Goal: Task Accomplishment & Management: Manage account settings

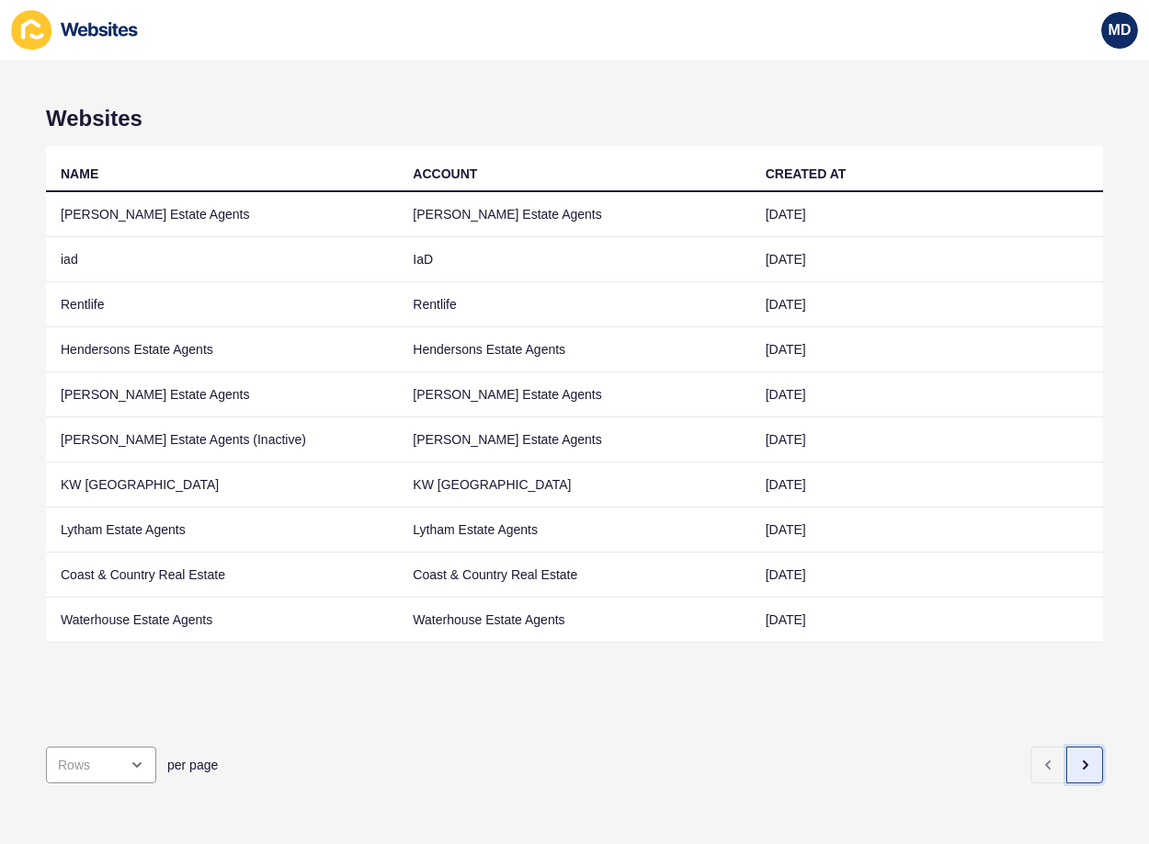
click at [1079, 752] on button "button" at bounding box center [1084, 764] width 37 height 37
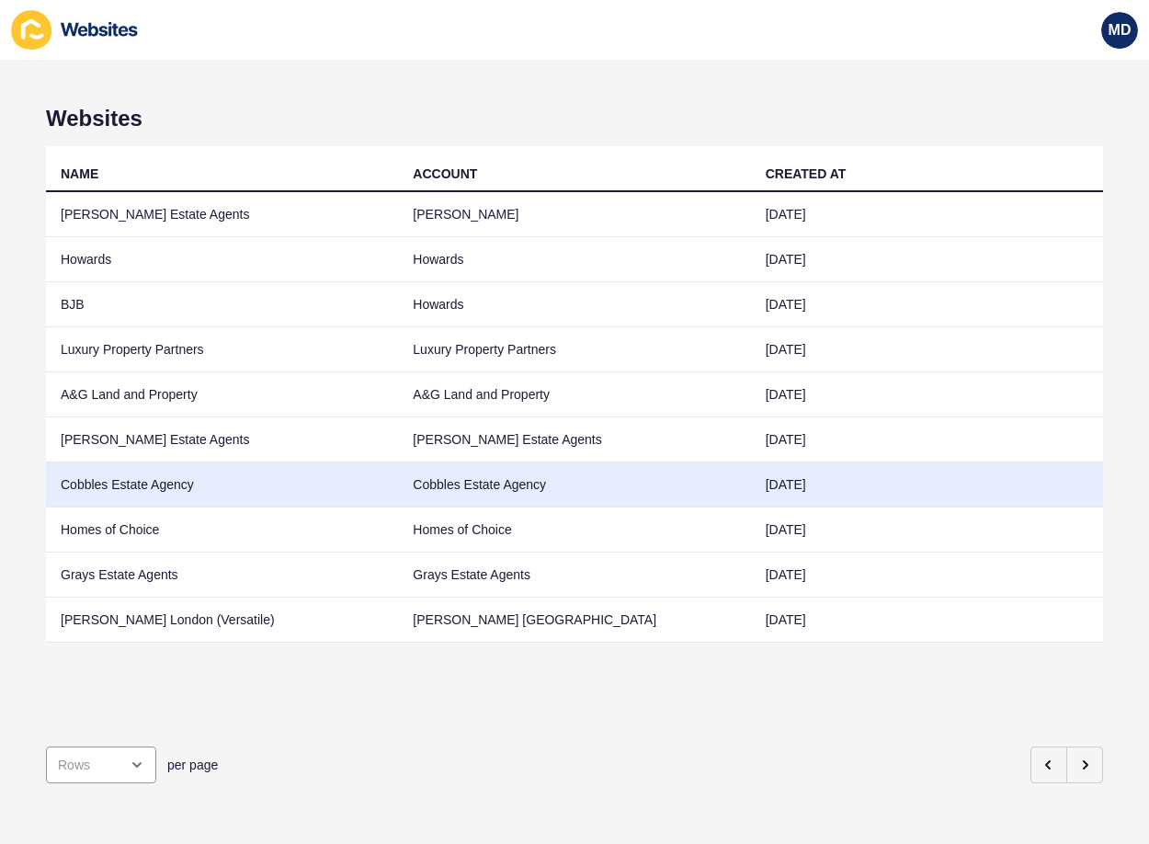
click at [254, 482] on td "Cobbles Estate Agency" at bounding box center [222, 484] width 352 height 45
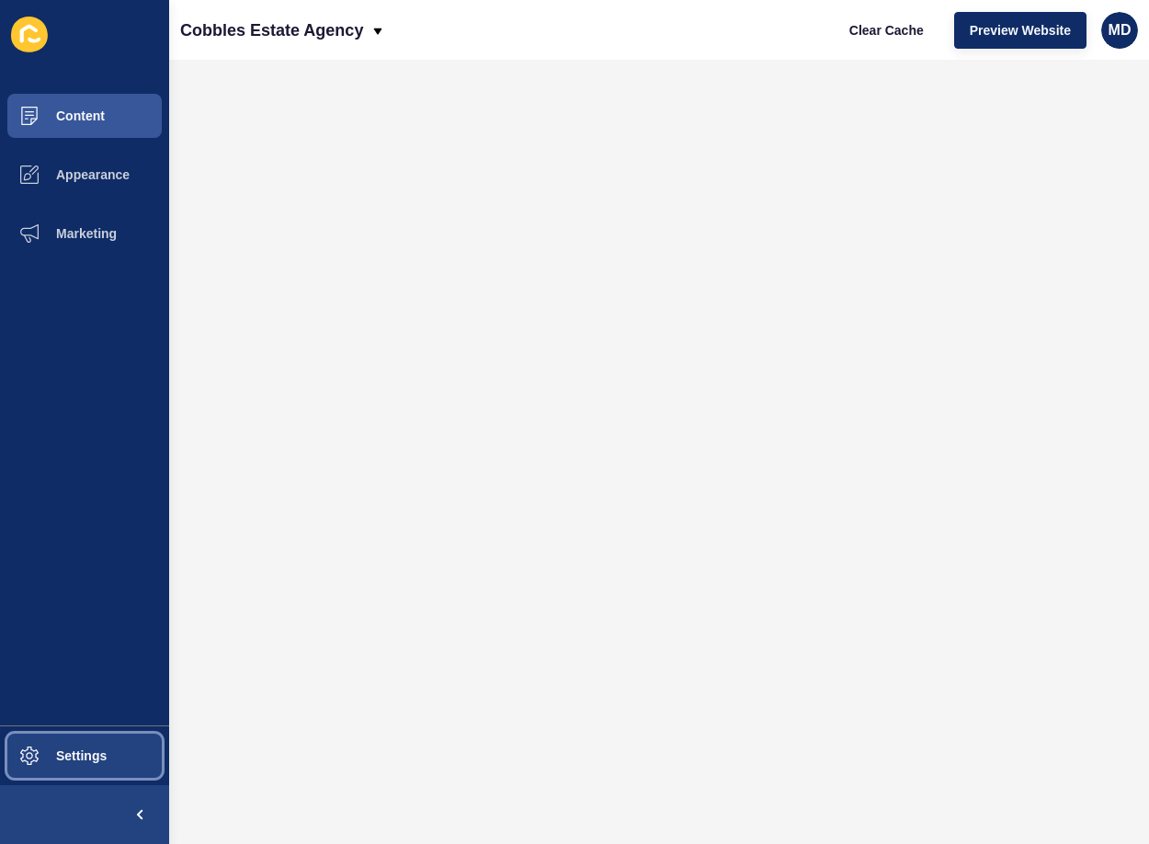
click at [101, 747] on button "Settings" at bounding box center [84, 755] width 169 height 59
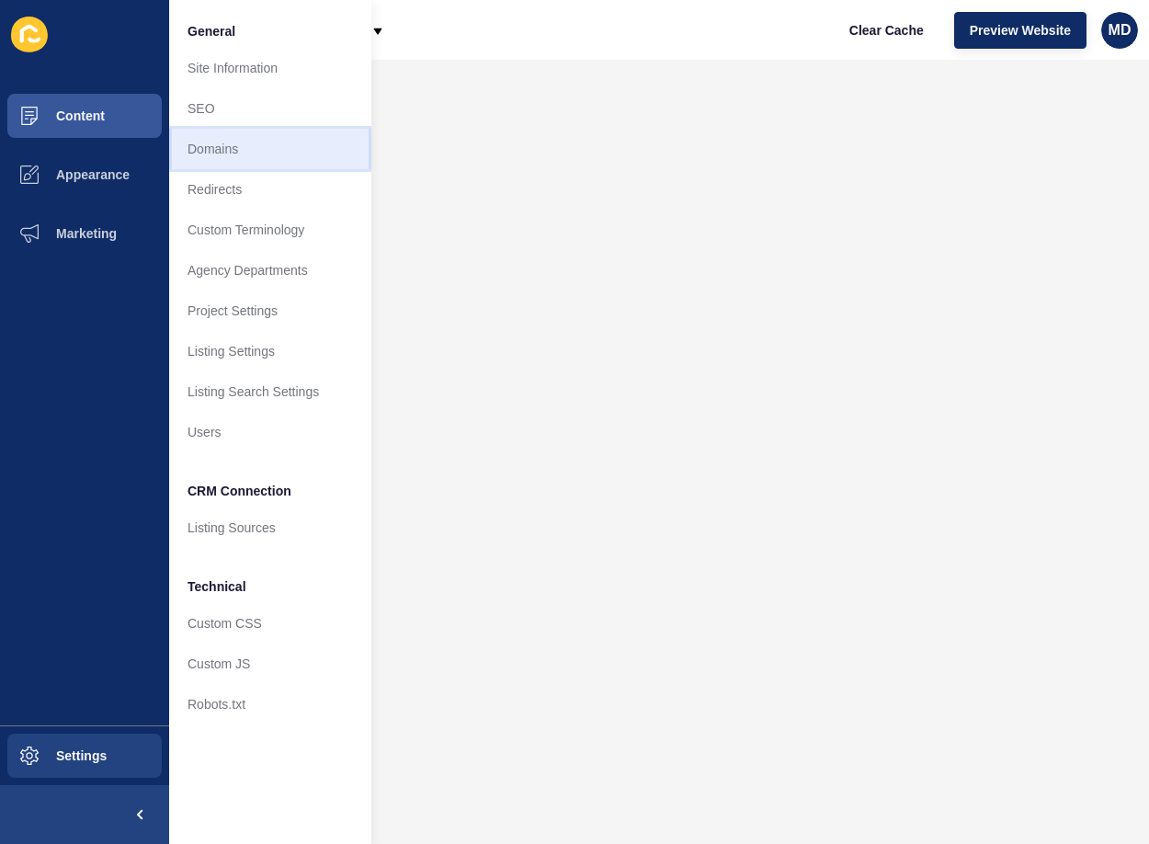
click at [259, 149] on link "Domains" at bounding box center [270, 149] width 202 height 40
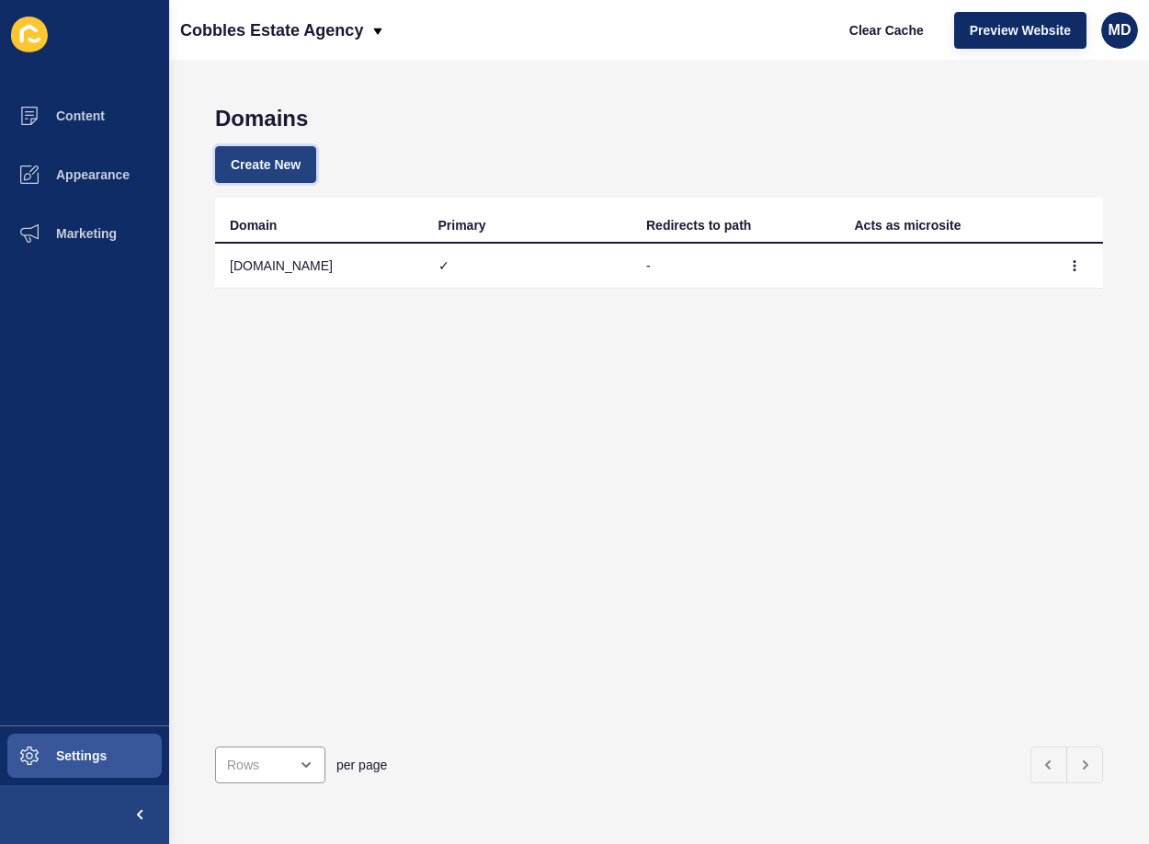
click at [275, 167] on span "Create New" at bounding box center [266, 164] width 70 height 18
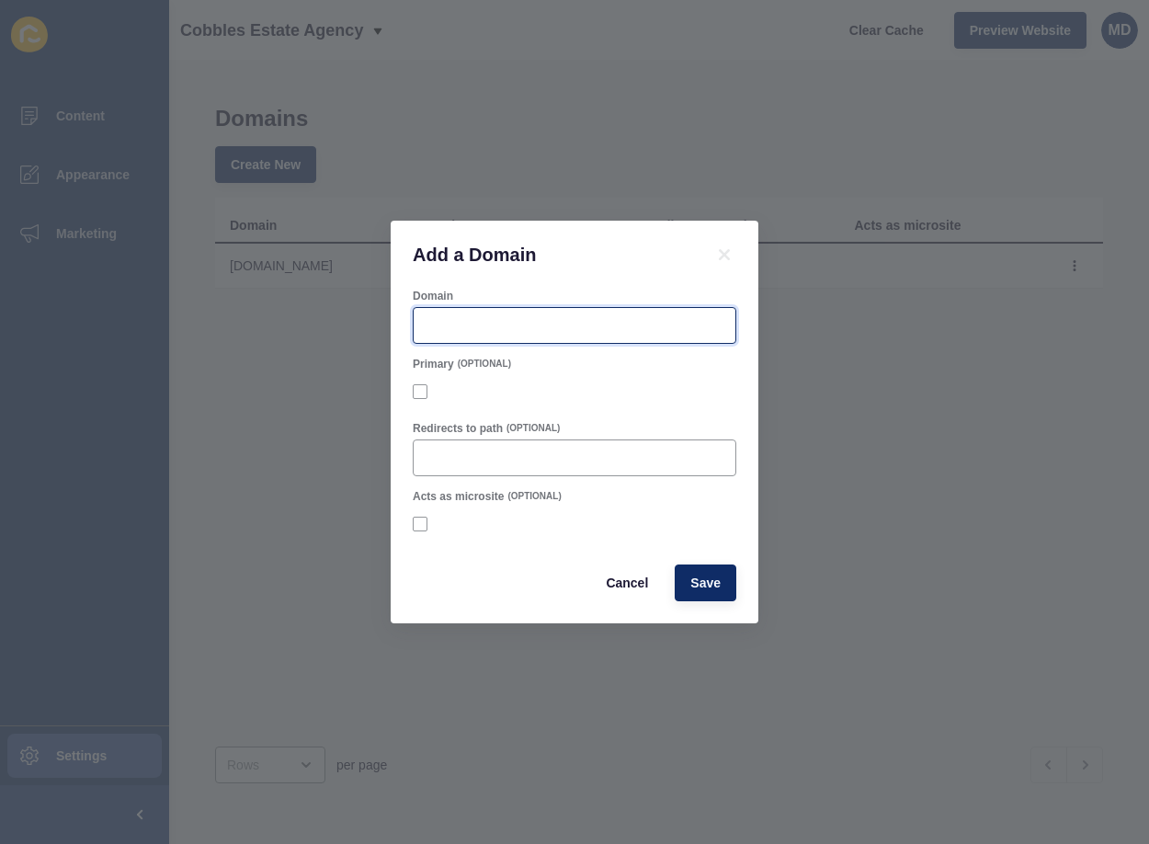
click at [481, 328] on input "Domain" at bounding box center [575, 325] width 300 height 18
paste input "cobblesea.co.uk"
type input "cobblesea.co.uk"
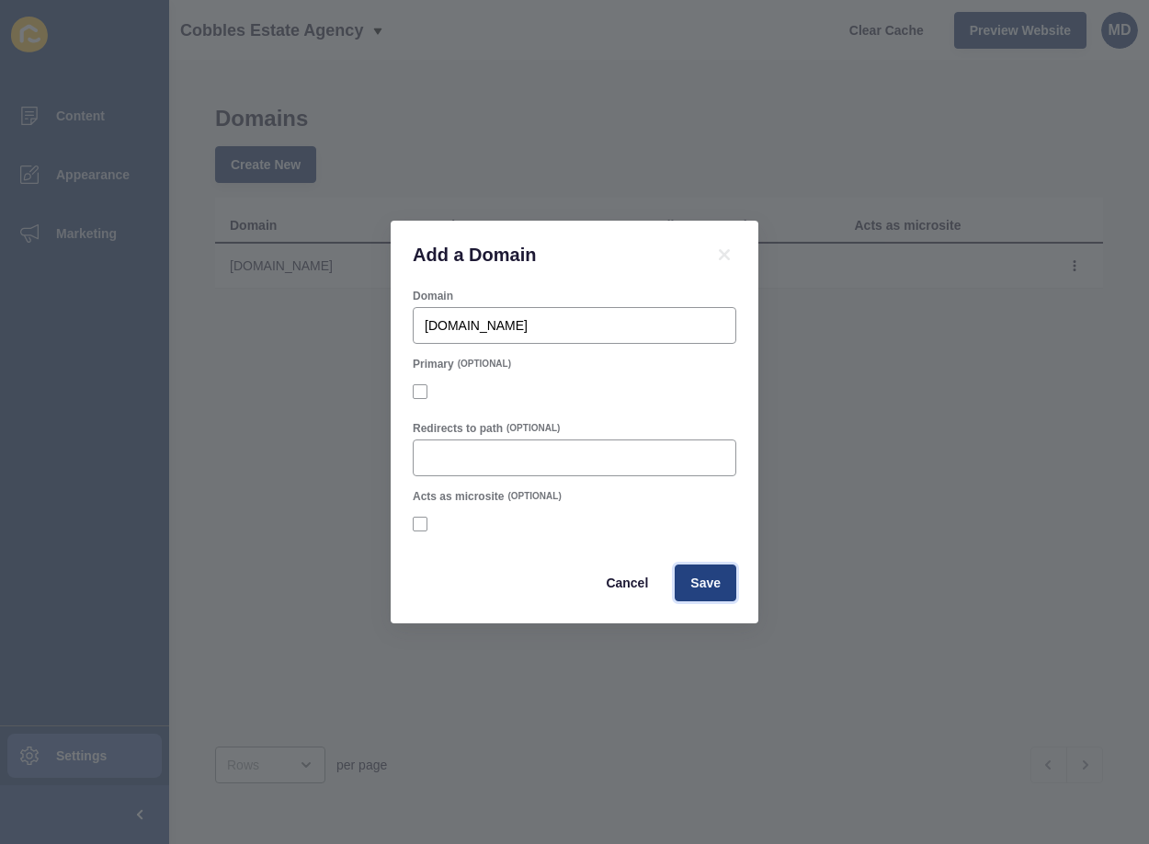
click at [699, 587] on span "Save" at bounding box center [705, 582] width 30 height 18
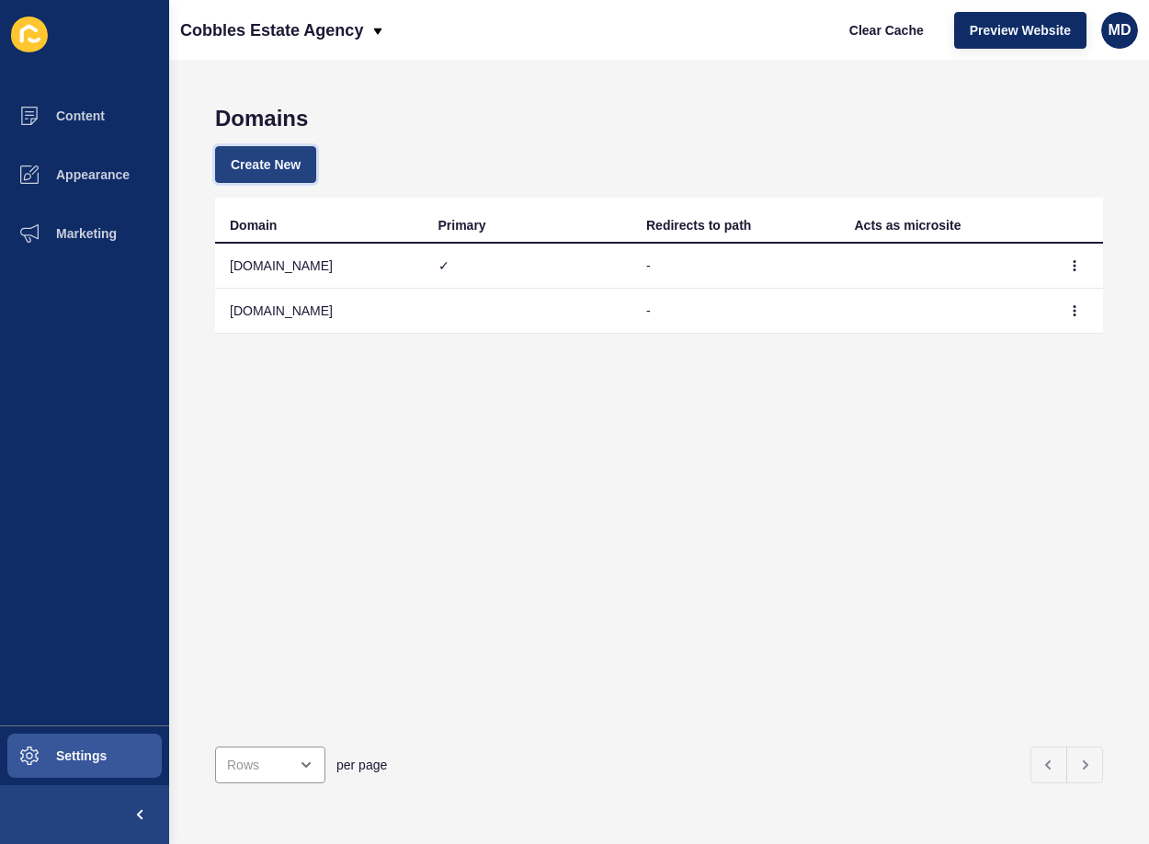
click at [254, 165] on span "Create New" at bounding box center [266, 164] width 70 height 18
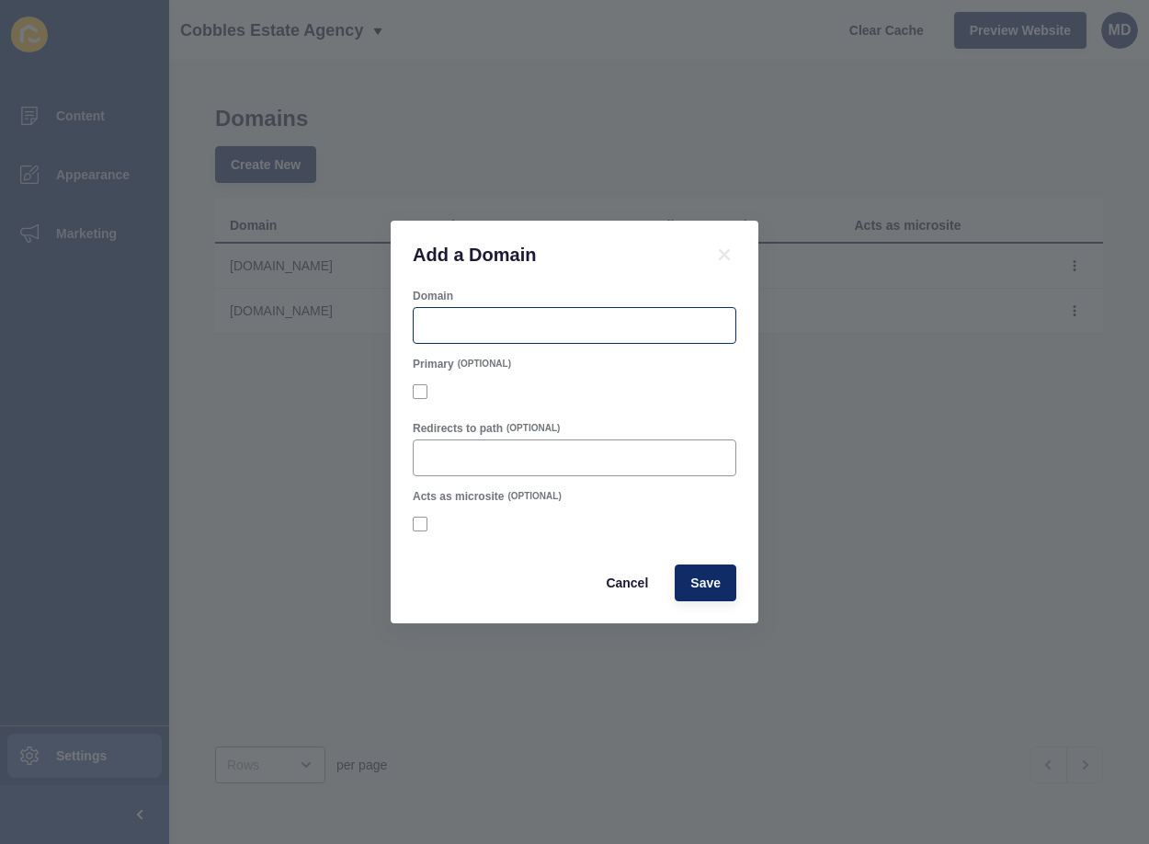
click at [526, 340] on div at bounding box center [574, 325] width 323 height 37
paste input "cobblesea.co.uk"
type input "www.cobblesea.co.uk"
click at [709, 588] on span "Save" at bounding box center [705, 582] width 30 height 18
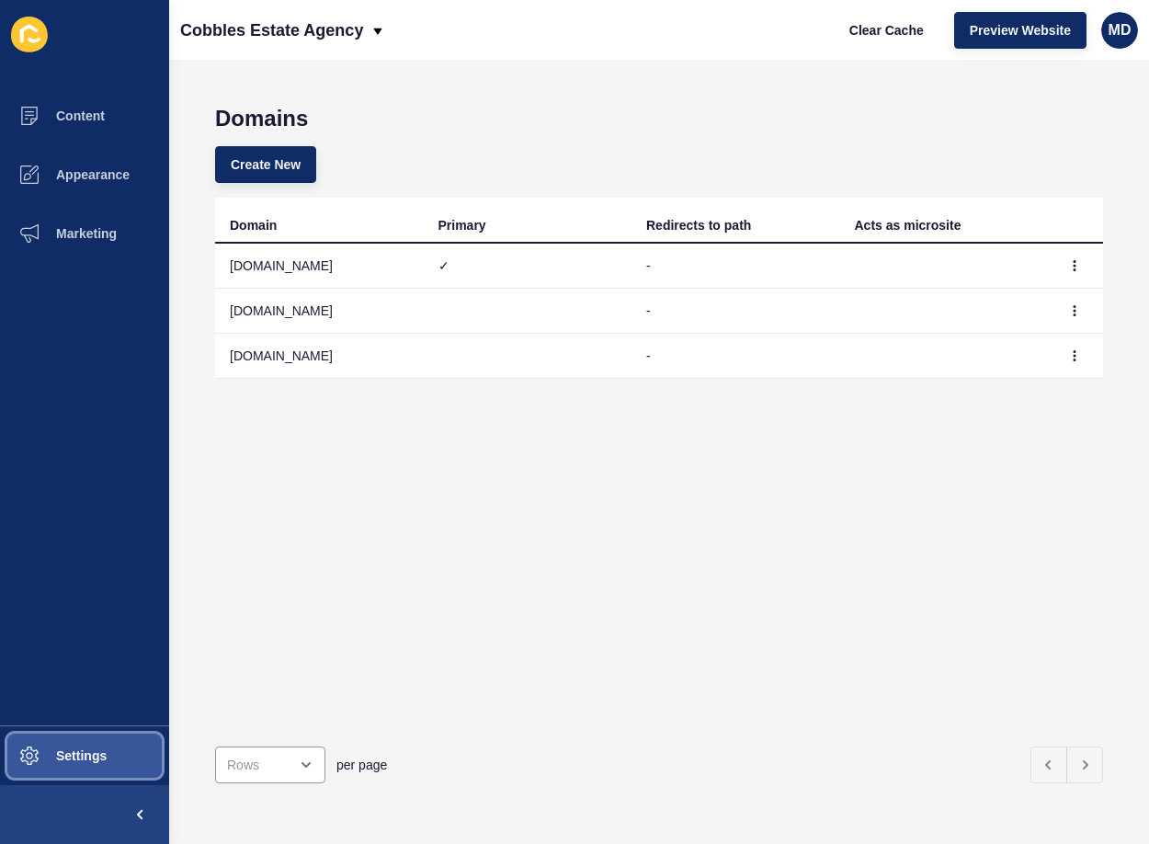
click at [100, 753] on span "Settings" at bounding box center [51, 755] width 109 height 15
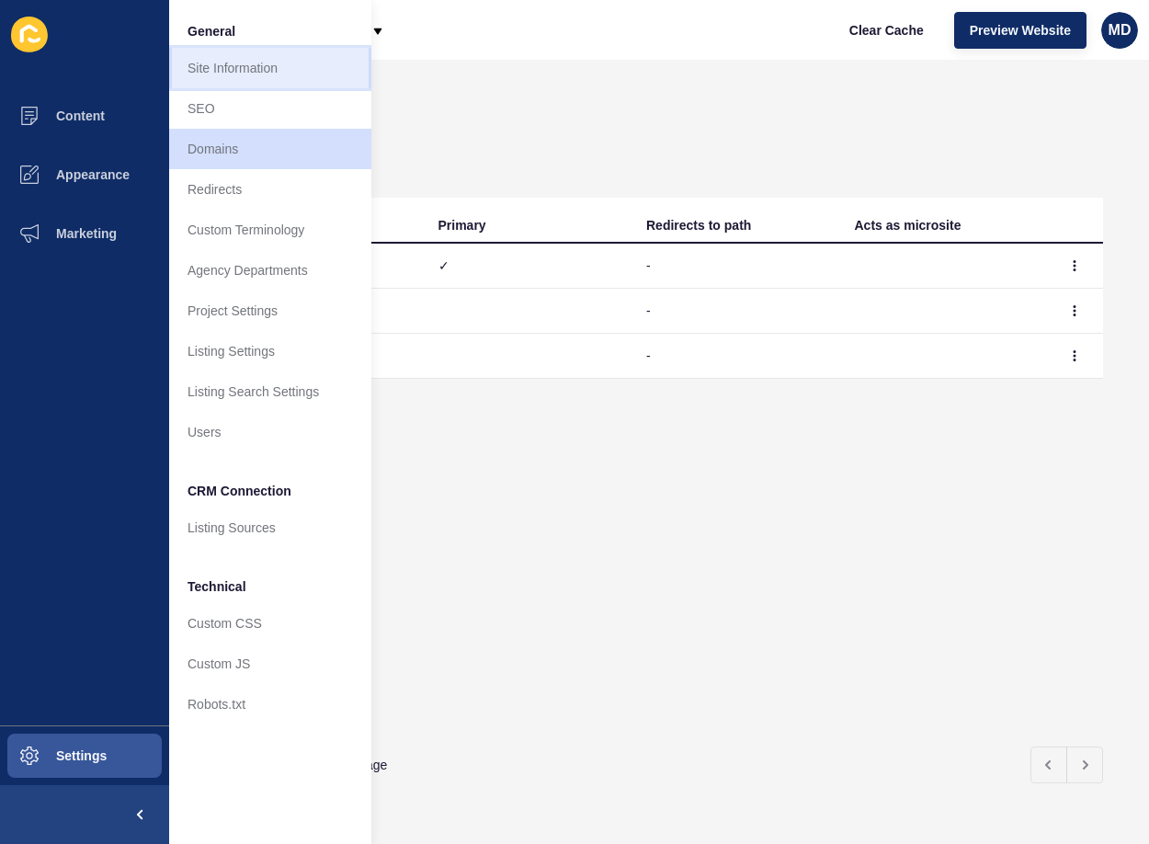
click at [303, 62] on link "Site Information" at bounding box center [270, 68] width 202 height 40
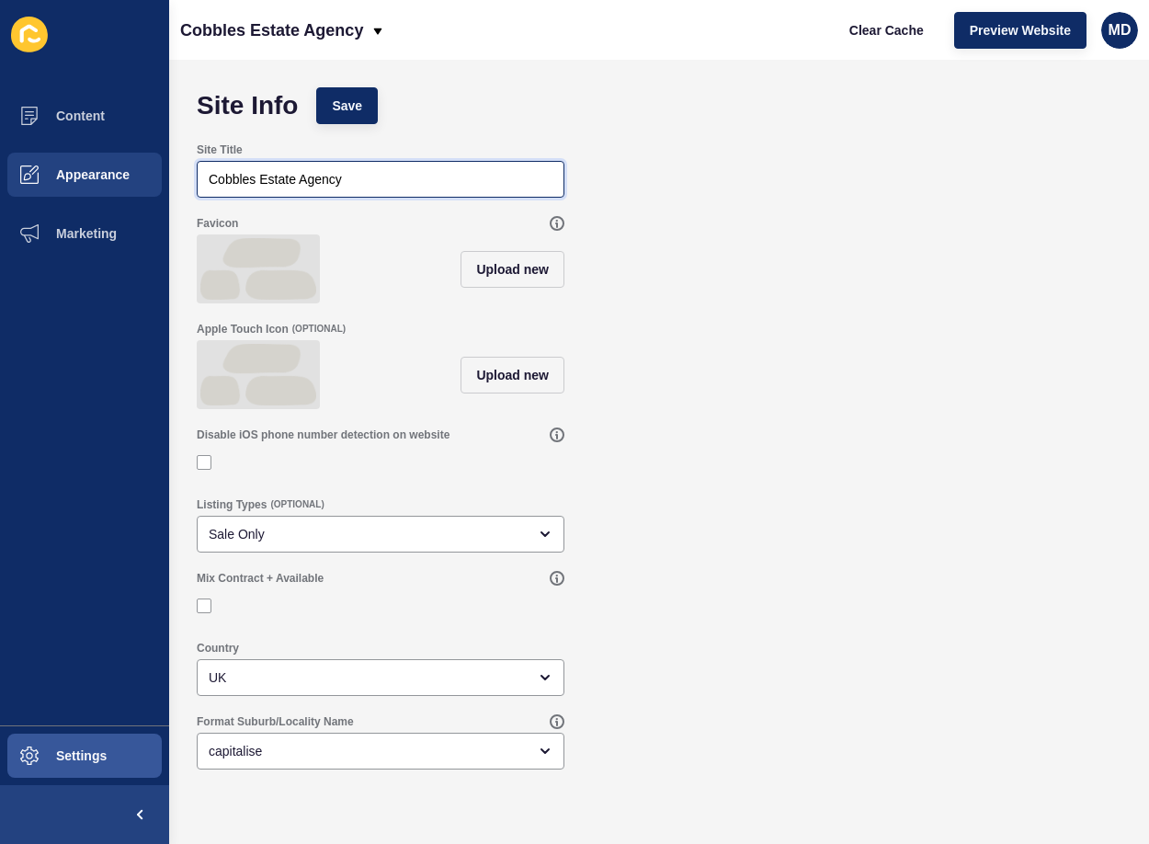
drag, startPoint x: 352, startPoint y: 182, endPoint x: 65, endPoint y: 199, distance: 287.2
click at [65, 199] on div "Content Appearance Marketing Settings Cobbles Estate Agency Clear Cache Preview…" at bounding box center [574, 422] width 1149 height 844
type input "COBBLES ESTATE AGENCY"
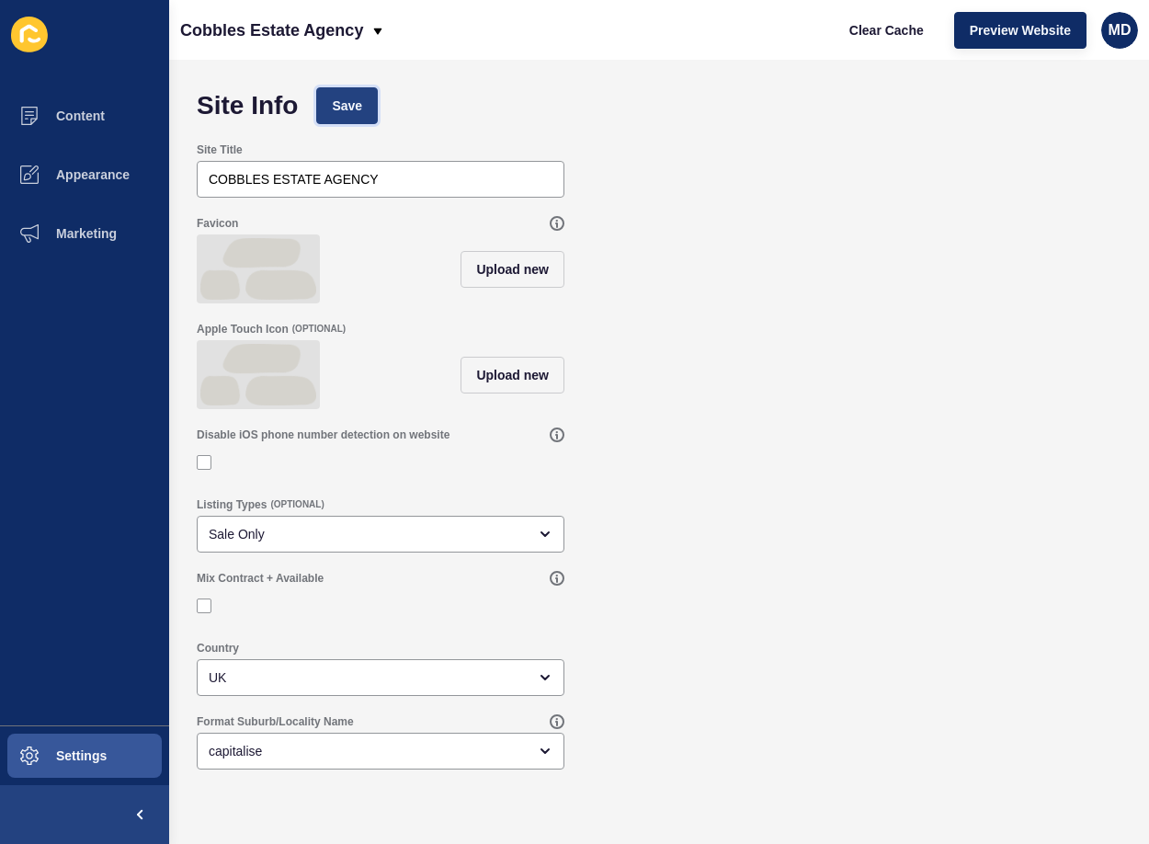
click at [354, 92] on button "Save" at bounding box center [347, 105] width 62 height 37
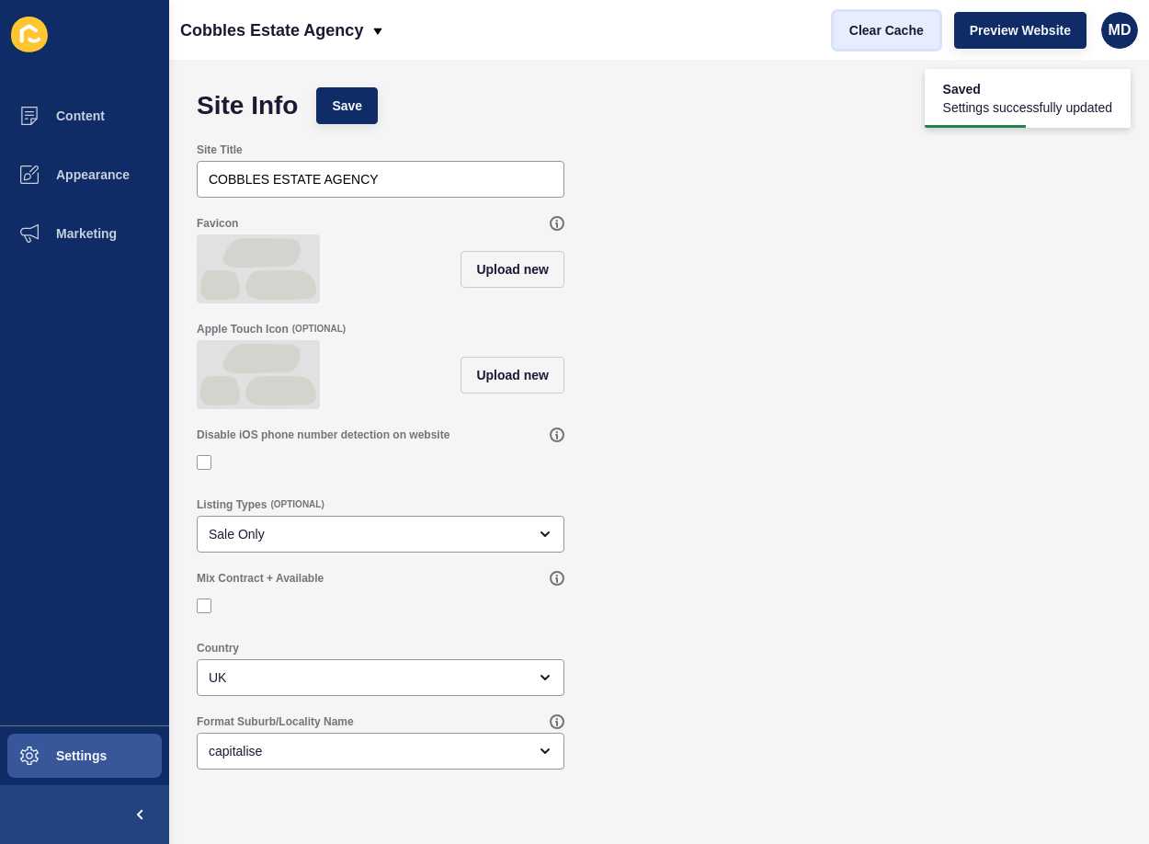
click at [840, 40] on button "Clear Cache" at bounding box center [886, 30] width 106 height 37
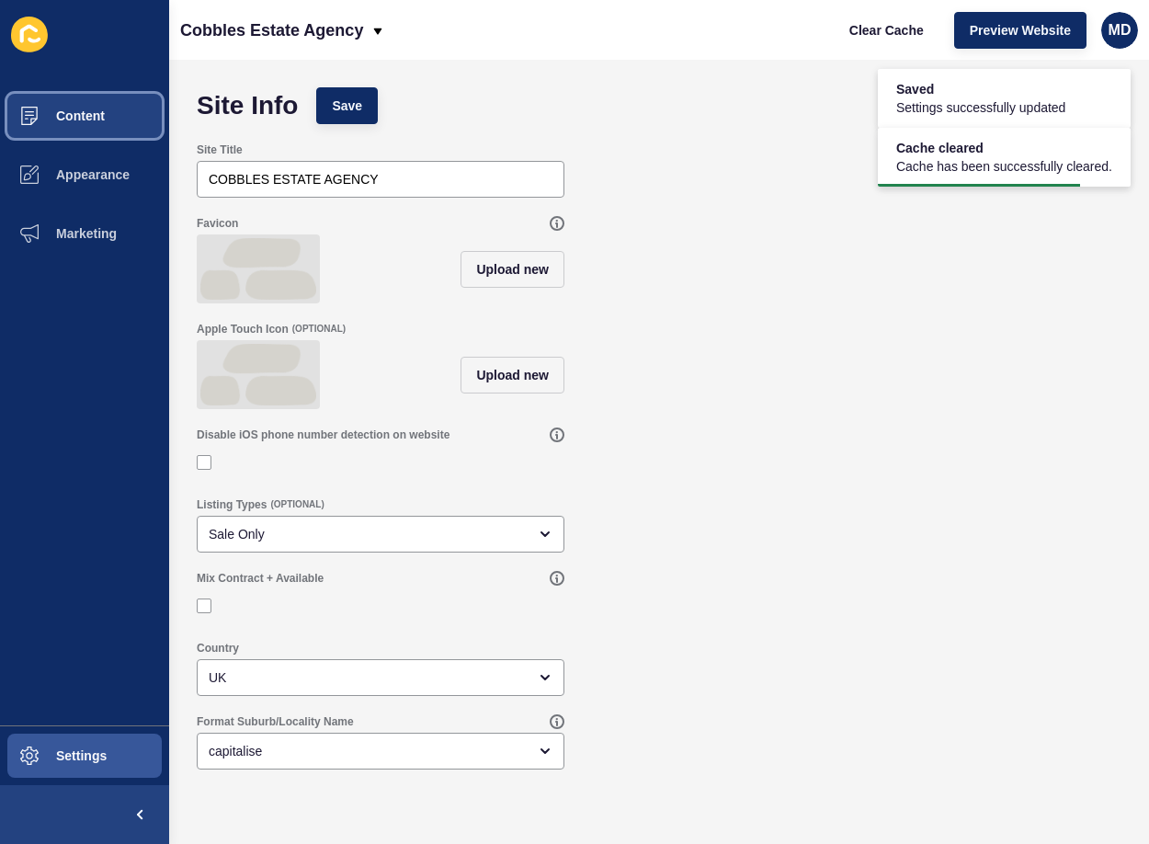
click at [84, 124] on button "Content" at bounding box center [84, 115] width 169 height 59
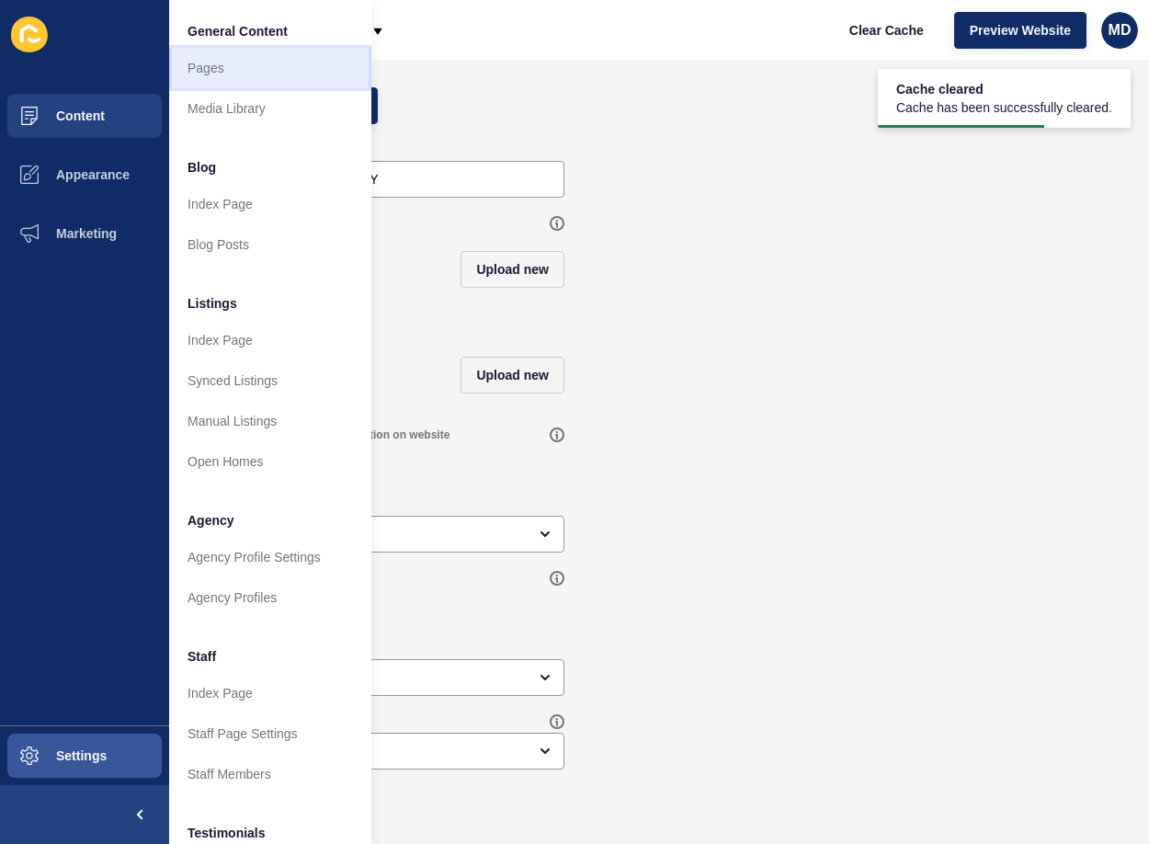
click at [291, 85] on link "Pages" at bounding box center [270, 68] width 202 height 40
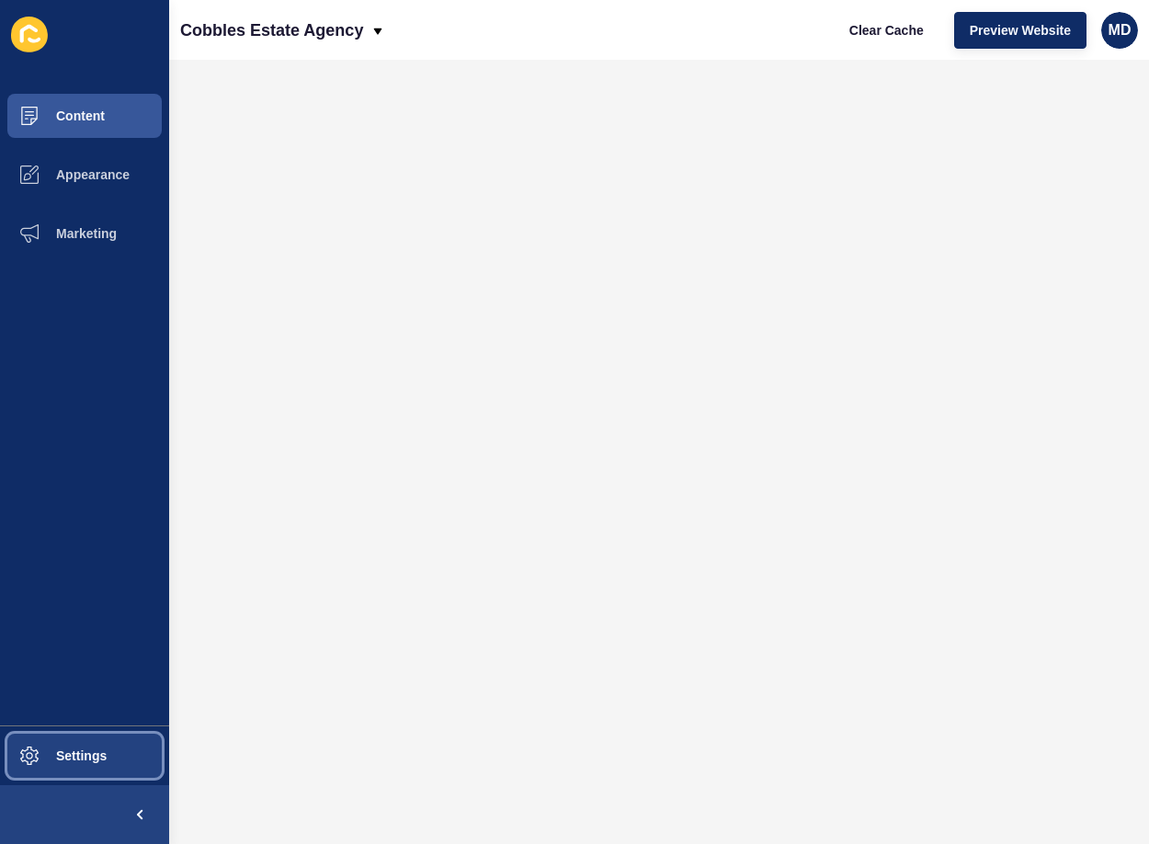
click at [43, 772] on span at bounding box center [29, 755] width 59 height 59
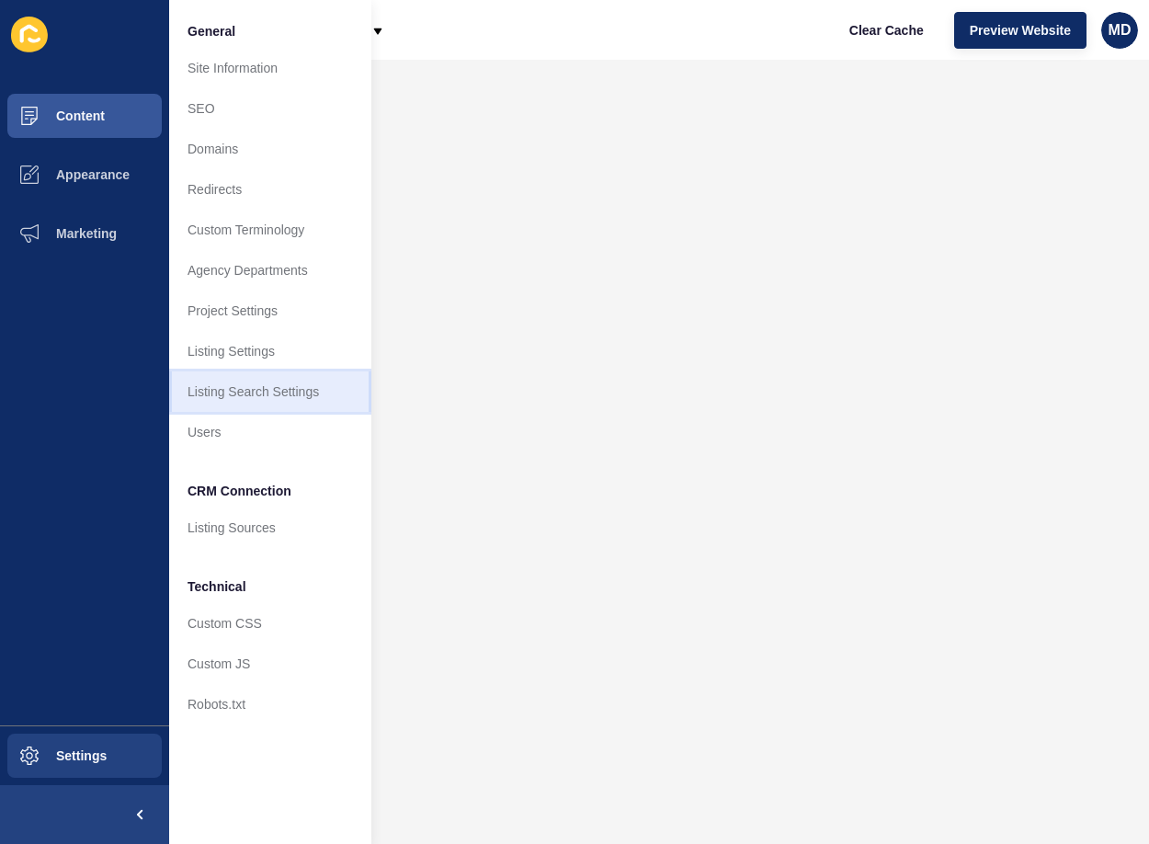
click at [298, 400] on link "Listing Search Settings" at bounding box center [270, 391] width 202 height 40
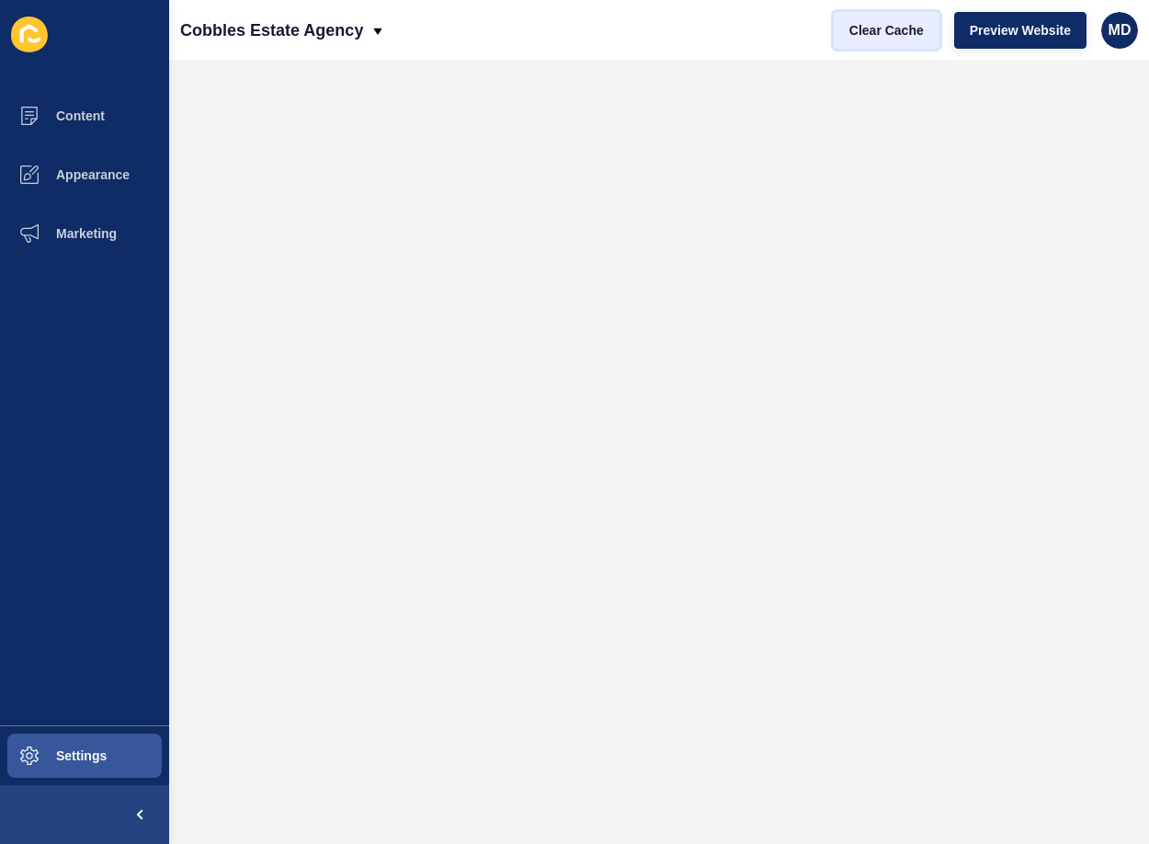
click at [880, 14] on button "Clear Cache" at bounding box center [886, 30] width 106 height 37
click at [109, 767] on button "Settings" at bounding box center [84, 755] width 169 height 59
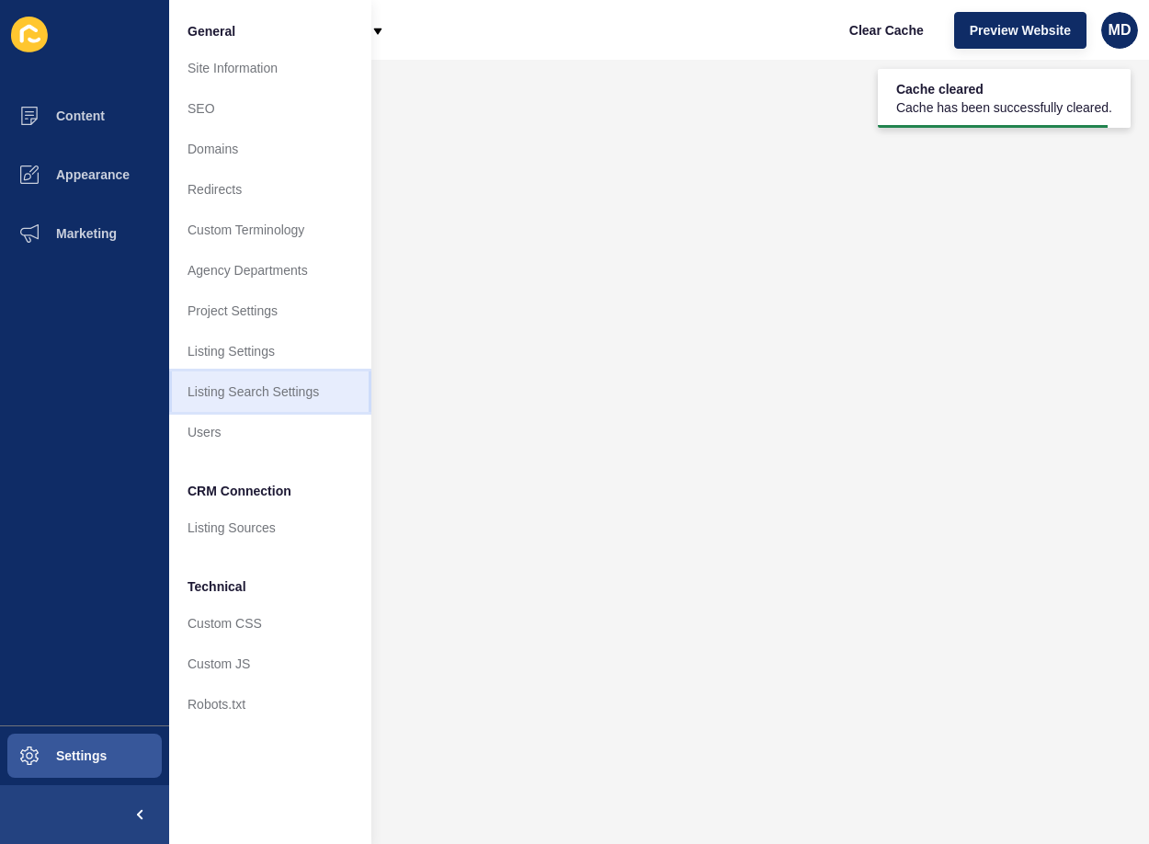
click at [302, 396] on link "Listing Search Settings" at bounding box center [270, 391] width 202 height 40
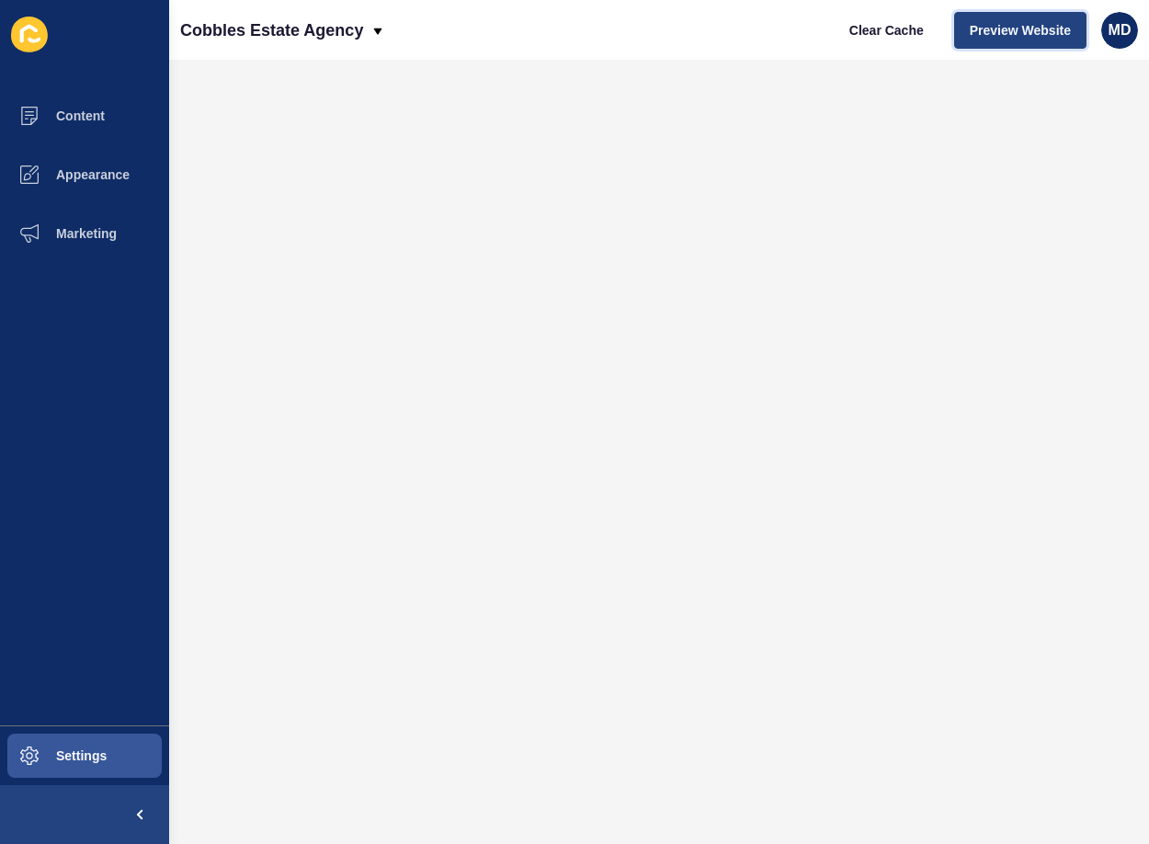
click at [997, 31] on span "Preview Website" at bounding box center [1019, 30] width 101 height 18
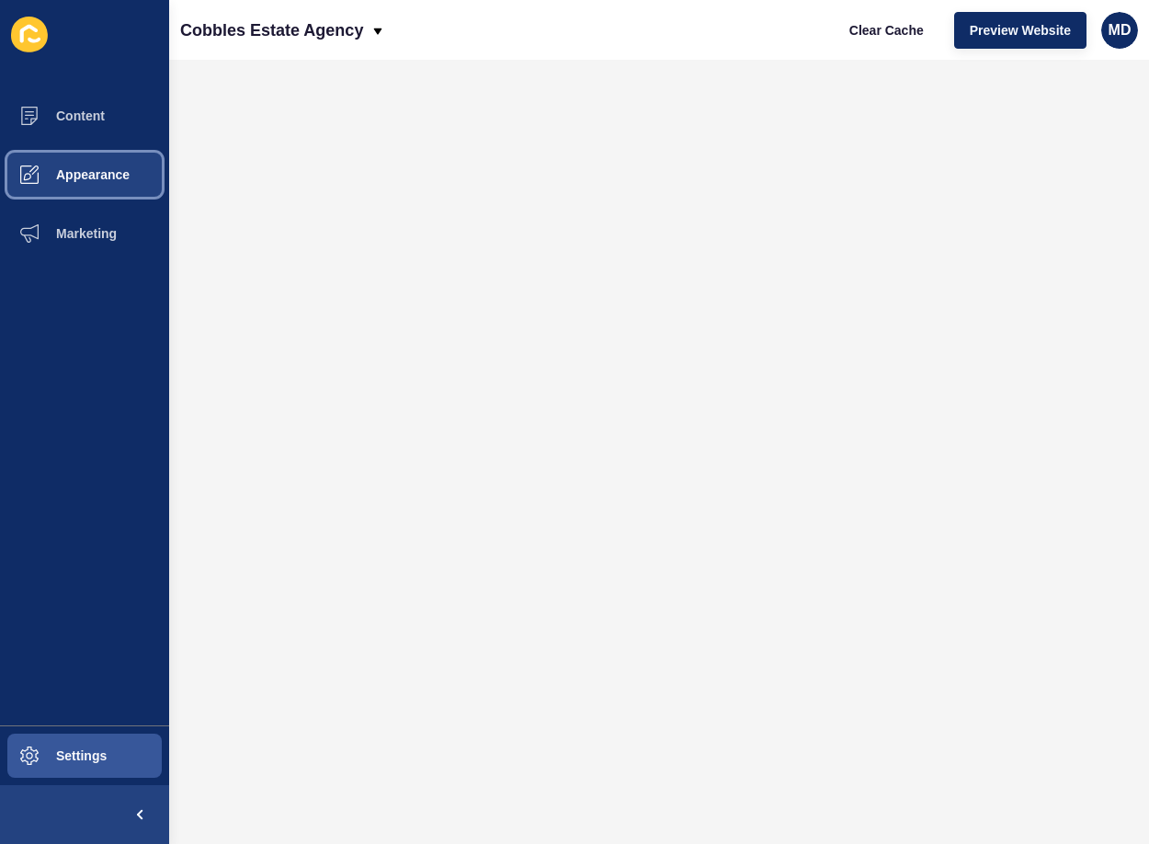
click at [62, 167] on span "Appearance" at bounding box center [63, 174] width 132 height 15
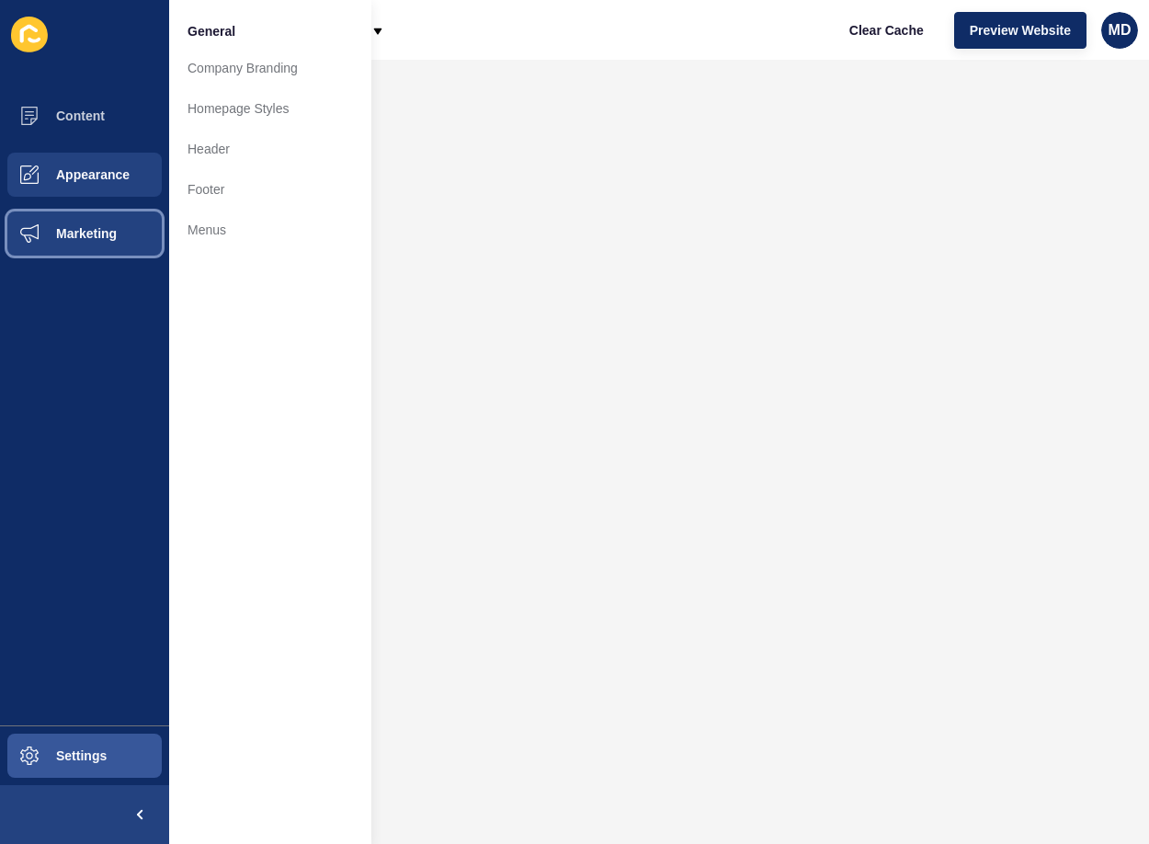
click at [41, 228] on span "Marketing" at bounding box center [56, 233] width 119 height 15
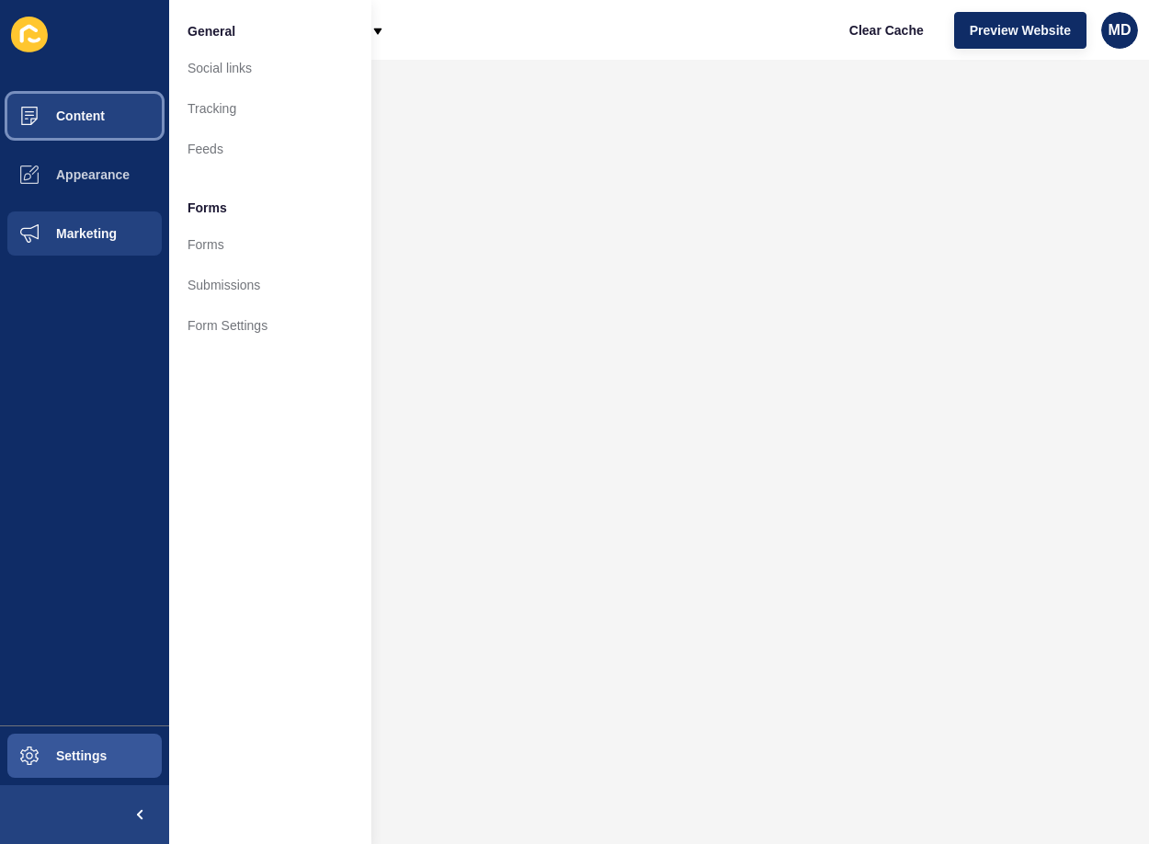
click at [47, 119] on span "Content" at bounding box center [51, 115] width 108 height 15
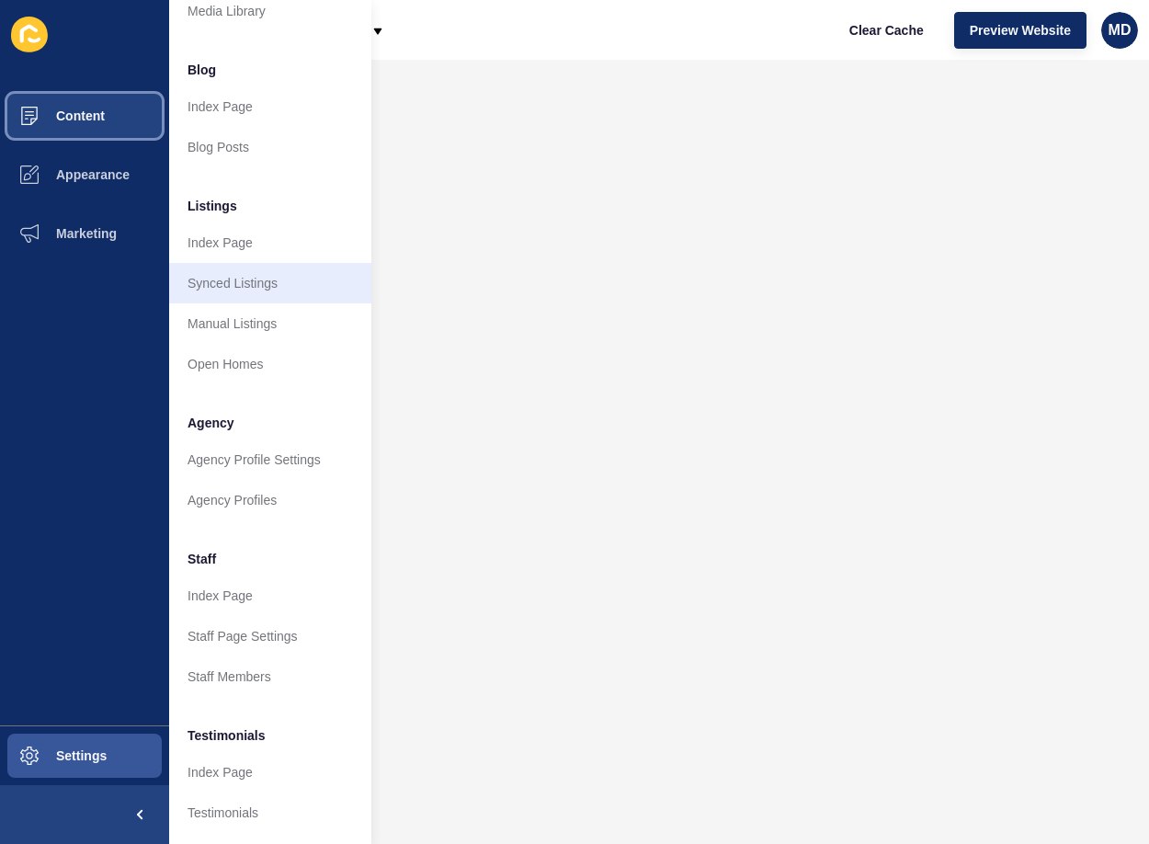
scroll to position [247, 0]
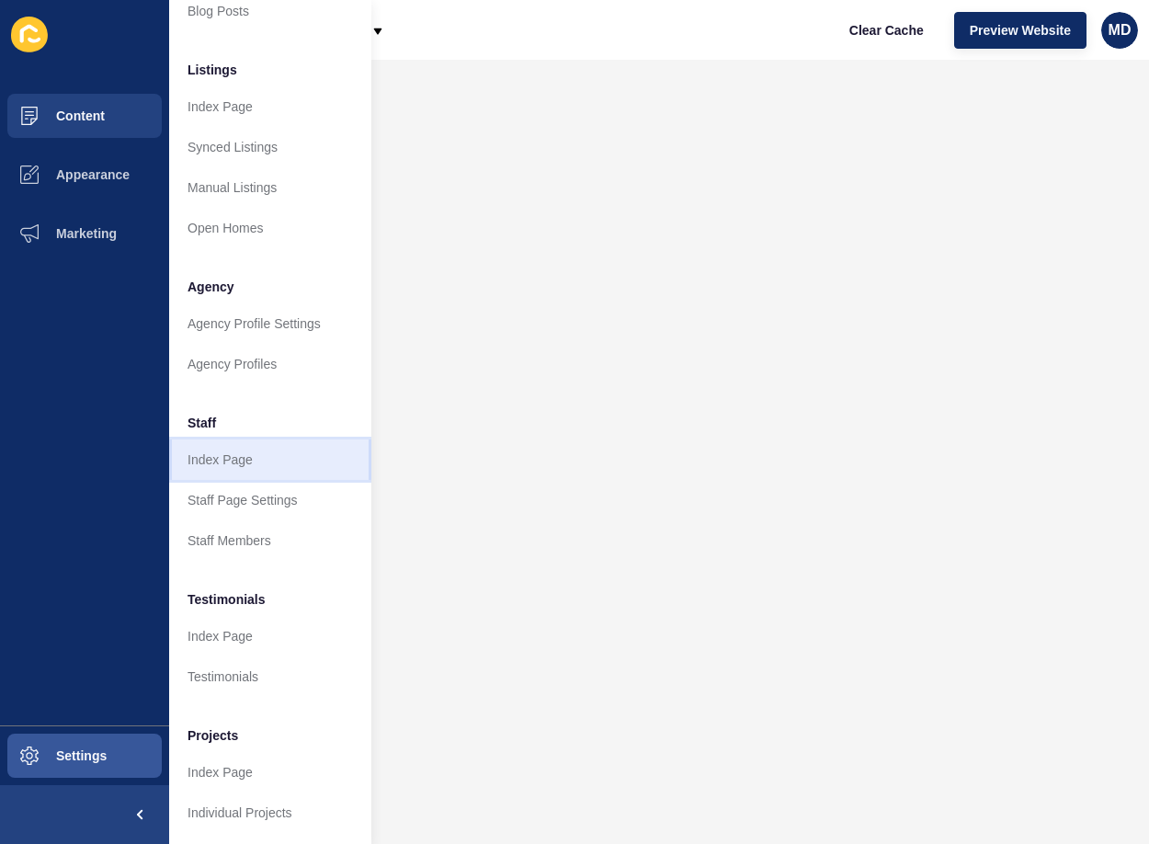
click at [249, 451] on link "Index Page" at bounding box center [270, 459] width 202 height 40
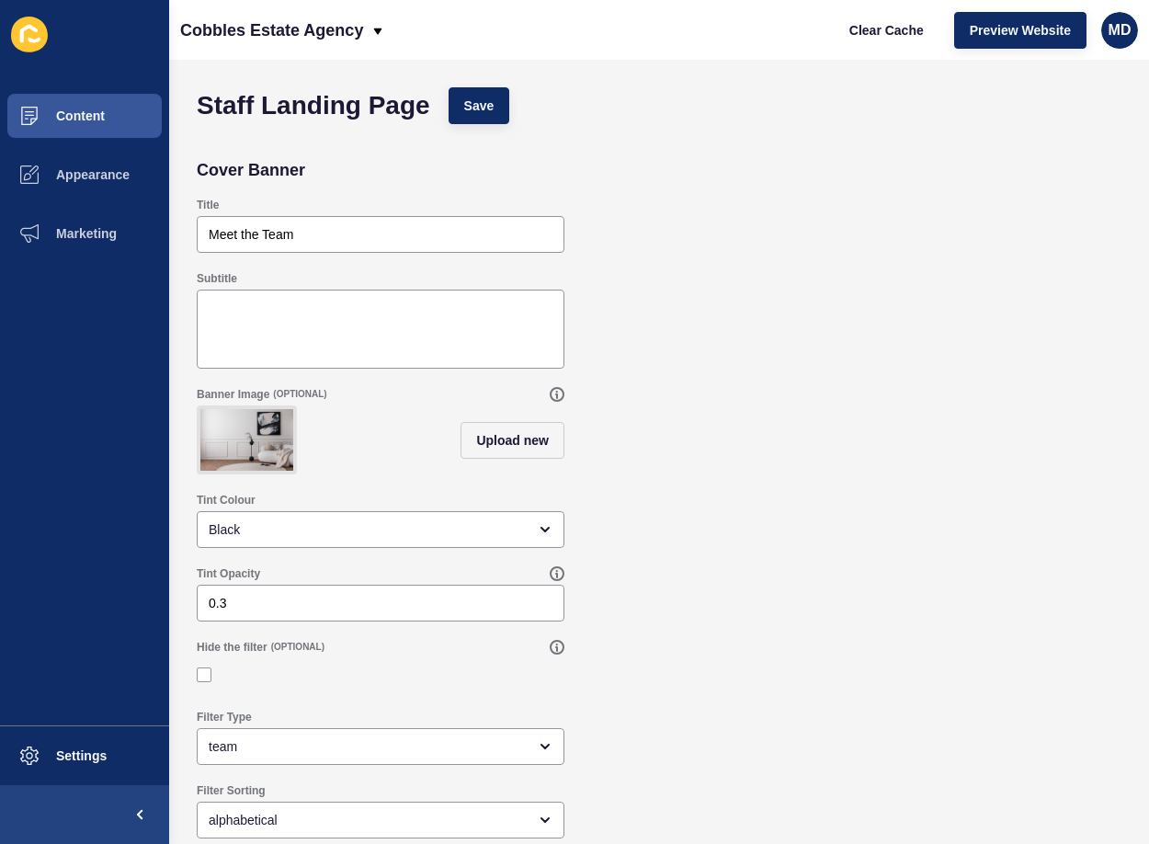
scroll to position [17, 0]
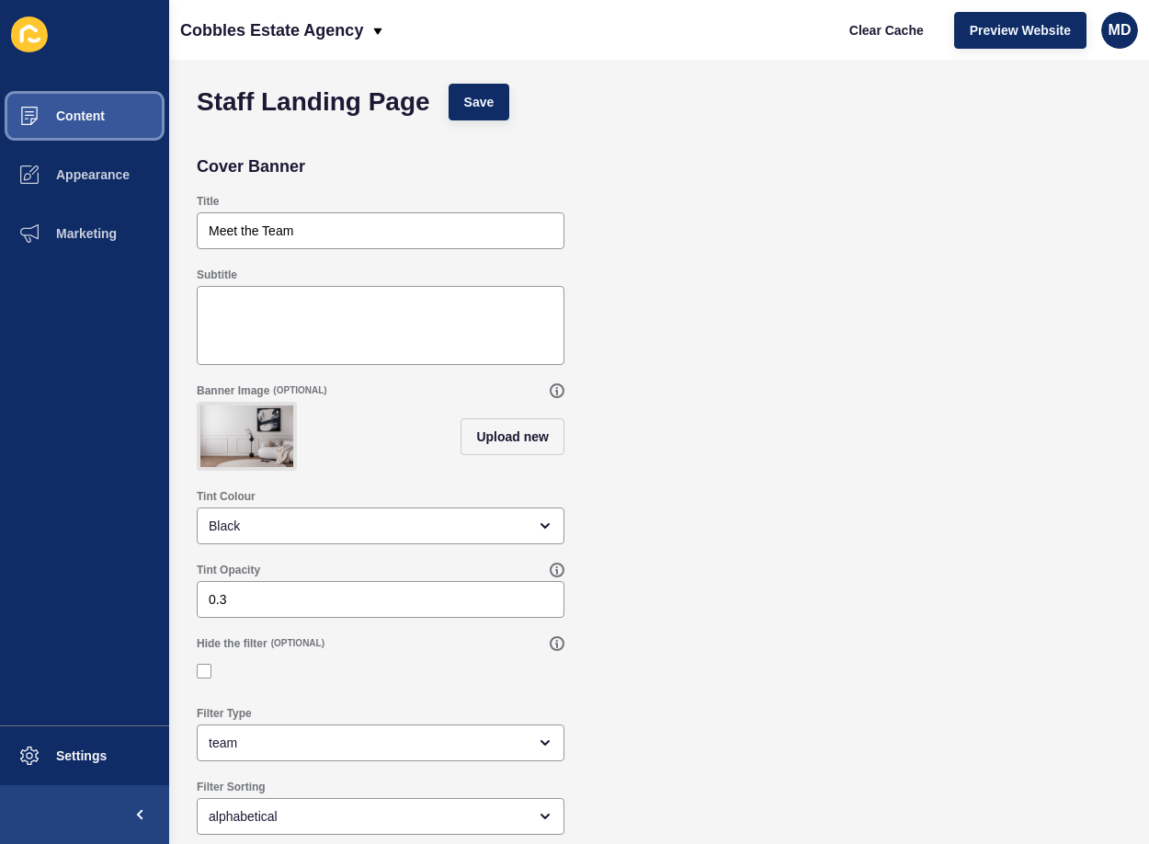
click at [94, 129] on button "Content" at bounding box center [84, 115] width 169 height 59
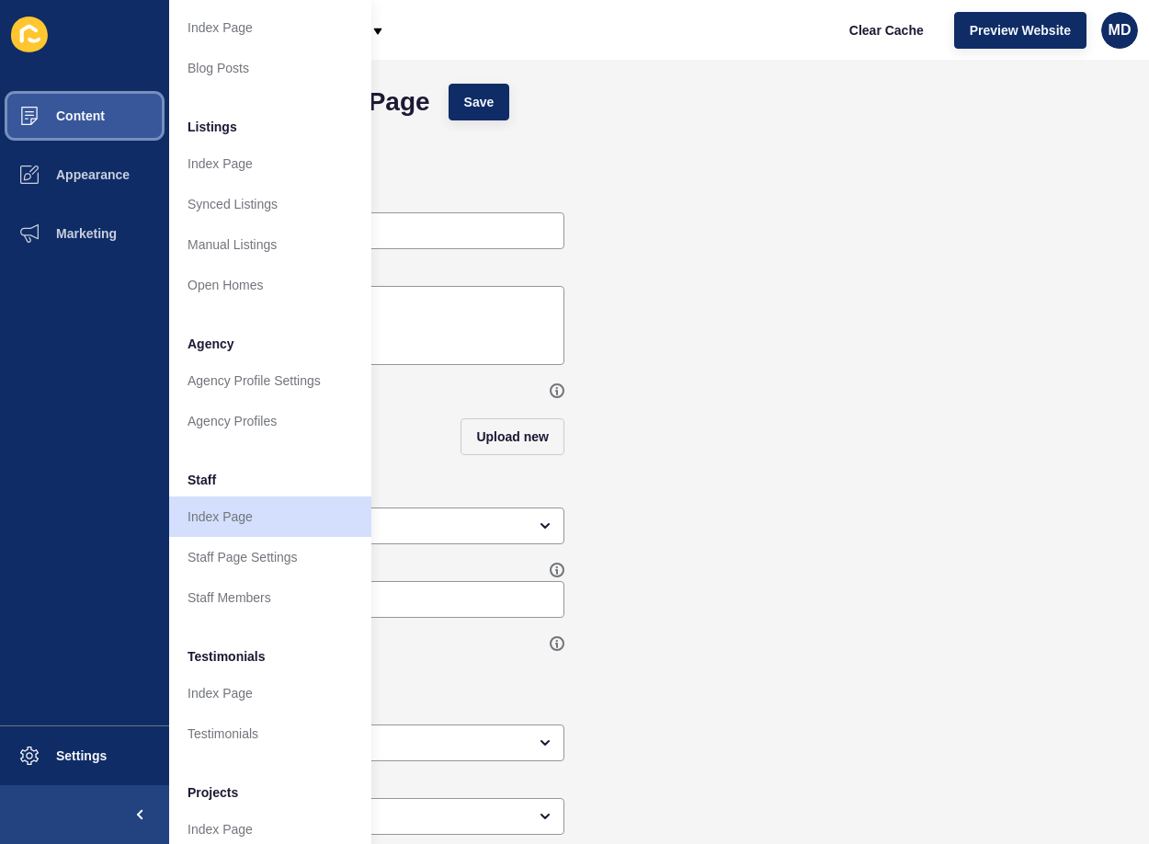
scroll to position [184, 0]
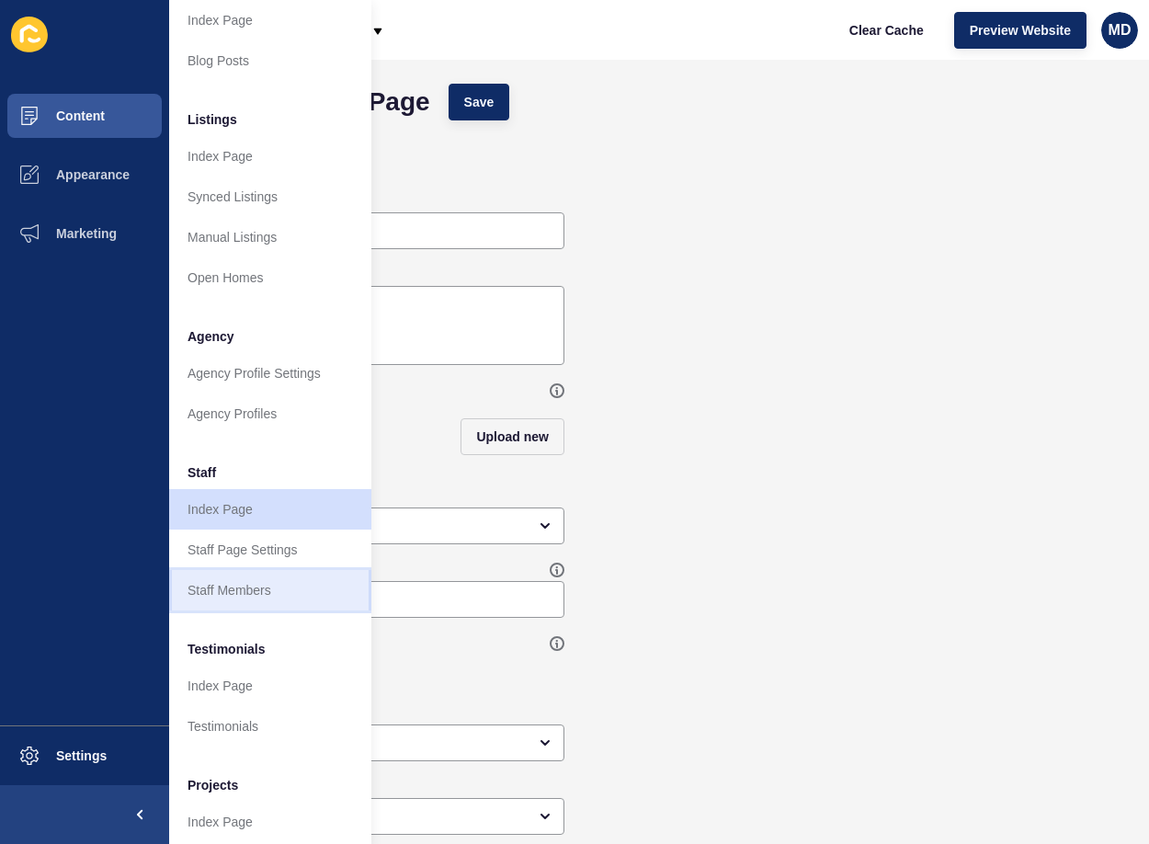
click at [259, 601] on link "Staff Members" at bounding box center [270, 590] width 202 height 40
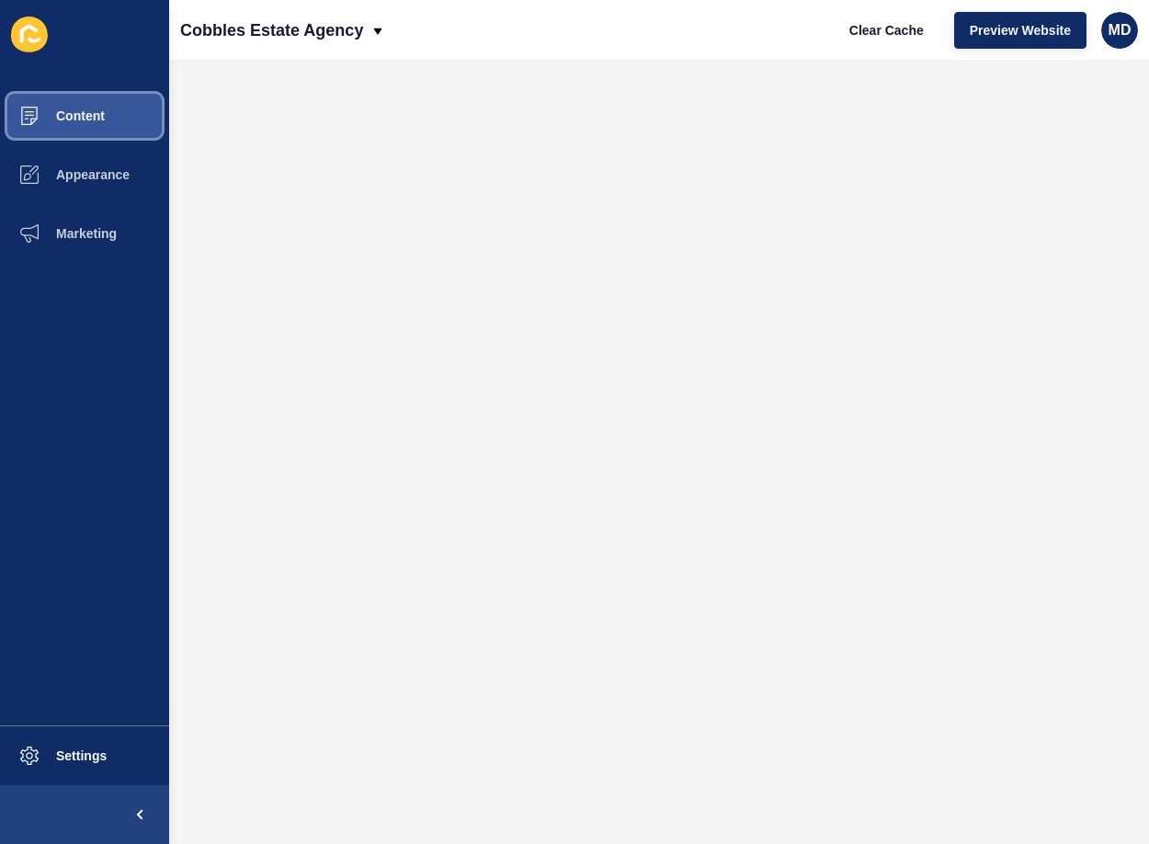
click at [62, 130] on button "Content" at bounding box center [84, 115] width 169 height 59
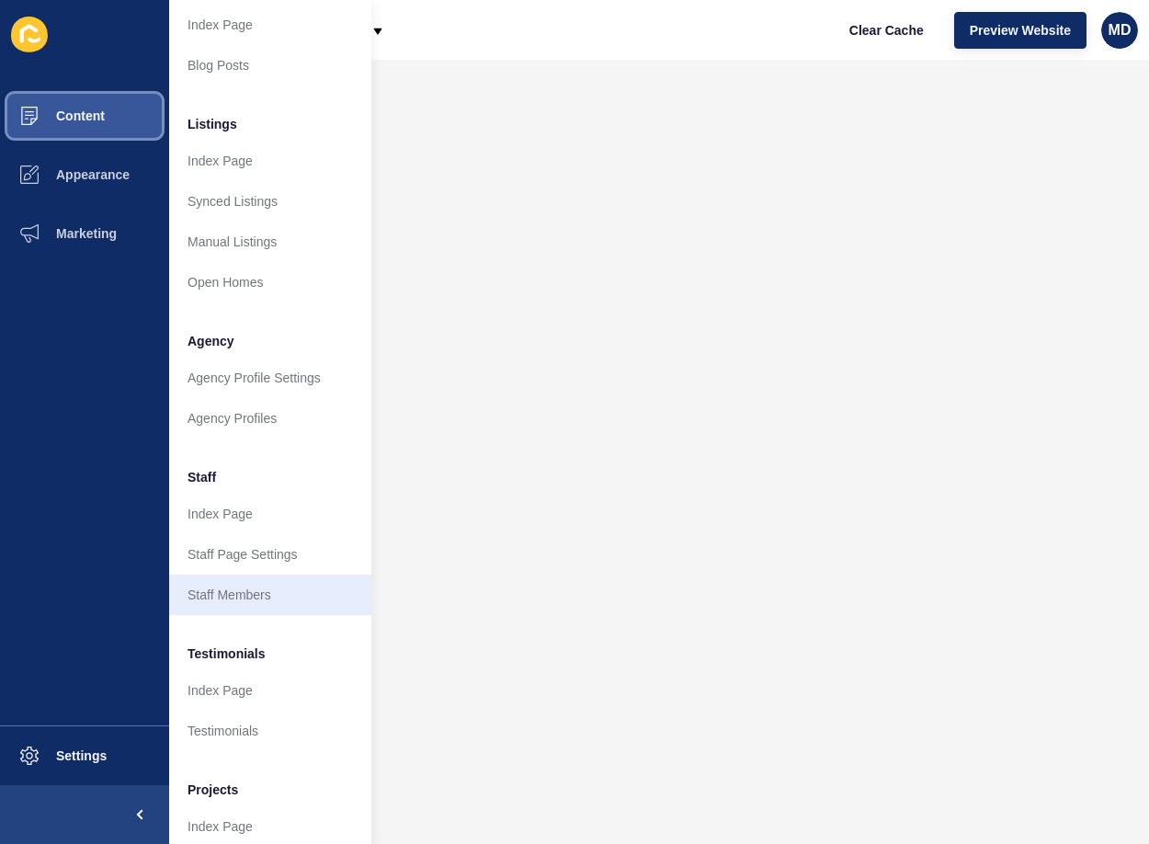
scroll to position [184, 0]
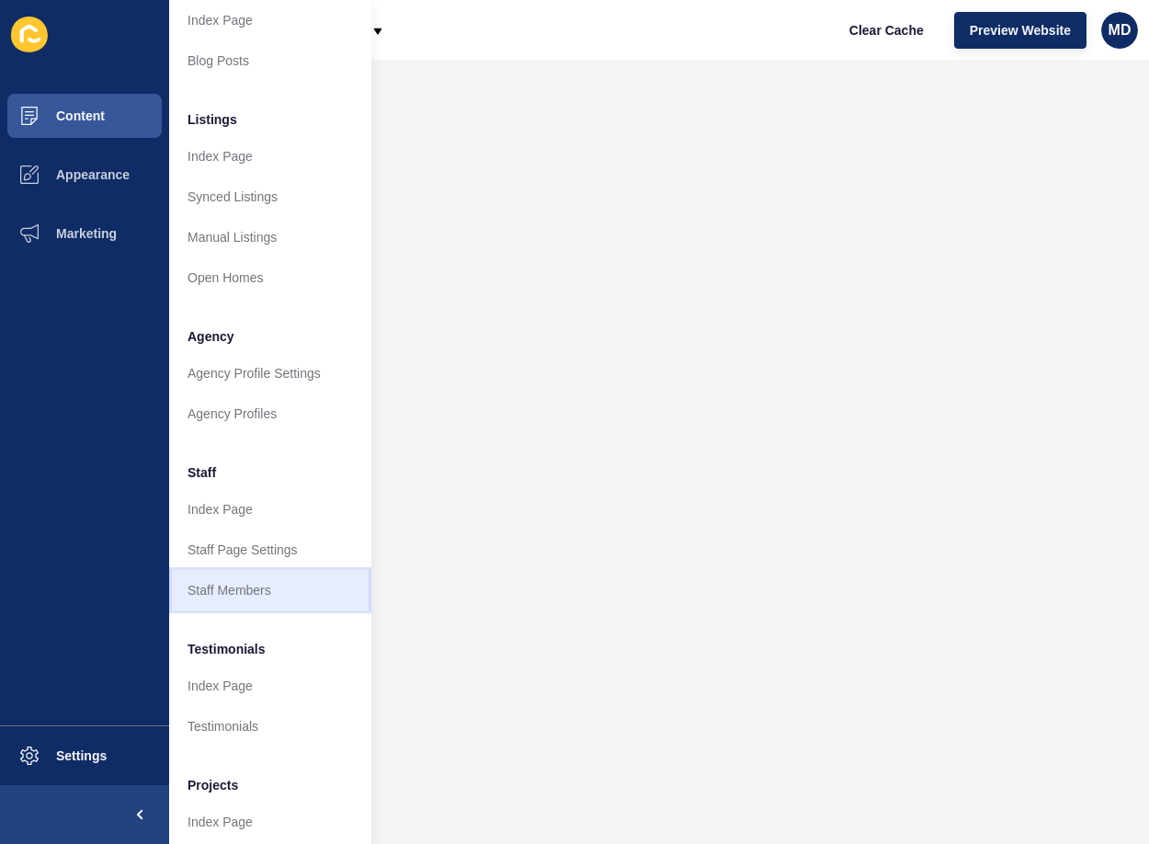
click at [248, 582] on link "Staff Members" at bounding box center [270, 590] width 202 height 40
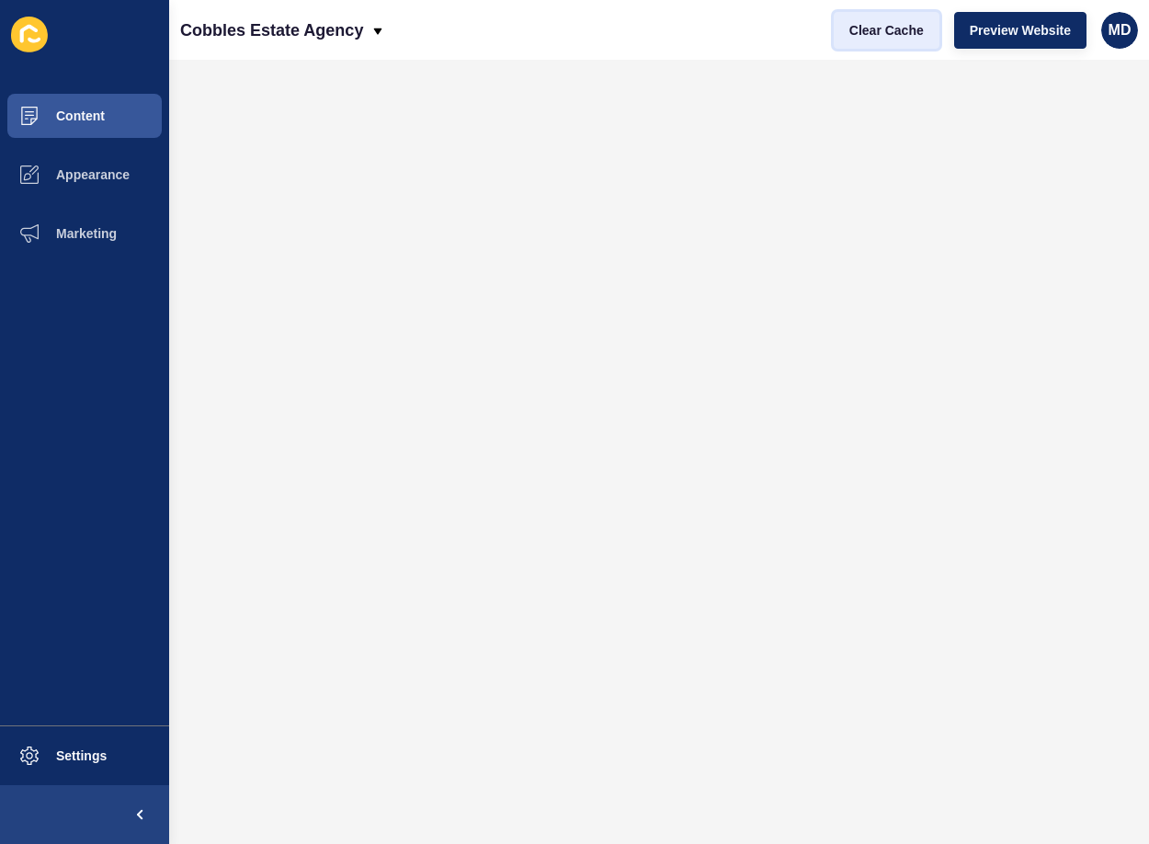
click at [888, 33] on span "Clear Cache" at bounding box center [886, 30] width 74 height 18
click at [891, 30] on span "Clear Cache" at bounding box center [886, 30] width 74 height 18
click at [860, 28] on span "Clear Cache" at bounding box center [886, 30] width 74 height 18
click at [99, 120] on span "Content" at bounding box center [51, 115] width 108 height 15
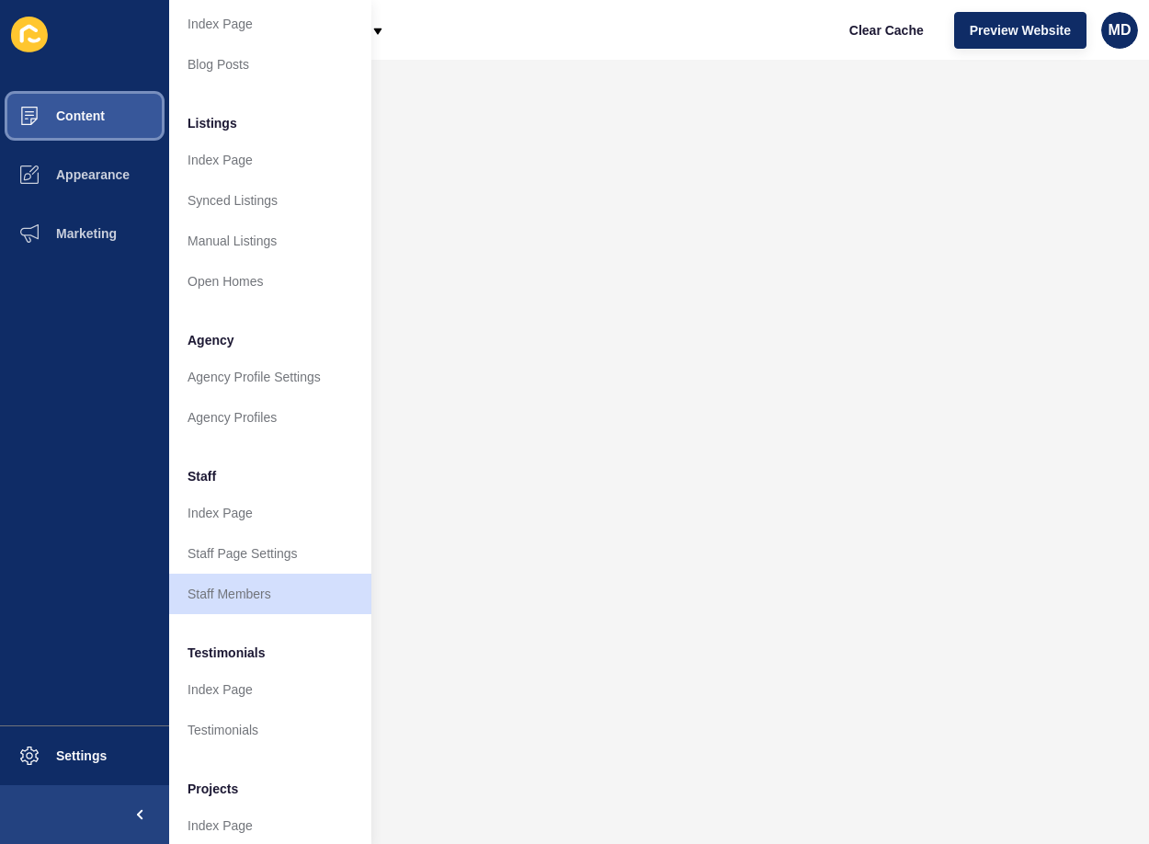
scroll to position [184, 0]
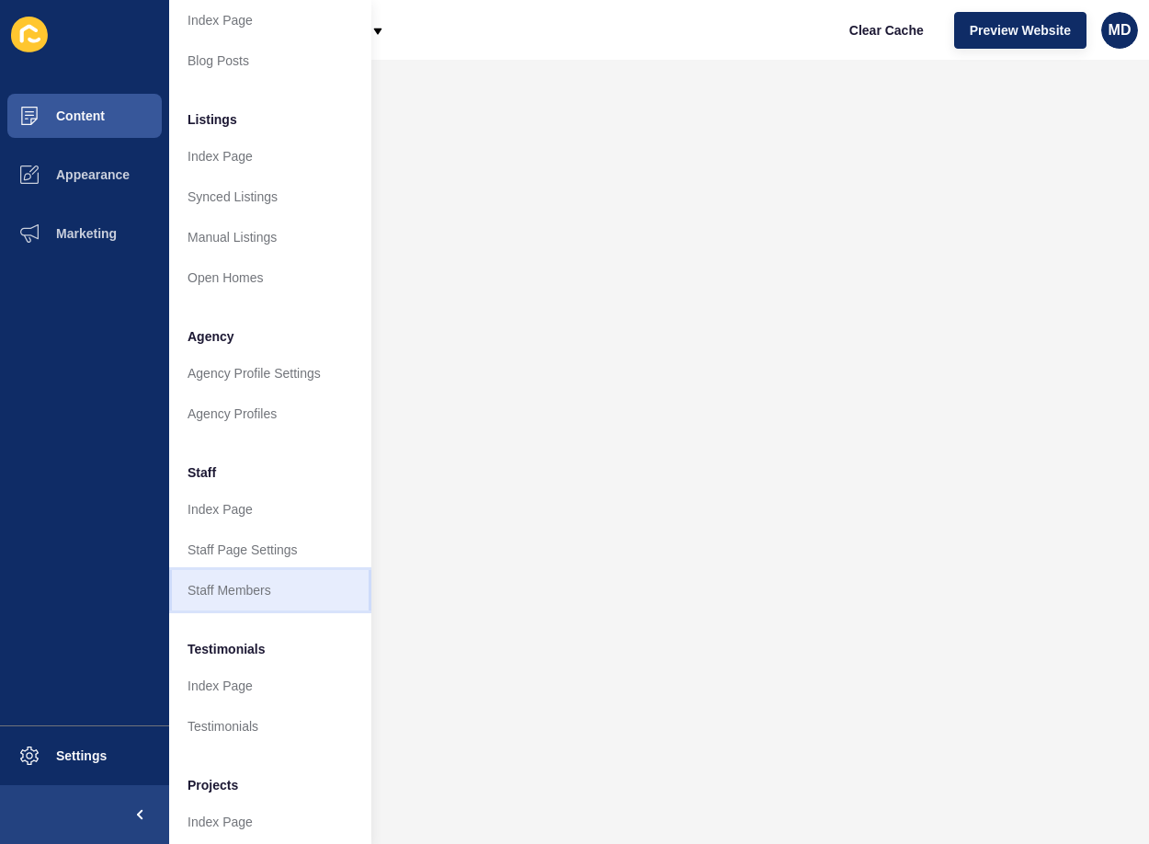
click at [246, 580] on link "Staff Members" at bounding box center [270, 590] width 202 height 40
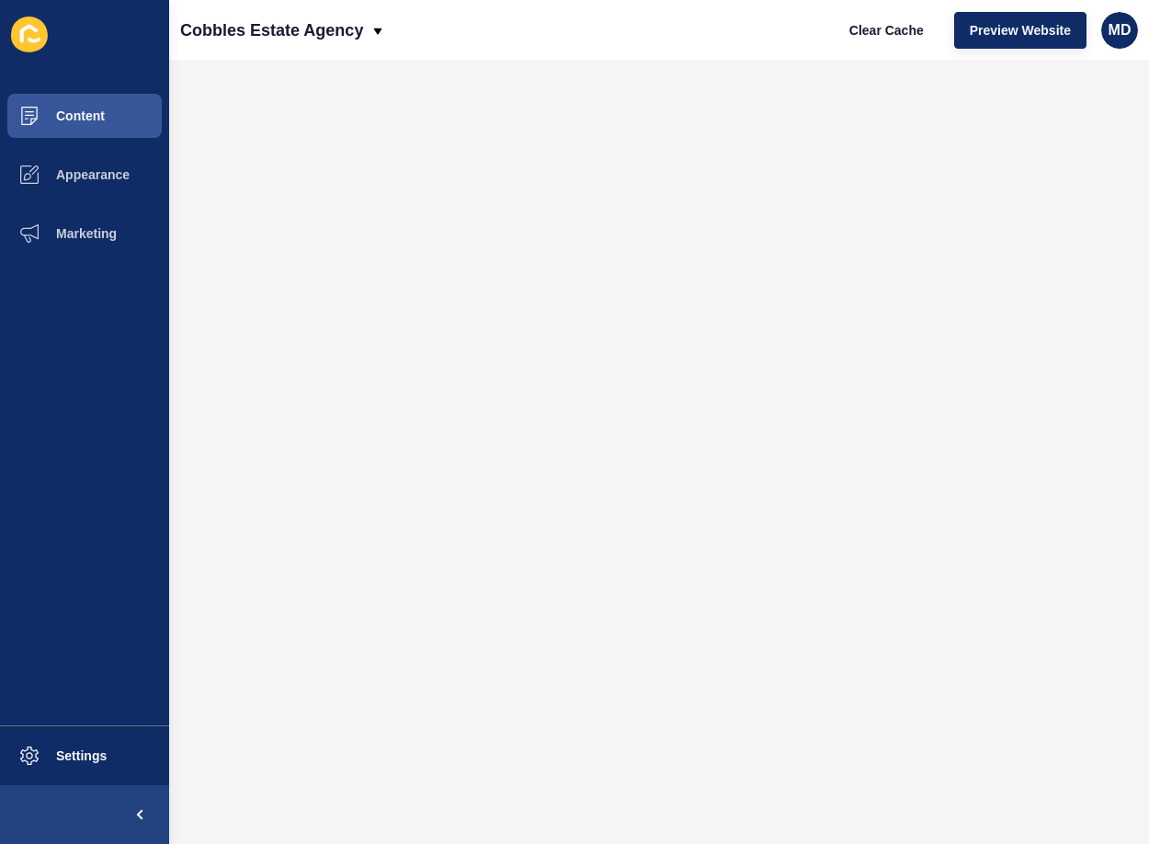
scroll to position [0, 0]
click at [101, 130] on button "Content" at bounding box center [84, 115] width 169 height 59
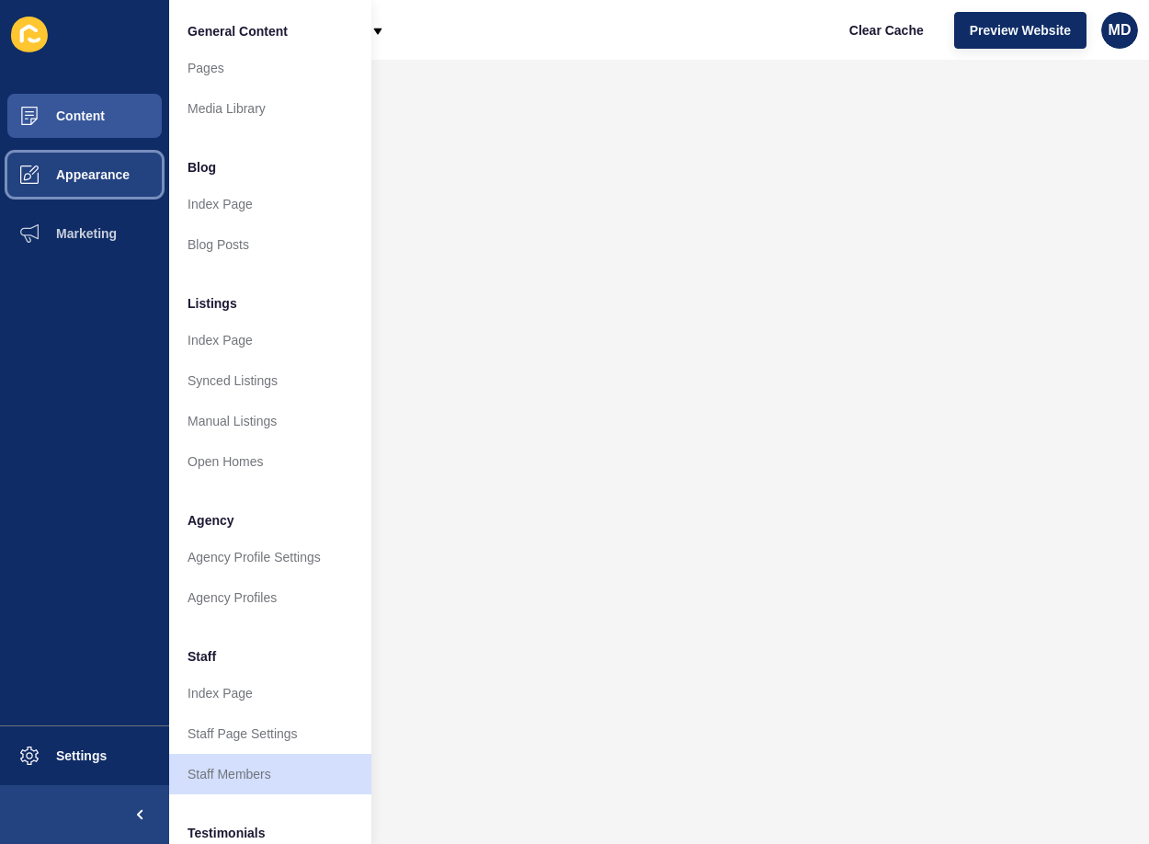
click at [93, 168] on span "Appearance" at bounding box center [63, 174] width 132 height 15
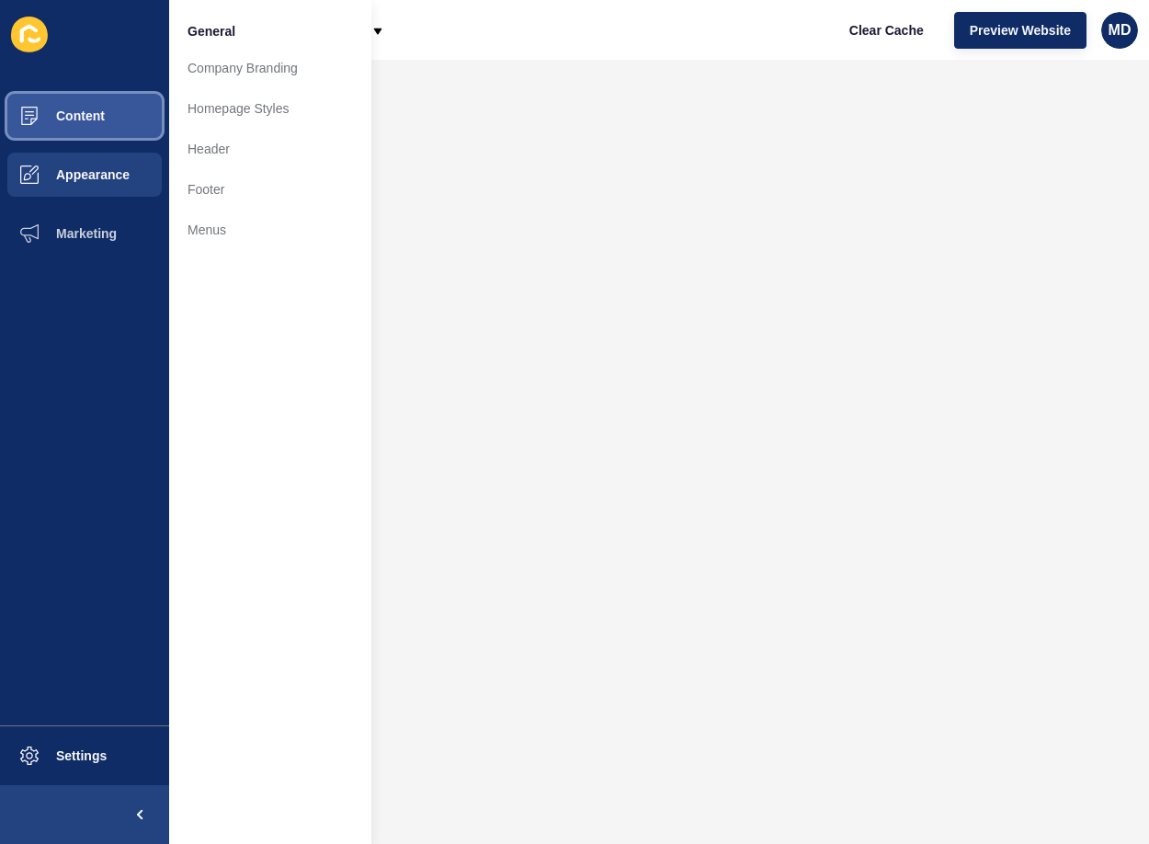
click at [98, 128] on button "Content" at bounding box center [84, 115] width 169 height 59
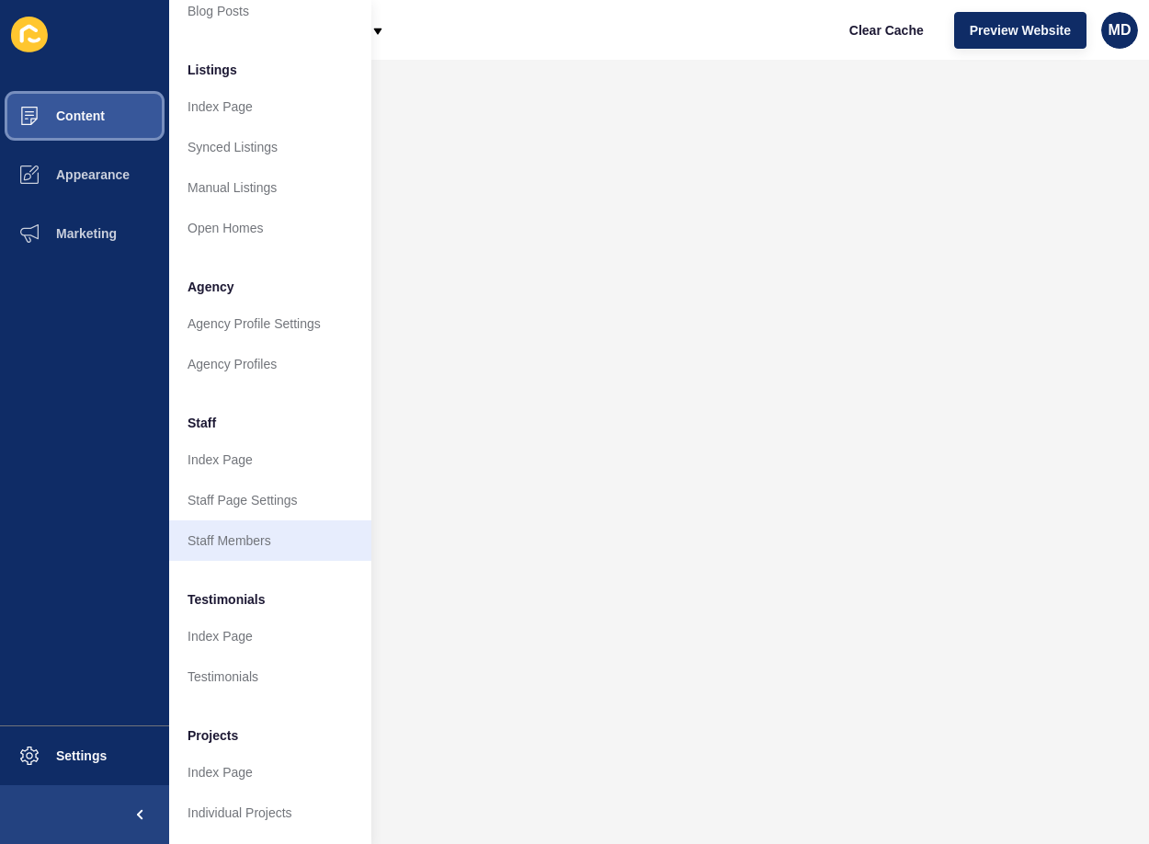
scroll to position [247, 0]
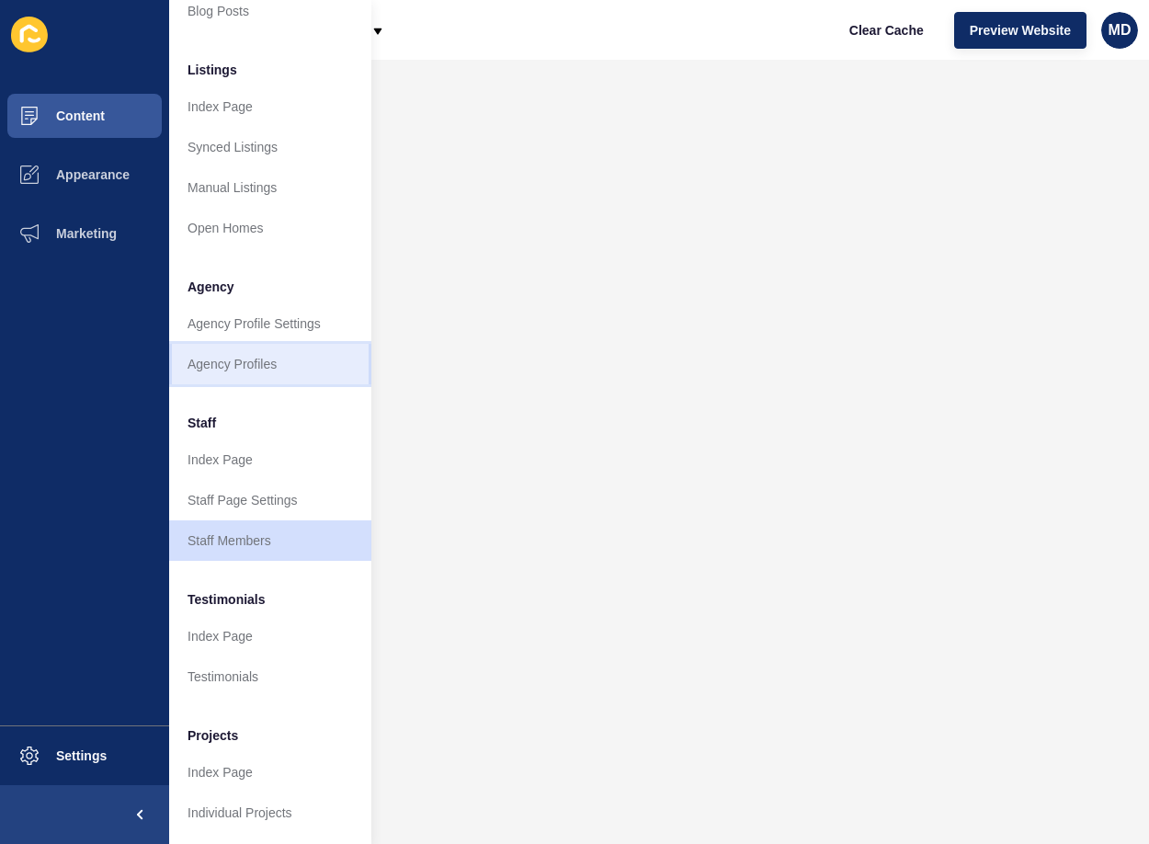
click at [271, 345] on link "Agency Profiles" at bounding box center [270, 364] width 202 height 40
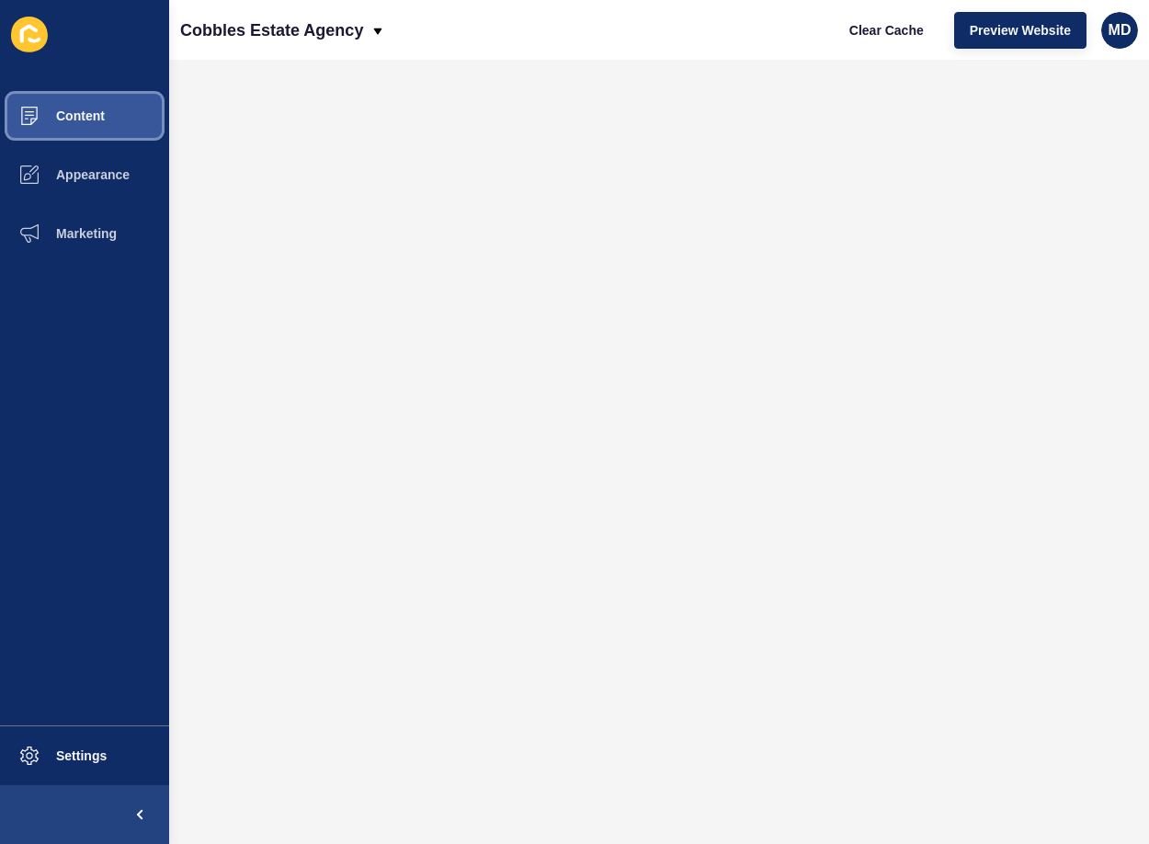
click at [90, 130] on button "Content" at bounding box center [84, 115] width 169 height 59
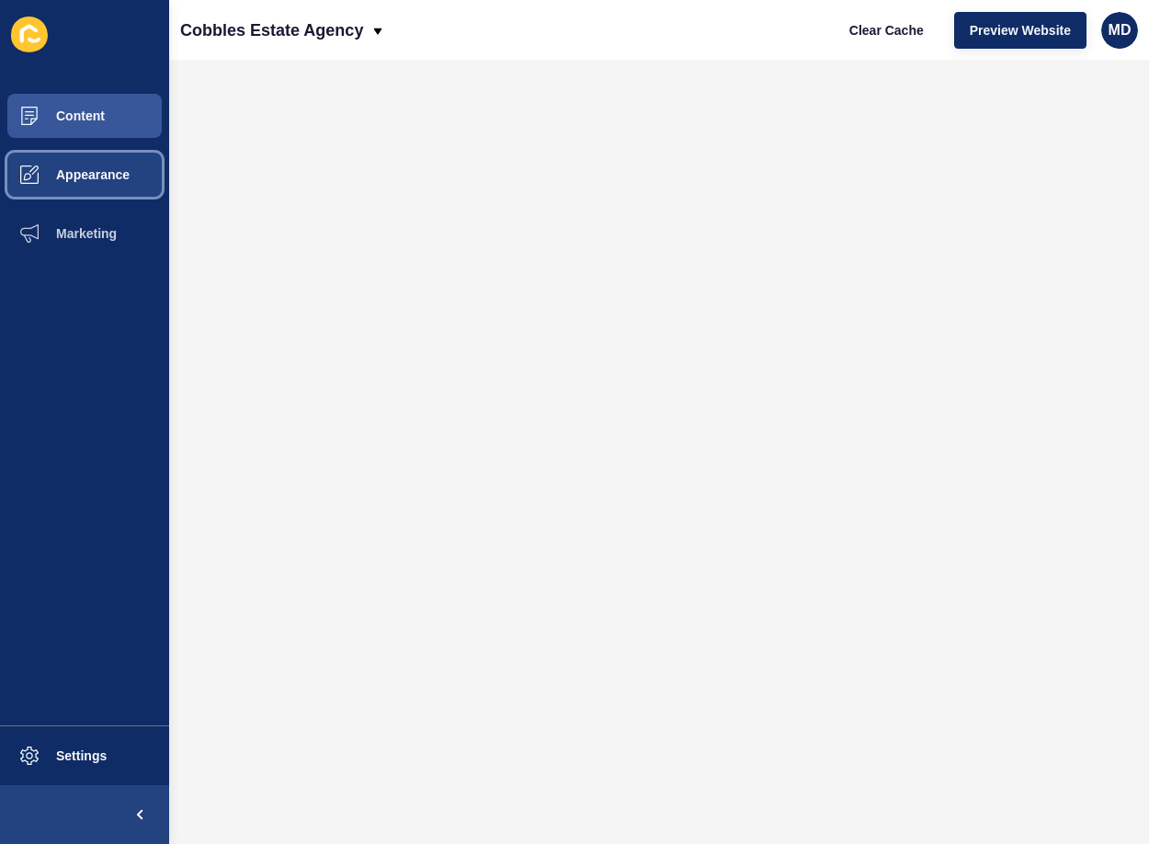
click at [62, 171] on span "Appearance" at bounding box center [63, 174] width 132 height 15
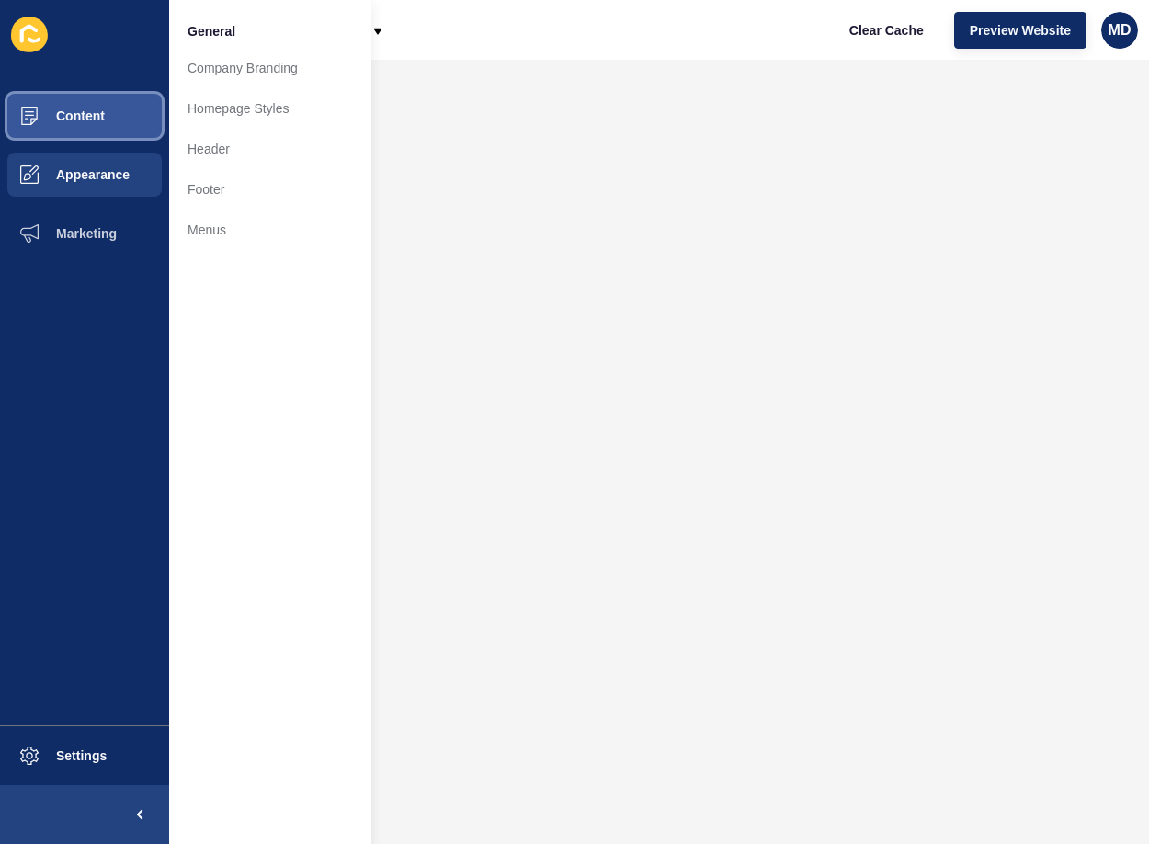
click at [66, 135] on button "Content" at bounding box center [84, 115] width 169 height 59
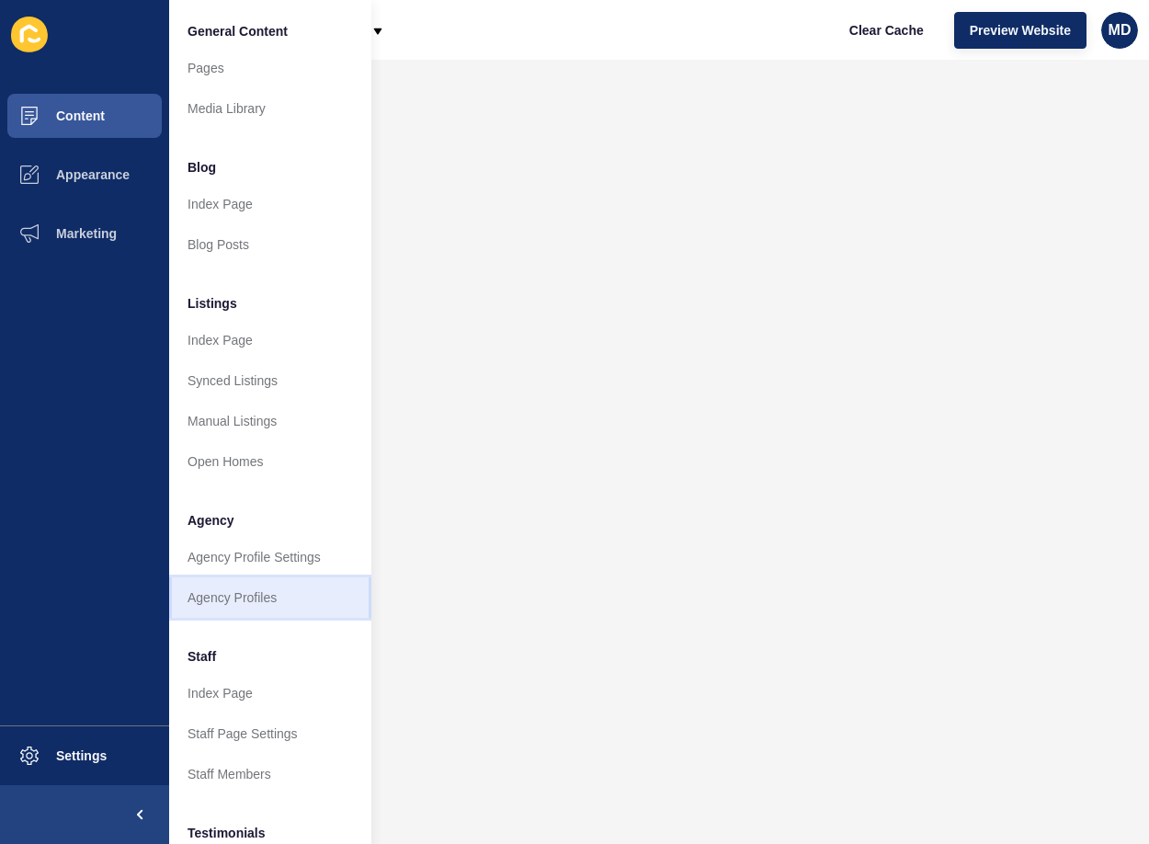
click at [234, 605] on link "Agency Profiles" at bounding box center [270, 597] width 202 height 40
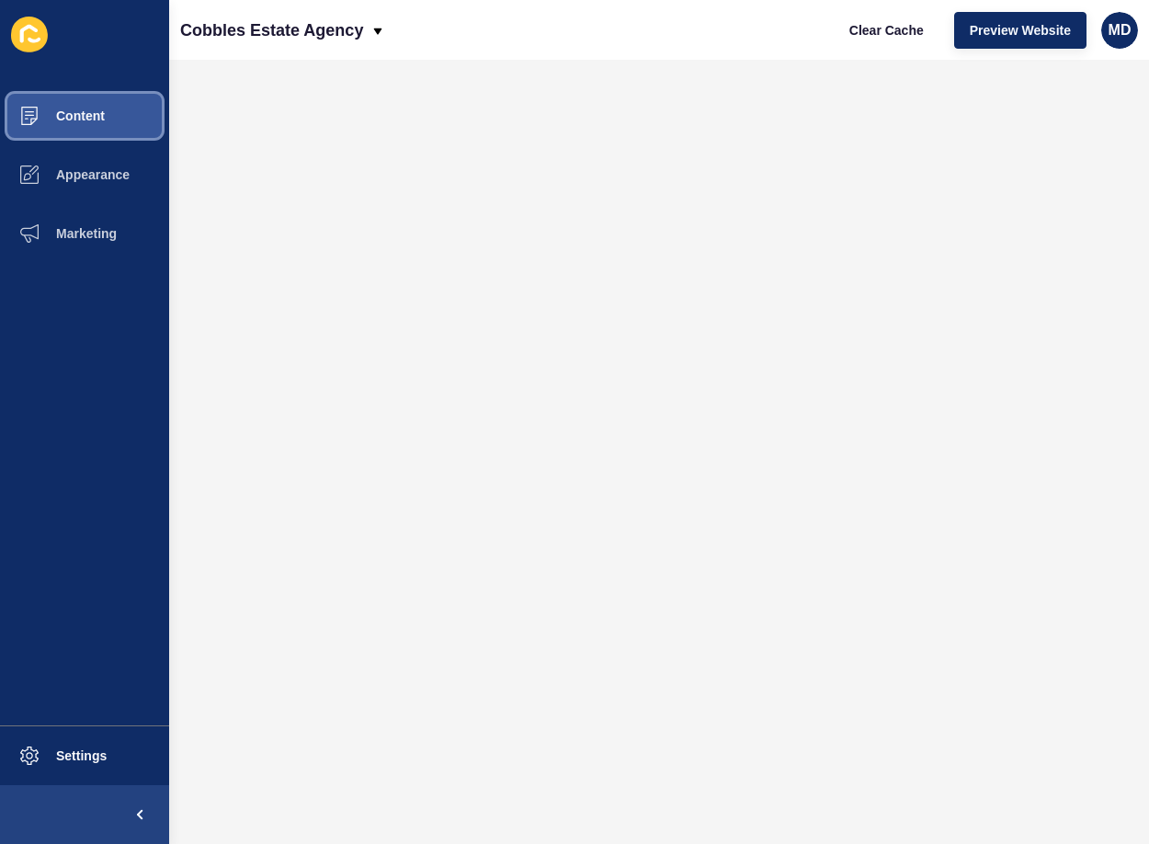
click at [78, 124] on button "Content" at bounding box center [84, 115] width 169 height 59
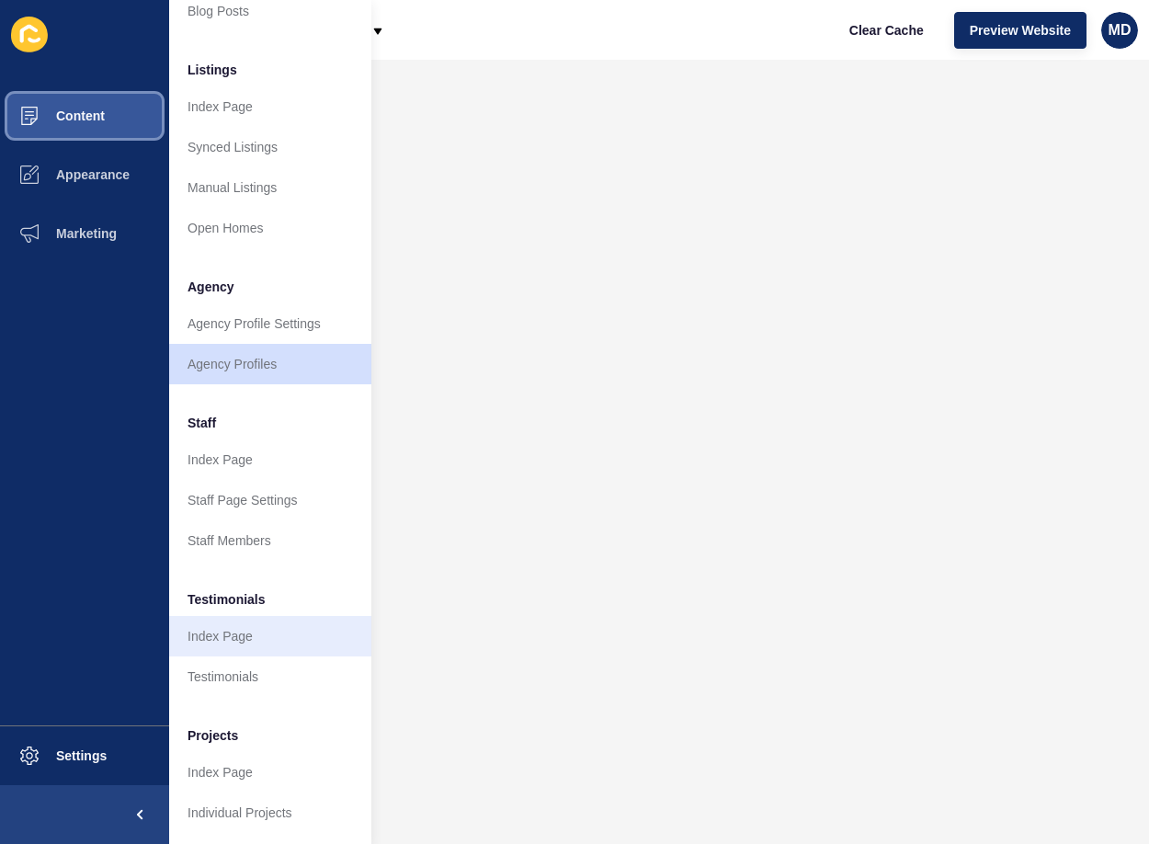
scroll to position [247, 0]
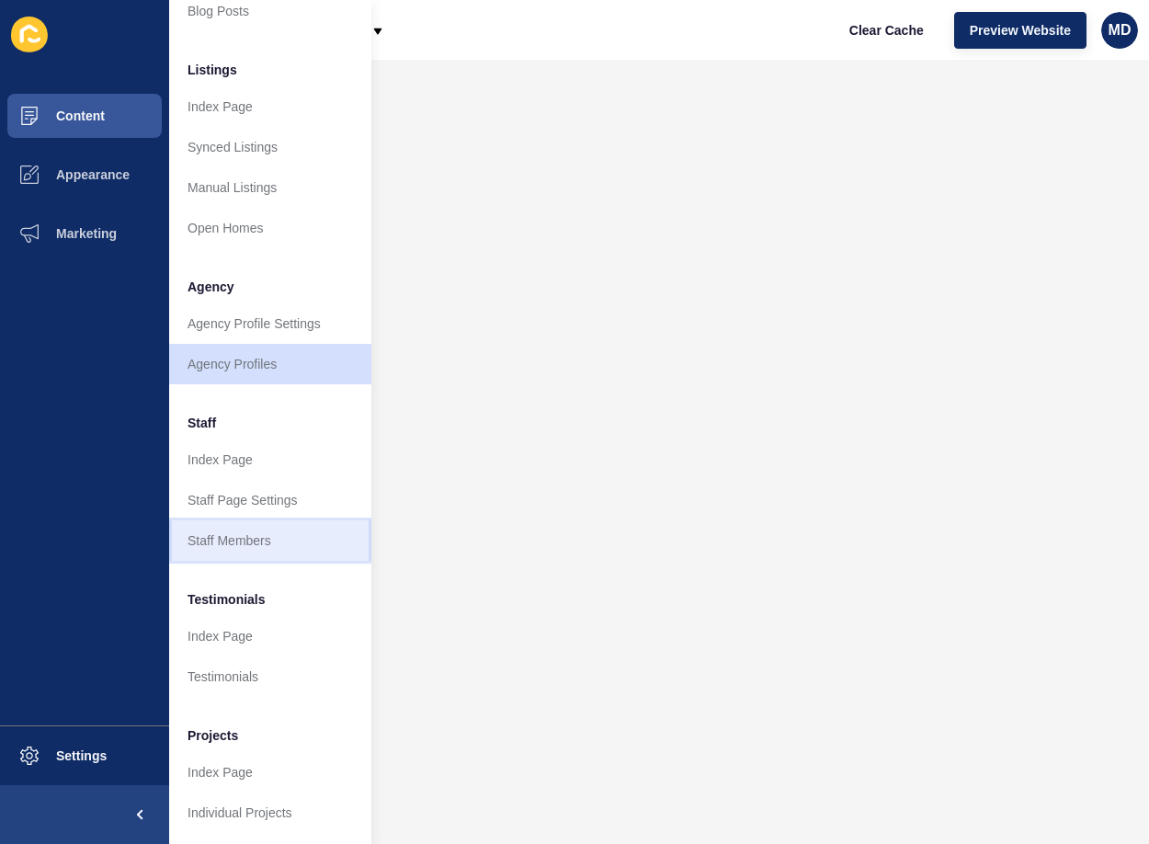
click at [237, 521] on link "Staff Members" at bounding box center [270, 540] width 202 height 40
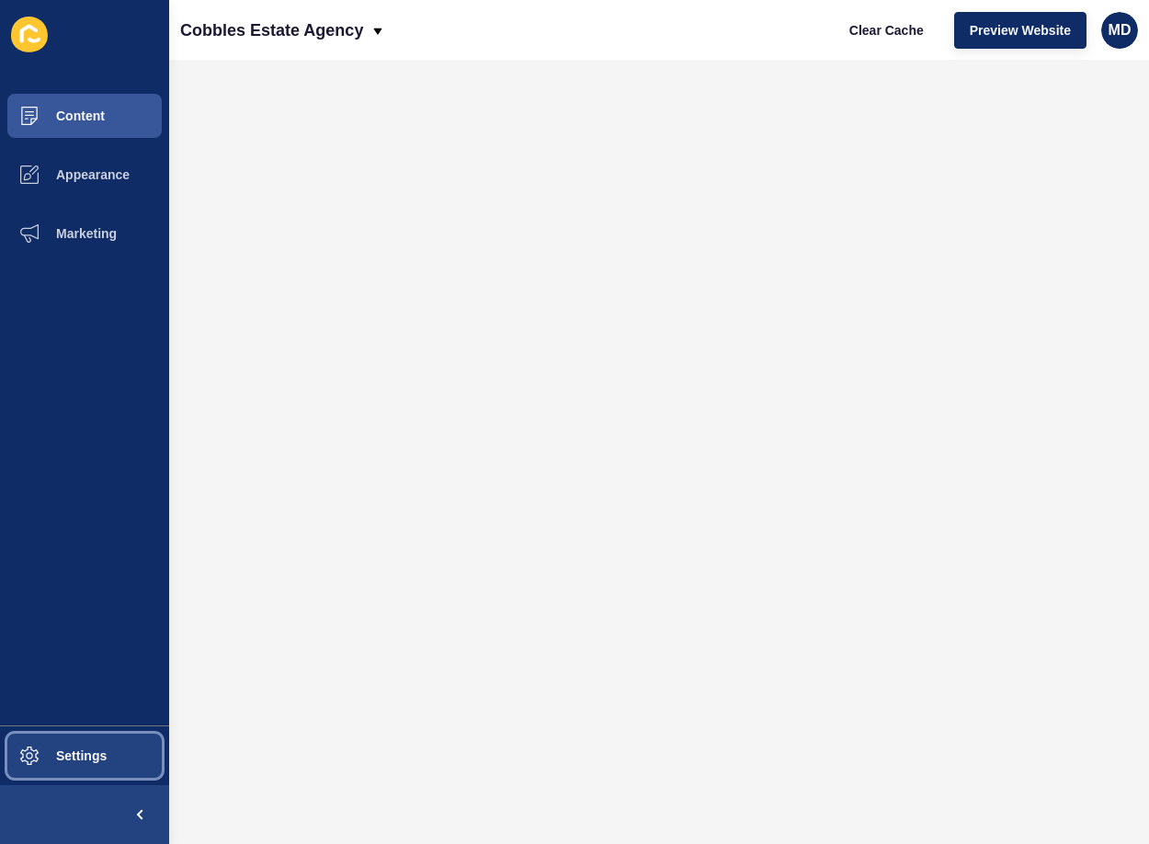
click at [62, 753] on span "Settings" at bounding box center [51, 755] width 109 height 15
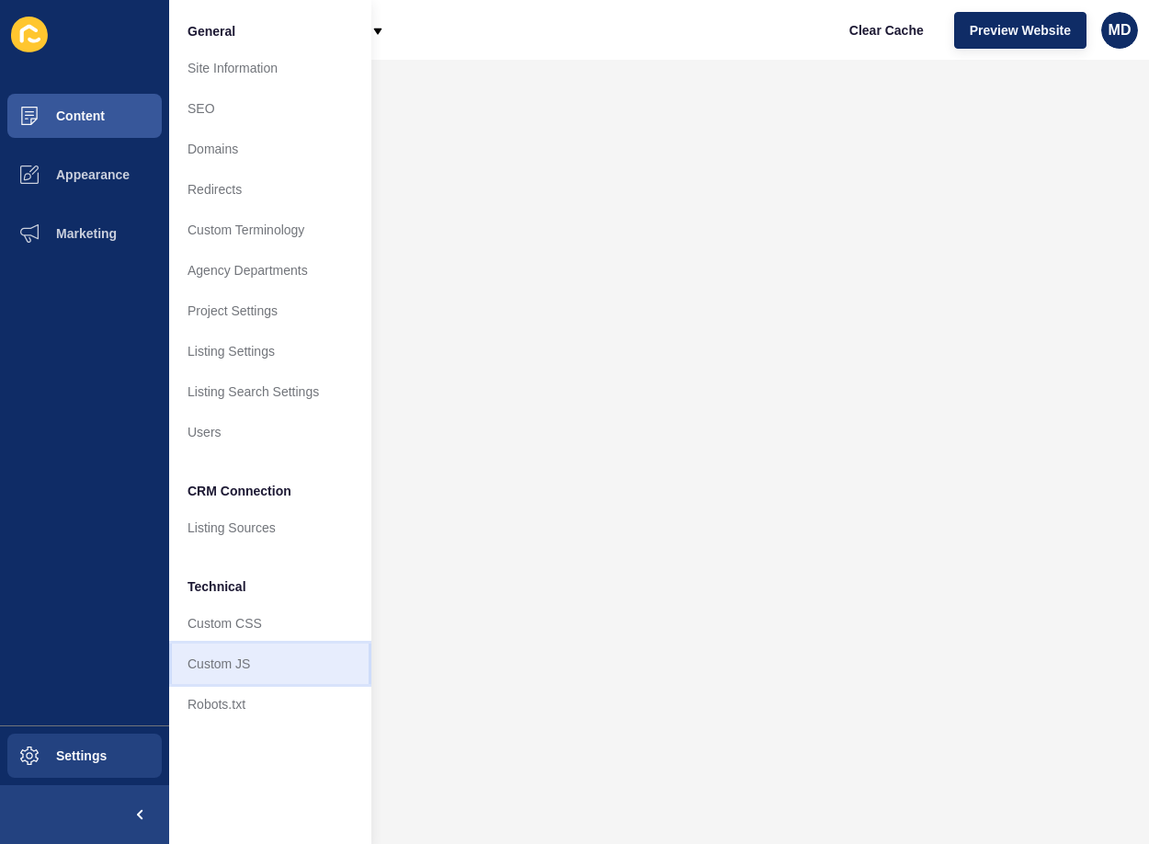
click at [252, 663] on link "Custom JS" at bounding box center [270, 663] width 202 height 40
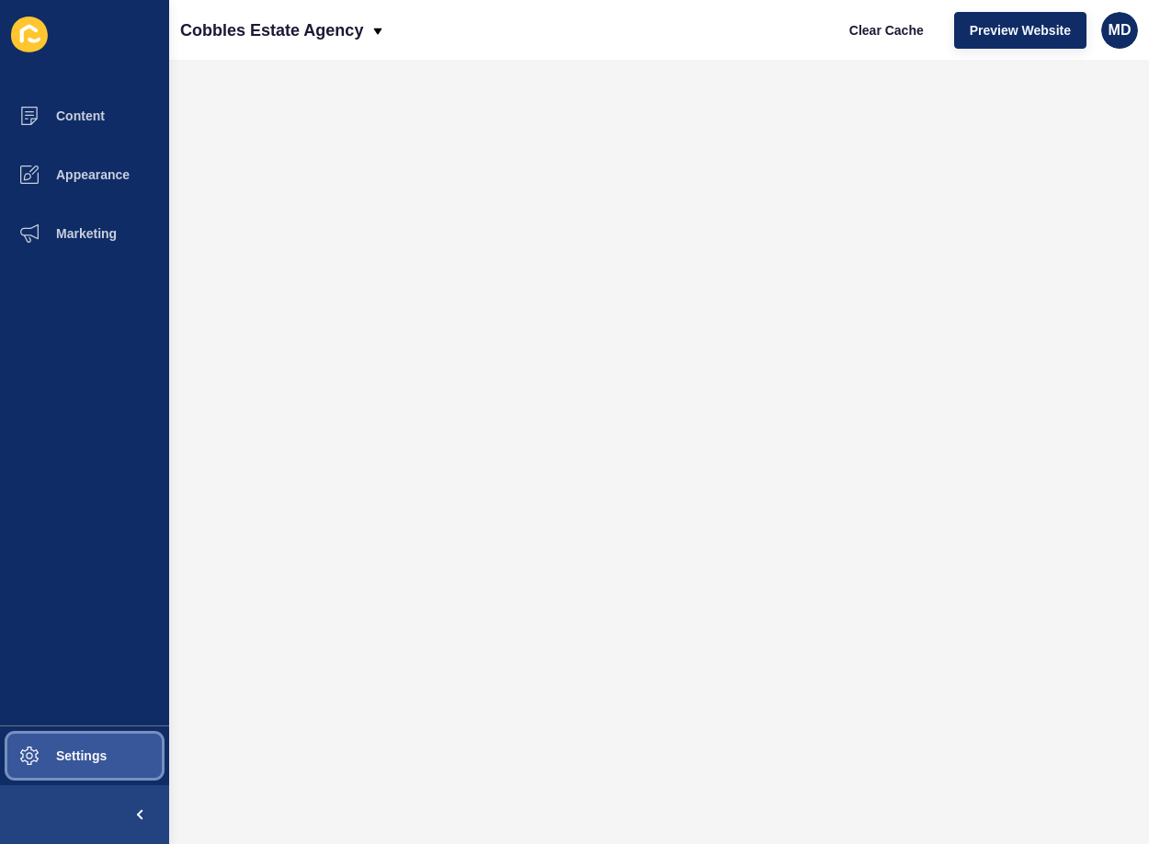
click at [85, 770] on button "Settings" at bounding box center [84, 755] width 169 height 59
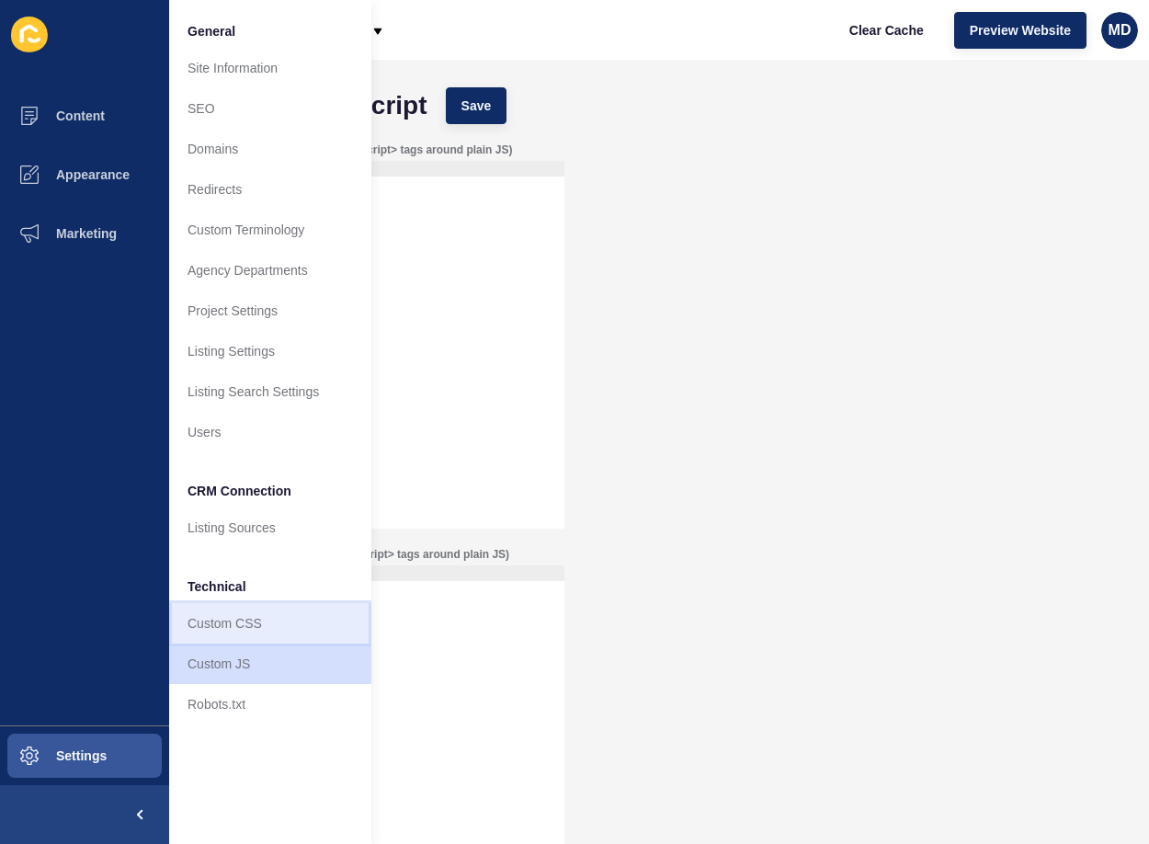
click at [248, 629] on link "Custom CSS" at bounding box center [270, 623] width 202 height 40
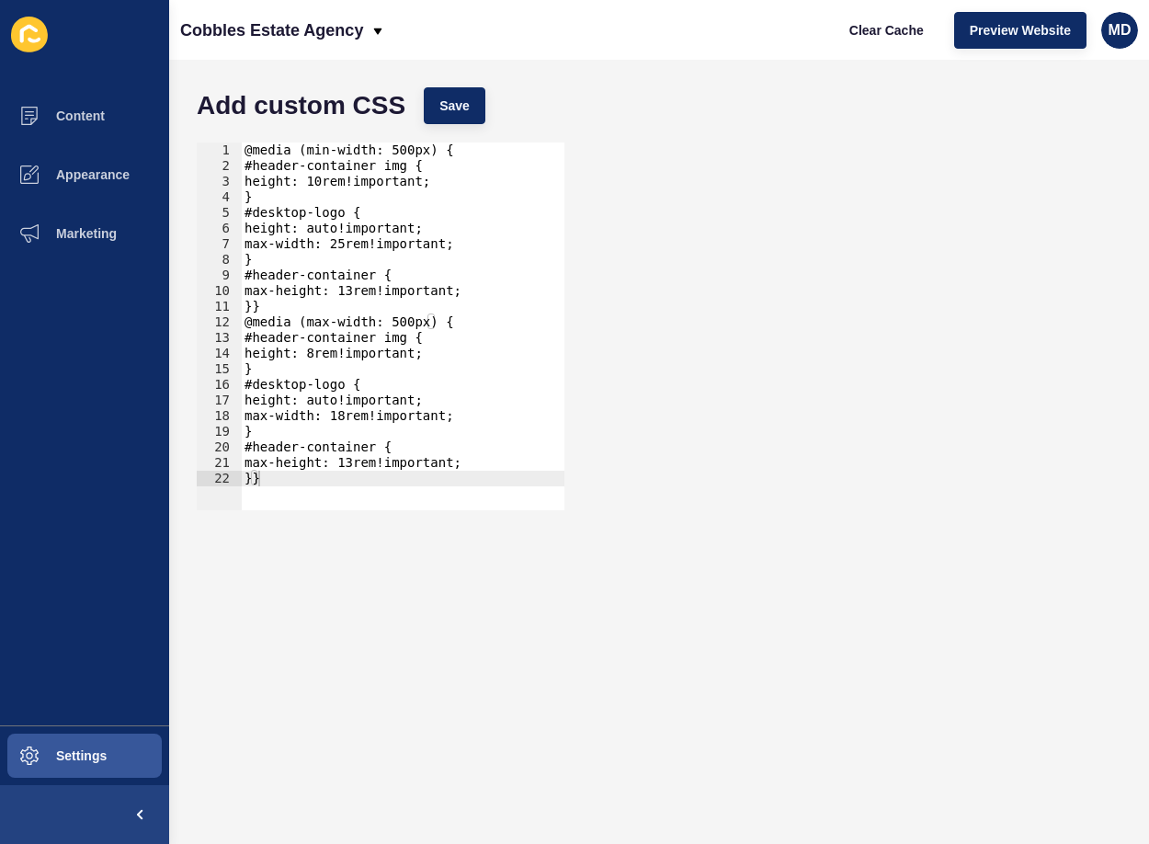
type textarea "}}"
click at [283, 485] on div "@media (min-width: 500px) { #header-container img { height: 10rem!important; } …" at bounding box center [402, 341] width 323 height 399
paste textarea
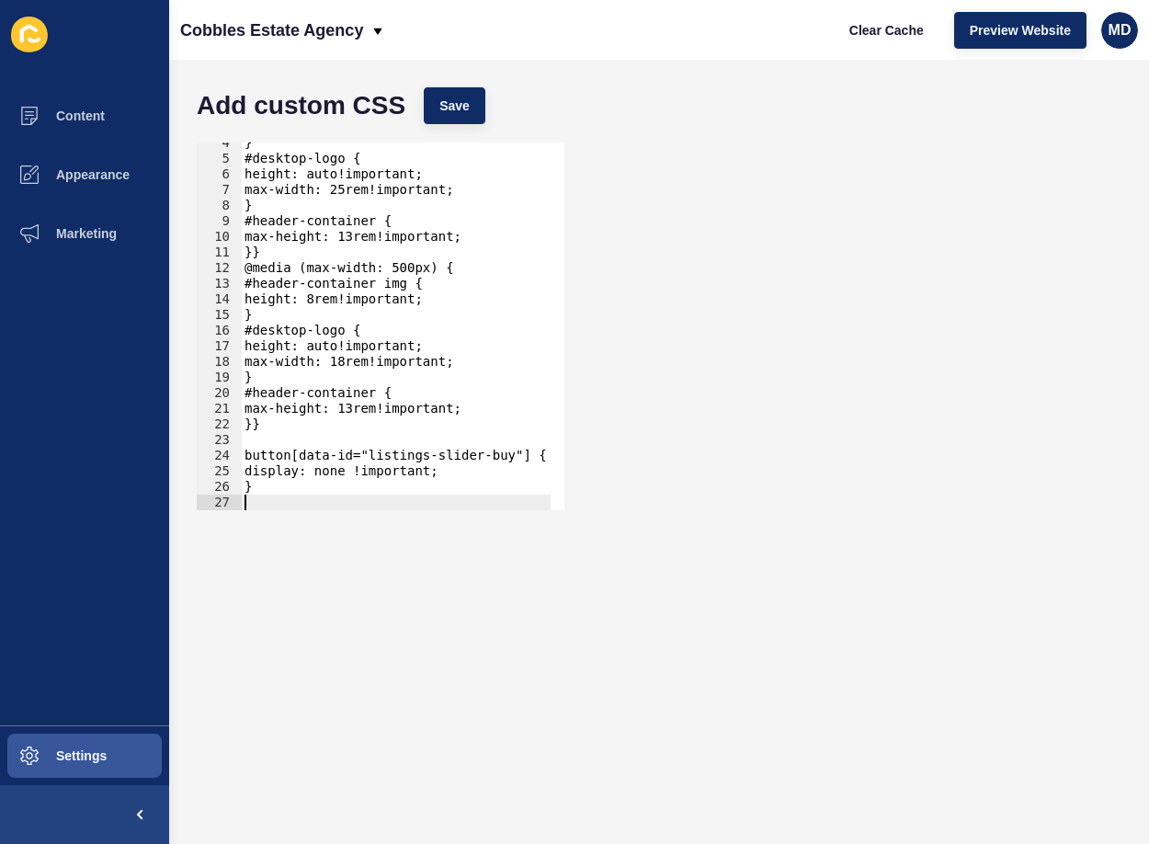
scroll to position [54, 0]
click at [461, 102] on span "Save" at bounding box center [454, 105] width 30 height 18
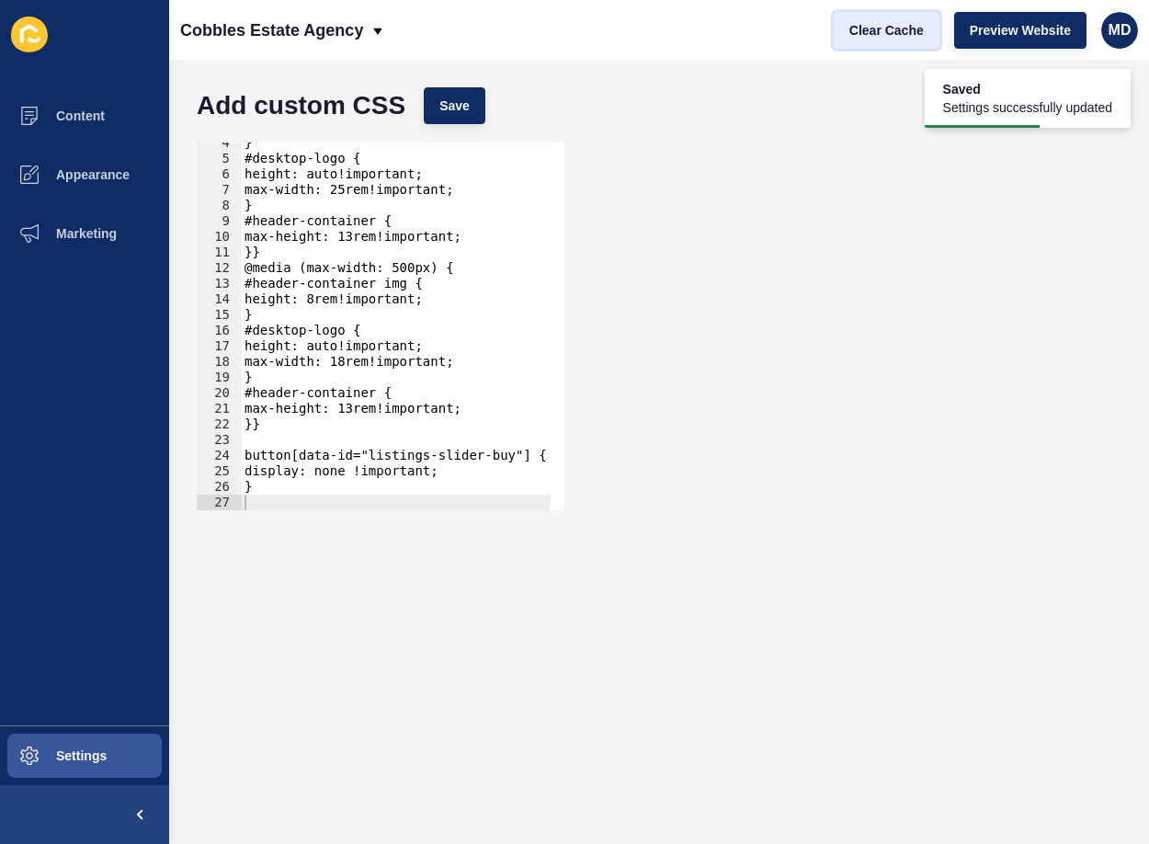
click at [909, 33] on span "Clear Cache" at bounding box center [886, 30] width 74 height 18
click at [883, 37] on span "Clear Cache" at bounding box center [886, 30] width 74 height 18
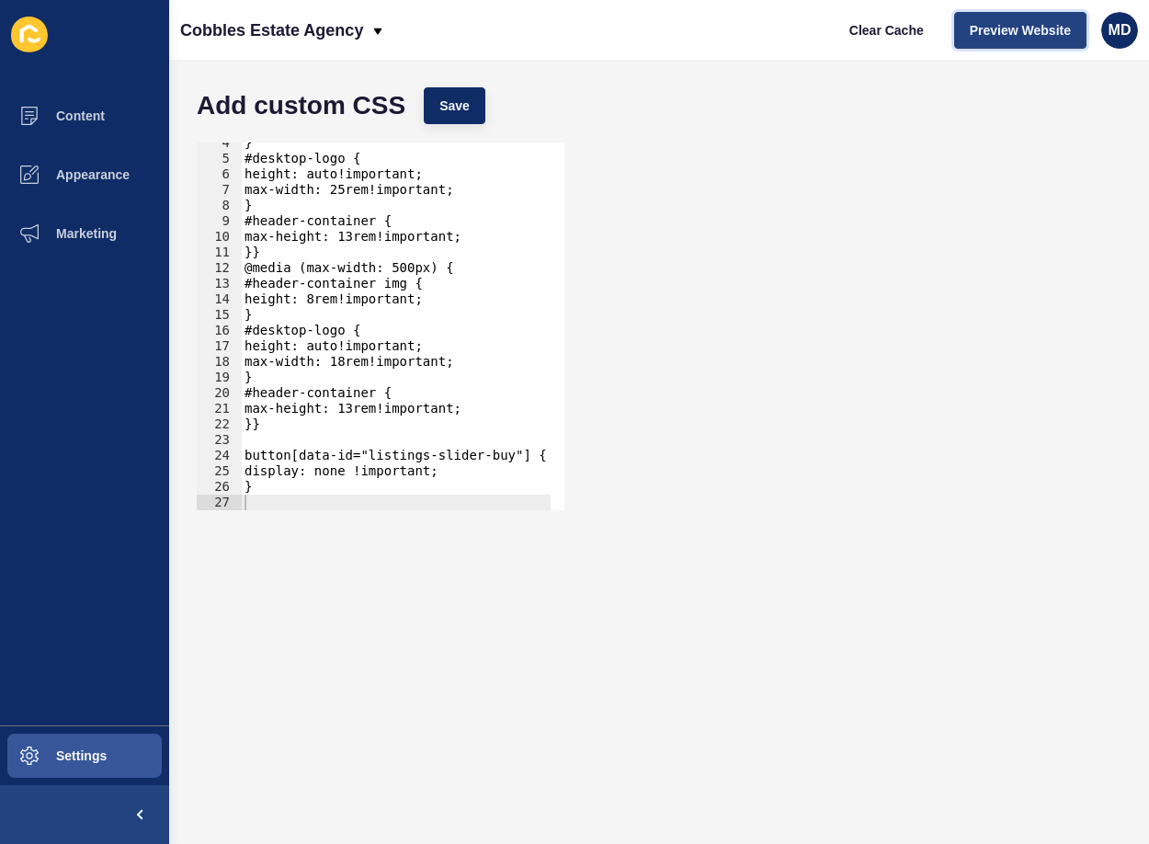
click at [1014, 26] on span "Preview Website" at bounding box center [1019, 30] width 101 height 18
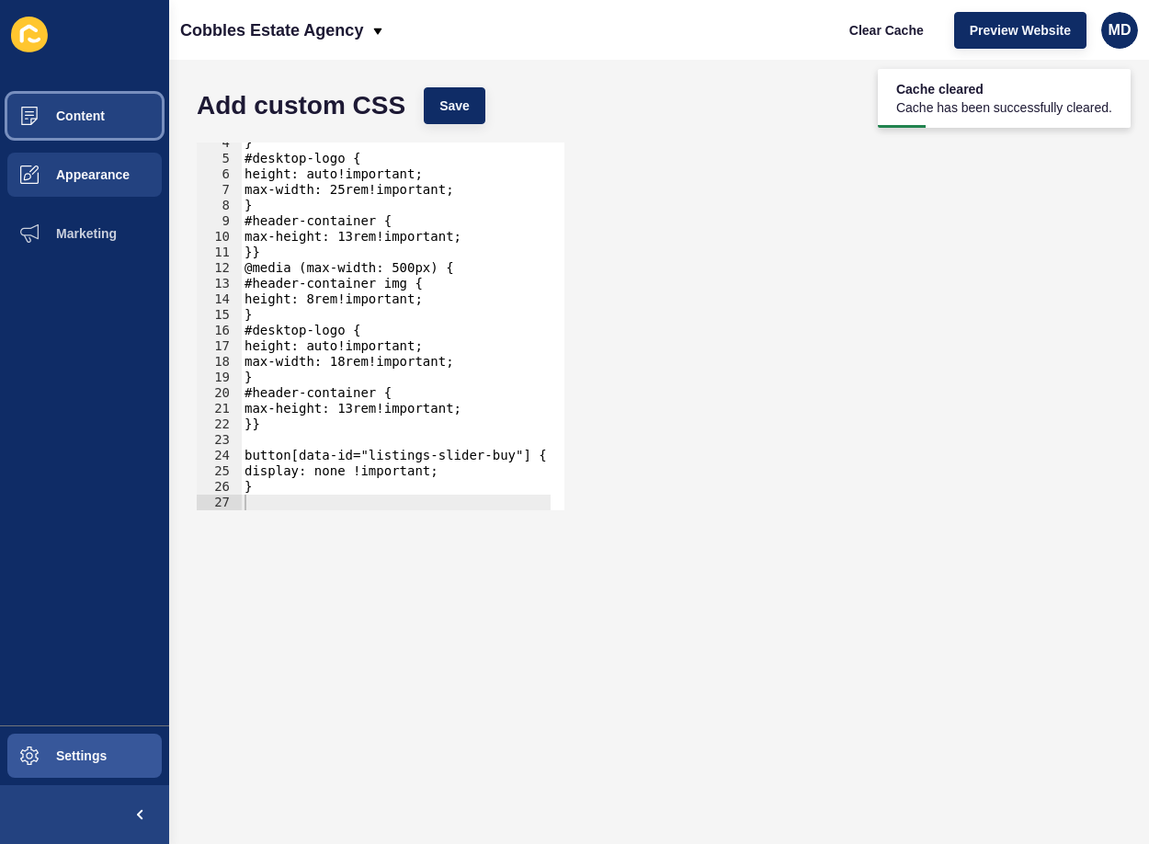
drag, startPoint x: 100, startPoint y: 114, endPoint x: 112, endPoint y: 147, distance: 35.2
click at [100, 114] on span "Content" at bounding box center [51, 115] width 108 height 15
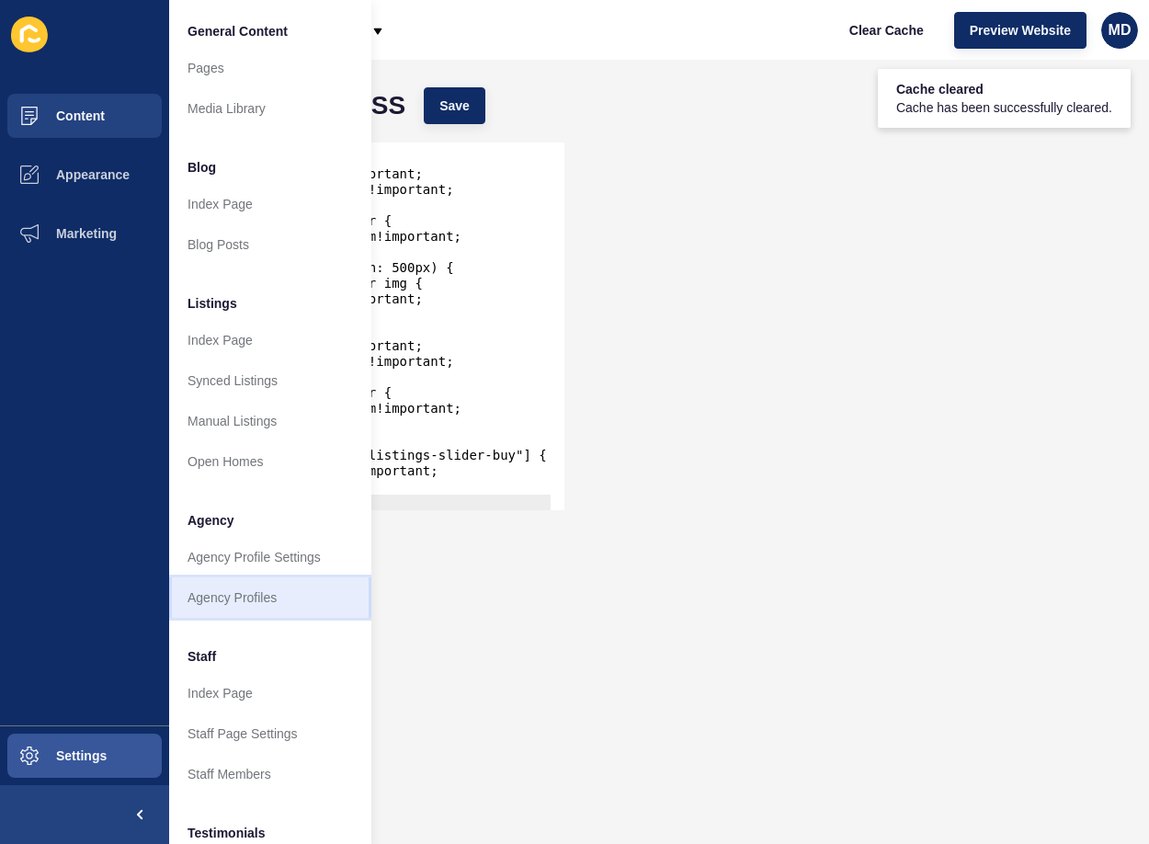
click at [273, 609] on link "Agency Profiles" at bounding box center [270, 597] width 202 height 40
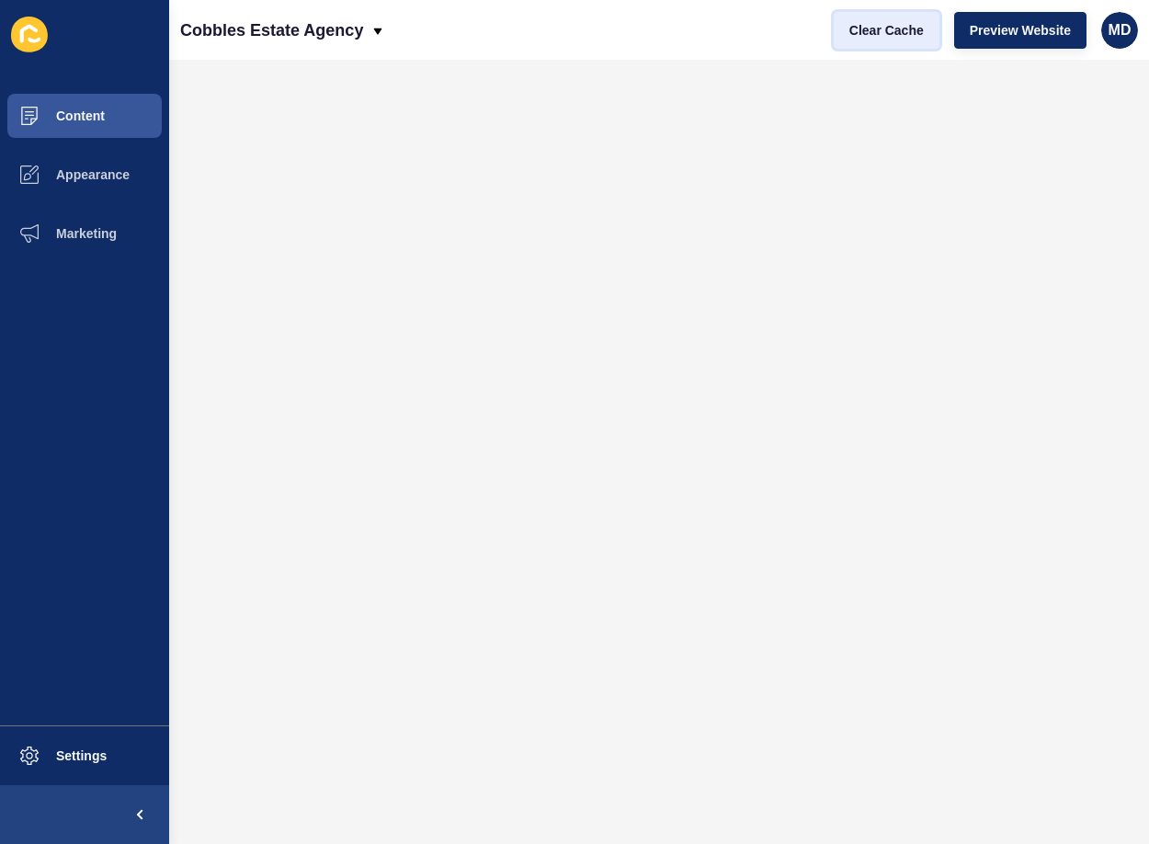
click at [900, 36] on span "Clear Cache" at bounding box center [886, 30] width 74 height 18
click at [877, 36] on span "Clear Cache" at bounding box center [886, 30] width 74 height 18
click at [900, 29] on span "Clear Cache" at bounding box center [886, 30] width 74 height 18
click at [1011, 27] on span "Preview Website" at bounding box center [1019, 30] width 101 height 18
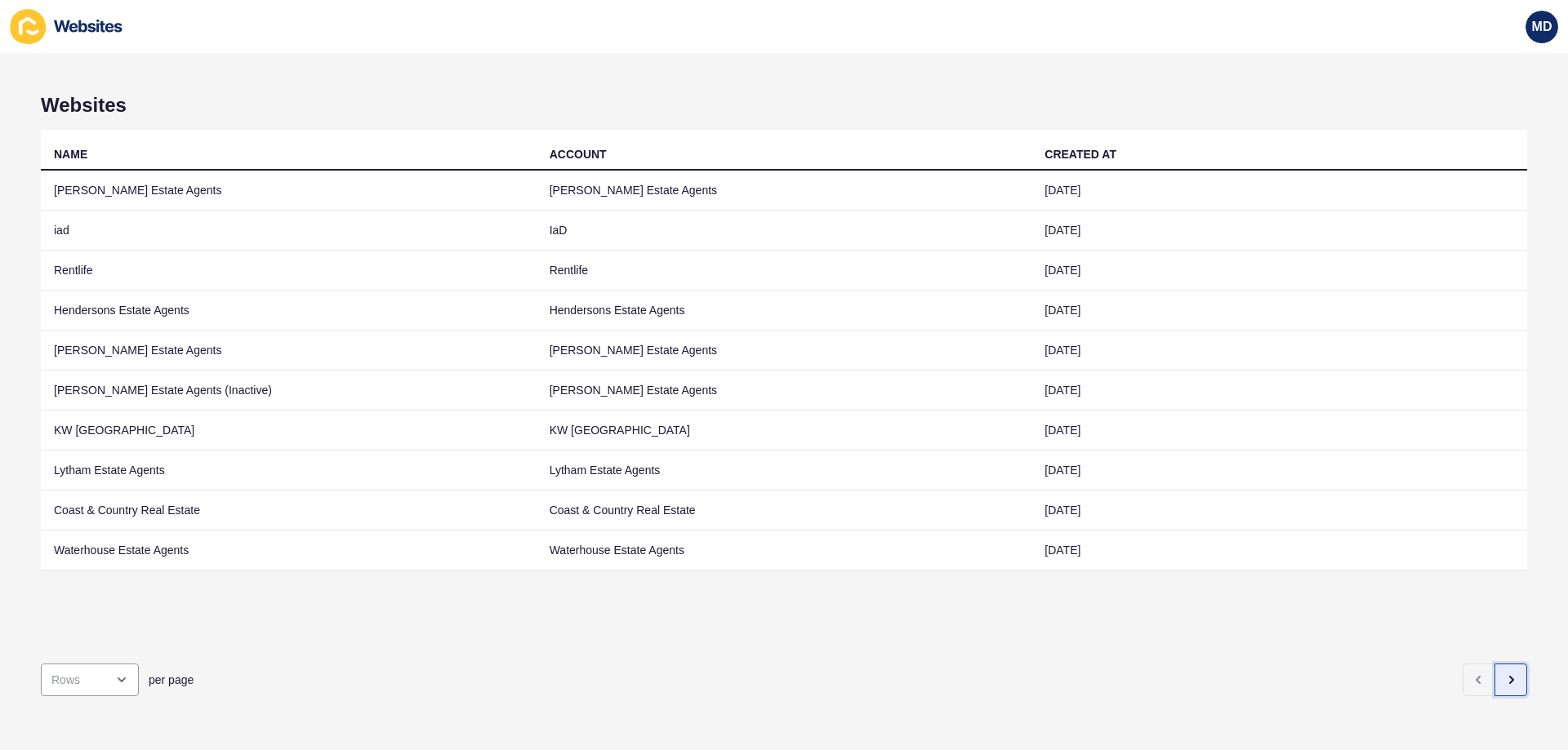
click at [1495, 674] on button "button" at bounding box center [1511, 680] width 33 height 33
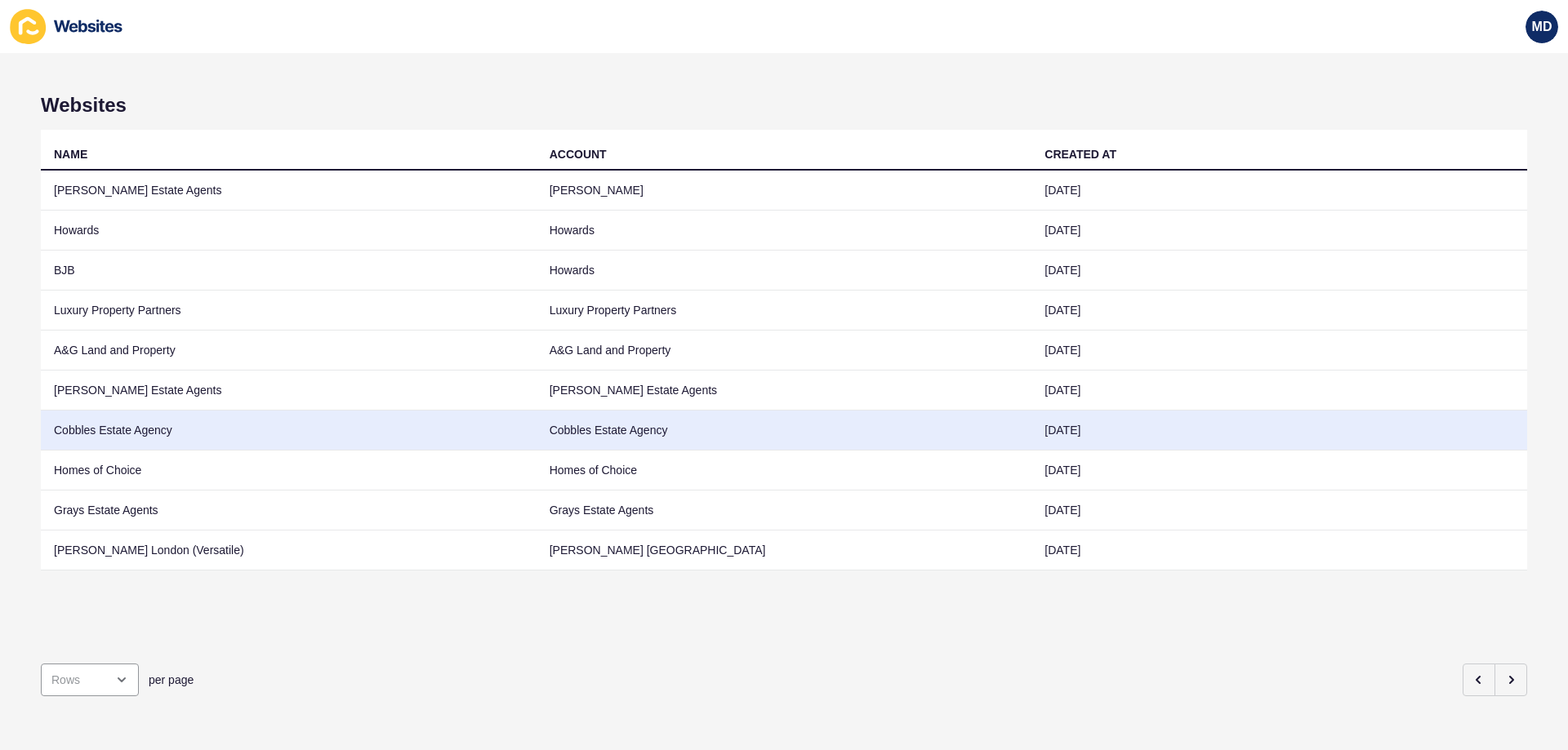
click at [126, 438] on td "Cobbles Estate Agency" at bounding box center [289, 430] width 496 height 40
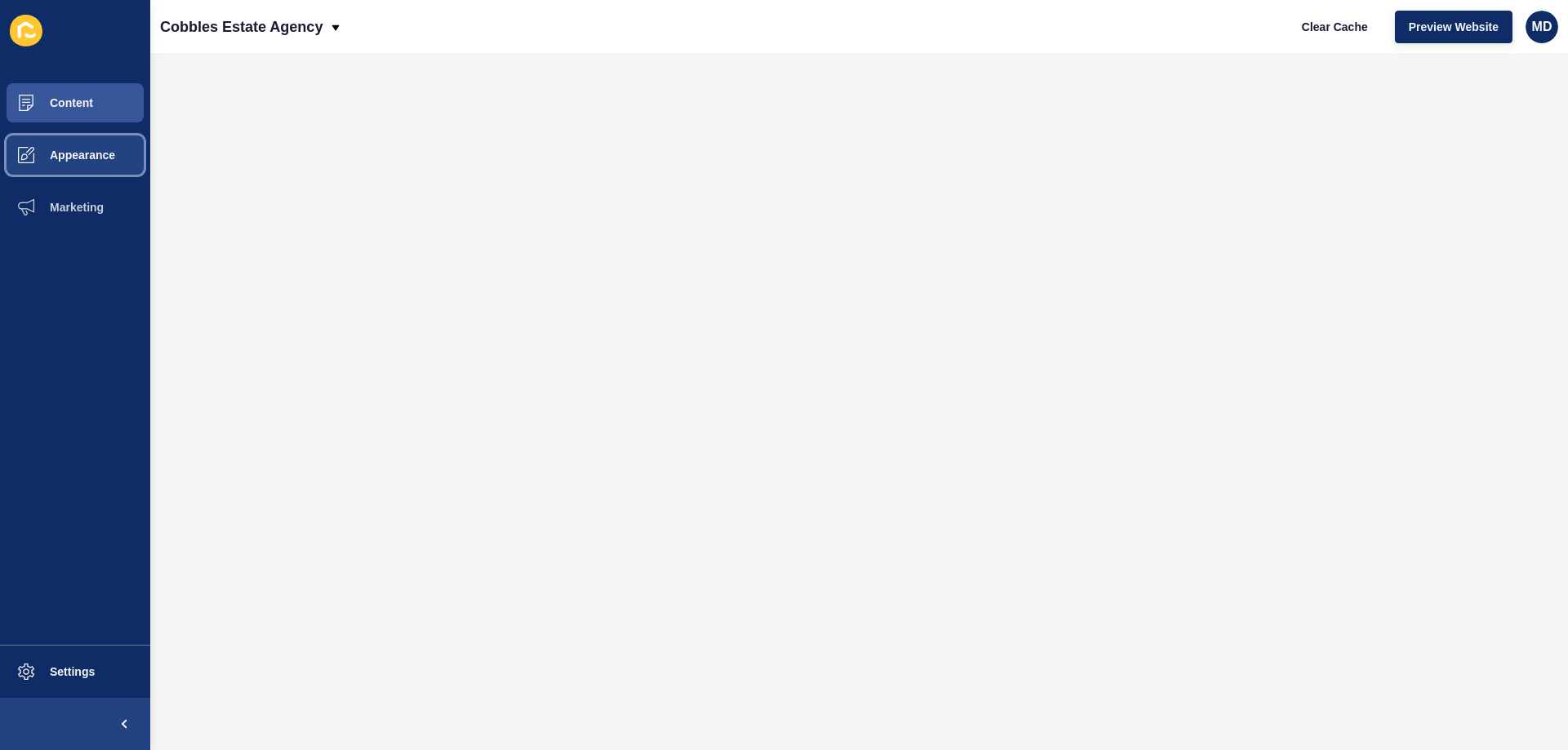
click at [64, 165] on button "Appearance" at bounding box center [75, 155] width 150 height 52
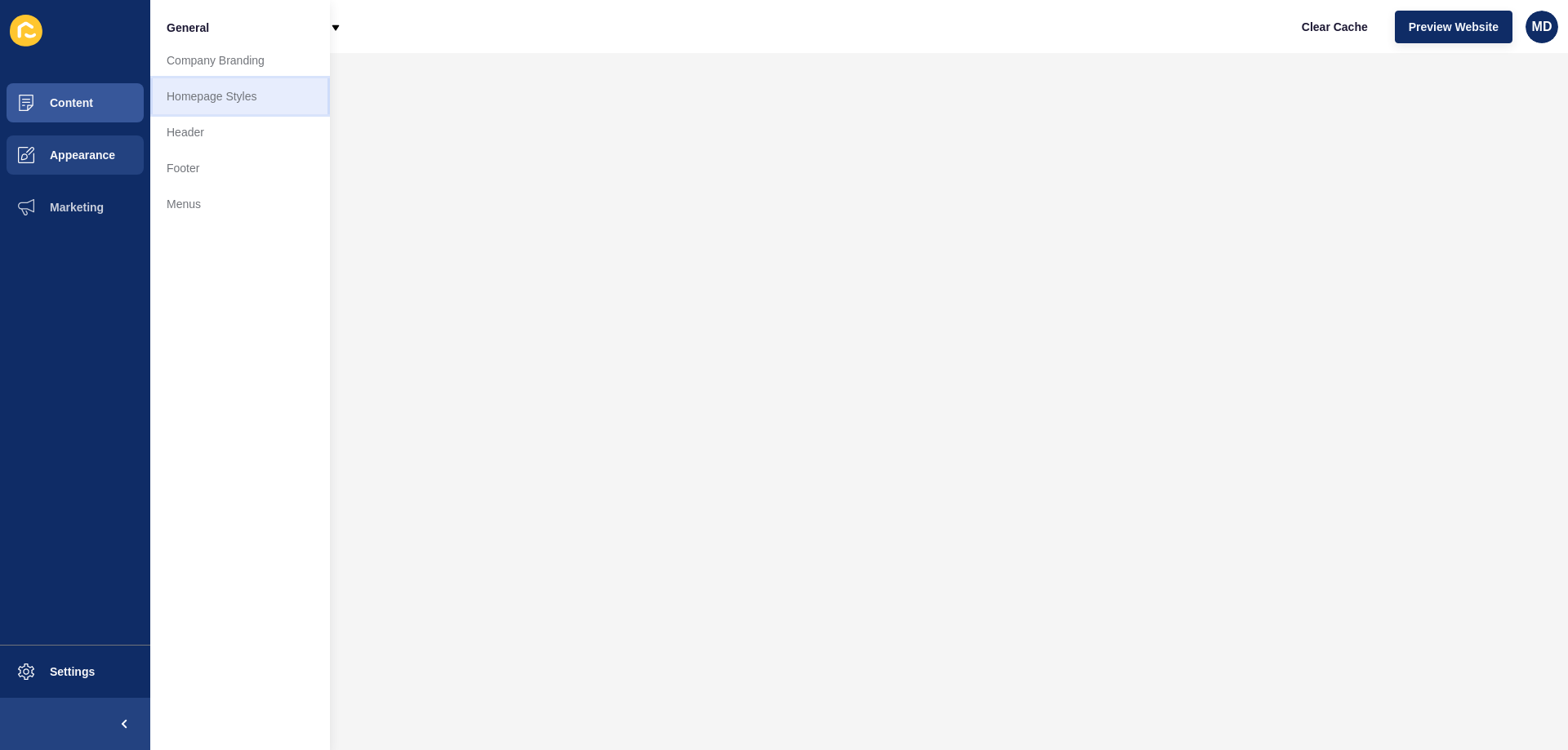
click at [183, 101] on link "Homepage Styles" at bounding box center [240, 96] width 180 height 36
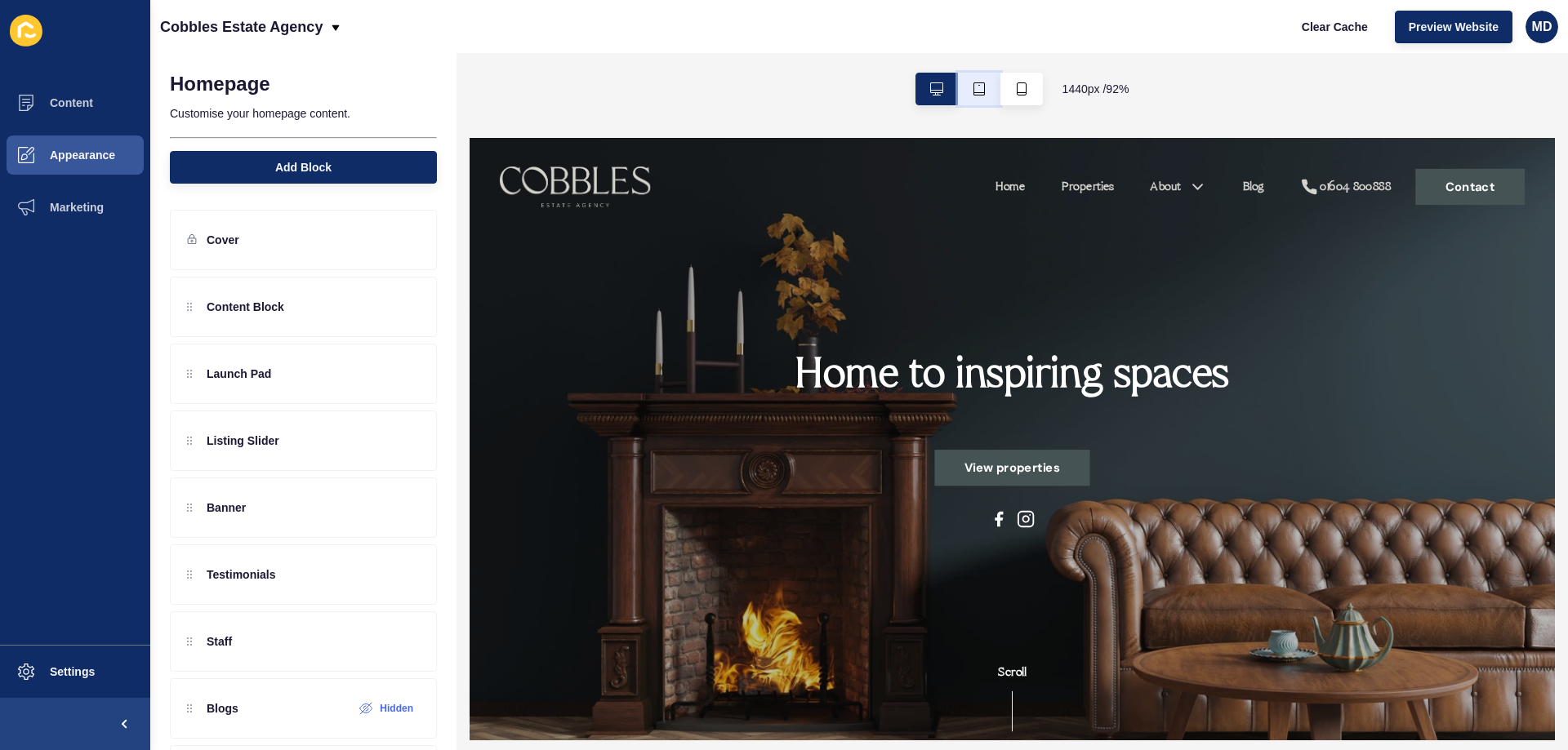
click at [981, 94] on icon "button" at bounding box center [979, 89] width 13 height 13
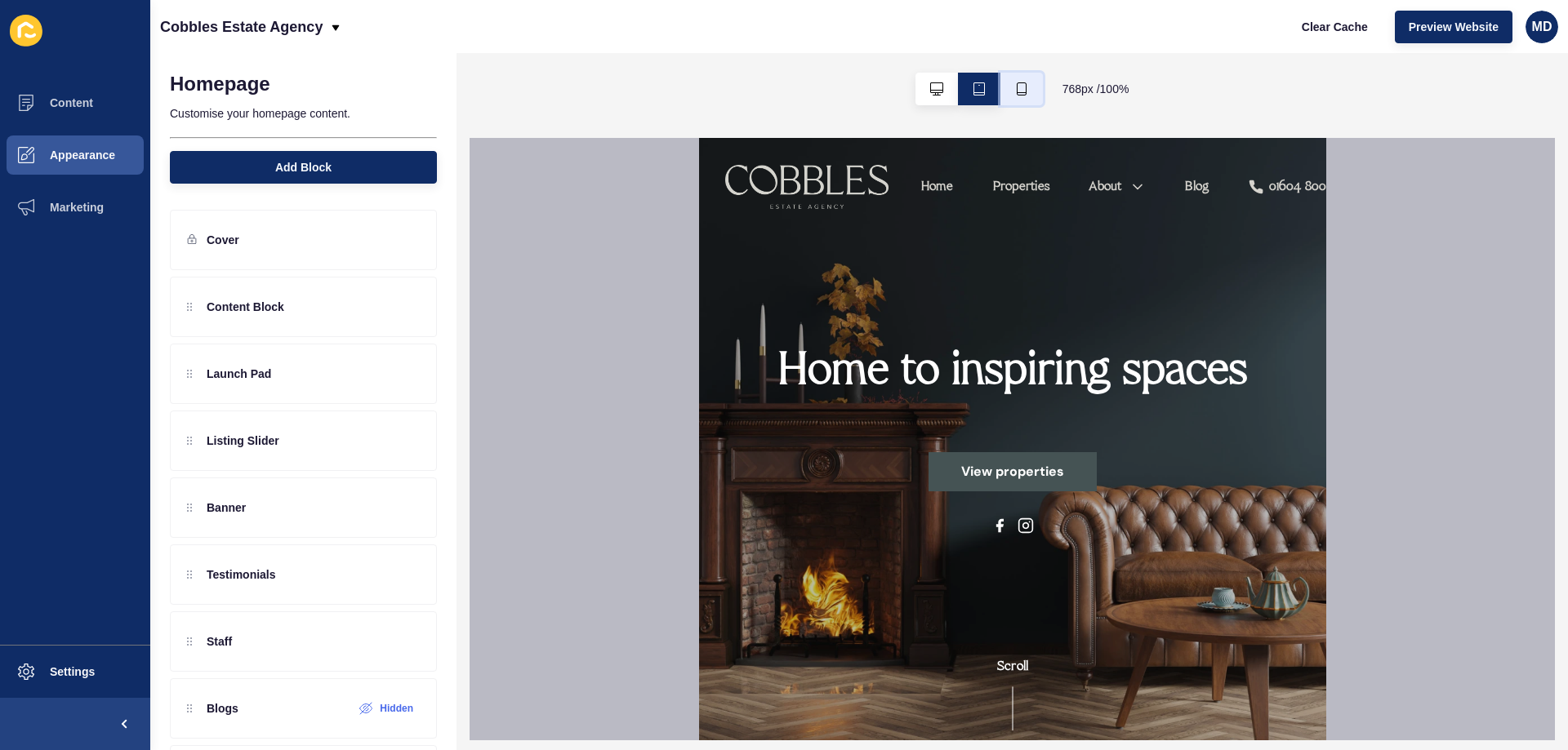
click at [1019, 77] on button "button" at bounding box center [1022, 89] width 43 height 33
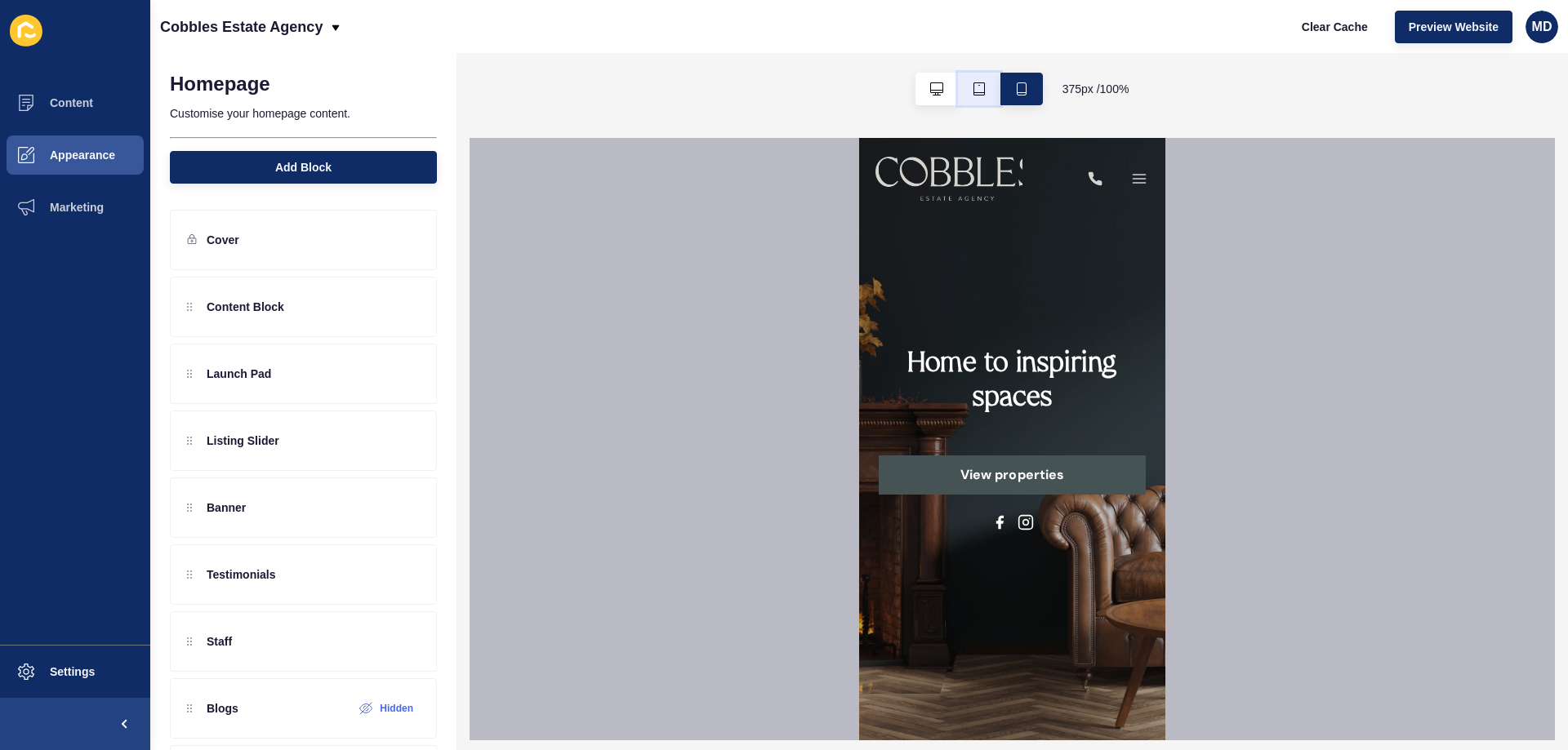
click at [963, 90] on button "button" at bounding box center [980, 89] width 43 height 33
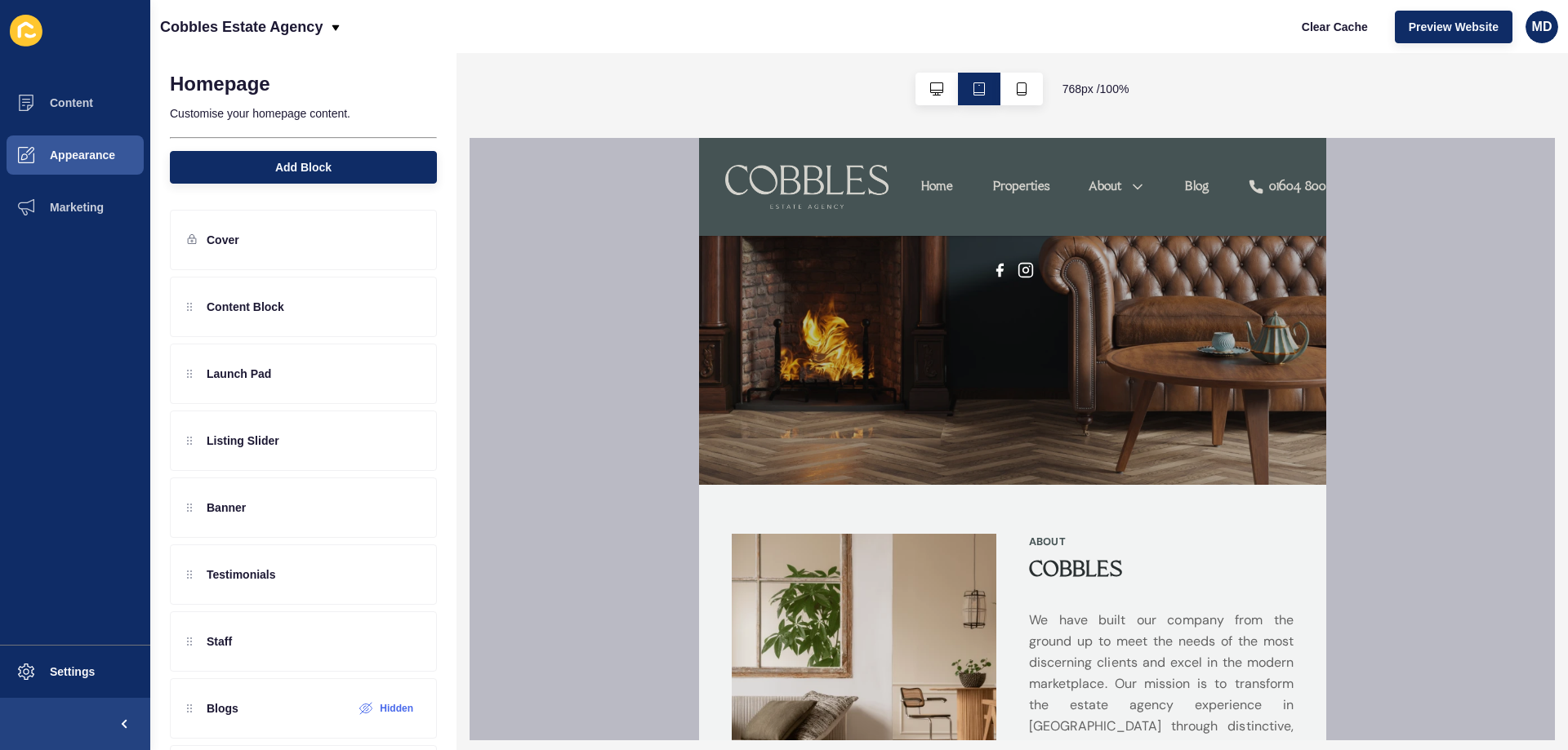
scroll to position [82, 0]
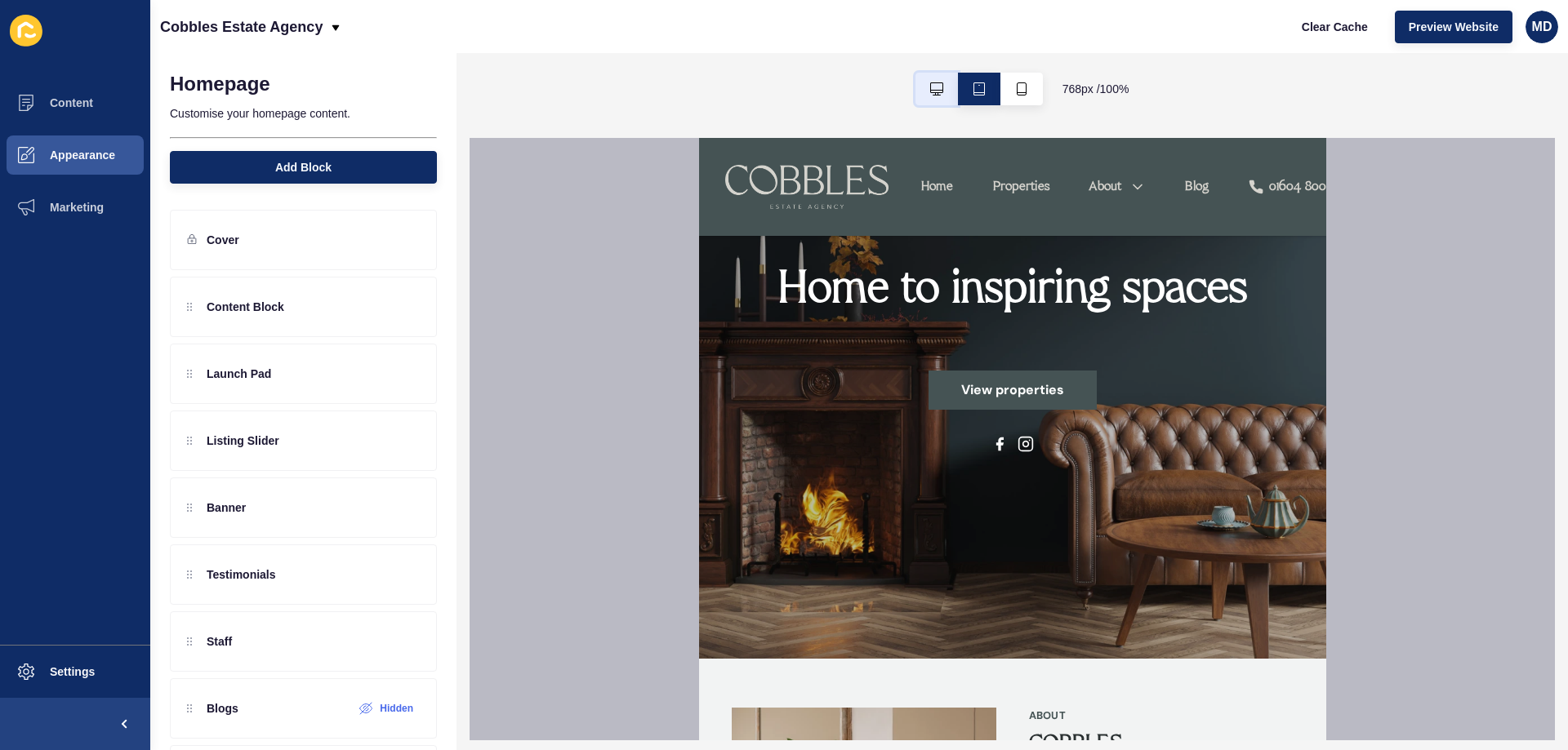
click at [936, 91] on icon "button" at bounding box center [937, 89] width 13 height 13
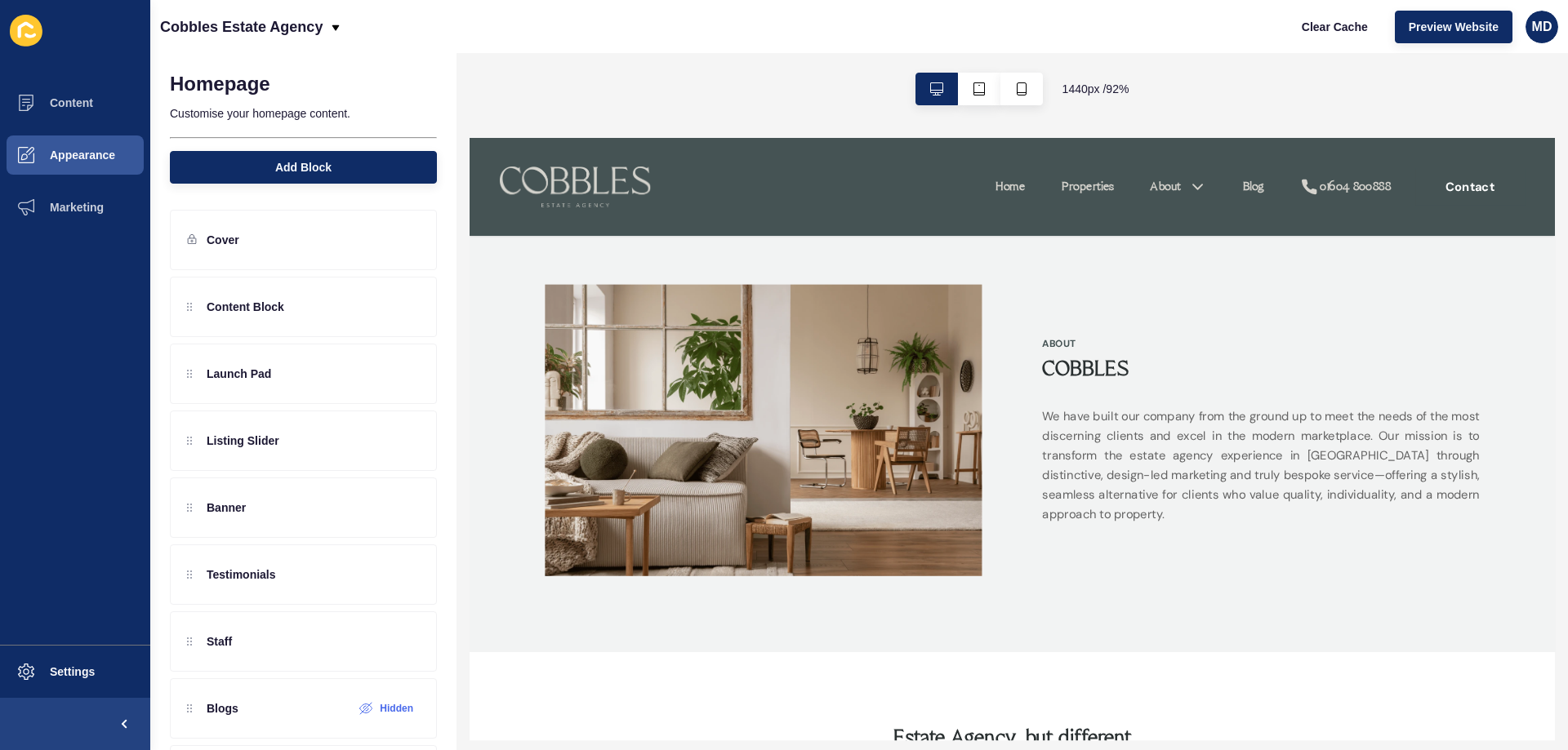
scroll to position [490, 0]
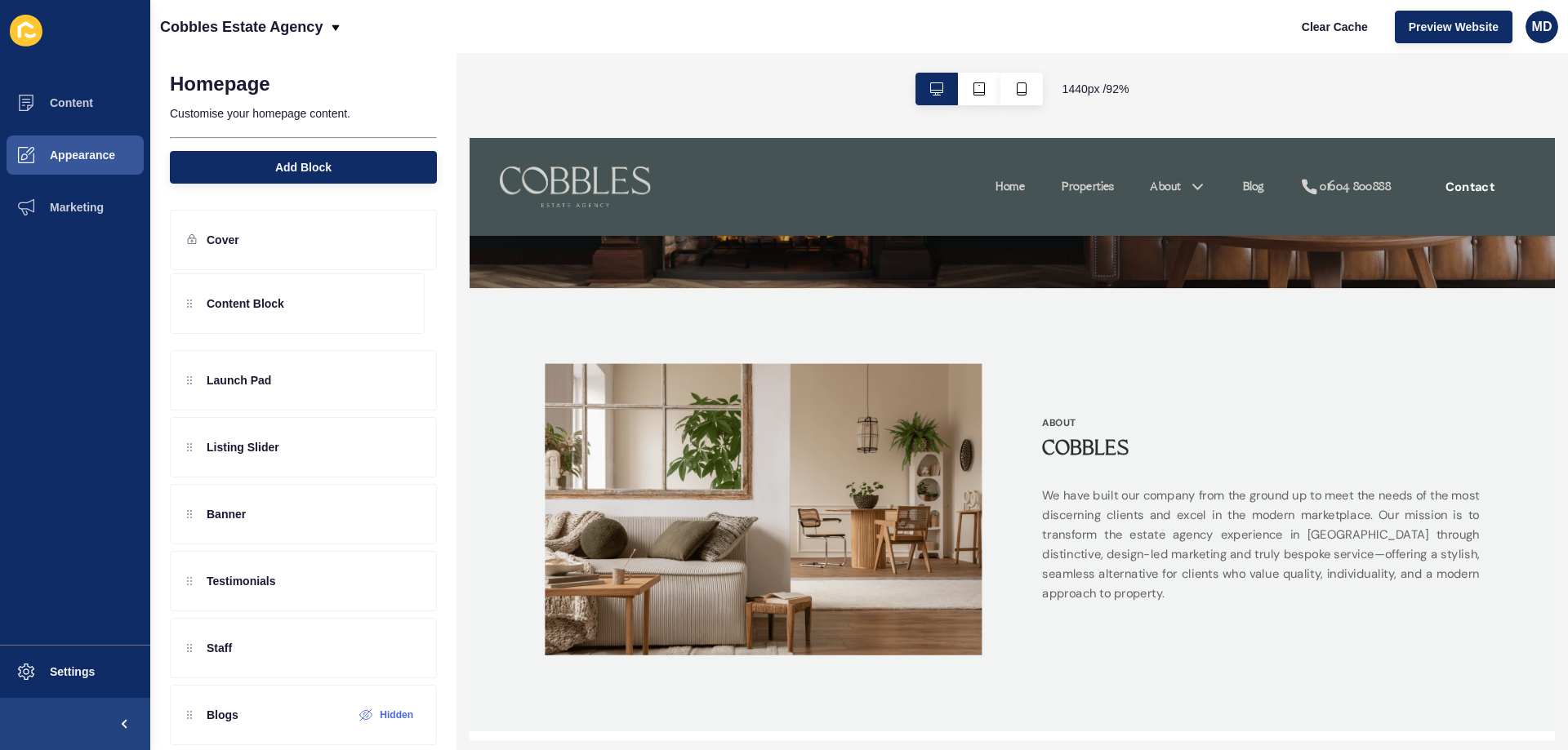
drag, startPoint x: 191, startPoint y: 315, endPoint x: 202, endPoint y: 313, distance: 11.2
click at [202, 313] on div "Content Block Launch Pad Listing Slider Banner Testimonials Staff Blogs Hidden …" at bounding box center [303, 574] width 267 height 596
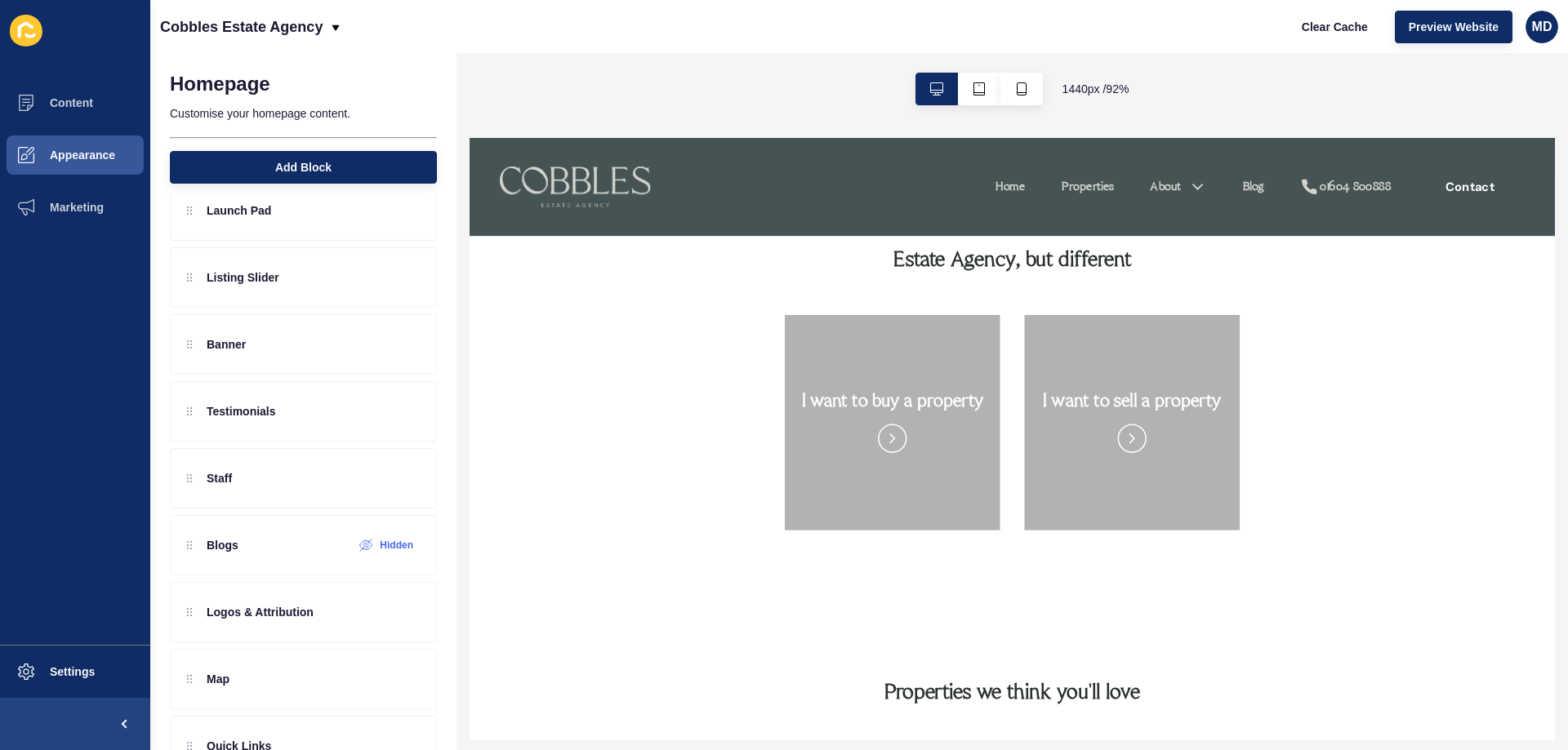
scroll to position [1225, 0]
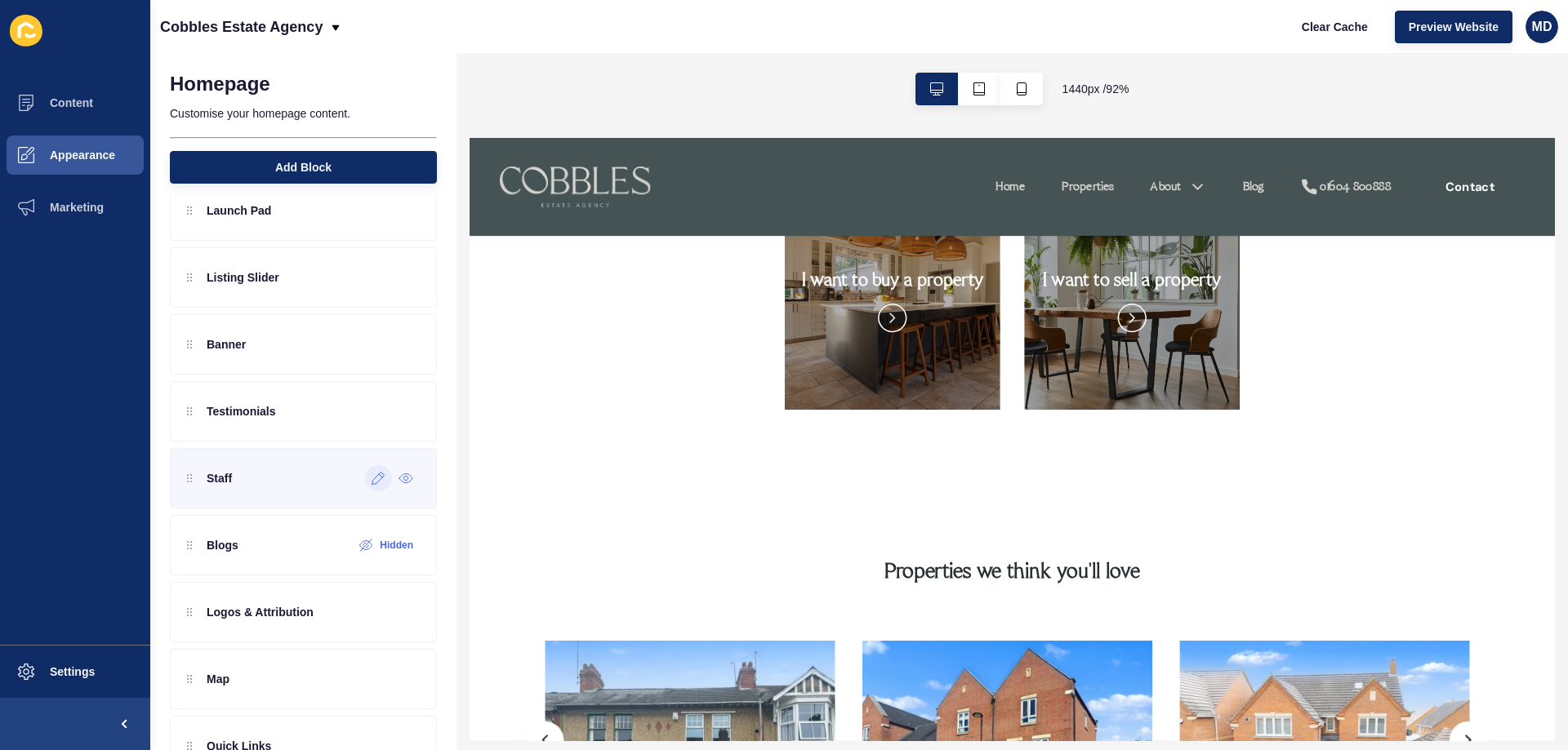
click at [372, 478] on icon at bounding box center [379, 478] width 14 height 13
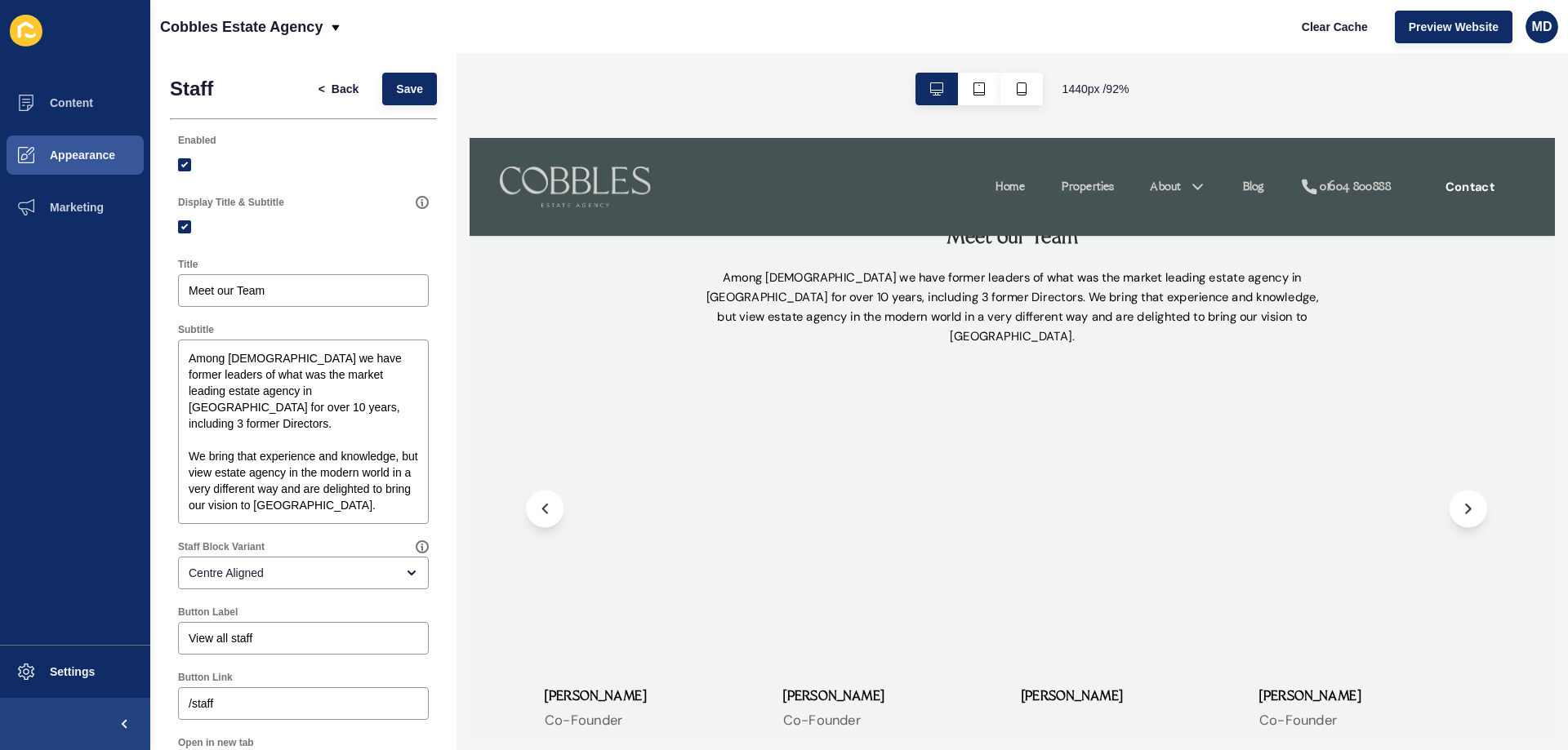
scroll to position [3185, 0]
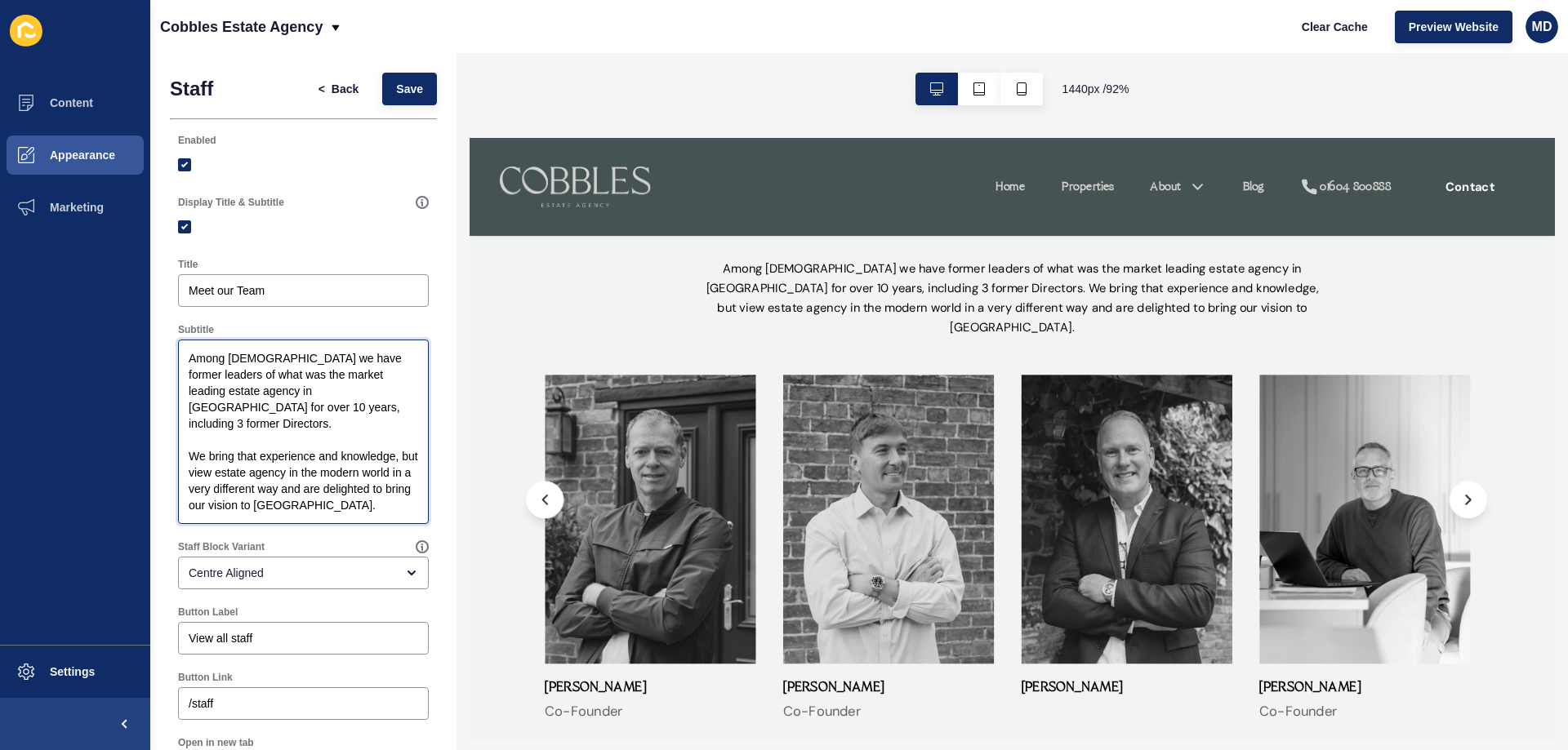
drag, startPoint x: 233, startPoint y: 357, endPoint x: 328, endPoint y: 466, distance: 144.6
click at [328, 466] on textarea "Among [DEMOGRAPHIC_DATA] we have former leaders of what was the market leading …" at bounding box center [303, 432] width 246 height 180
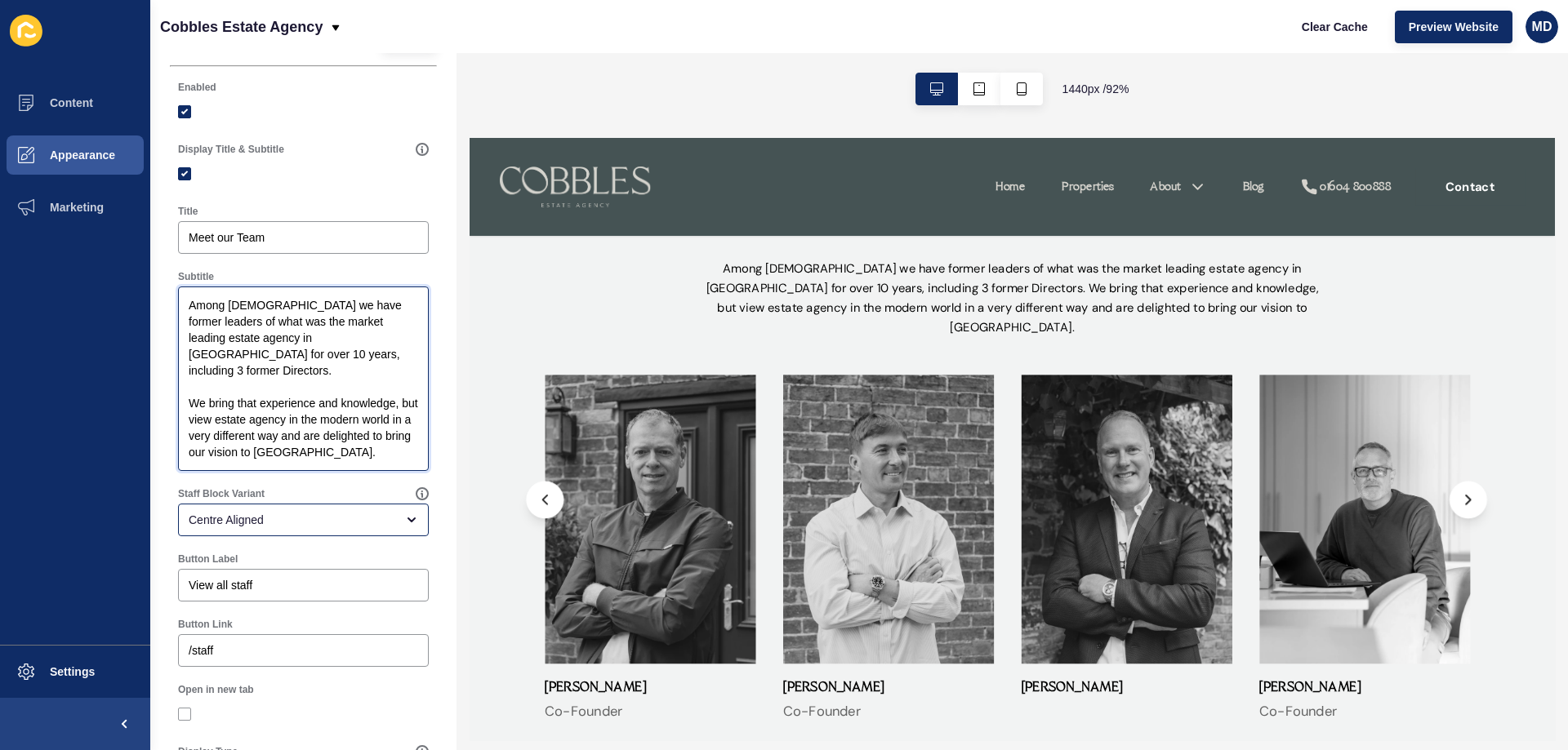
scroll to position [82, 0]
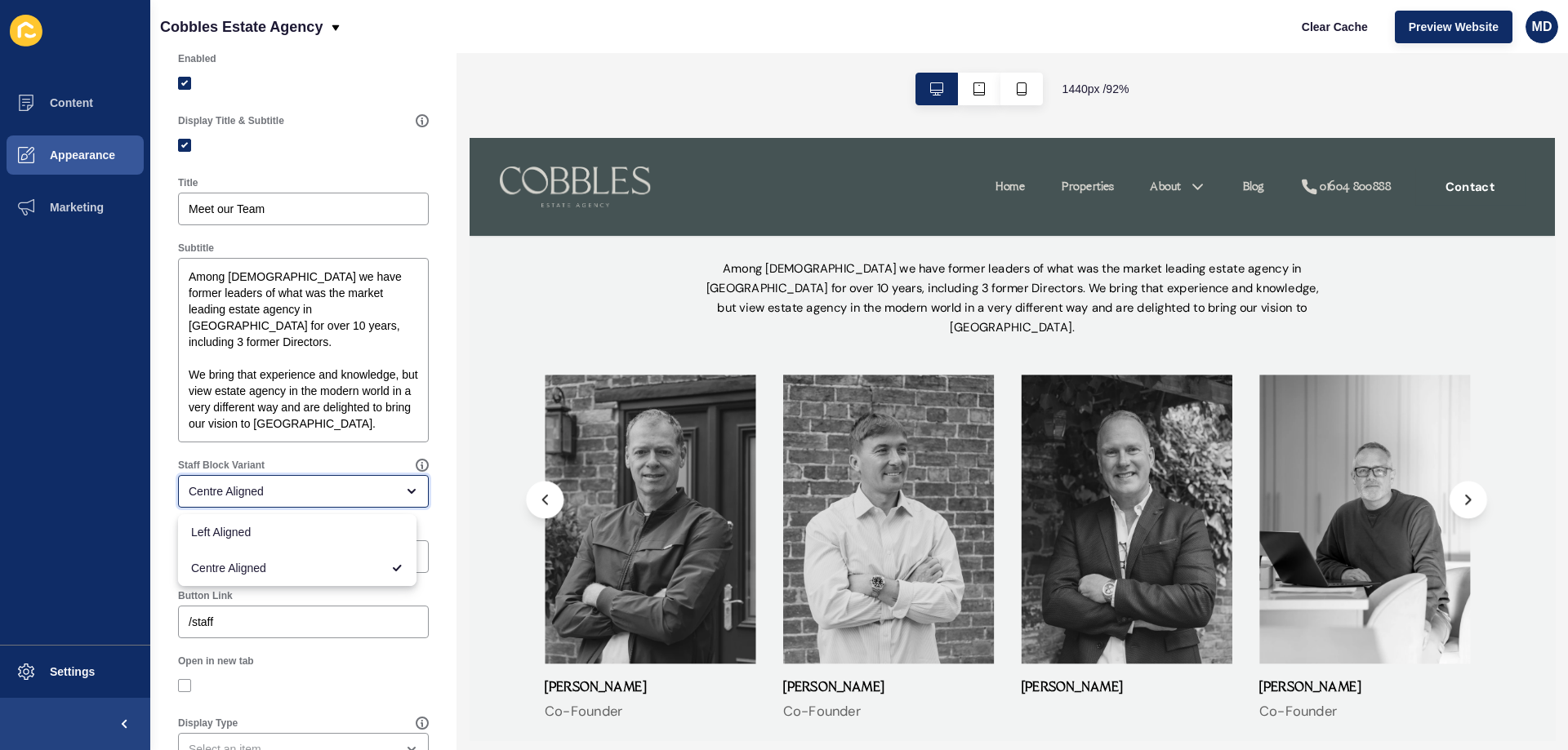
click at [407, 487] on div "Centre Aligned" at bounding box center [303, 491] width 251 height 33
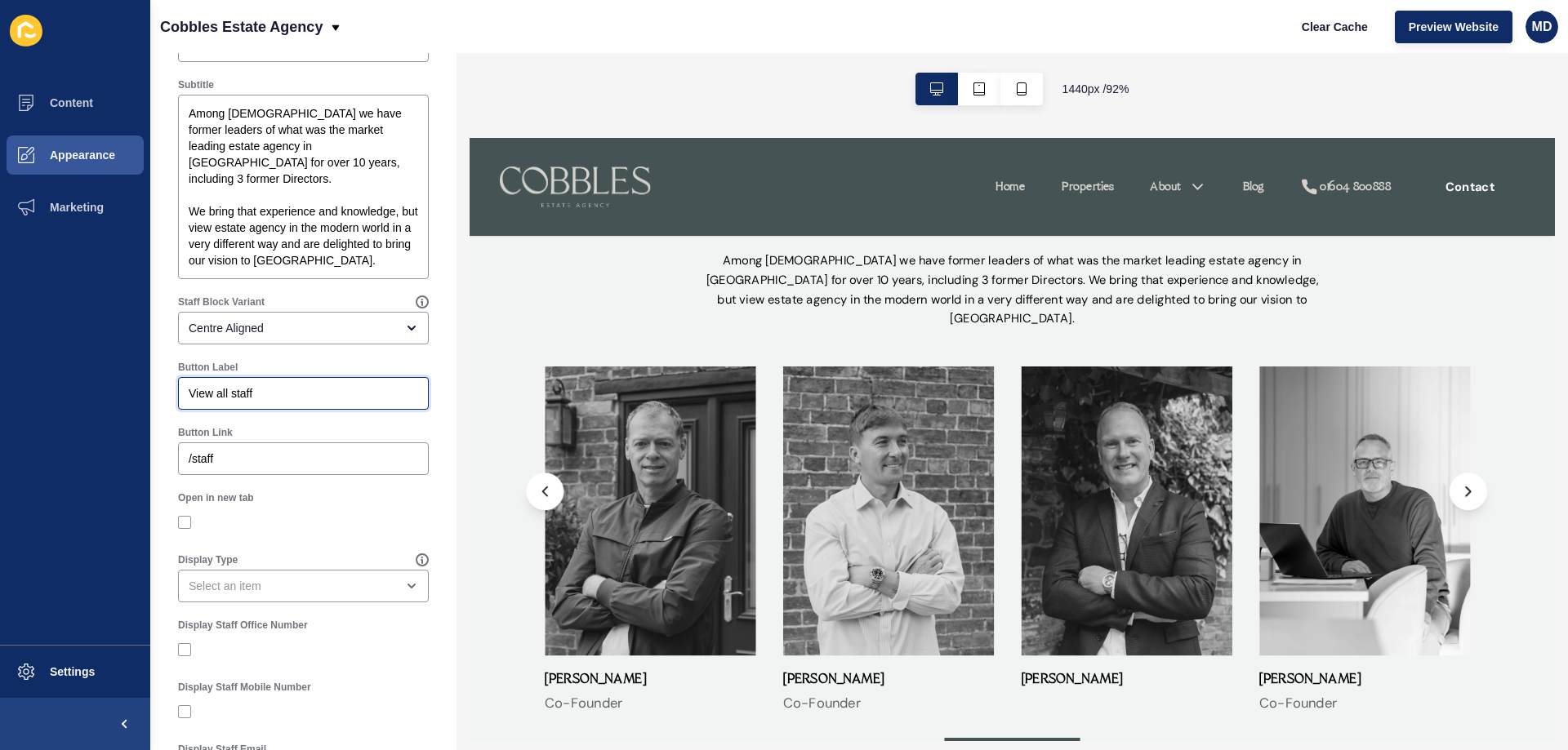
scroll to position [3141, 0]
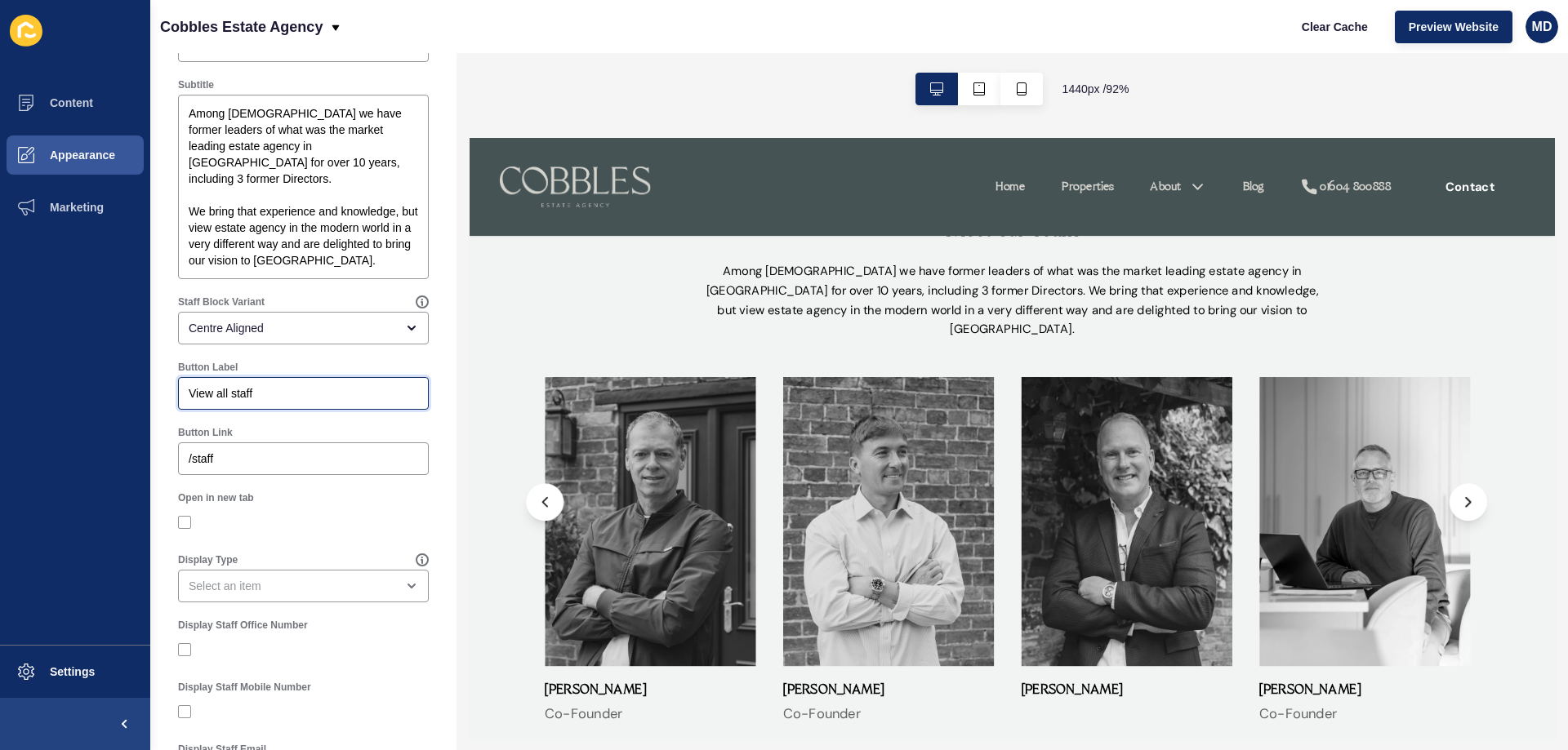
drag, startPoint x: 294, startPoint y: 388, endPoint x: 170, endPoint y: 385, distance: 124.0
click at [170, 385] on div "Button Label View all staff" at bounding box center [303, 386] width 267 height 66
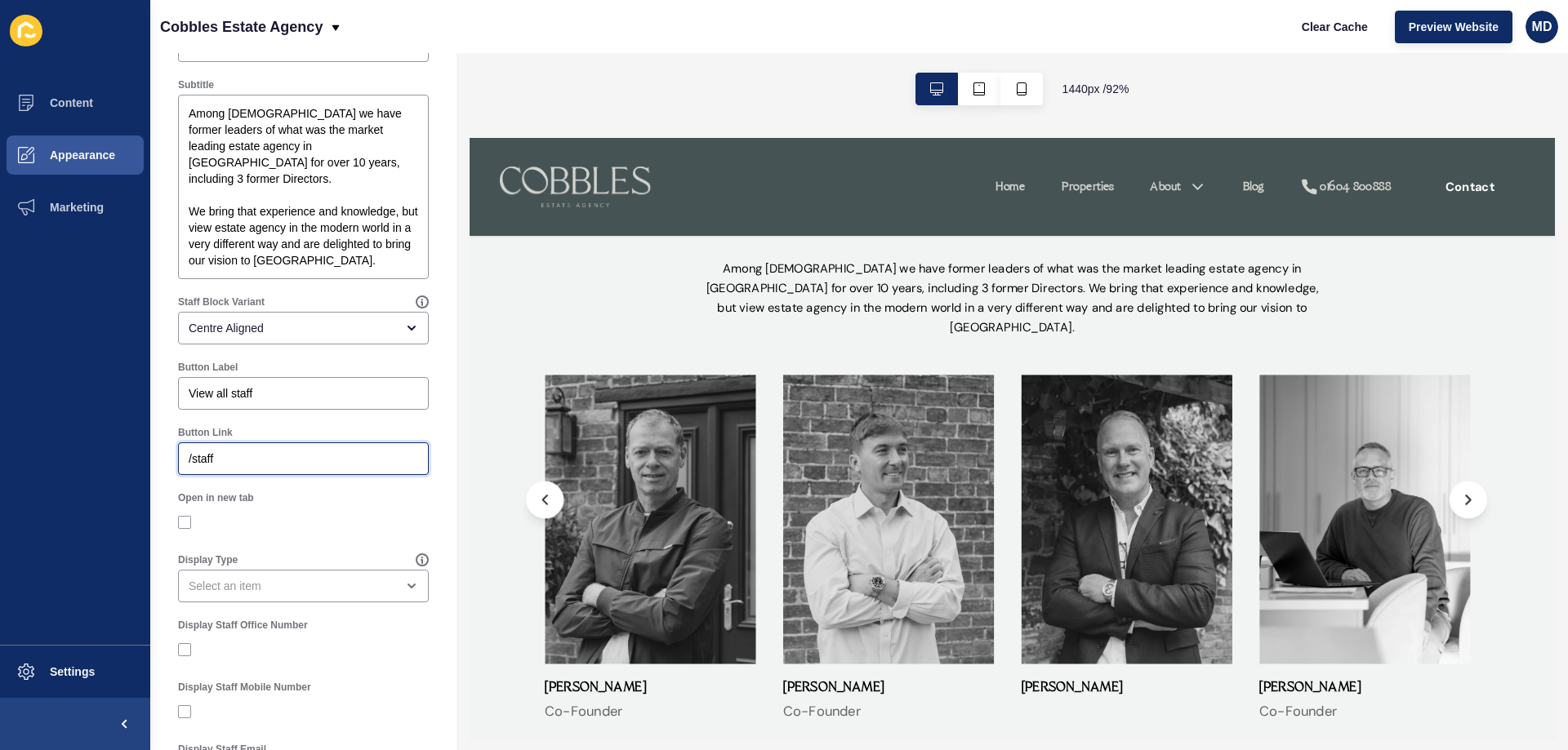
drag, startPoint x: 261, startPoint y: 465, endPoint x: 154, endPoint y: 449, distance: 108.2
click at [154, 449] on div "Staff < Back Save Enabled Display Title & Subtitle Title Meet our Team Subtitle…" at bounding box center [303, 635] width 307 height 1656
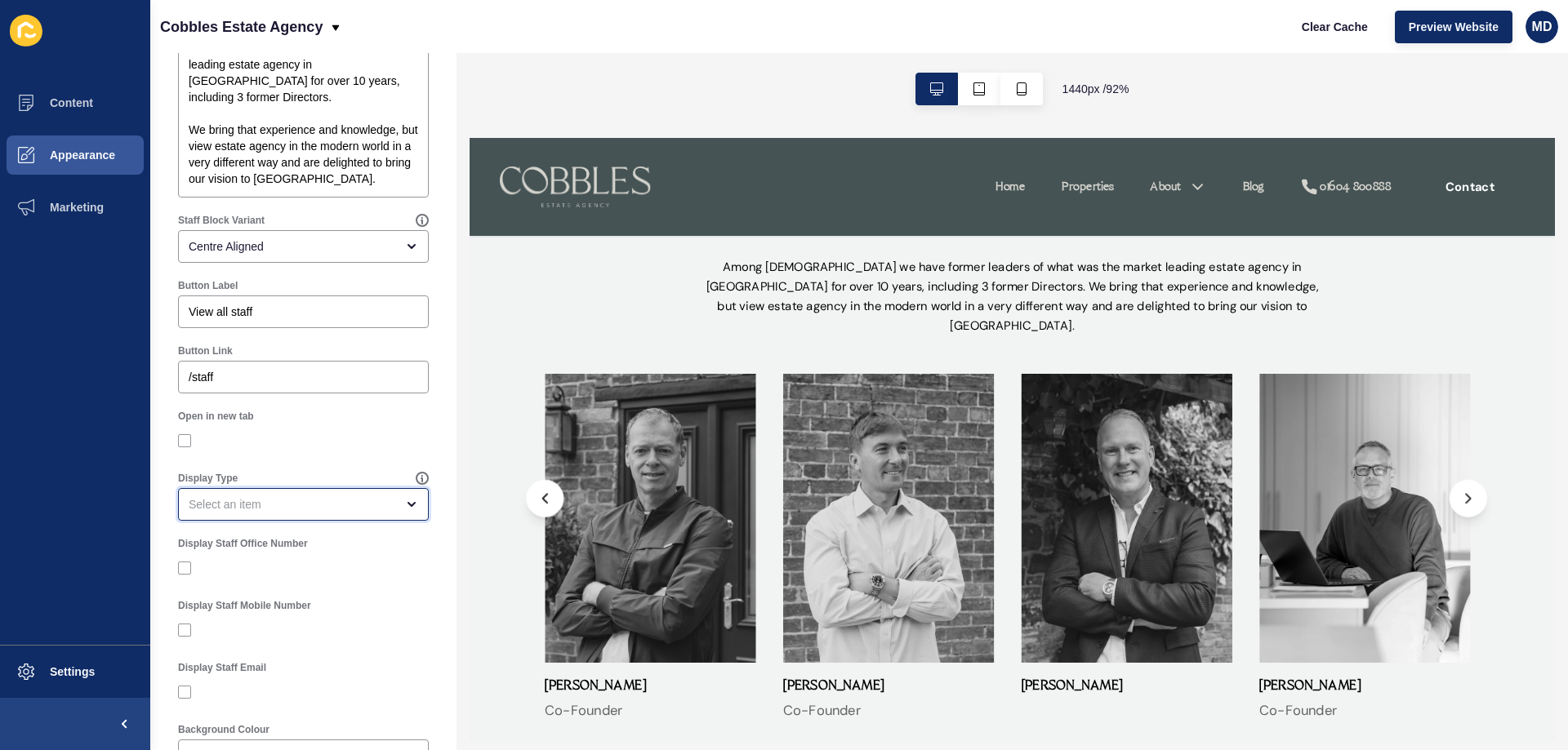
click at [305, 495] on div "open menu" at bounding box center [303, 504] width 251 height 33
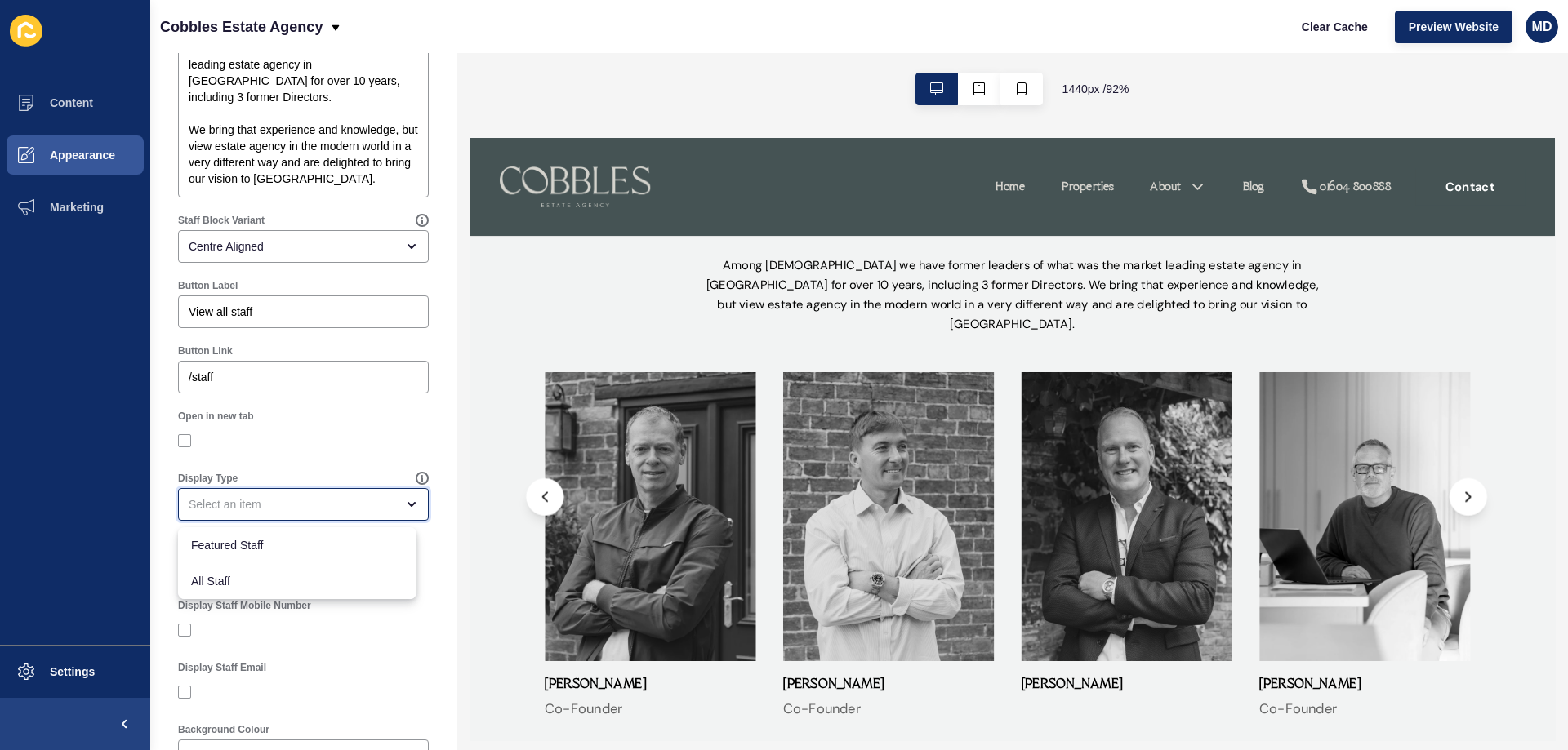
scroll to position [3185, 0]
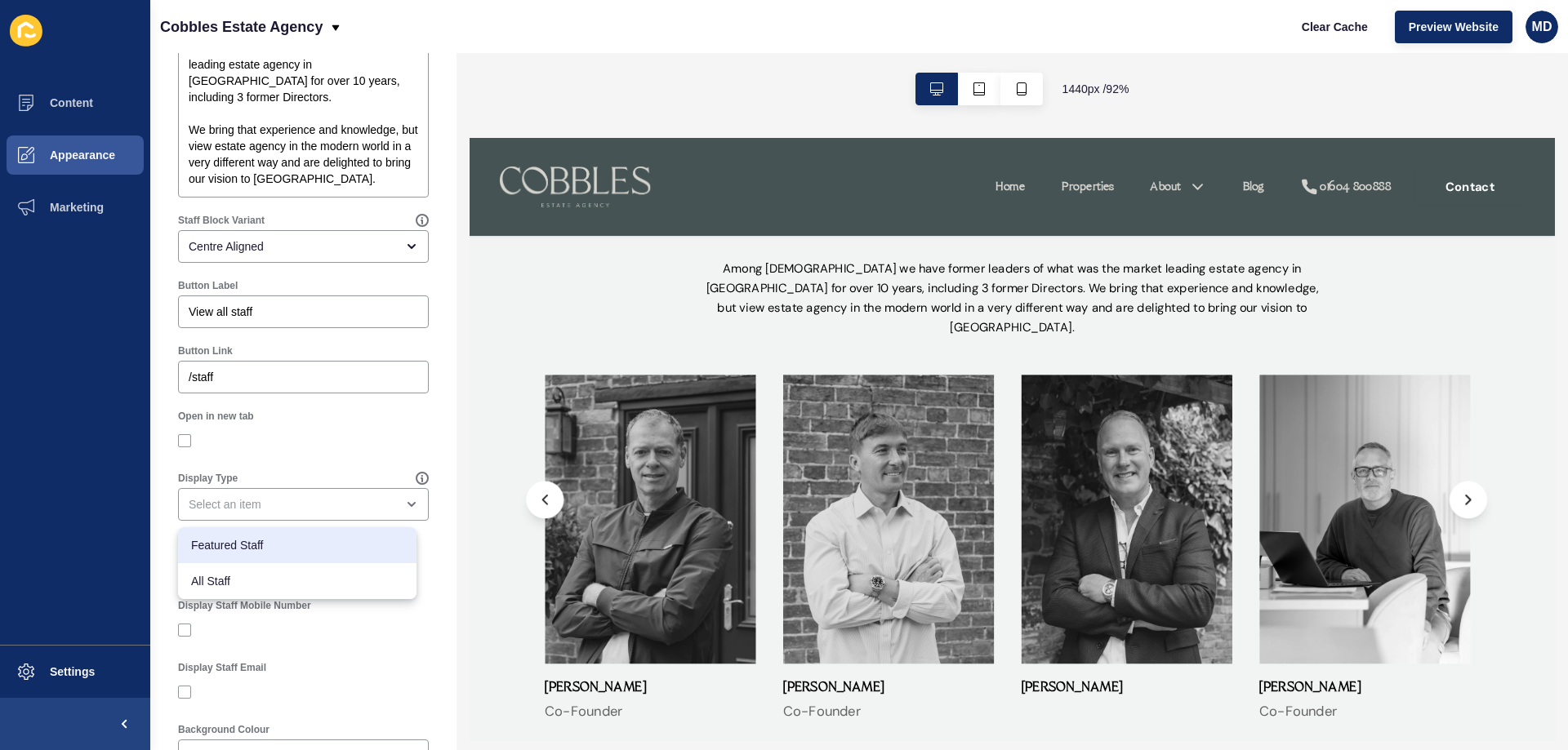
click at [332, 455] on div at bounding box center [303, 441] width 251 height 29
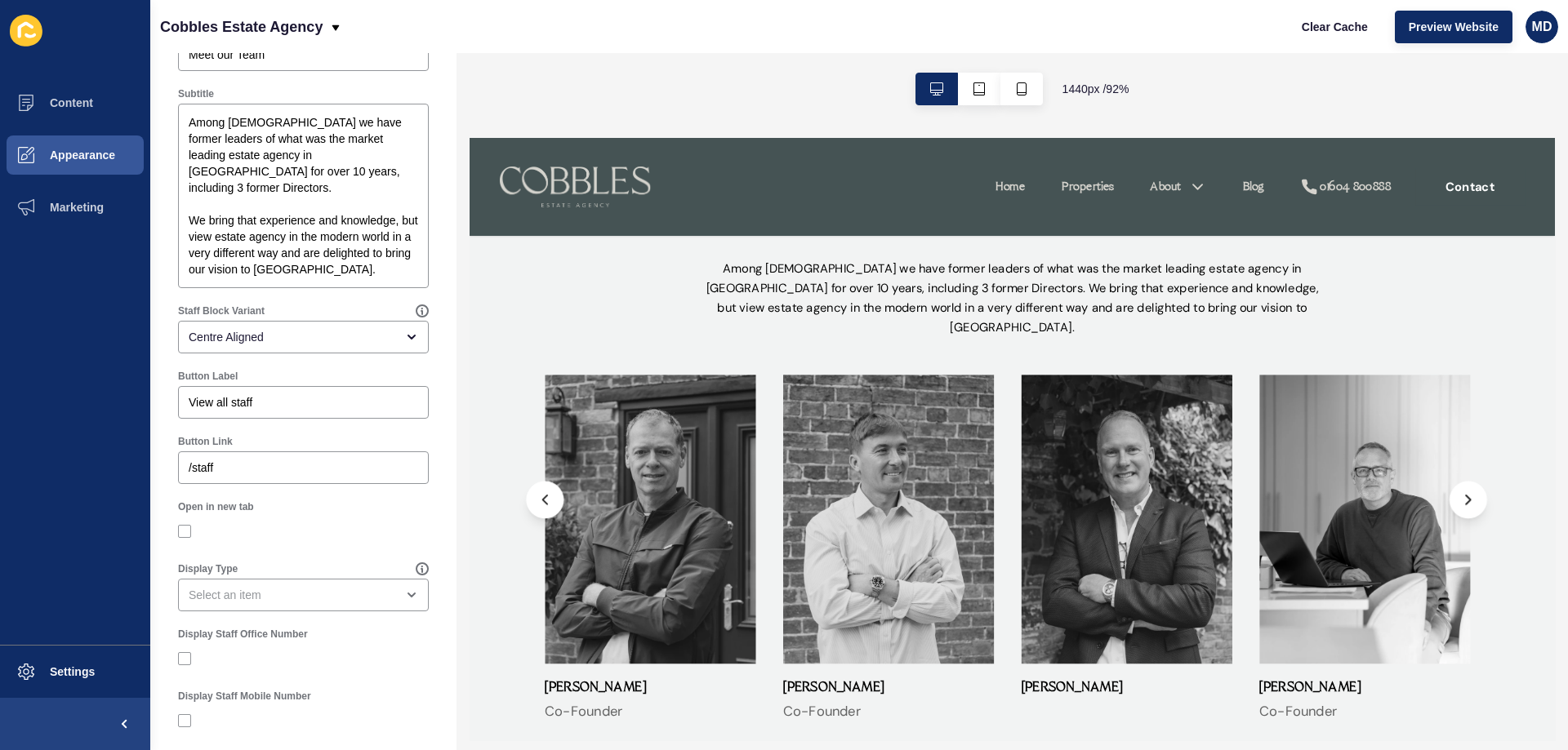
scroll to position [0, 0]
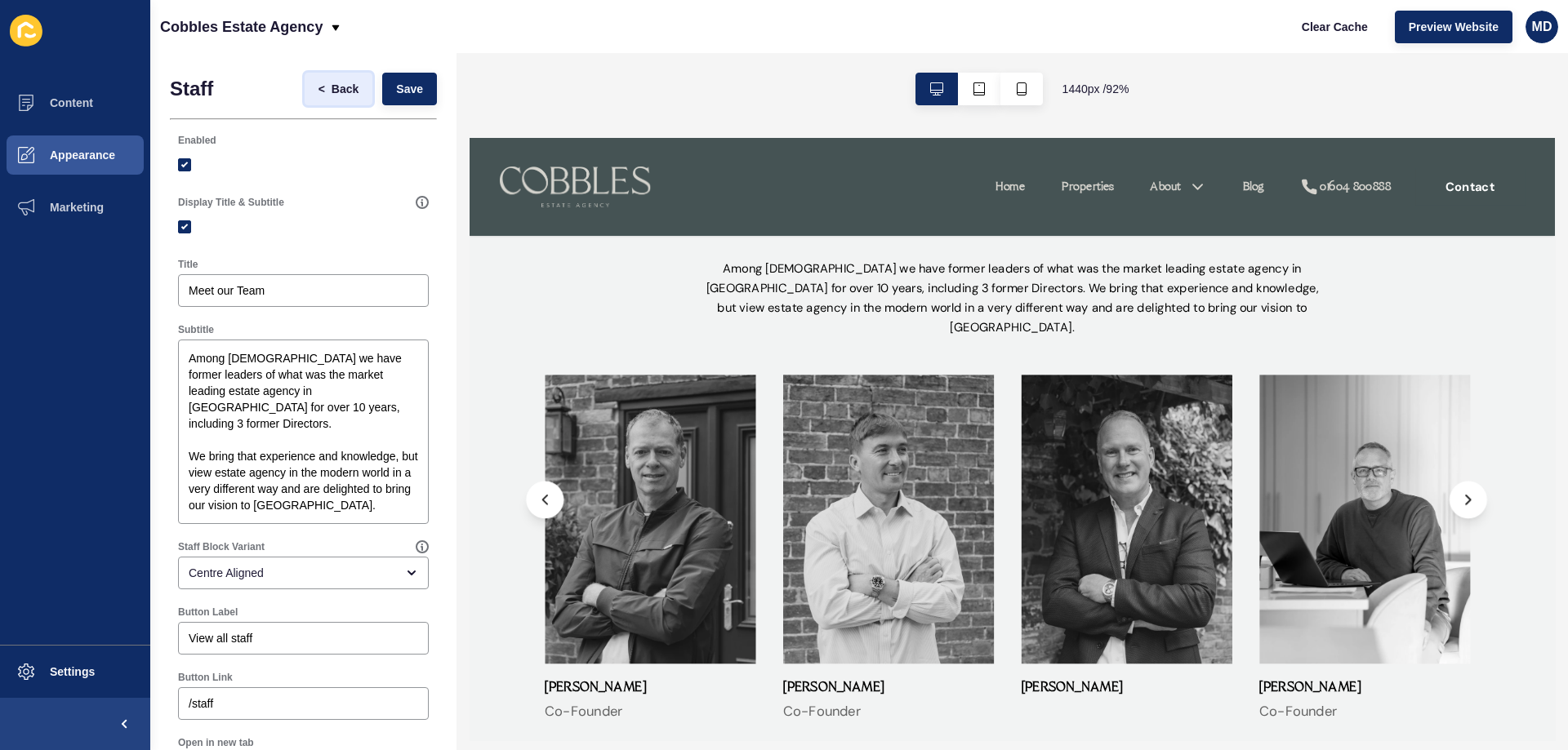
click at [318, 82] on span "<" at bounding box center [324, 89] width 13 height 16
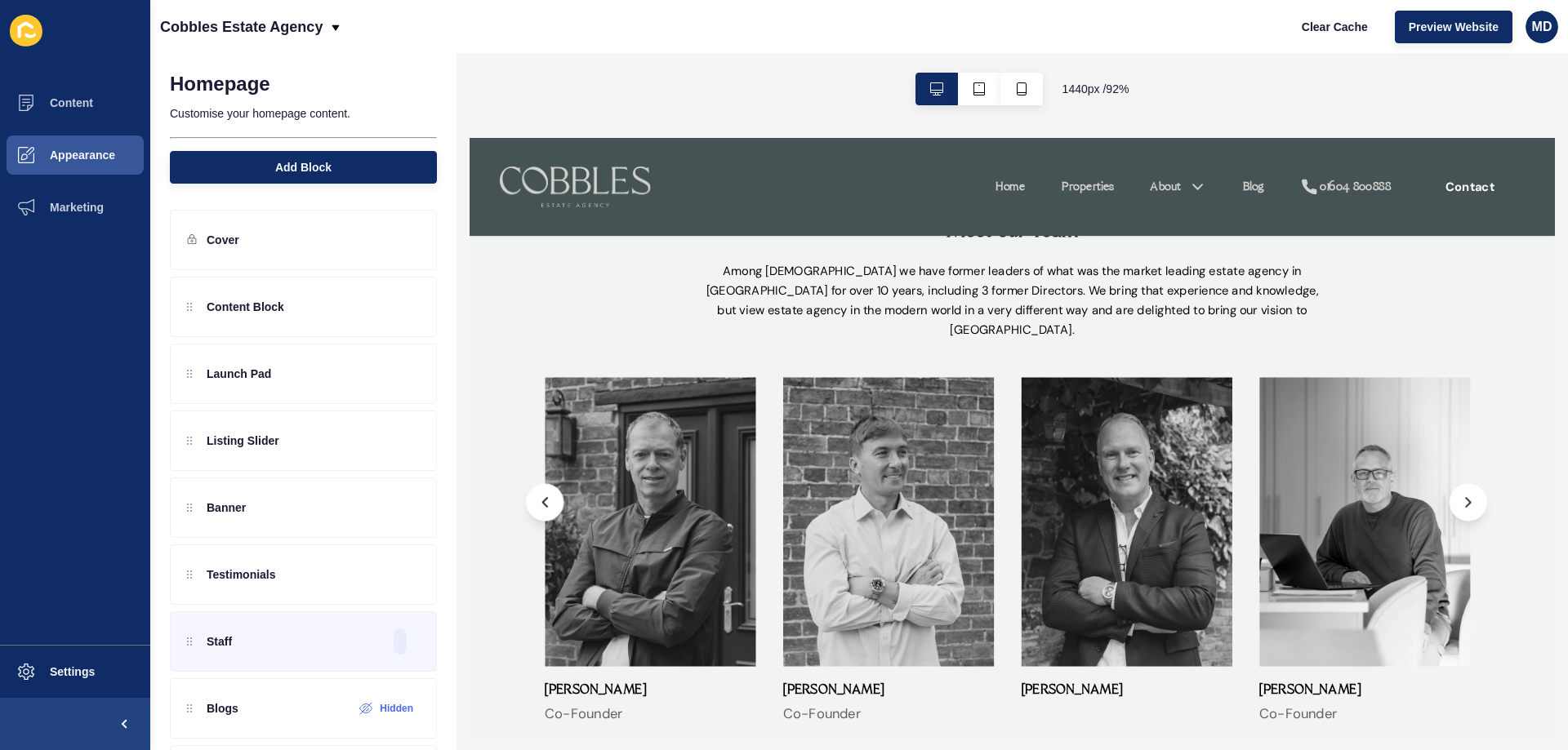
scroll to position [3185, 0]
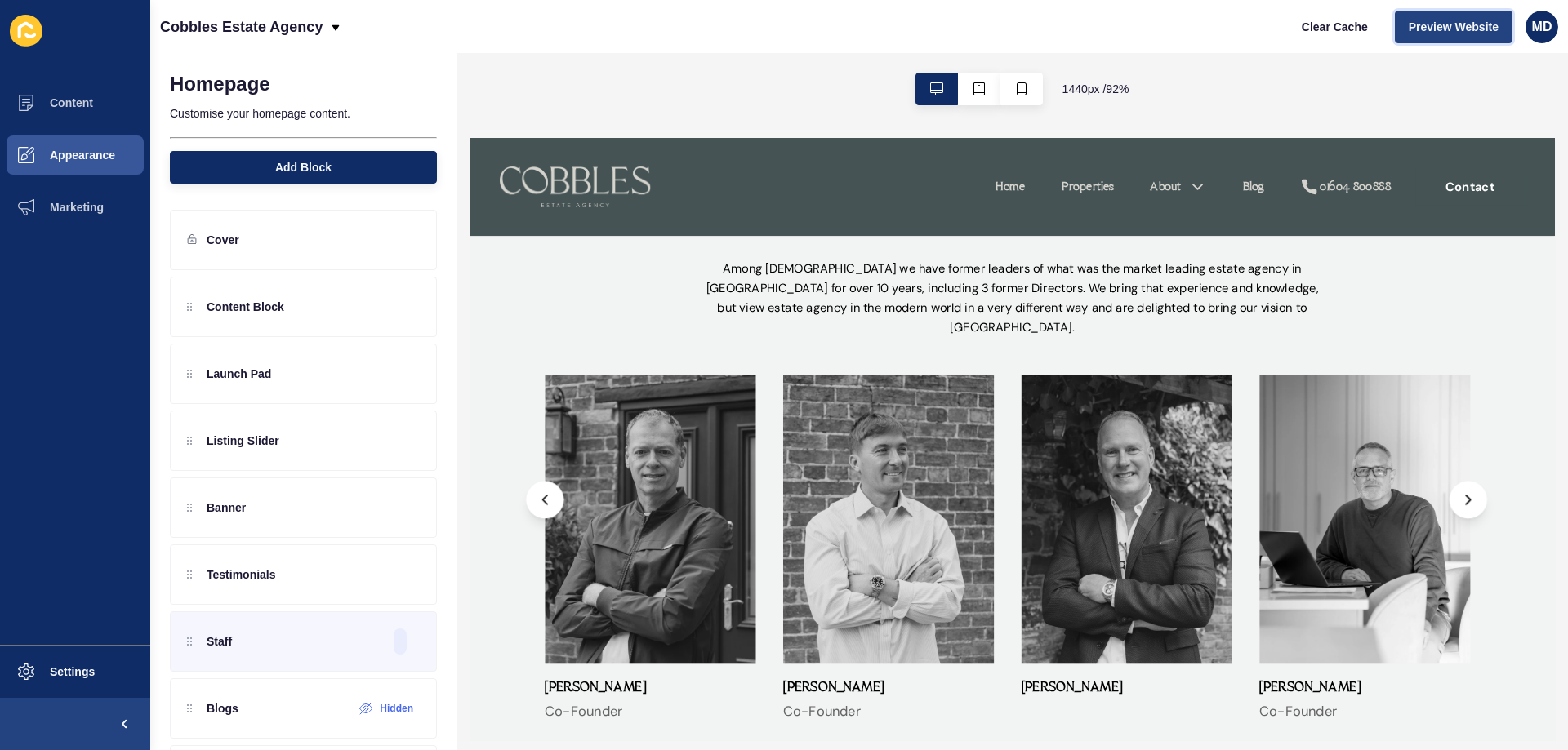
click at [1423, 19] on span "Preview Website" at bounding box center [1453, 27] width 90 height 16
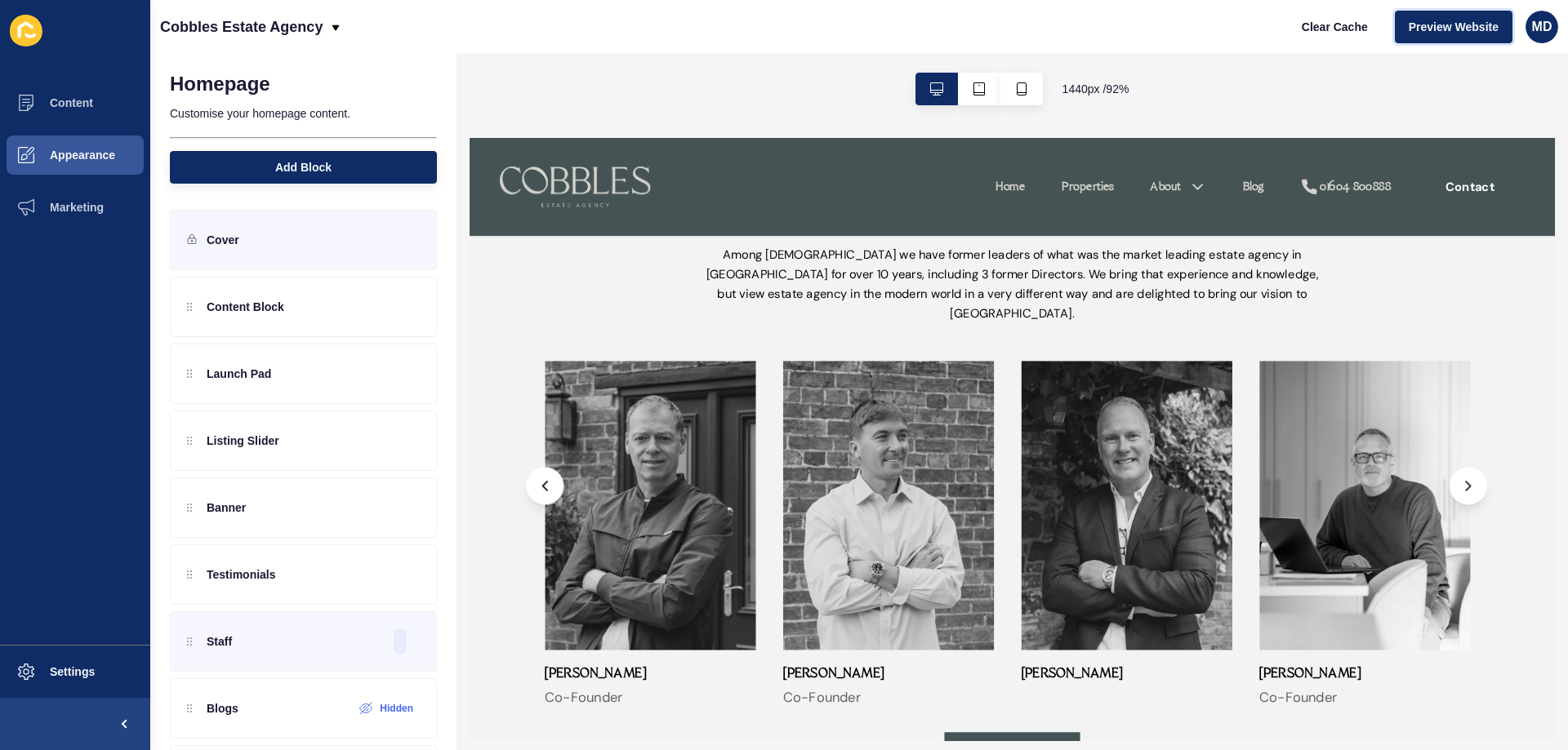
scroll to position [3141, 0]
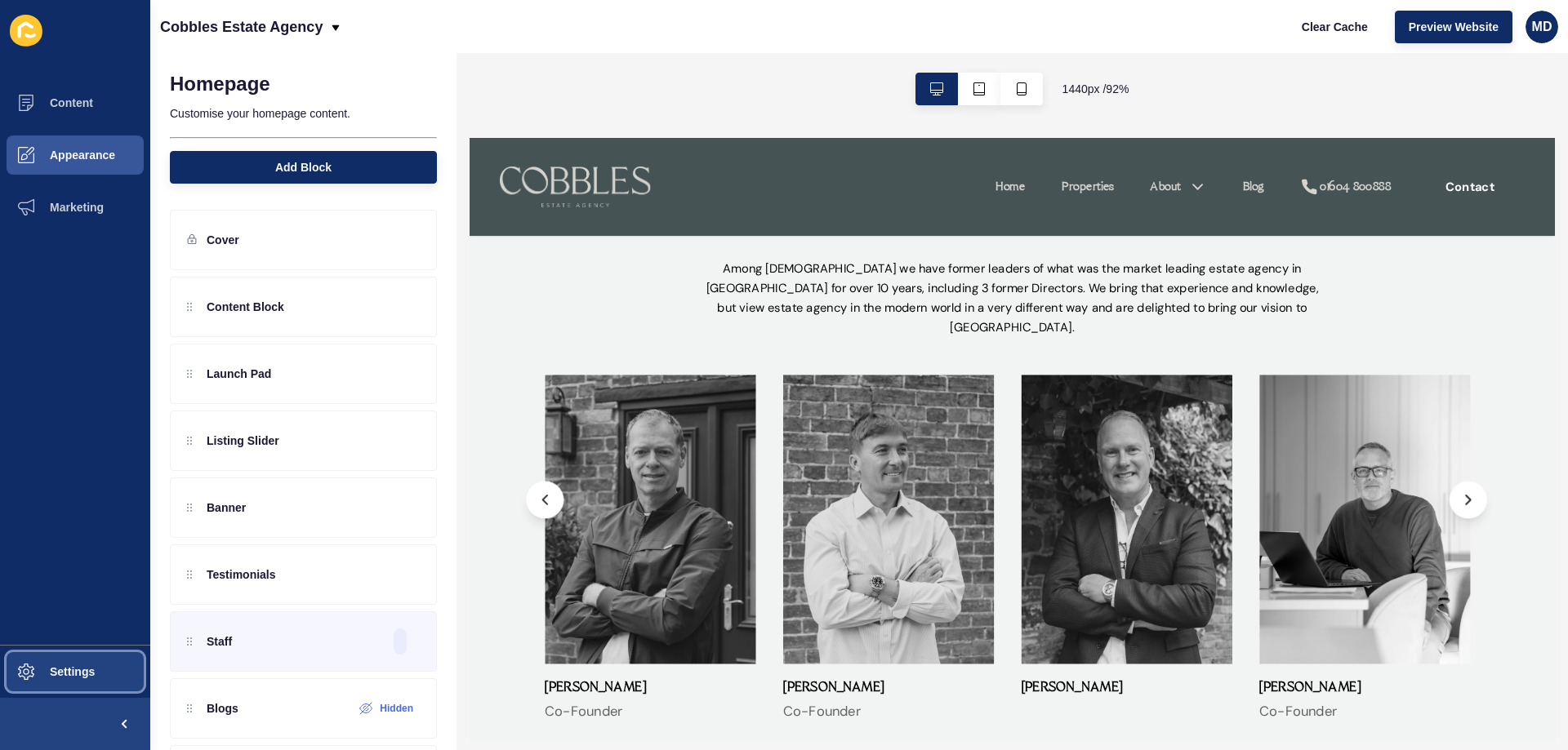
click at [66, 679] on button "Settings" at bounding box center [75, 672] width 150 height 52
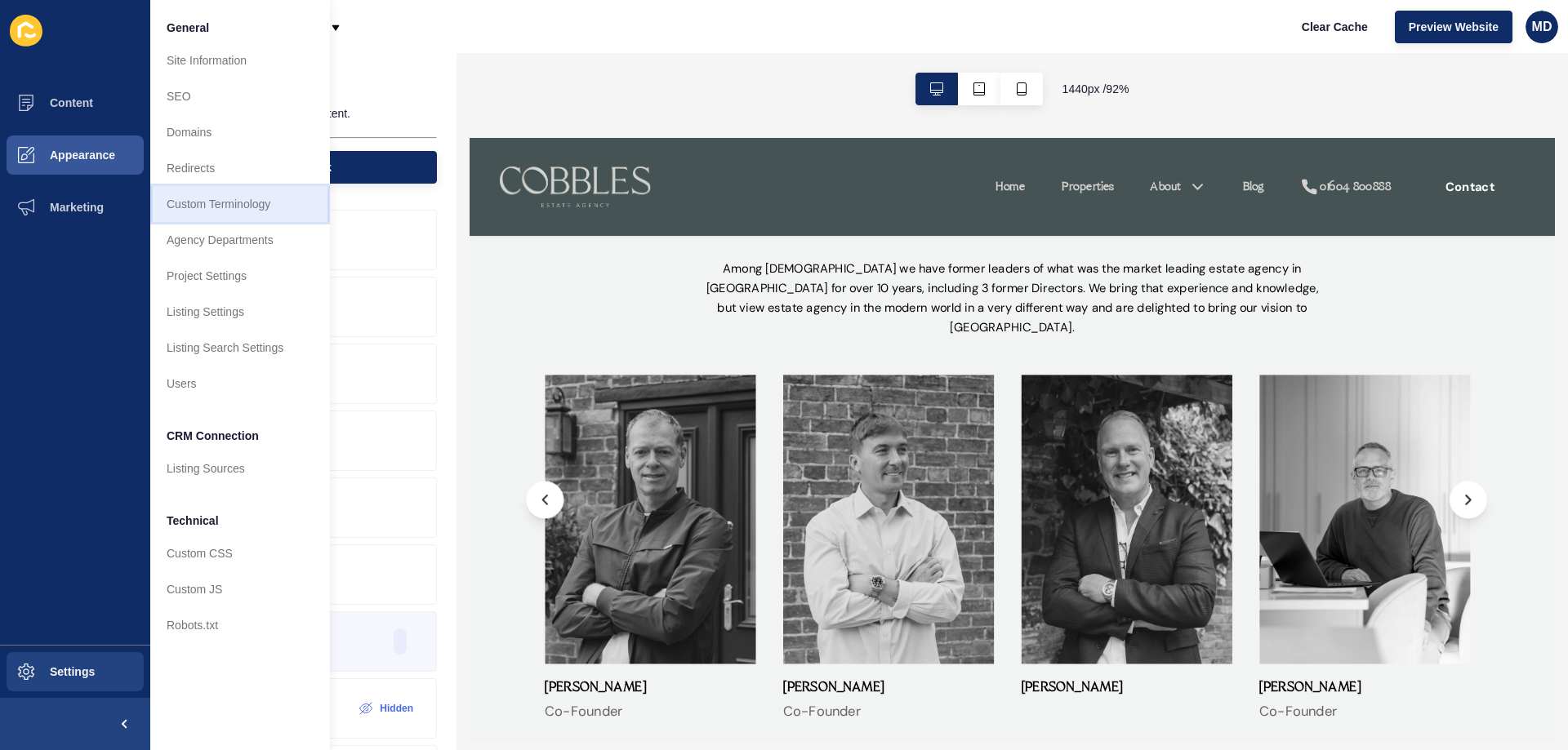
click at [246, 211] on link "Custom Terminology" at bounding box center [240, 204] width 180 height 36
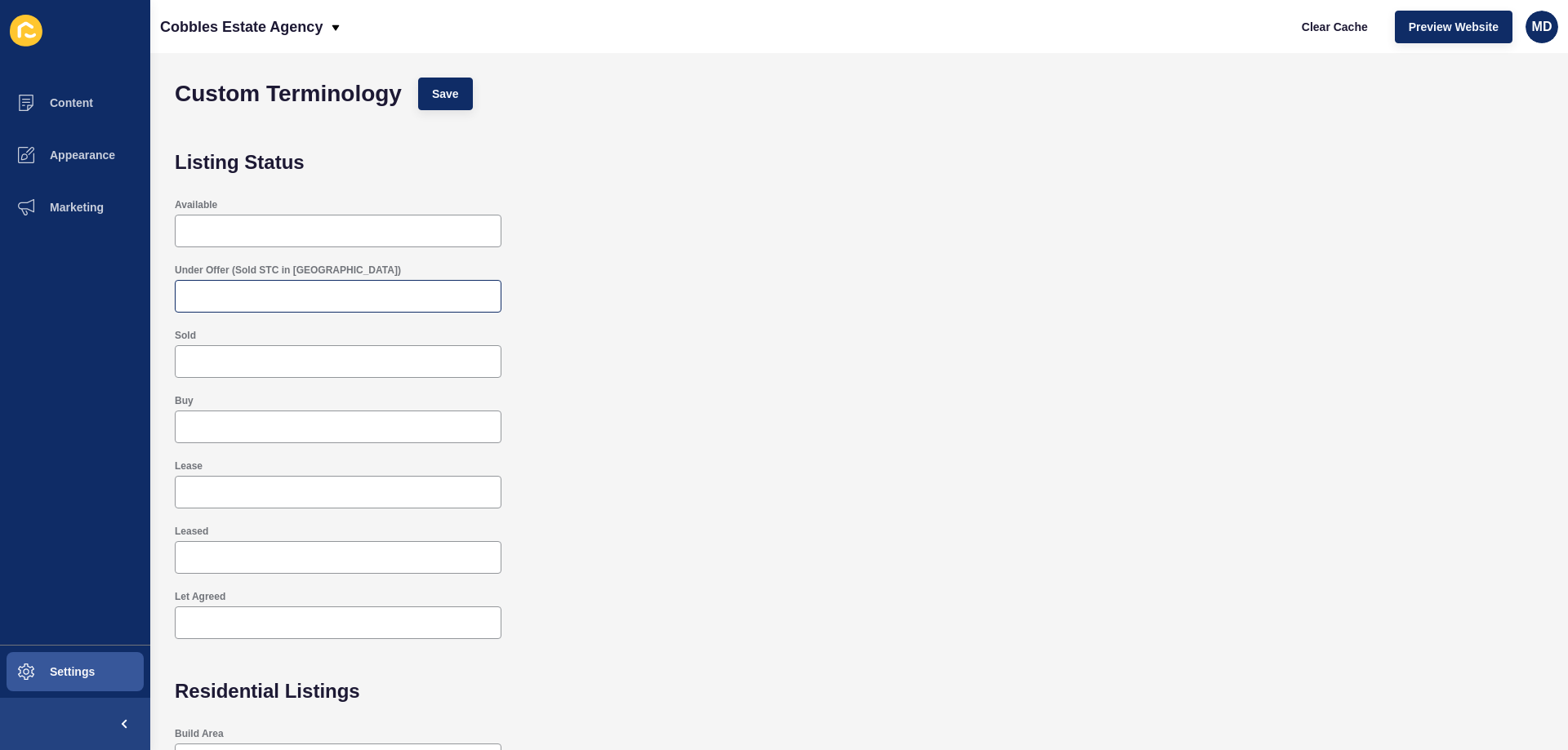
click at [340, 284] on div at bounding box center [339, 296] width 327 height 33
type input "SOLD stc"
click at [444, 92] on span "Save" at bounding box center [445, 93] width 27 height 16
click at [1337, 33] on span "Clear Cache" at bounding box center [1335, 27] width 66 height 16
click at [84, 667] on span "Settings" at bounding box center [45, 672] width 97 height 13
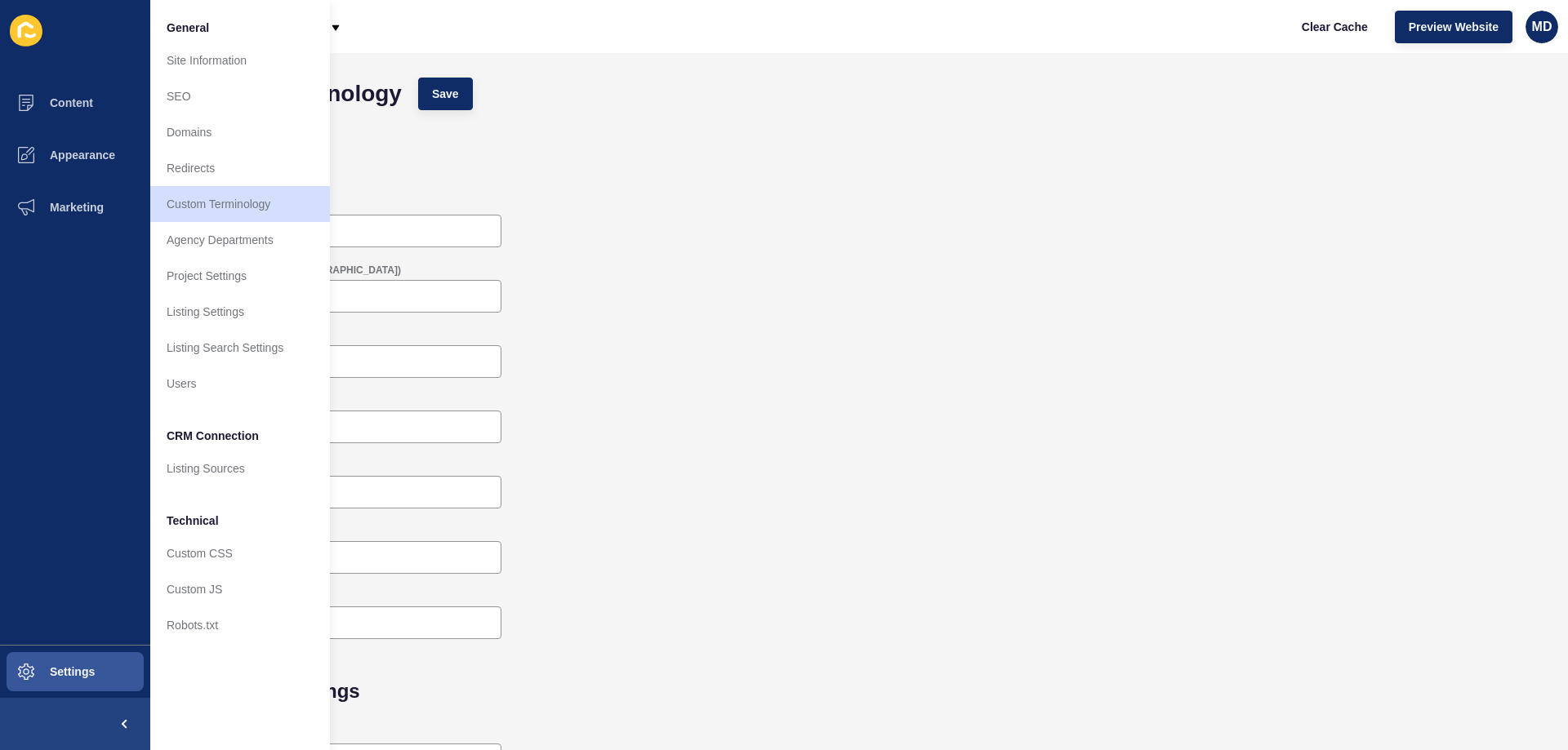
click at [612, 205] on div "Available" at bounding box center [859, 223] width 1385 height 66
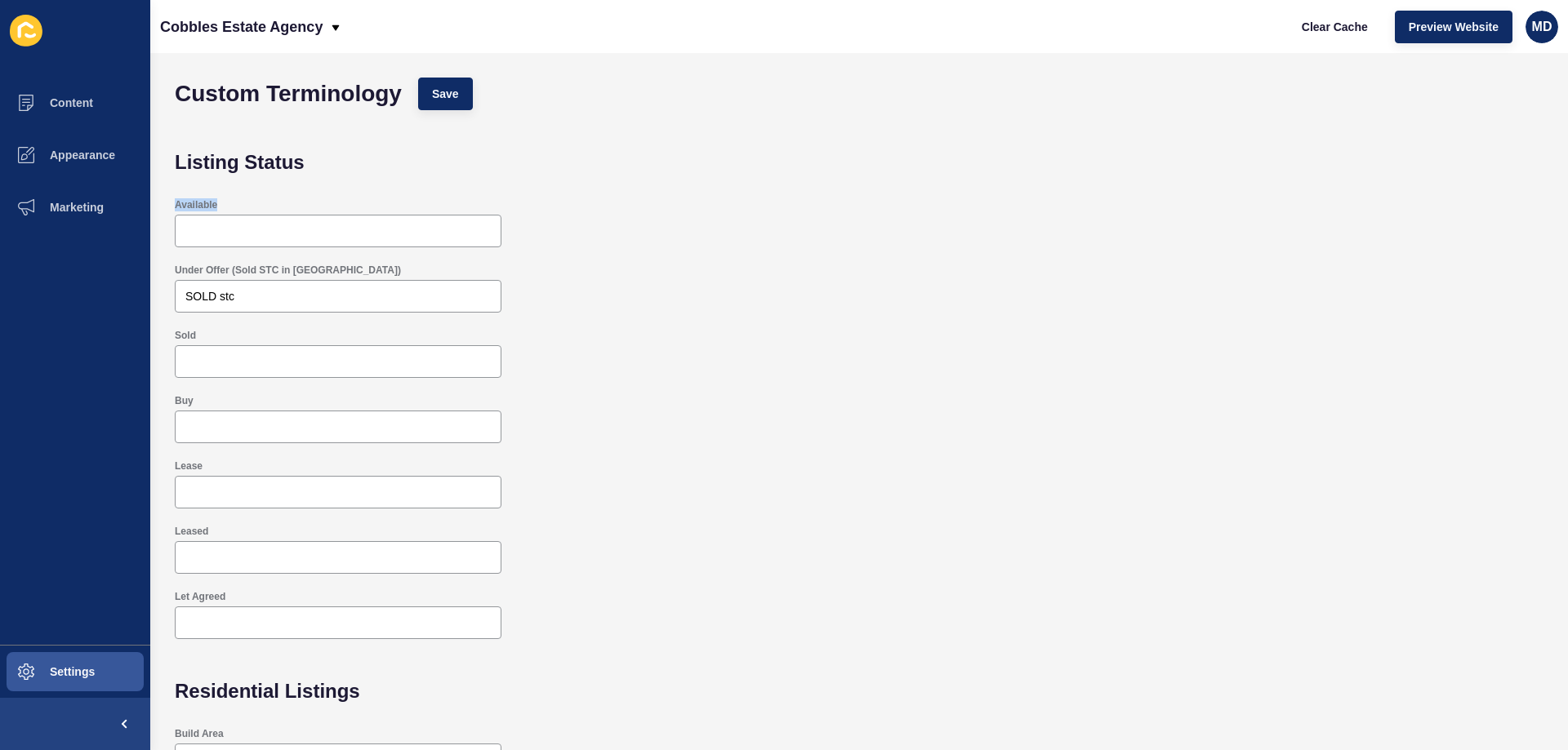
drag, startPoint x: 170, startPoint y: 208, endPoint x: 276, endPoint y: 204, distance: 106.1
click at [276, 204] on div "Available" at bounding box center [859, 223] width 1385 height 66
click at [287, 222] on div at bounding box center [339, 231] width 327 height 33
click at [244, 368] on input "Sold" at bounding box center [339, 362] width 306 height 16
click at [271, 422] on input "Buy" at bounding box center [339, 427] width 306 height 16
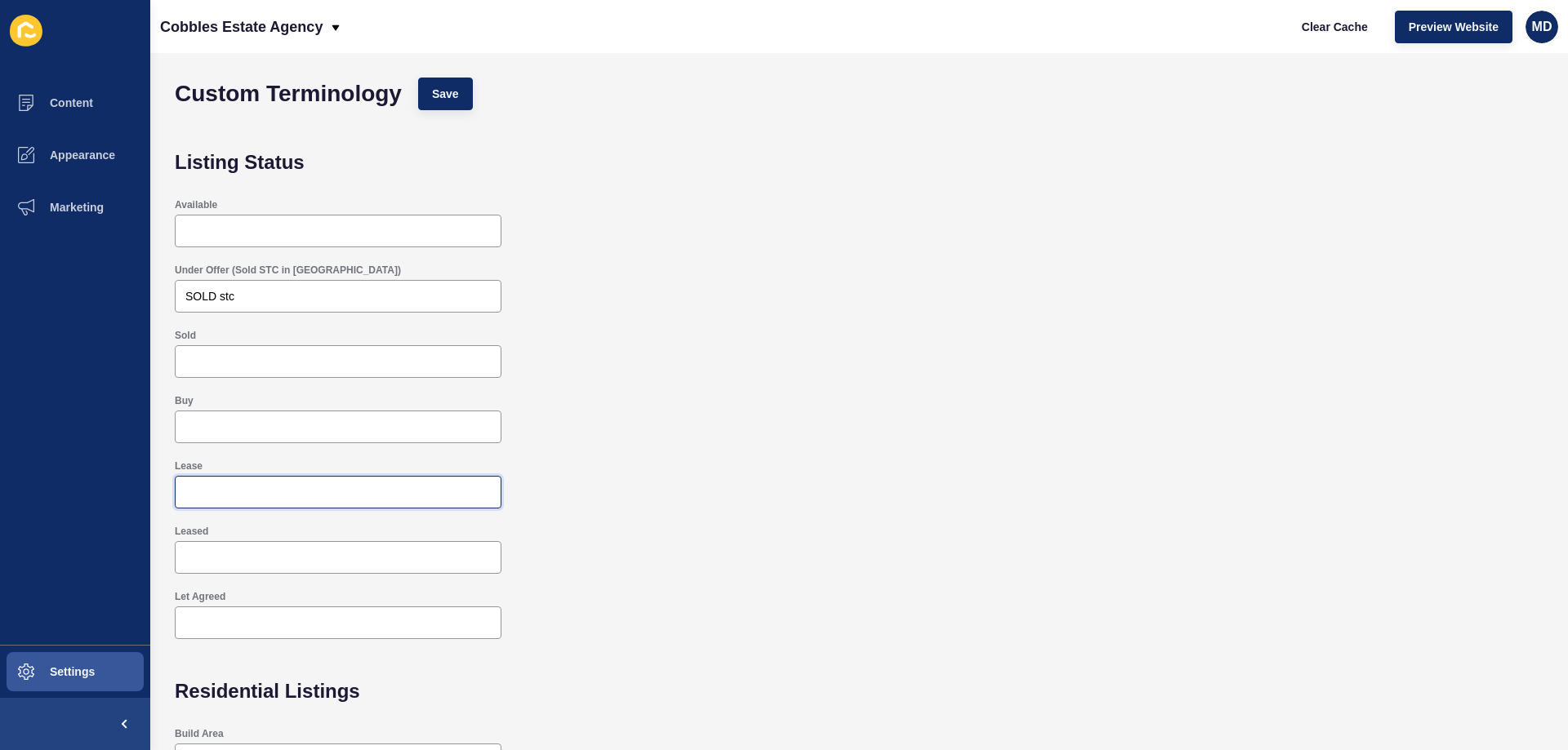
click at [359, 498] on input "Lease" at bounding box center [339, 492] width 306 height 16
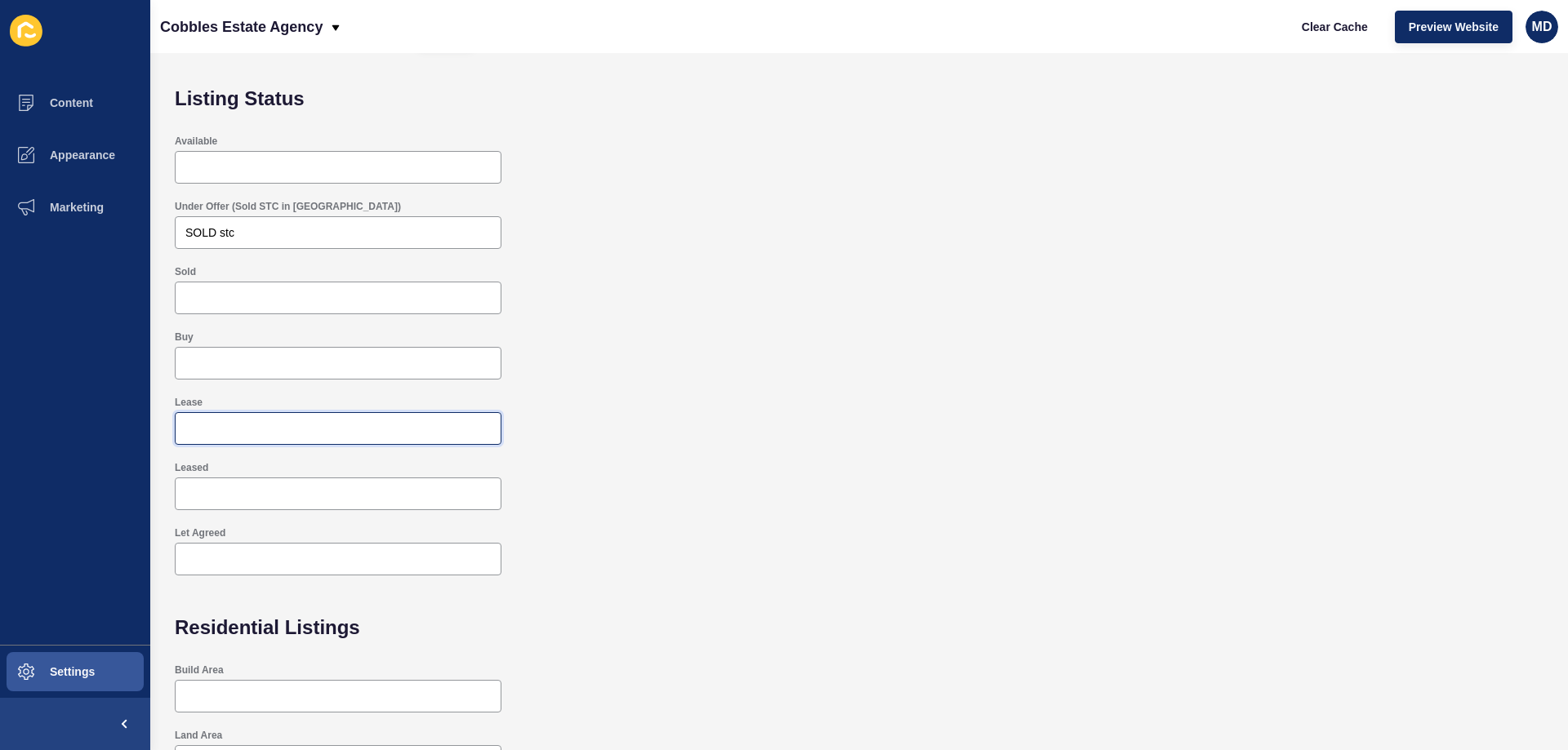
scroll to position [57, 0]
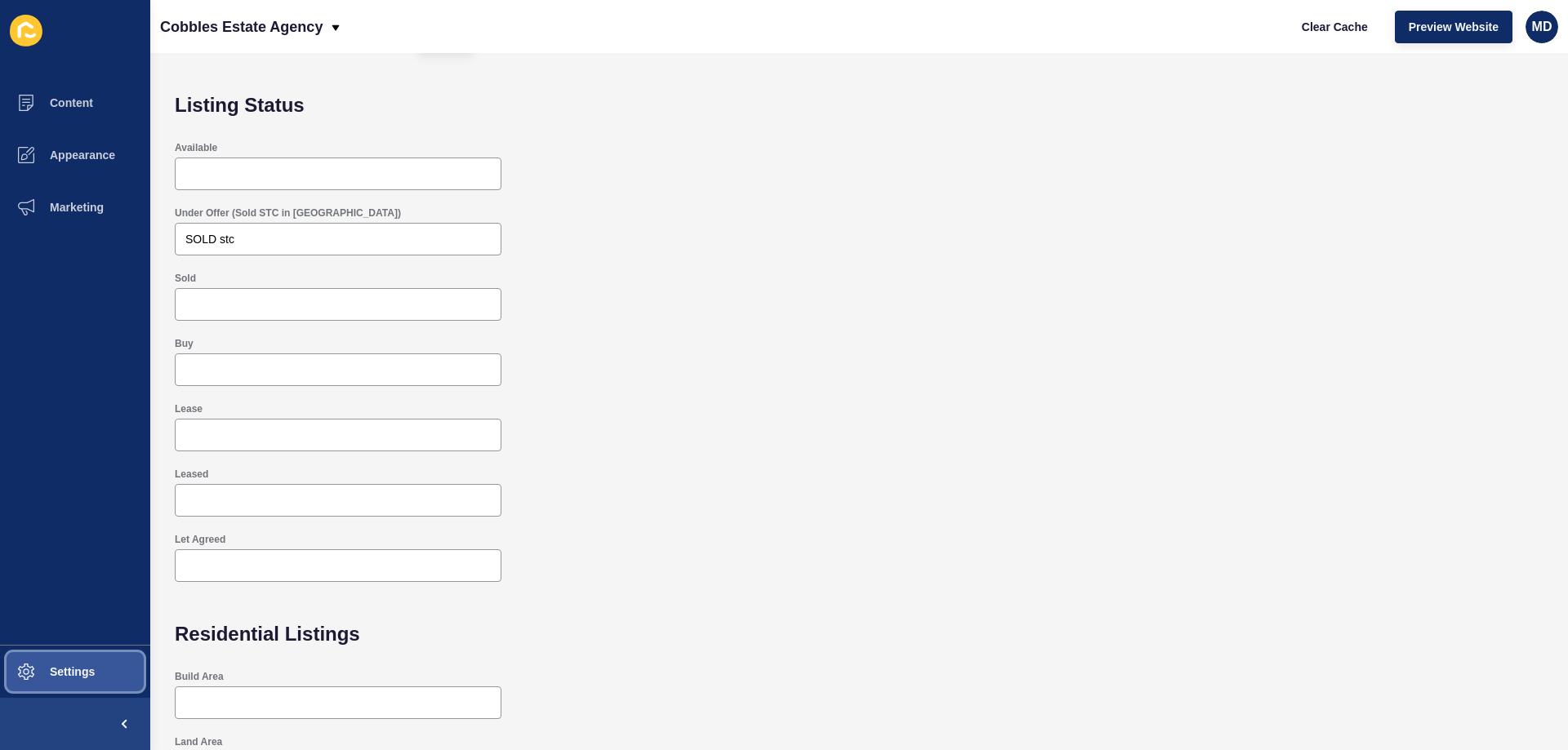
click at [72, 688] on button "Settings" at bounding box center [75, 672] width 150 height 52
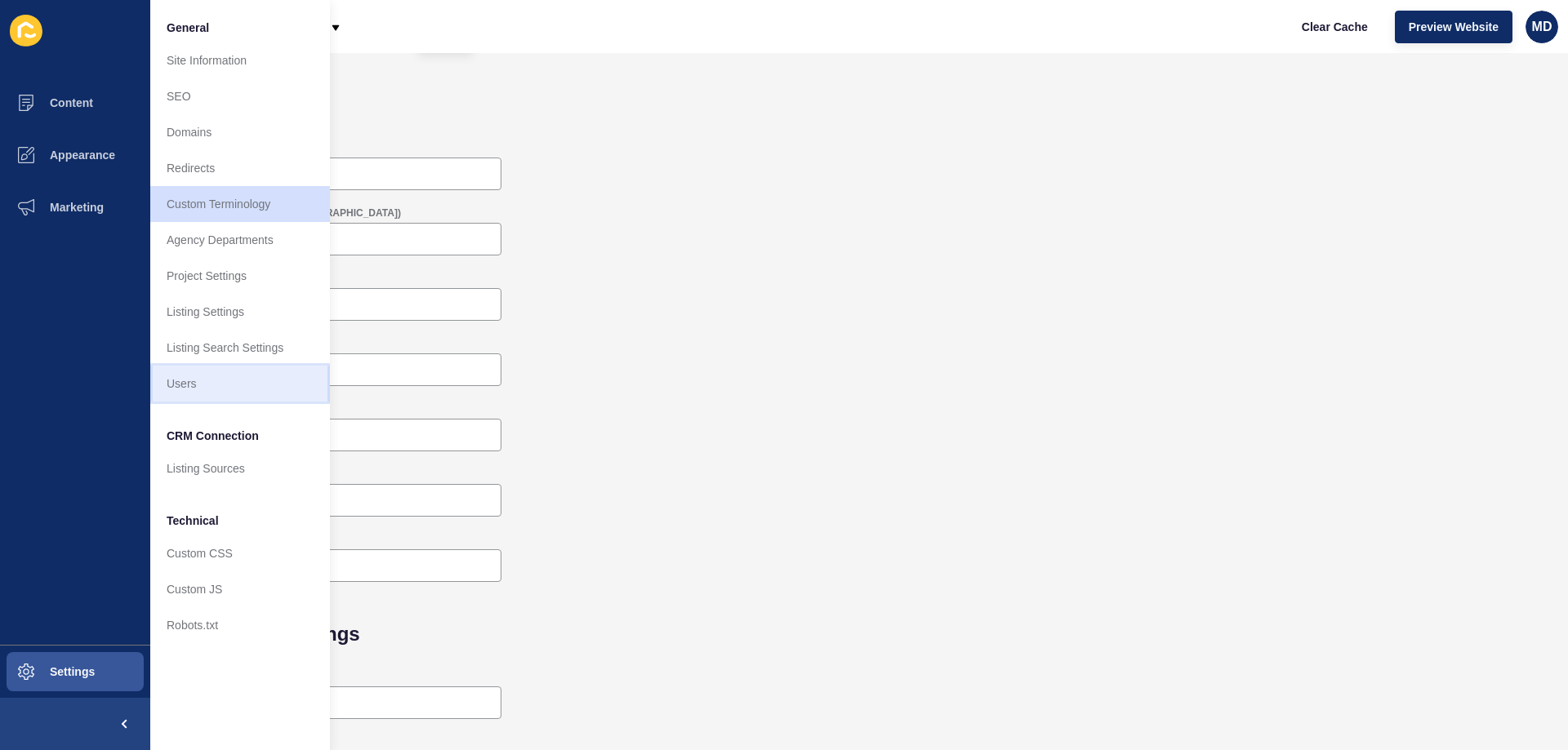
click at [205, 392] on link "Users" at bounding box center [240, 384] width 180 height 36
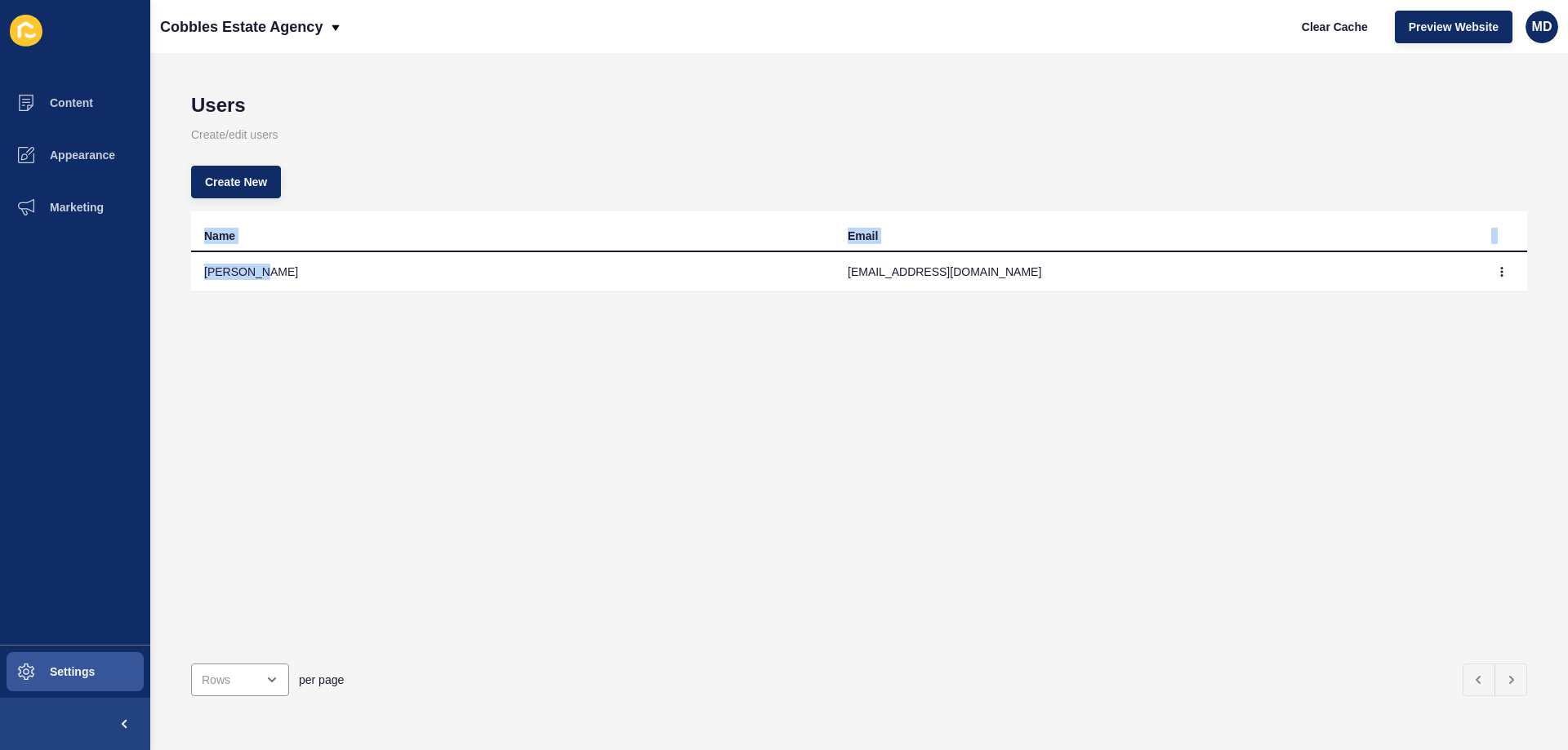
drag, startPoint x: 272, startPoint y: 277, endPoint x: 161, endPoint y: 272, distance: 111.1
click at [161, 272] on div "Users Create/edit users Create New Name Email Nick Rees nick@cobblesea.co.uk pe…" at bounding box center [859, 402] width 1418 height 698
click at [236, 280] on td "[PERSON_NAME]" at bounding box center [513, 272] width 644 height 40
click at [80, 116] on button "Content" at bounding box center [75, 102] width 150 height 52
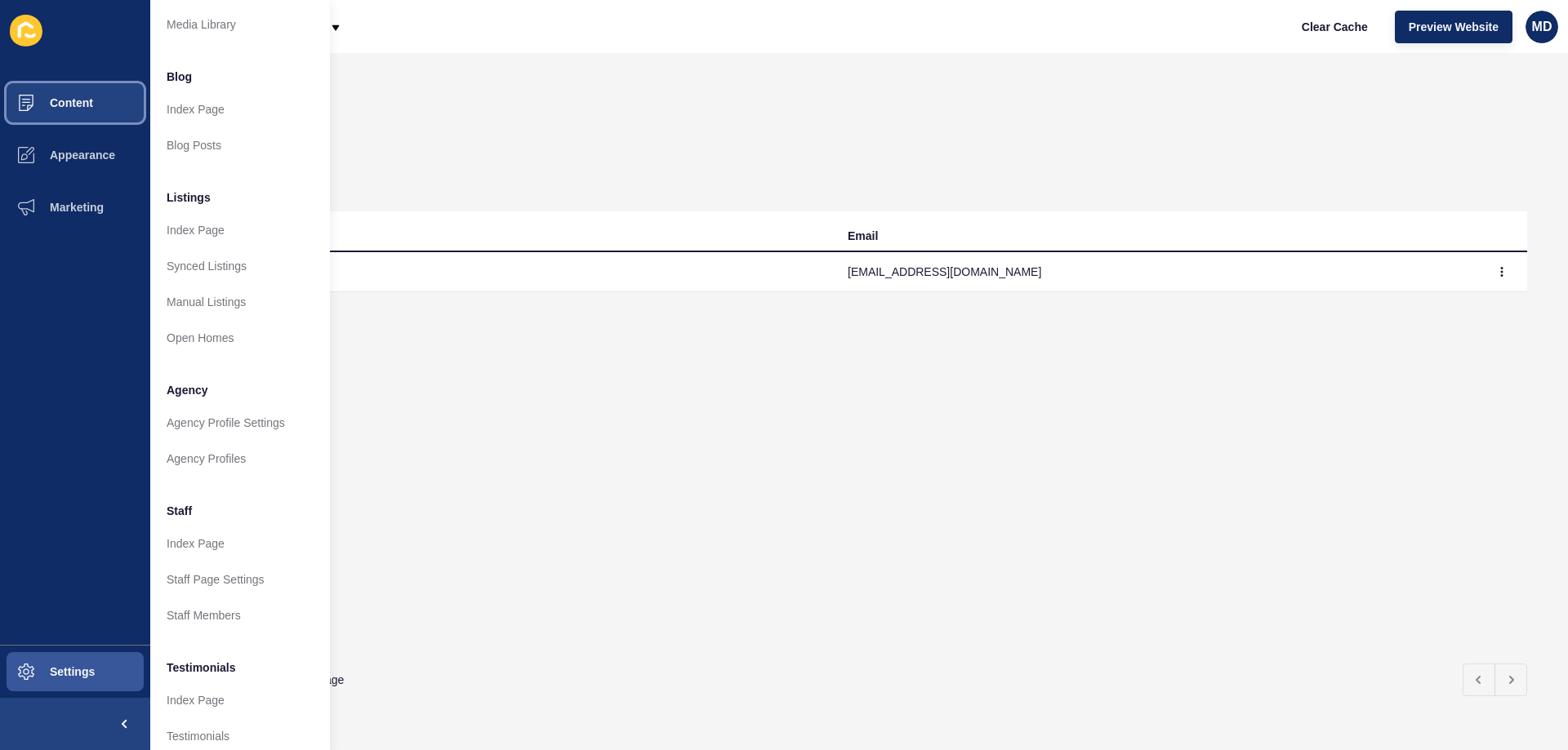
scroll to position [219, 0]
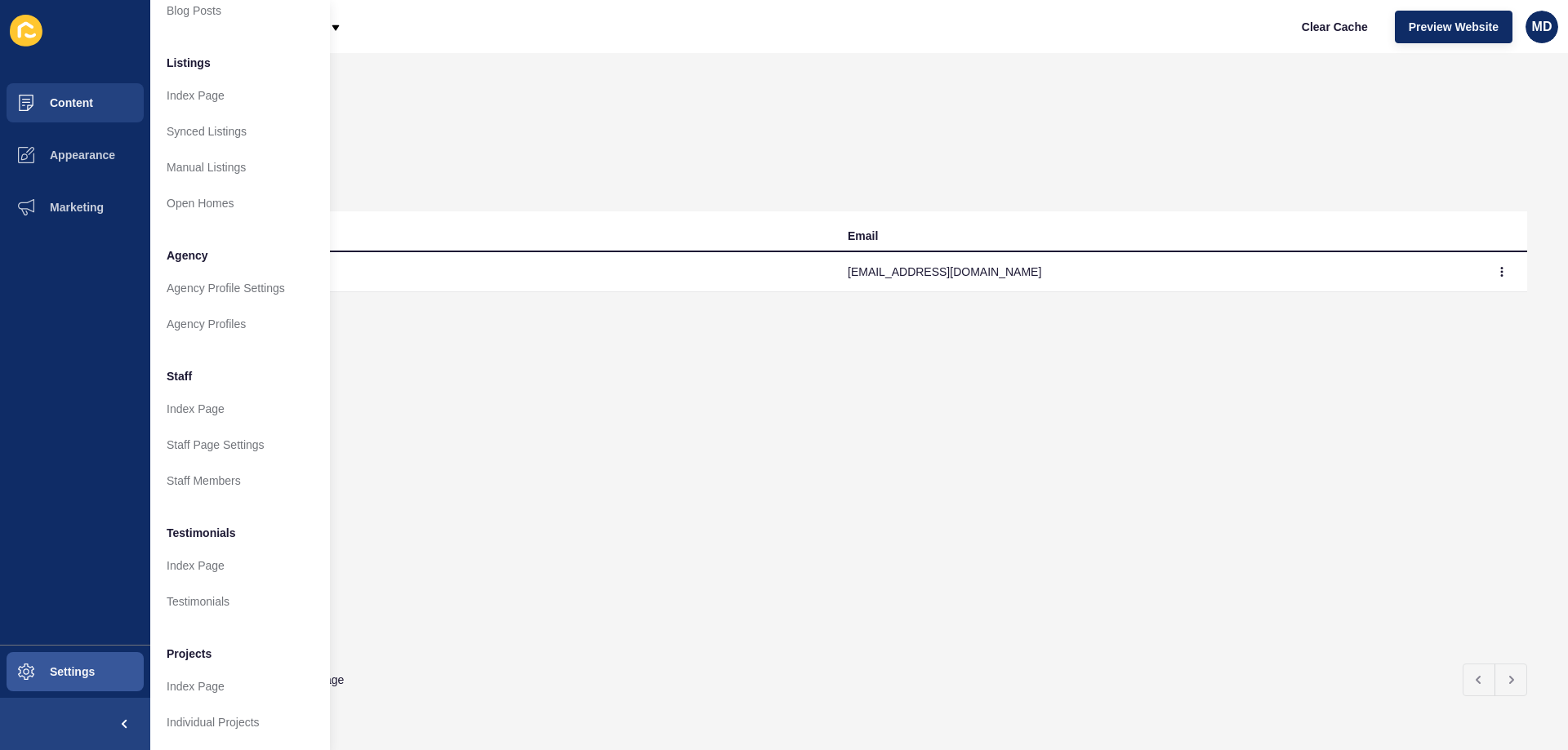
click at [586, 403] on div "Name Email Nick Rees nick@cobblesea.co.uk" at bounding box center [859, 431] width 1336 height 439
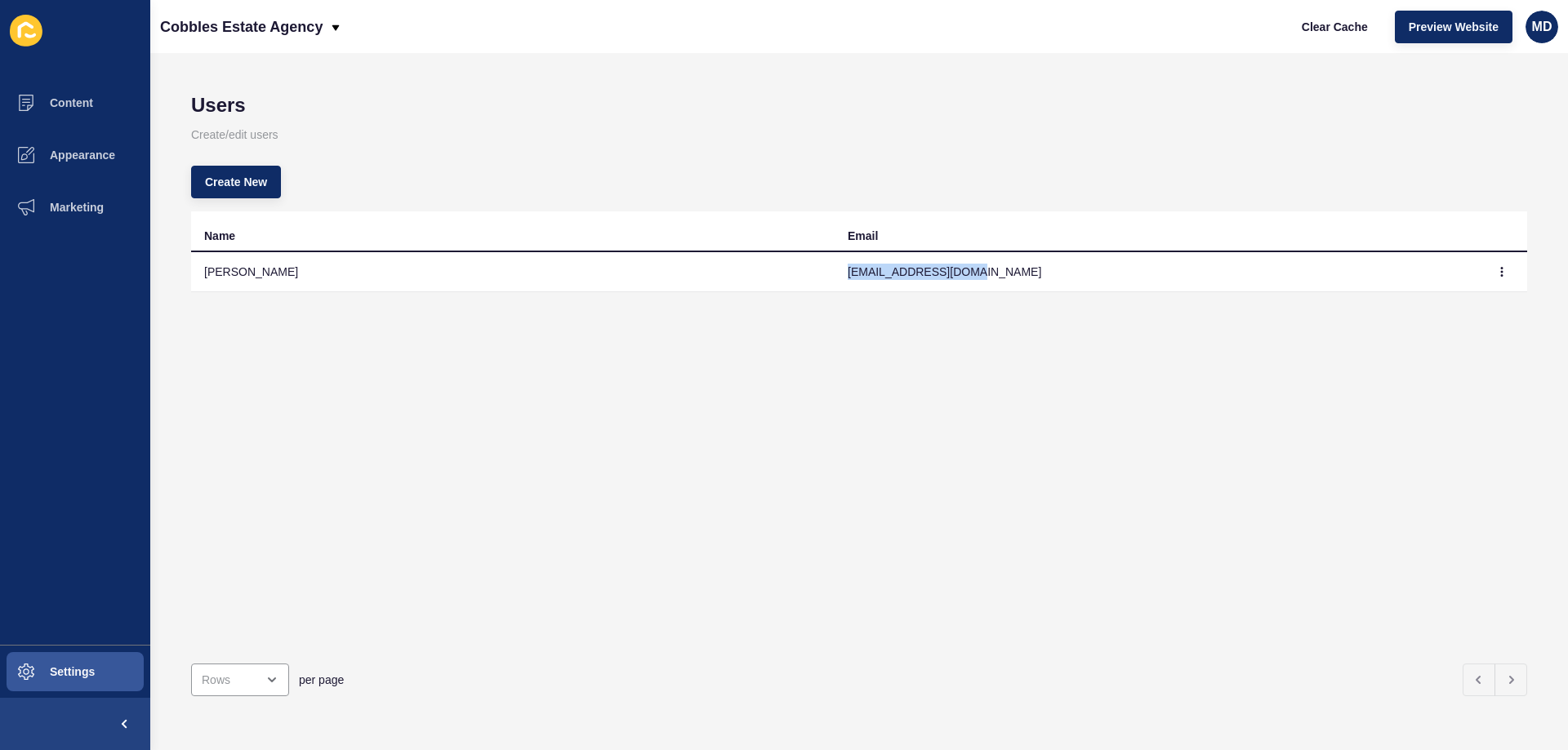
drag, startPoint x: 830, startPoint y: 277, endPoint x: 991, endPoint y: 276, distance: 161.0
click at [991, 276] on td "nick@cobblesea.co.uk" at bounding box center [1156, 272] width 644 height 40
copy td "nick@cobblesea.co.uk"
click at [1497, 267] on icon "button" at bounding box center [1501, 271] width 10 height 10
click at [1340, 359] on div "Name Email Nick Rees nick@cobblesea.co.uk" at bounding box center [859, 431] width 1336 height 439
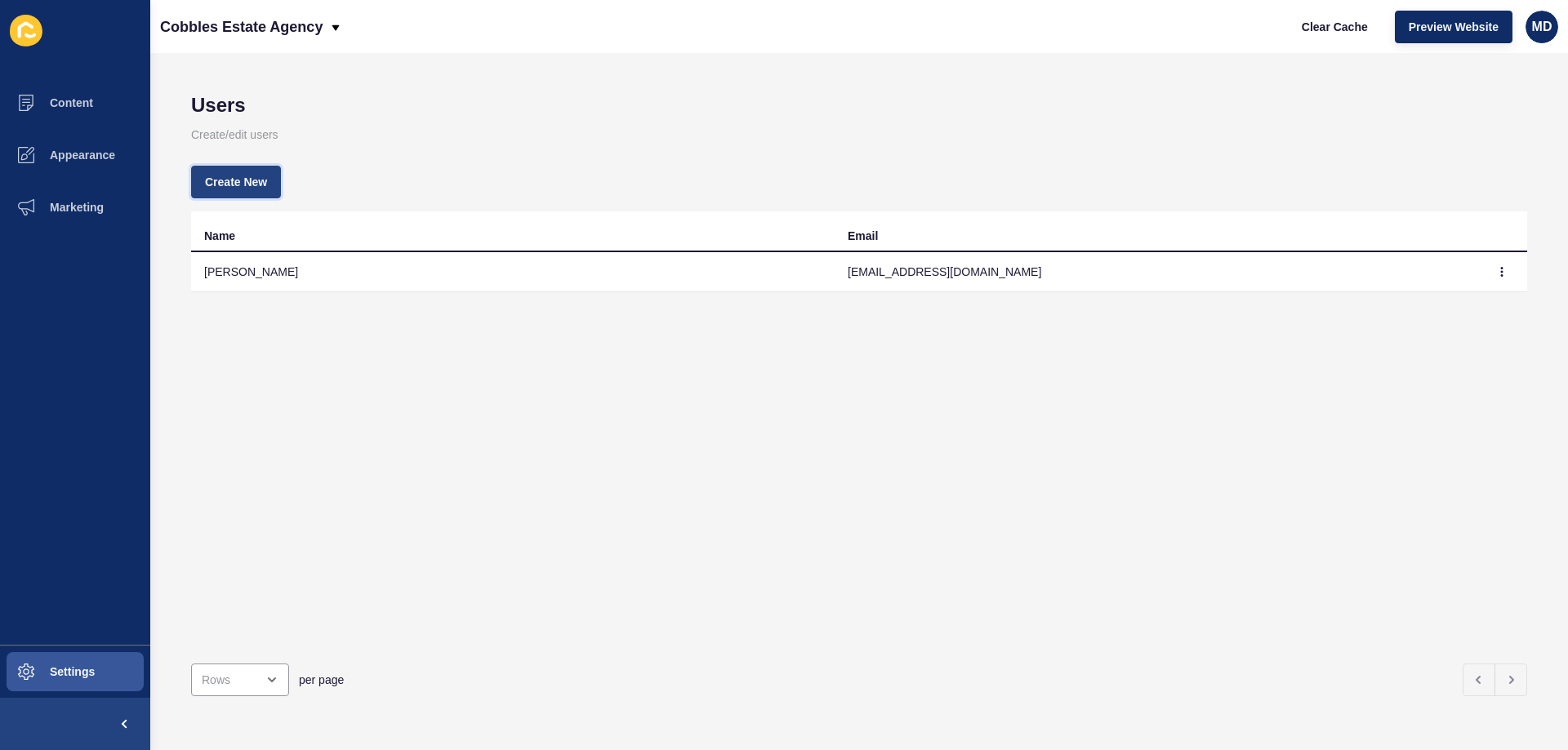
click at [223, 180] on span "Create New" at bounding box center [236, 182] width 62 height 16
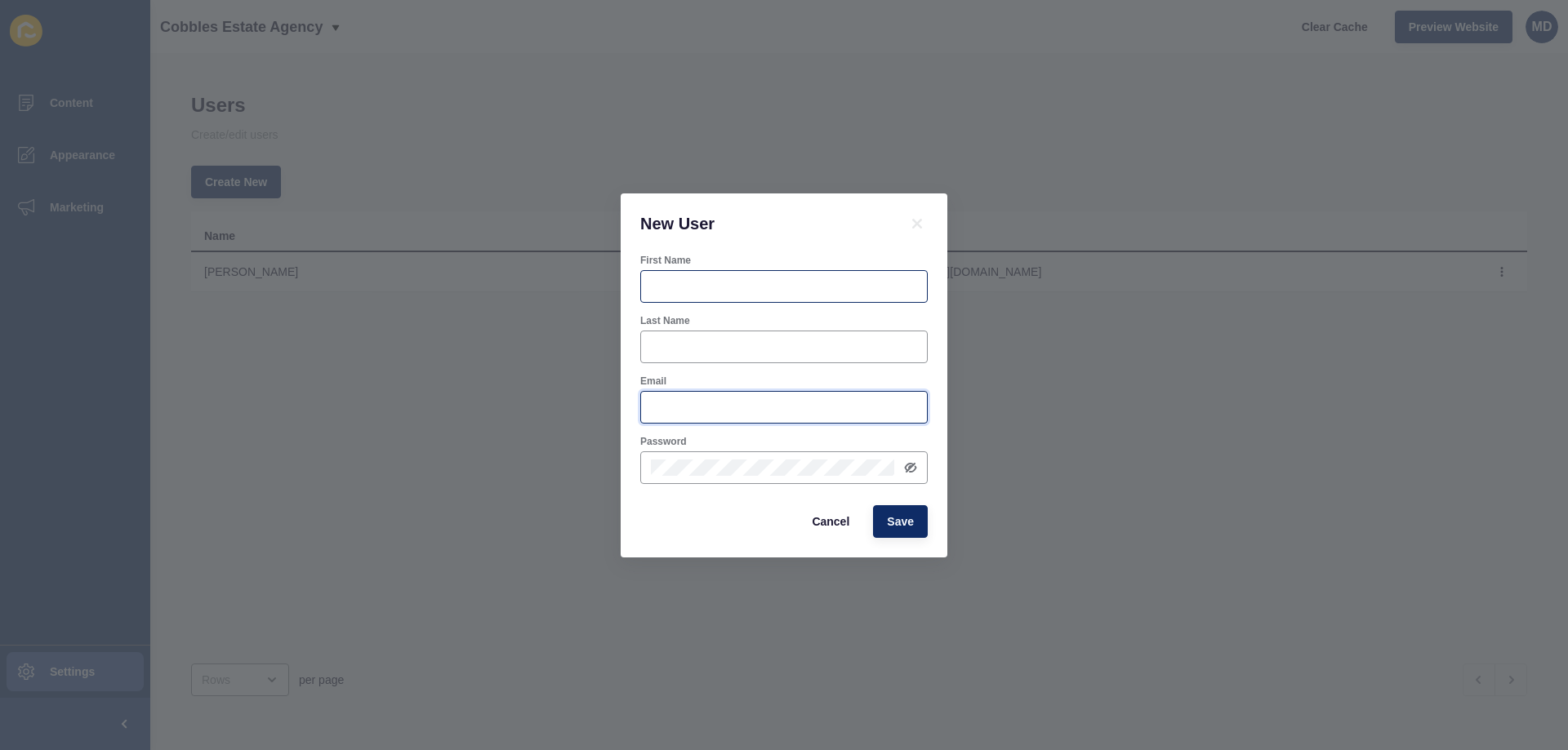
type input "maria.dematawaran@rexsoftware.com.au"
click at [733, 293] on input "First Name" at bounding box center [784, 286] width 267 height 16
click at [1128, 339] on div "New User First Name Last Name Email maria.dematawaran@rexsoftware.com.au Passwo…" at bounding box center [784, 375] width 1568 height 750
click at [820, 527] on span "Cancel" at bounding box center [830, 522] width 37 height 16
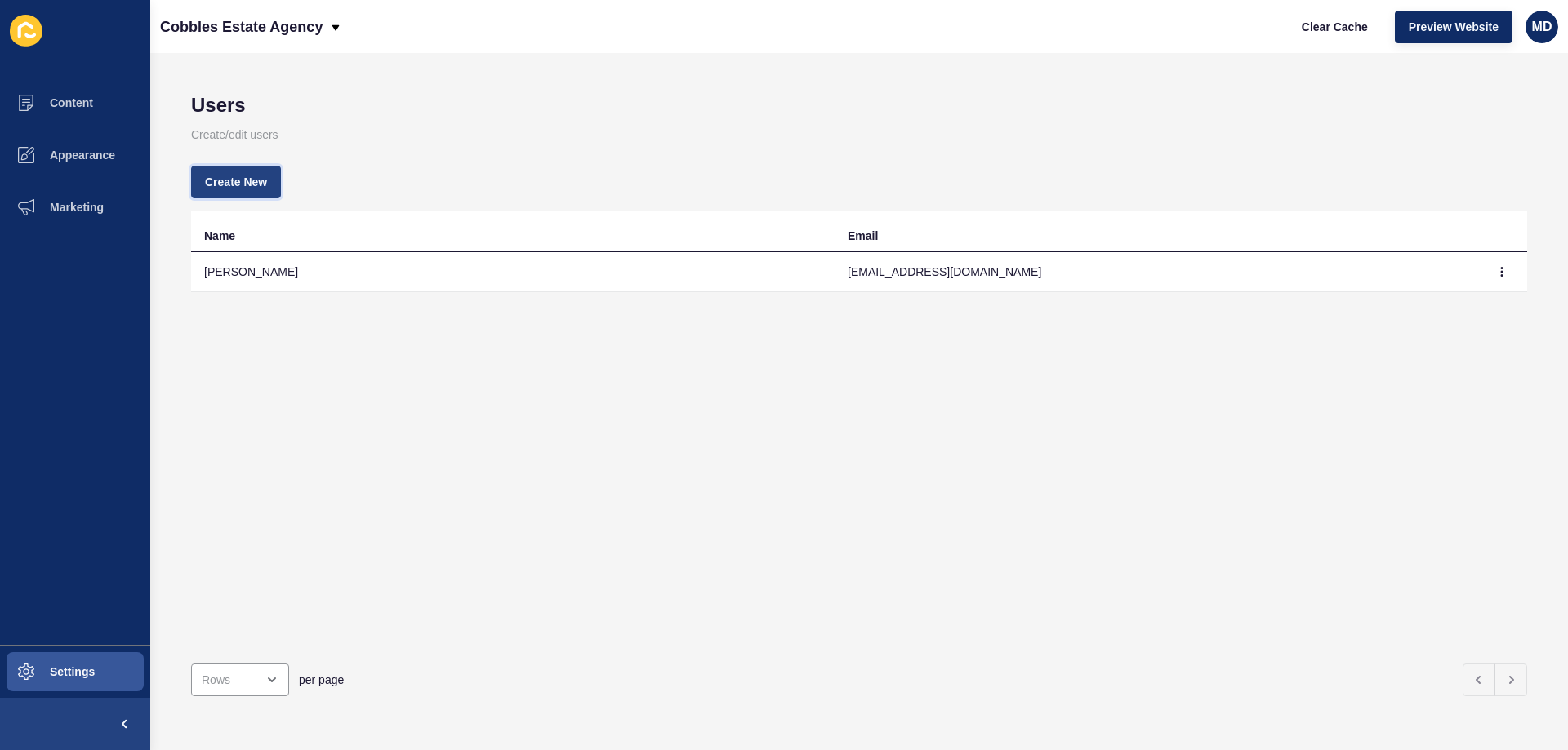
click at [248, 180] on span "Create New" at bounding box center [236, 182] width 62 height 16
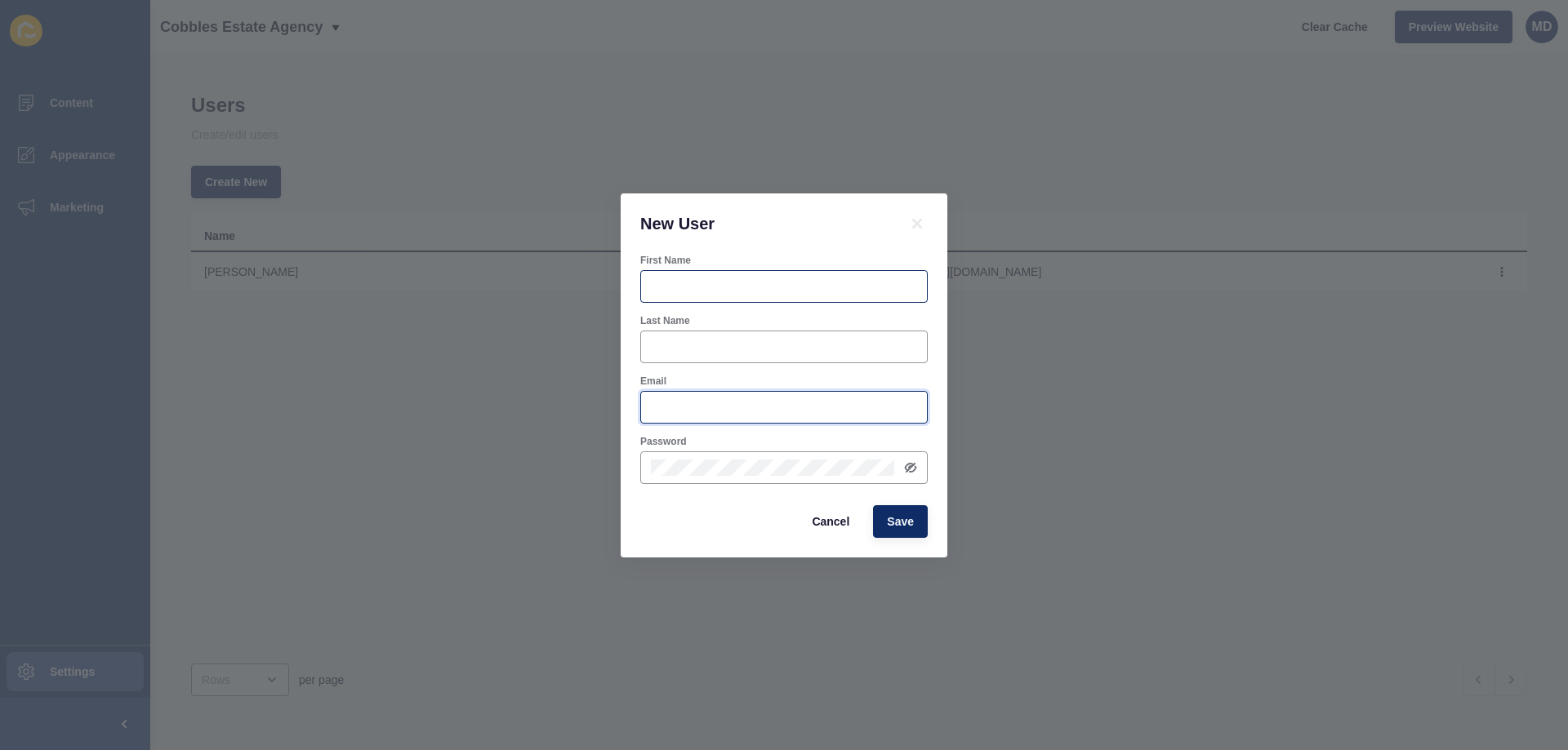
type input "maria.dematawaran@rexsoftware.com.au"
click at [638, 271] on div "First Name Last Name Email maria.dematawaran@rexsoftware.com.au Password Cancel…" at bounding box center [784, 406] width 327 height 304
click at [839, 525] on span "Cancel" at bounding box center [830, 522] width 37 height 16
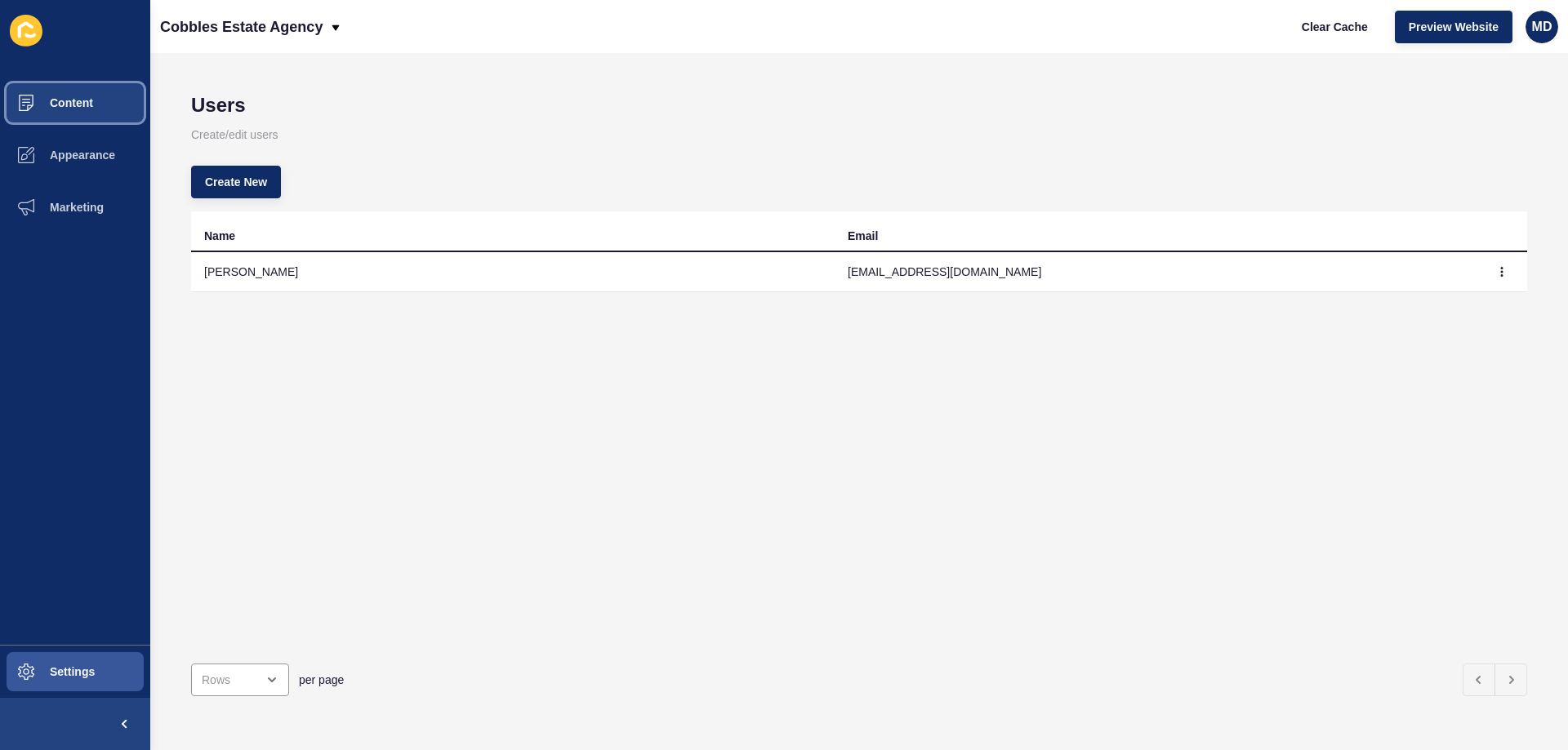
click at [125, 84] on button "Content" at bounding box center [75, 102] width 150 height 52
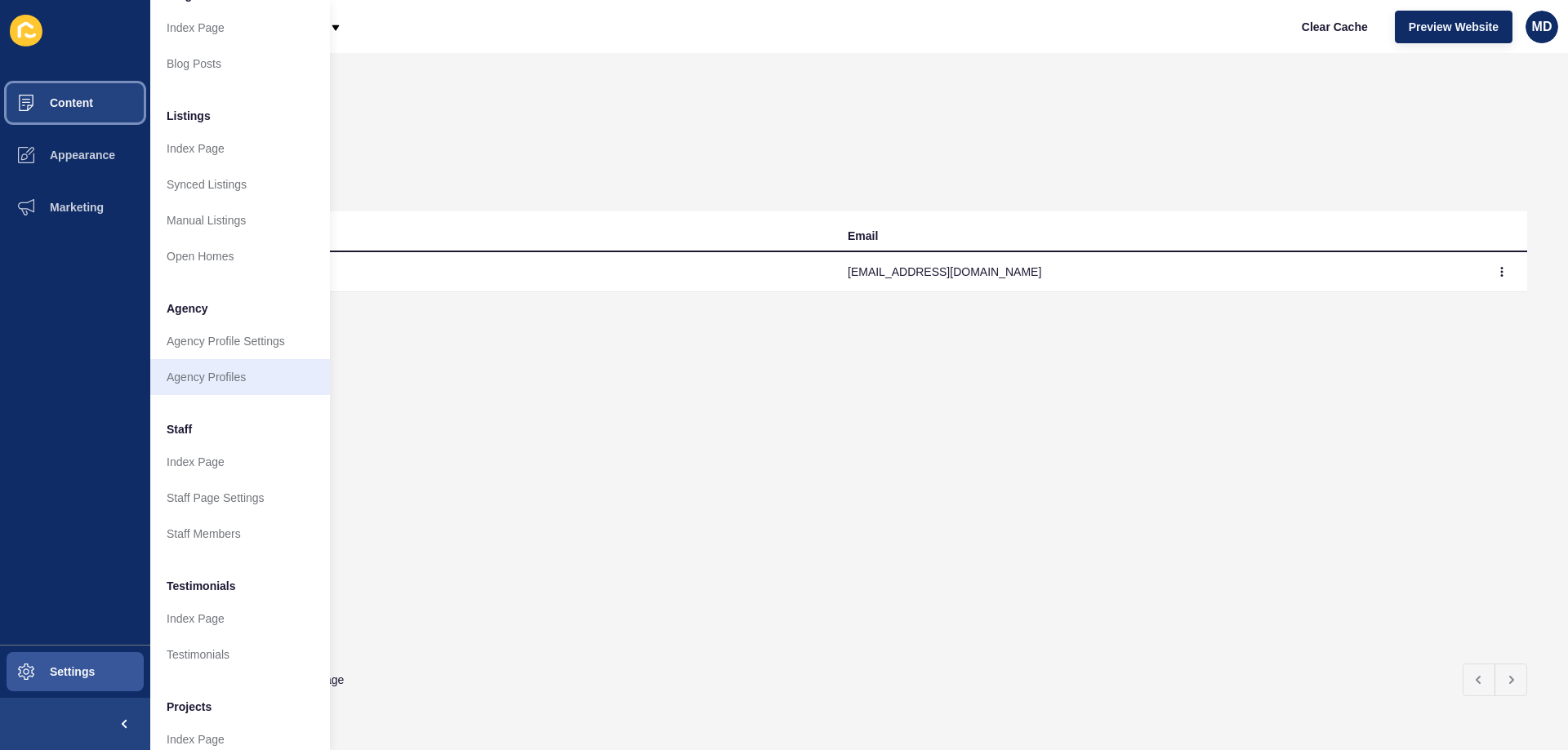
scroll to position [164, 0]
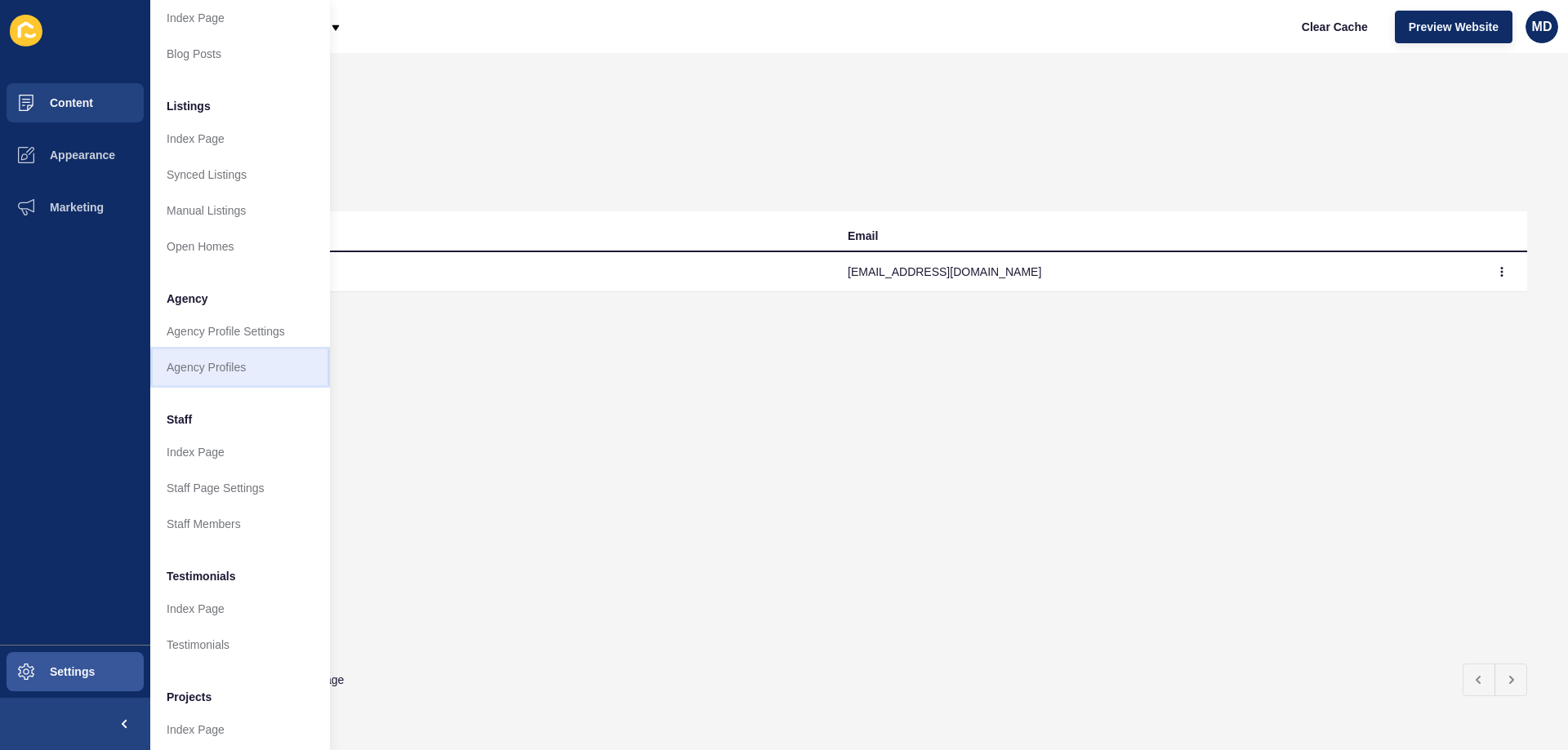
click at [244, 371] on link "Agency Profiles" at bounding box center [240, 367] width 180 height 36
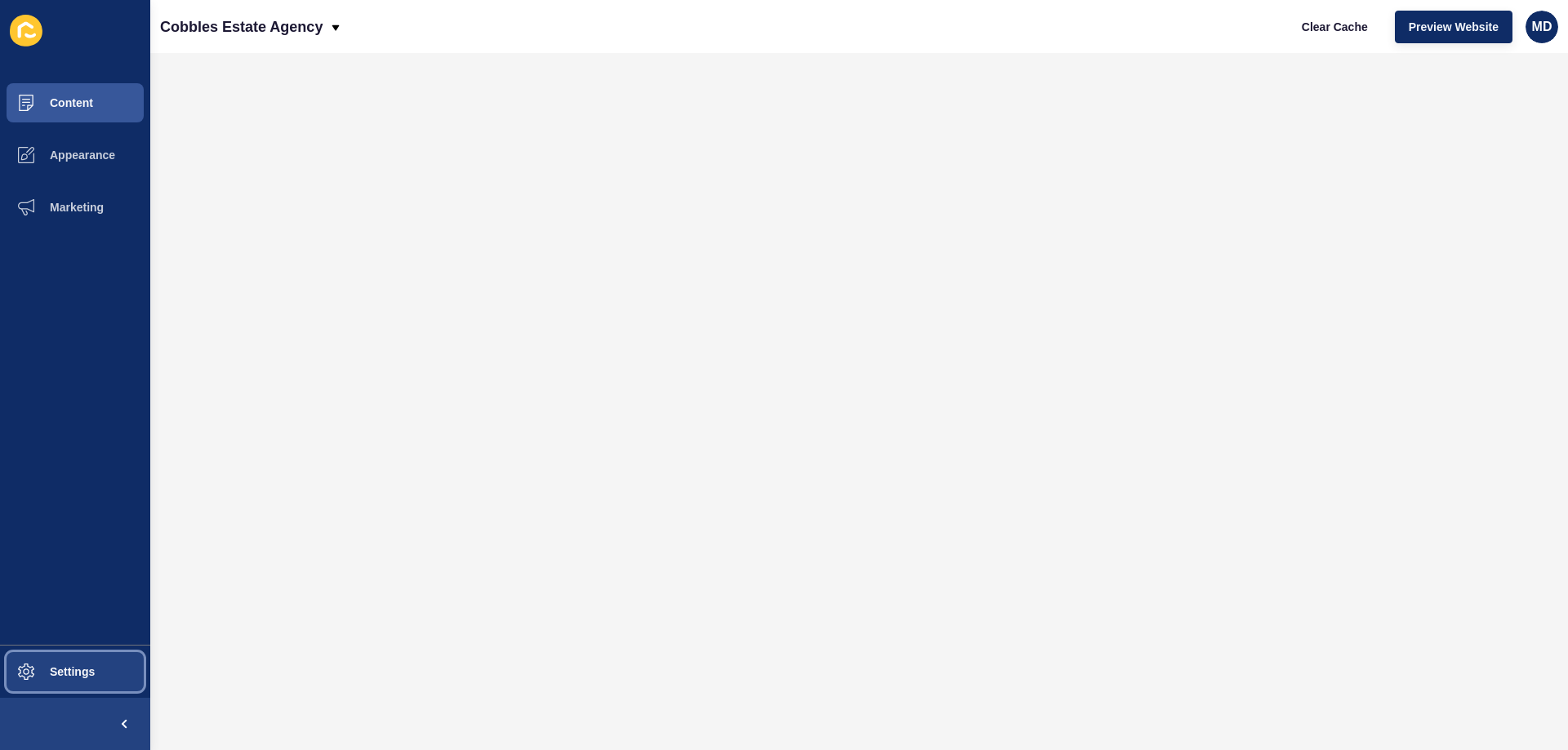
click at [64, 686] on button "Settings" at bounding box center [75, 672] width 150 height 52
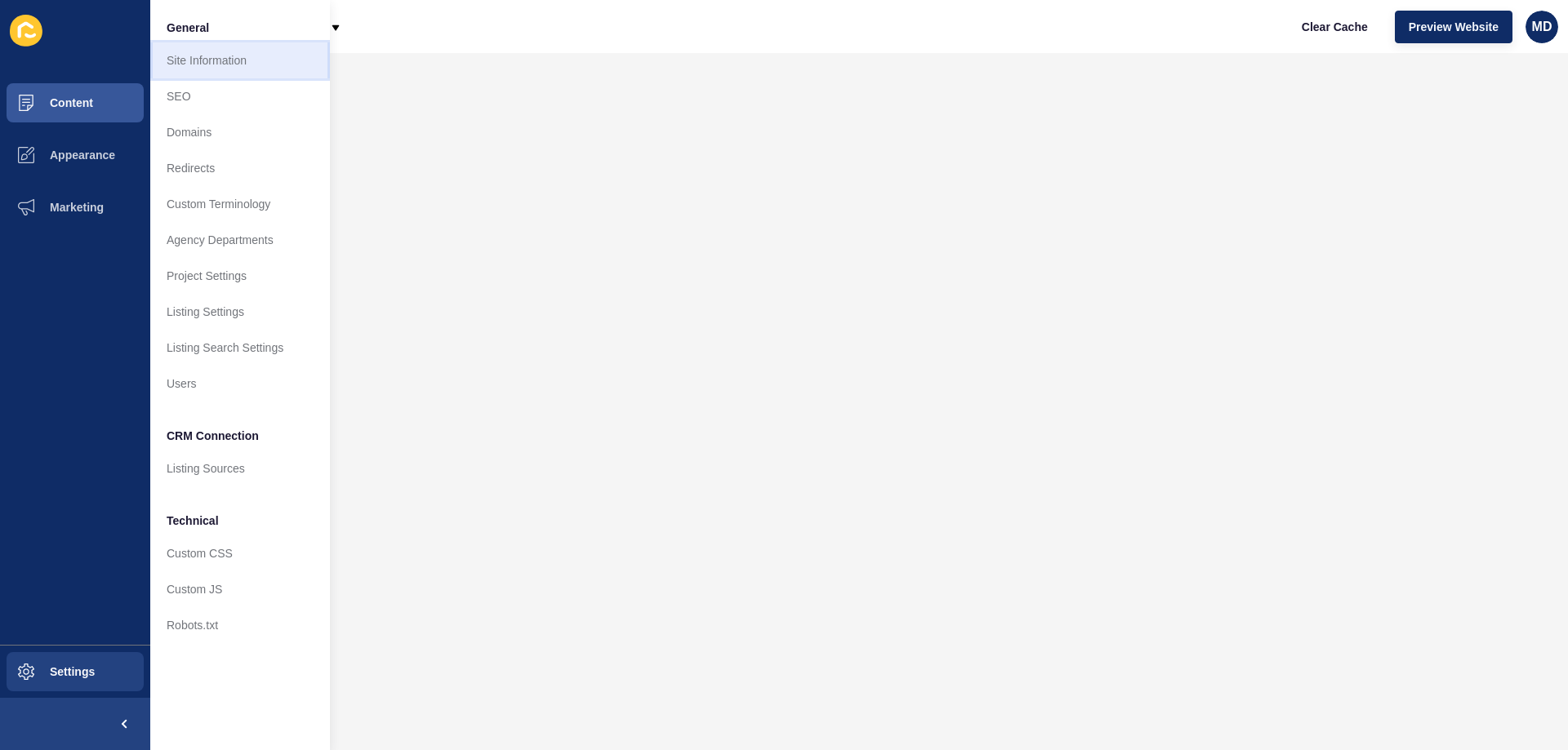
click at [289, 63] on link "Site Information" at bounding box center [240, 60] width 180 height 36
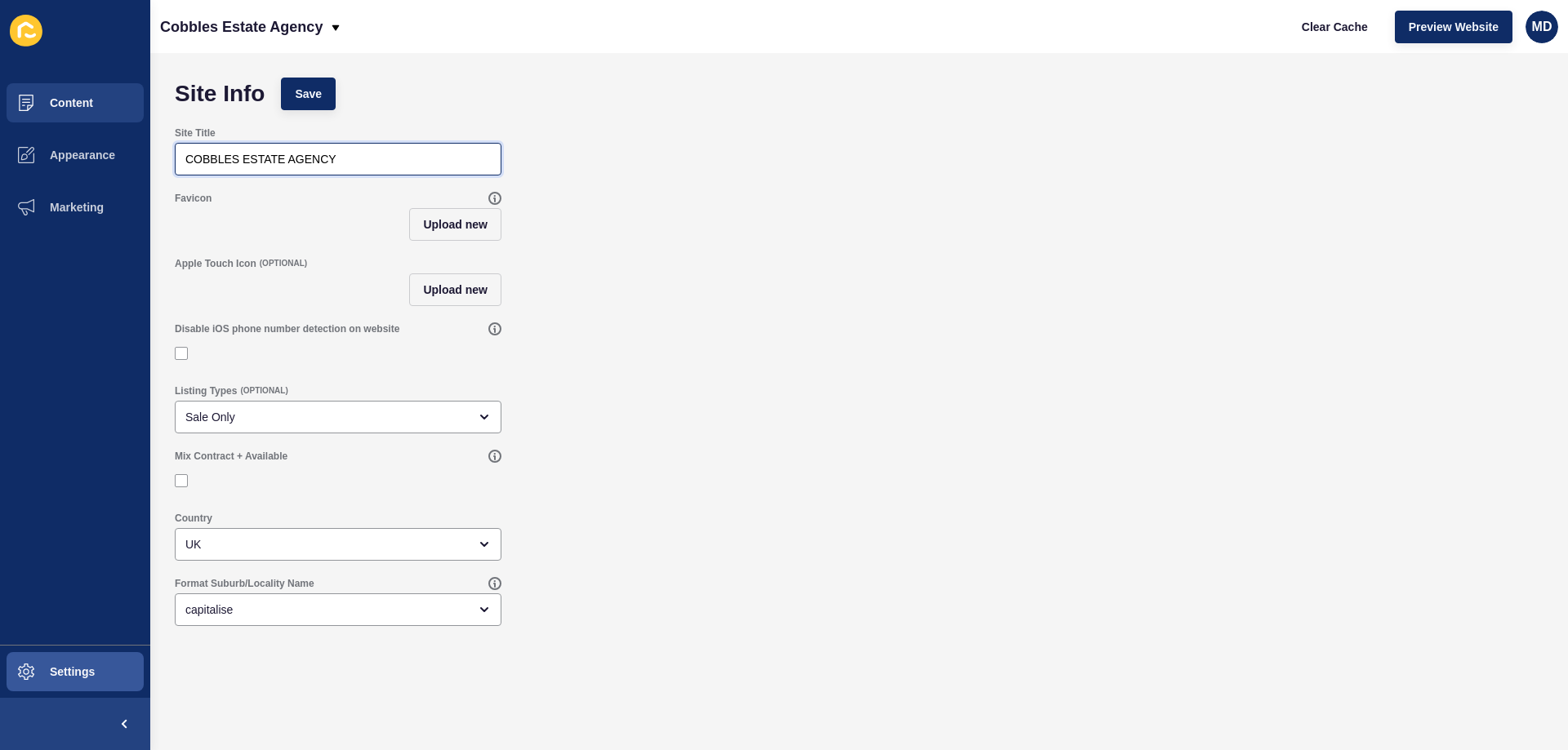
drag, startPoint x: 364, startPoint y: 160, endPoint x: 98, endPoint y: 124, distance: 268.4
click at [87, 125] on div "Content Appearance Marketing Settings Cobbles Estate Agency Clear Cache Preview…" at bounding box center [784, 375] width 1568 height 750
paste input "state Agency"
type input "COBBLES Estate Agency"
click at [312, 96] on span "Save" at bounding box center [308, 93] width 27 height 16
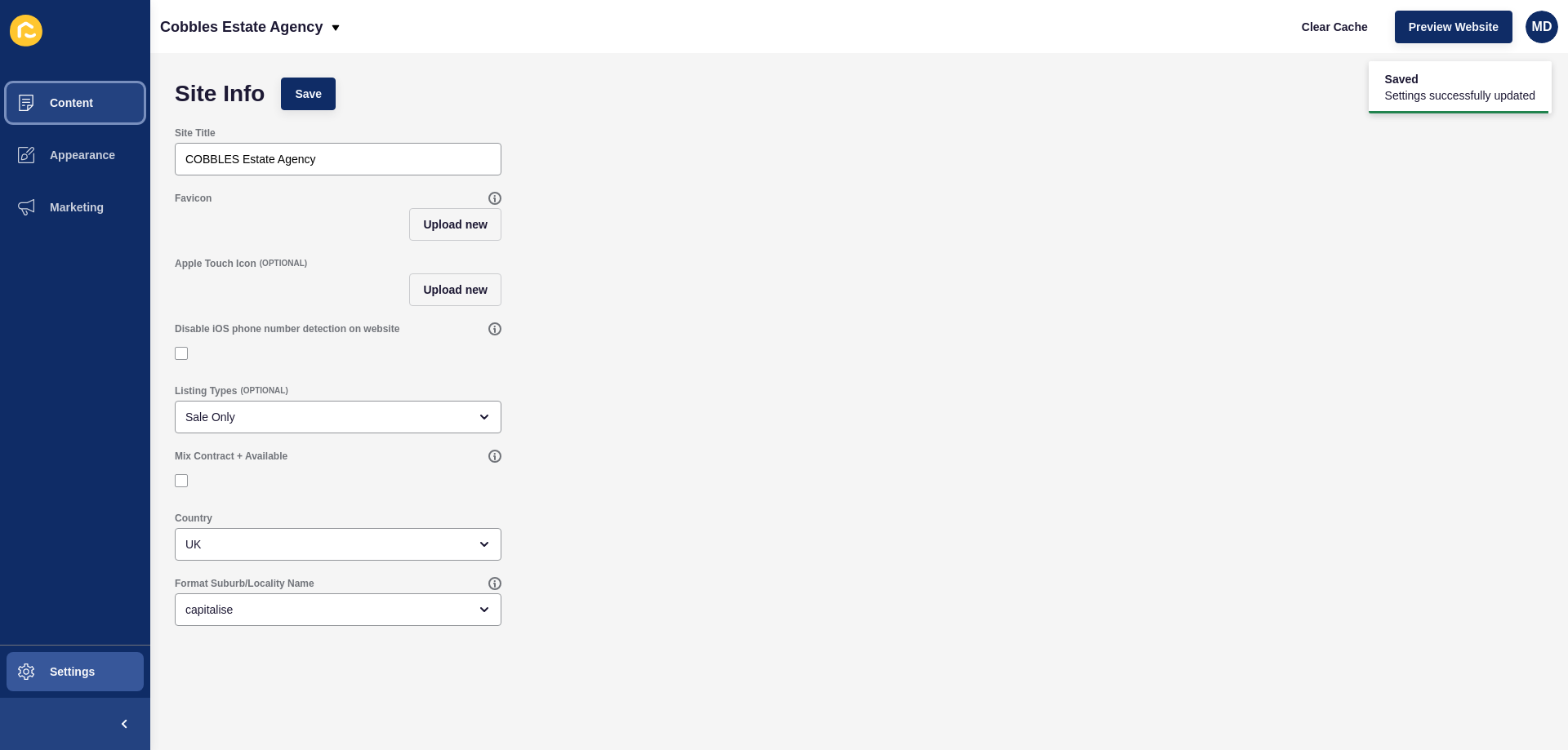
click at [73, 111] on button "Content" at bounding box center [75, 102] width 150 height 52
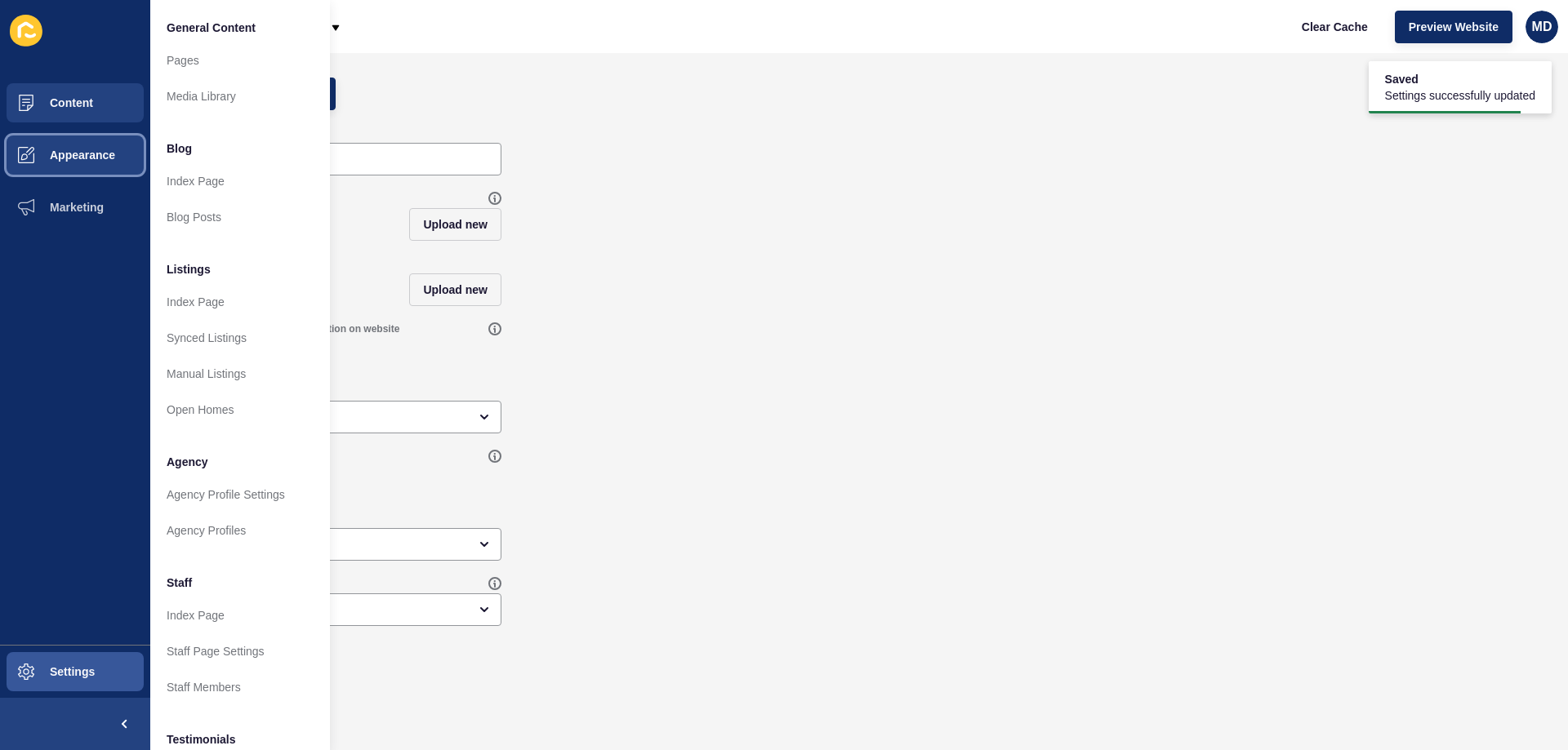
click at [114, 159] on span "Appearance" at bounding box center [56, 155] width 117 height 13
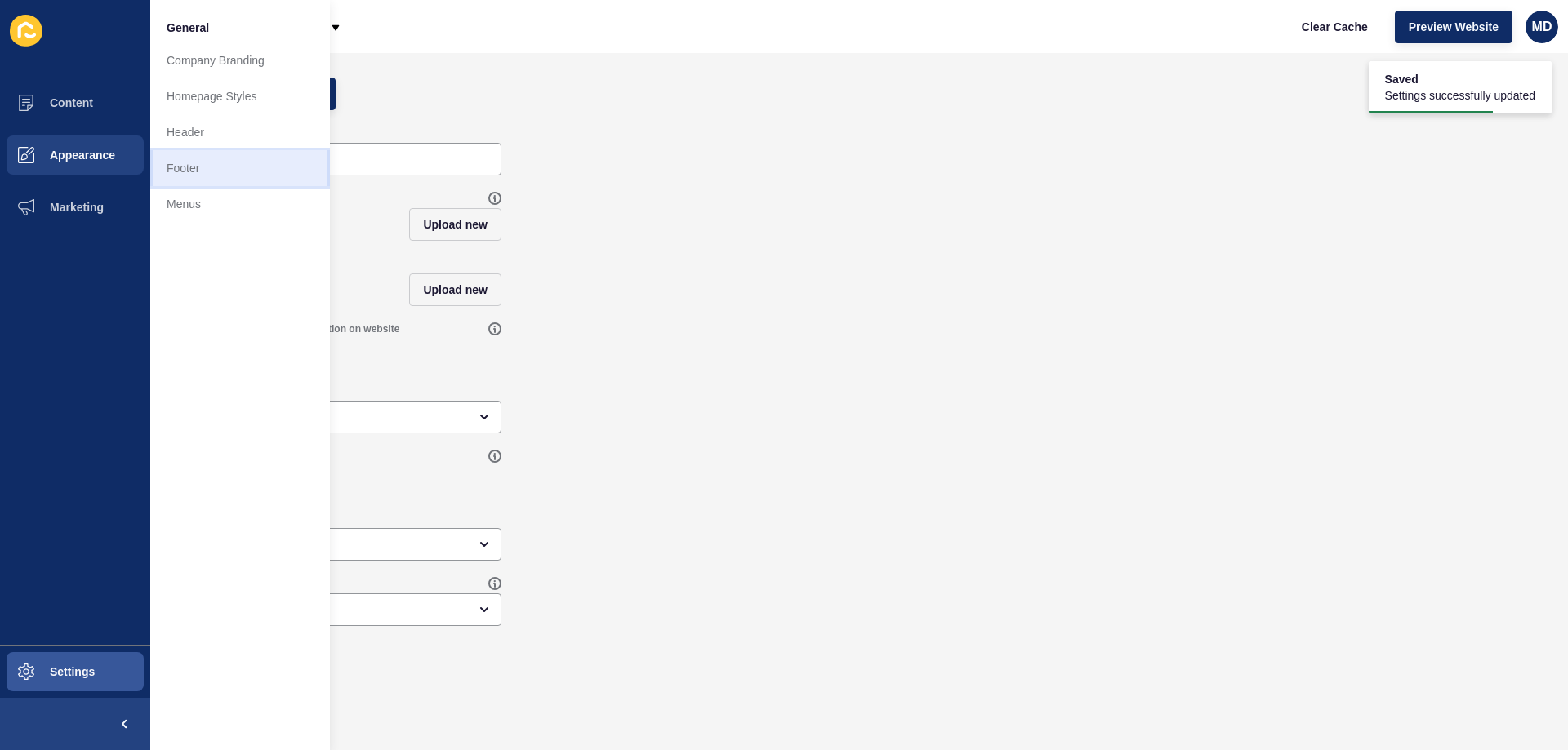
click at [205, 164] on link "Footer" at bounding box center [240, 168] width 180 height 36
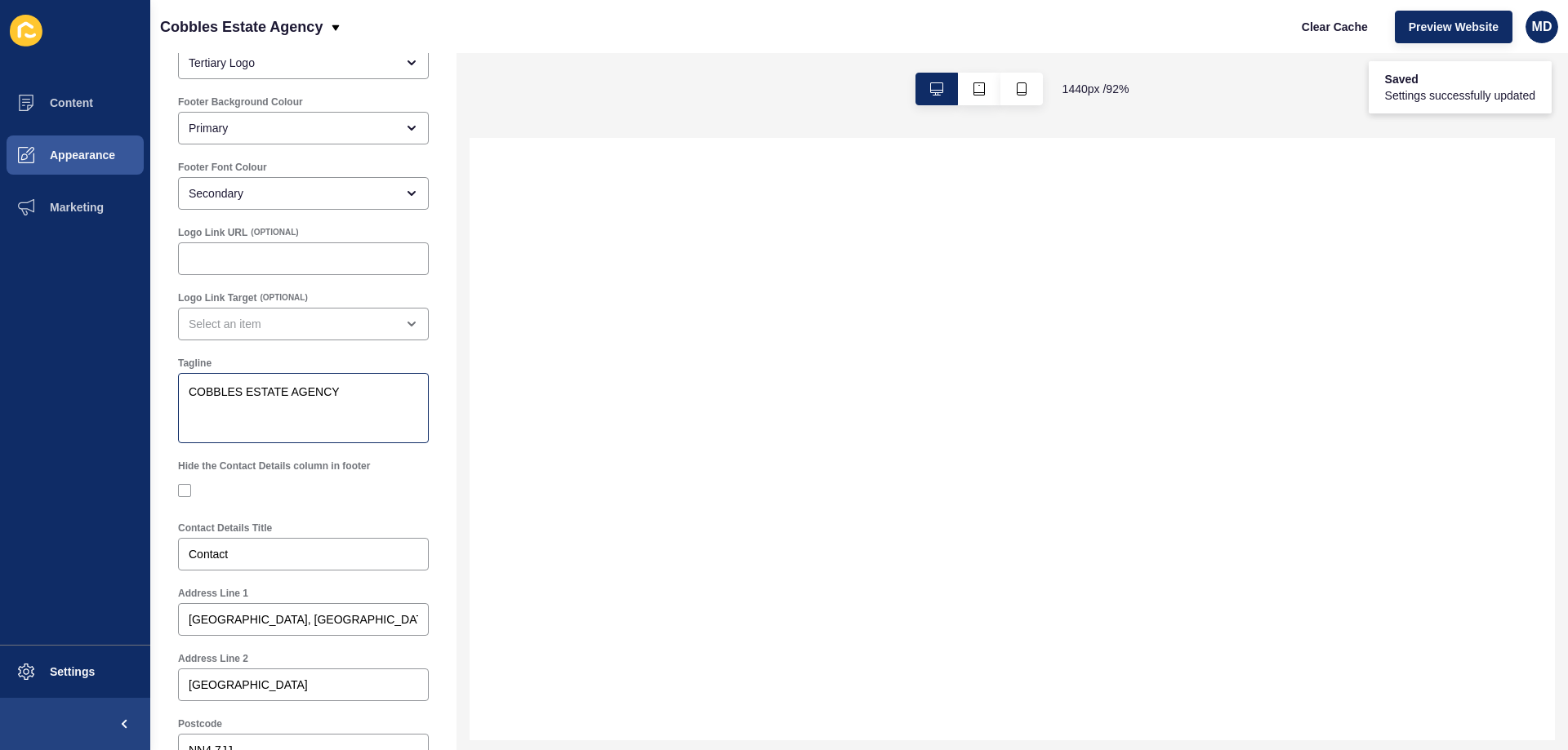
scroll to position [164, 0]
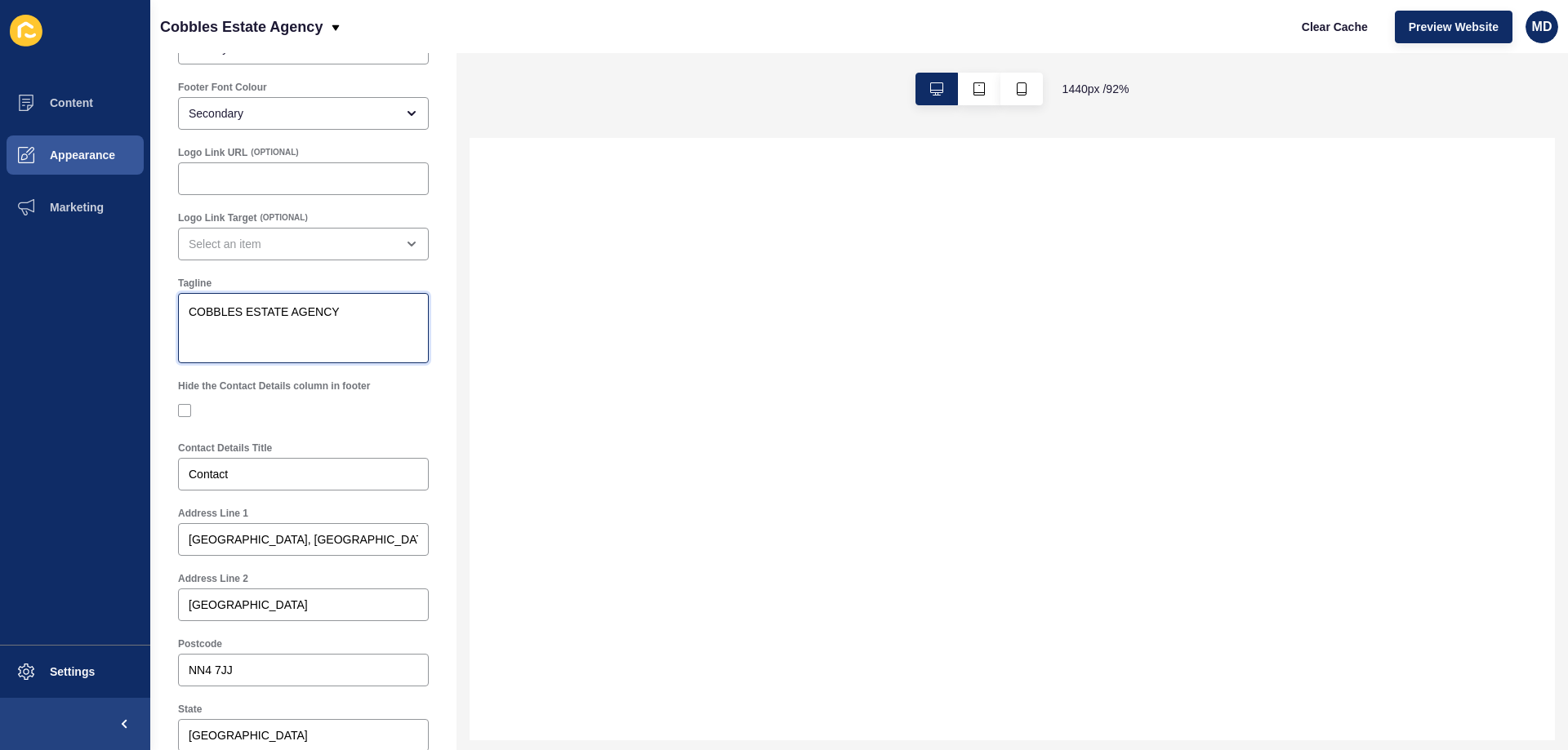
drag, startPoint x: 364, startPoint y: 307, endPoint x: 161, endPoint y: 295, distance: 203.4
click at [161, 295] on div "Footer Settings Save Footer Logo Tertiary Logo Footer Background Colour Primary…" at bounding box center [303, 615] width 307 height 1450
paste textarea "state Agency"
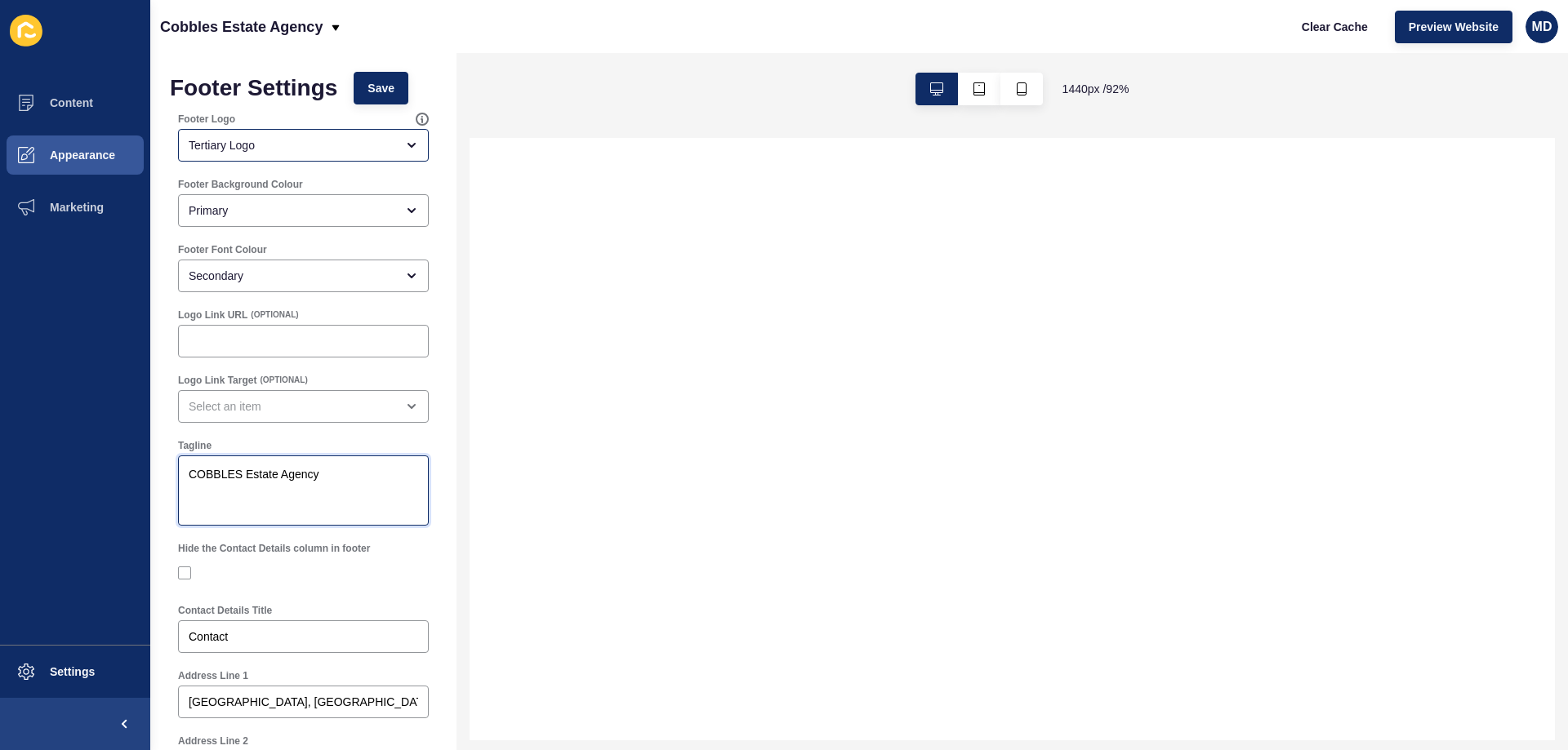
scroll to position [0, 0]
type textarea "COBBLES Estate Agency"
click at [372, 93] on span "Save" at bounding box center [380, 89] width 27 height 16
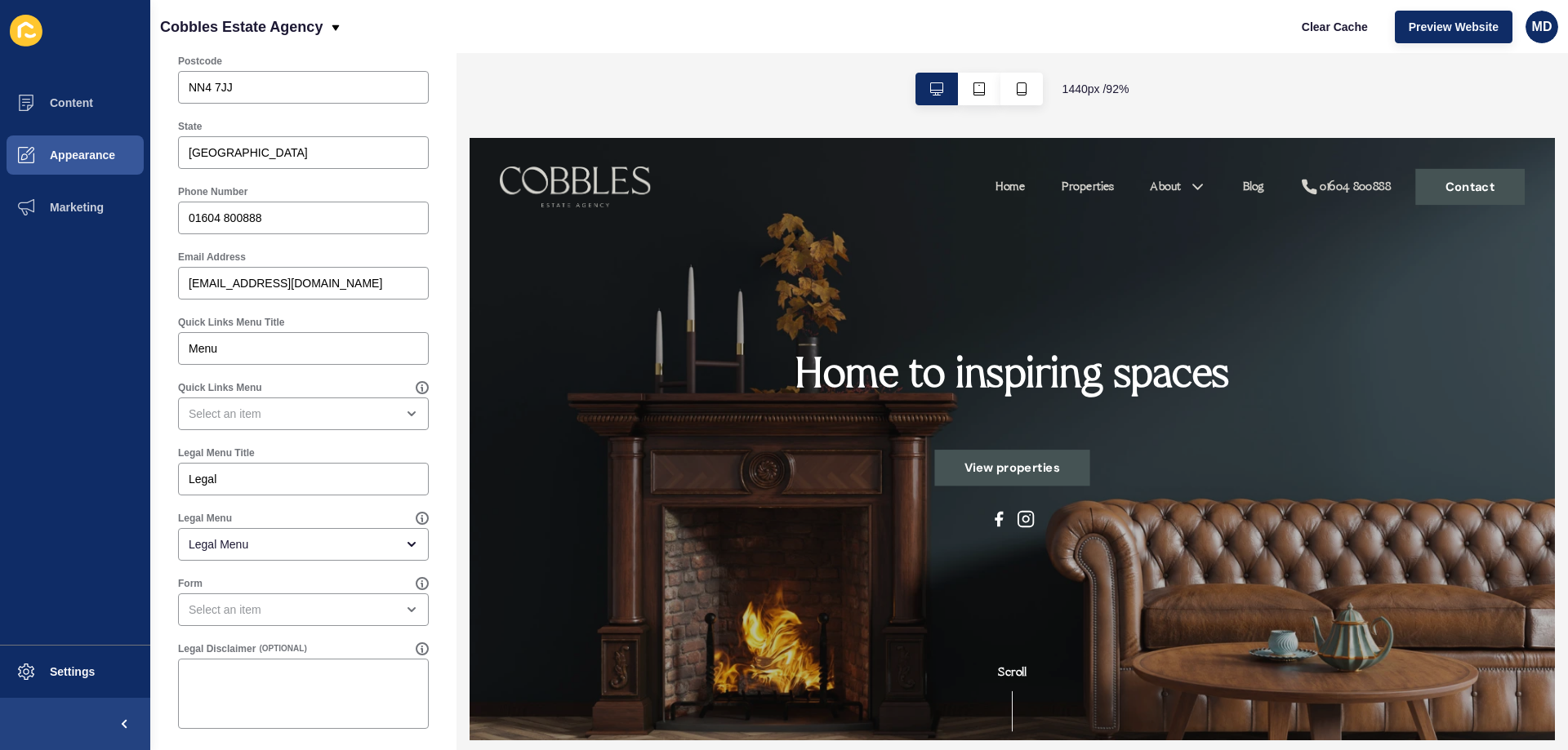
scroll to position [753, 0]
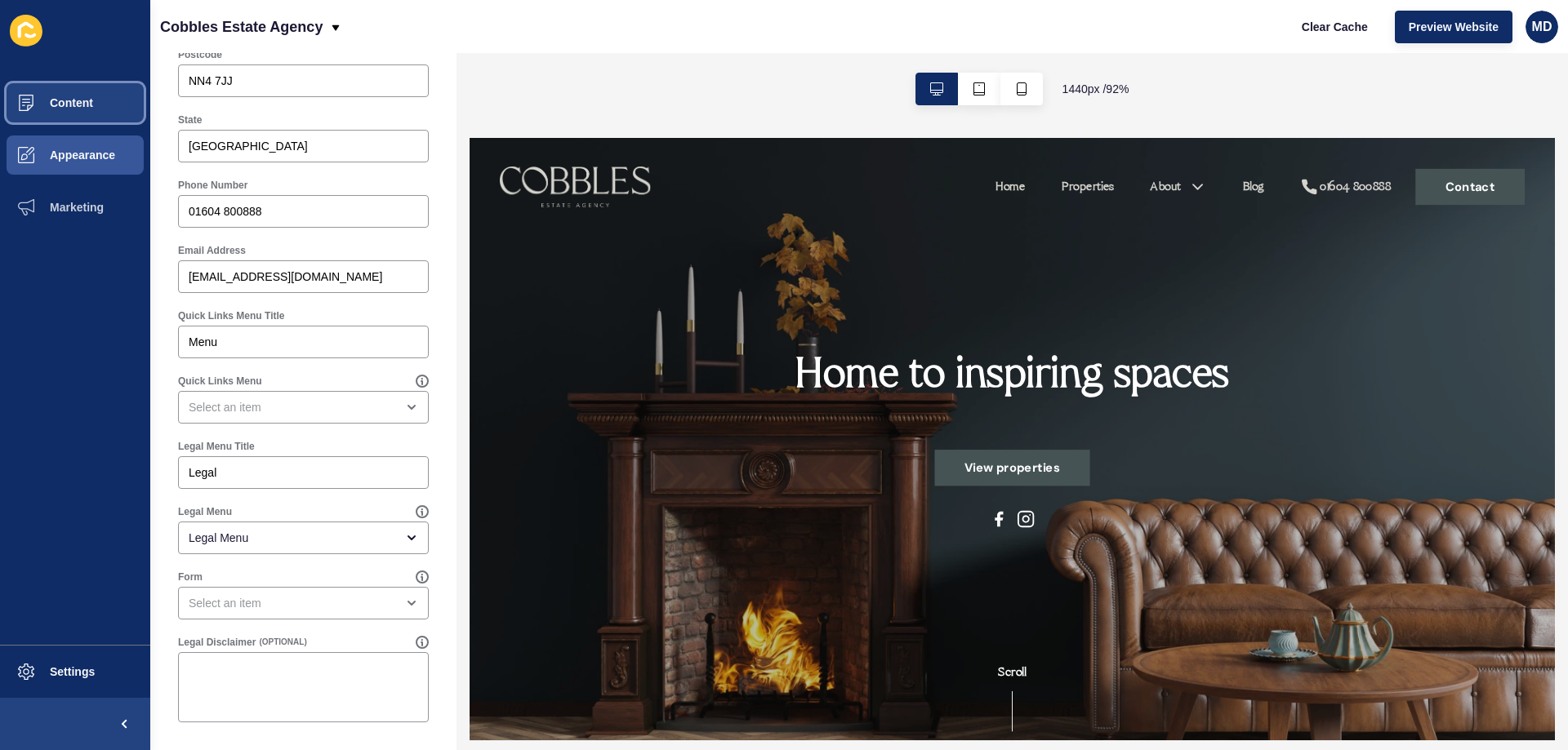
click at [81, 104] on span "Content" at bounding box center [45, 102] width 96 height 13
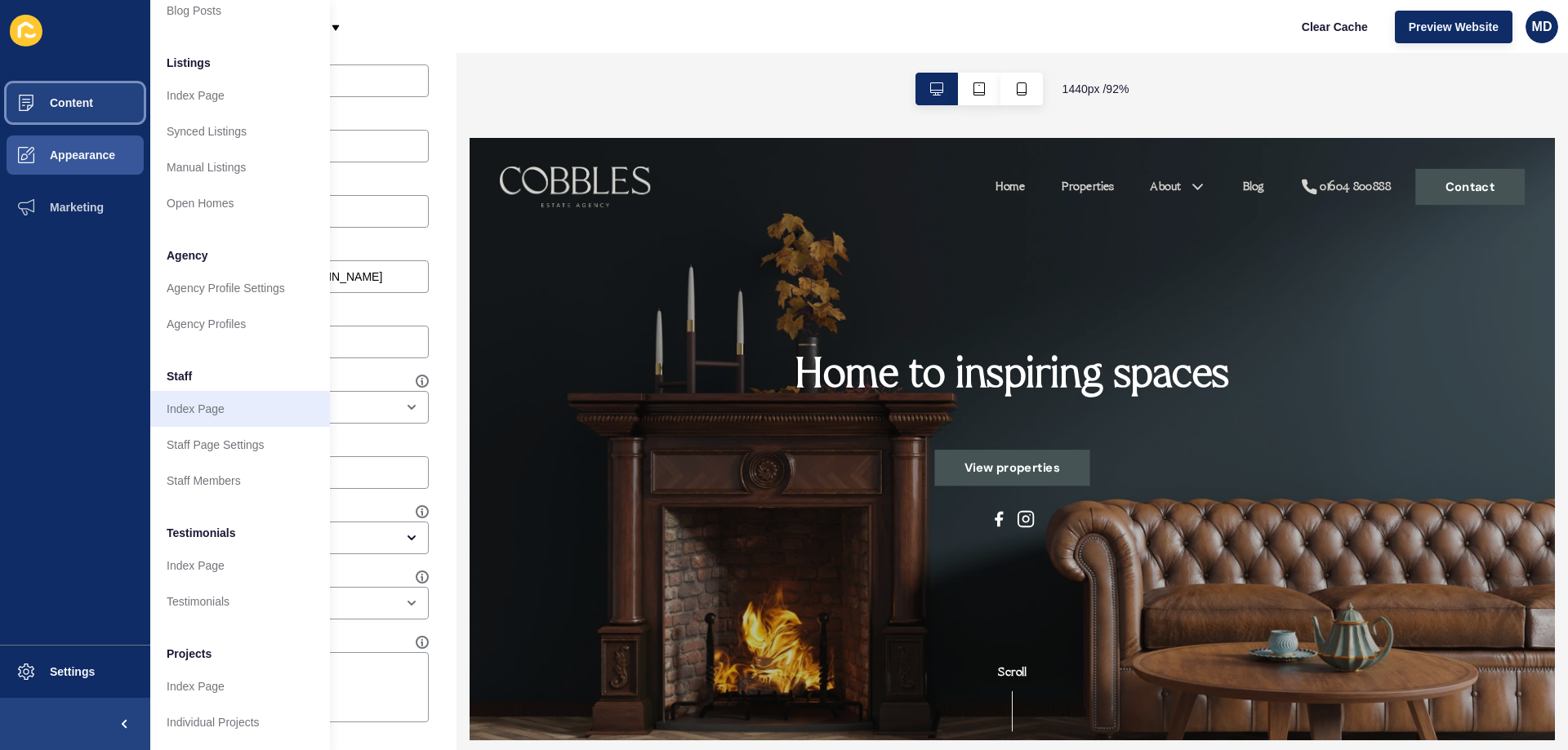
scroll to position [219, 0]
click at [216, 391] on link "Index Page" at bounding box center [240, 409] width 180 height 36
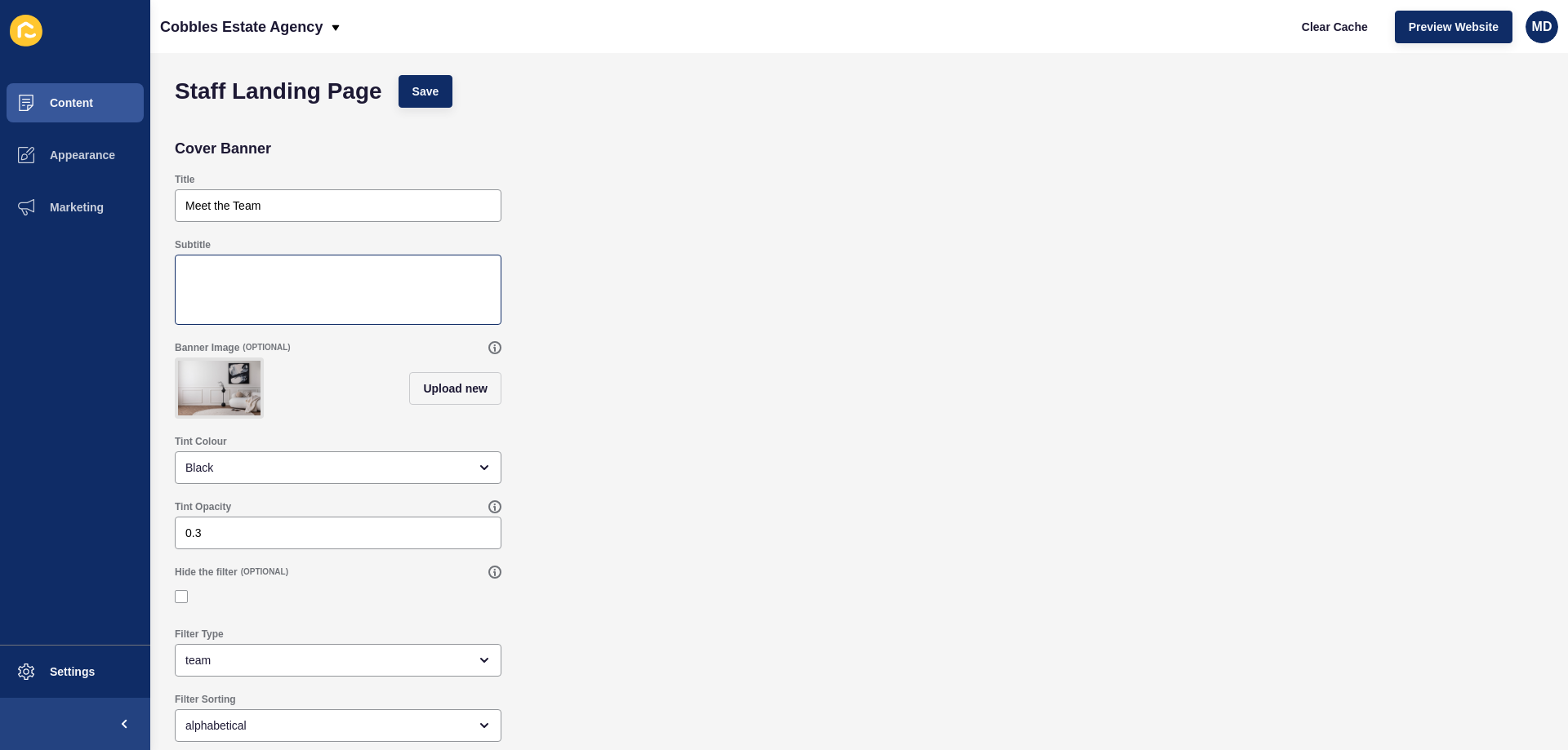
scroll to position [15, 0]
click at [66, 154] on span "Appearance" at bounding box center [56, 155] width 117 height 13
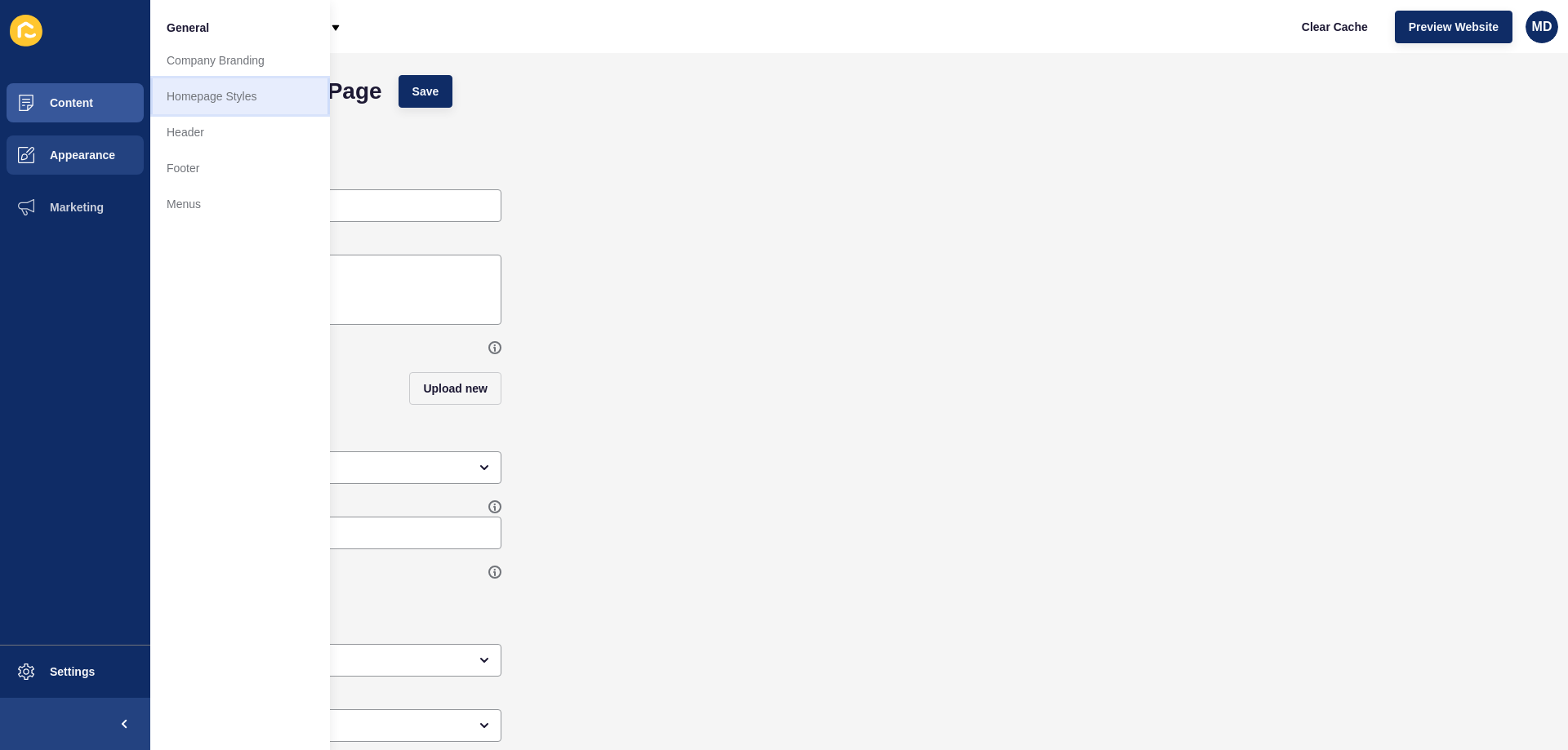
click at [233, 94] on link "Homepage Styles" at bounding box center [240, 96] width 180 height 36
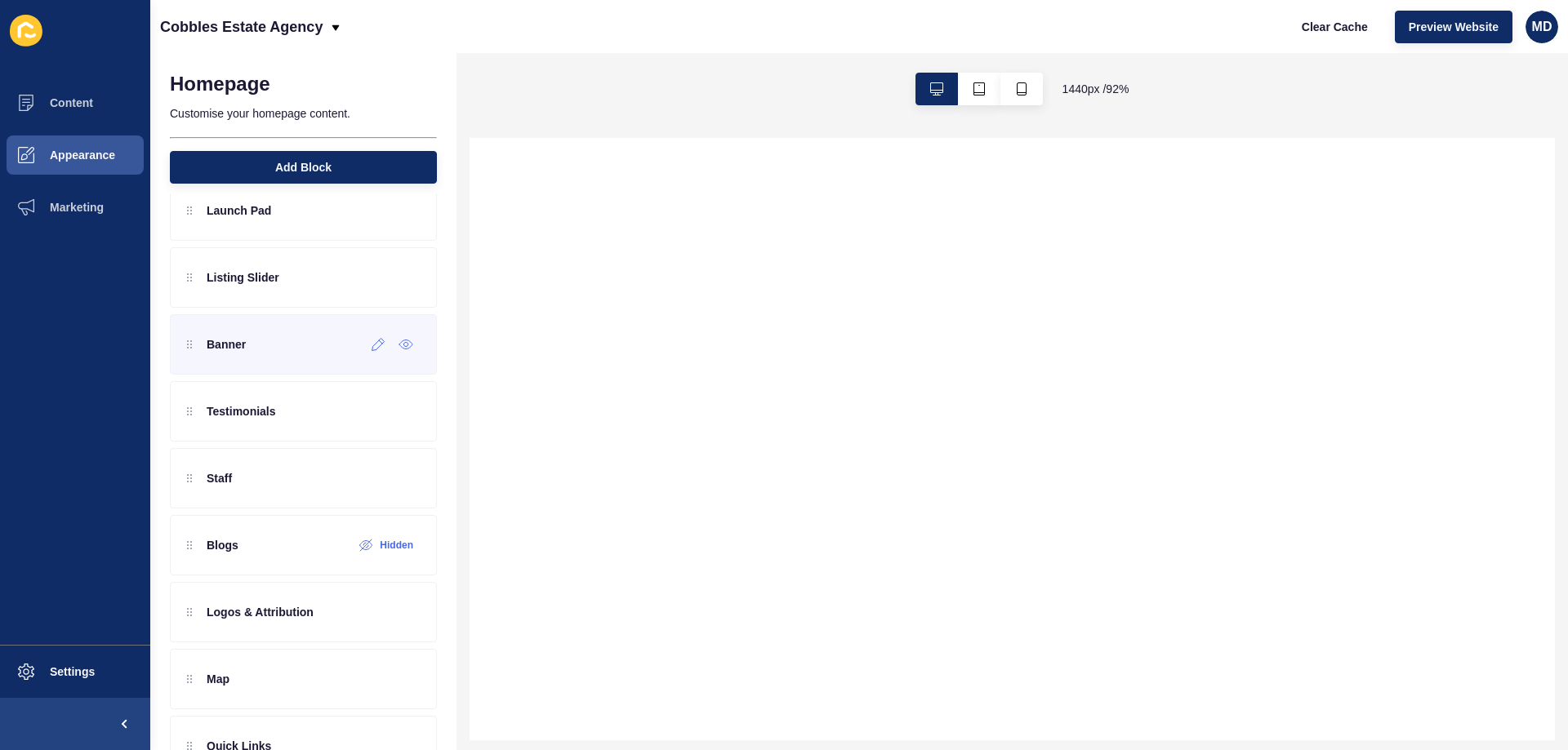
scroll to position [216, 0]
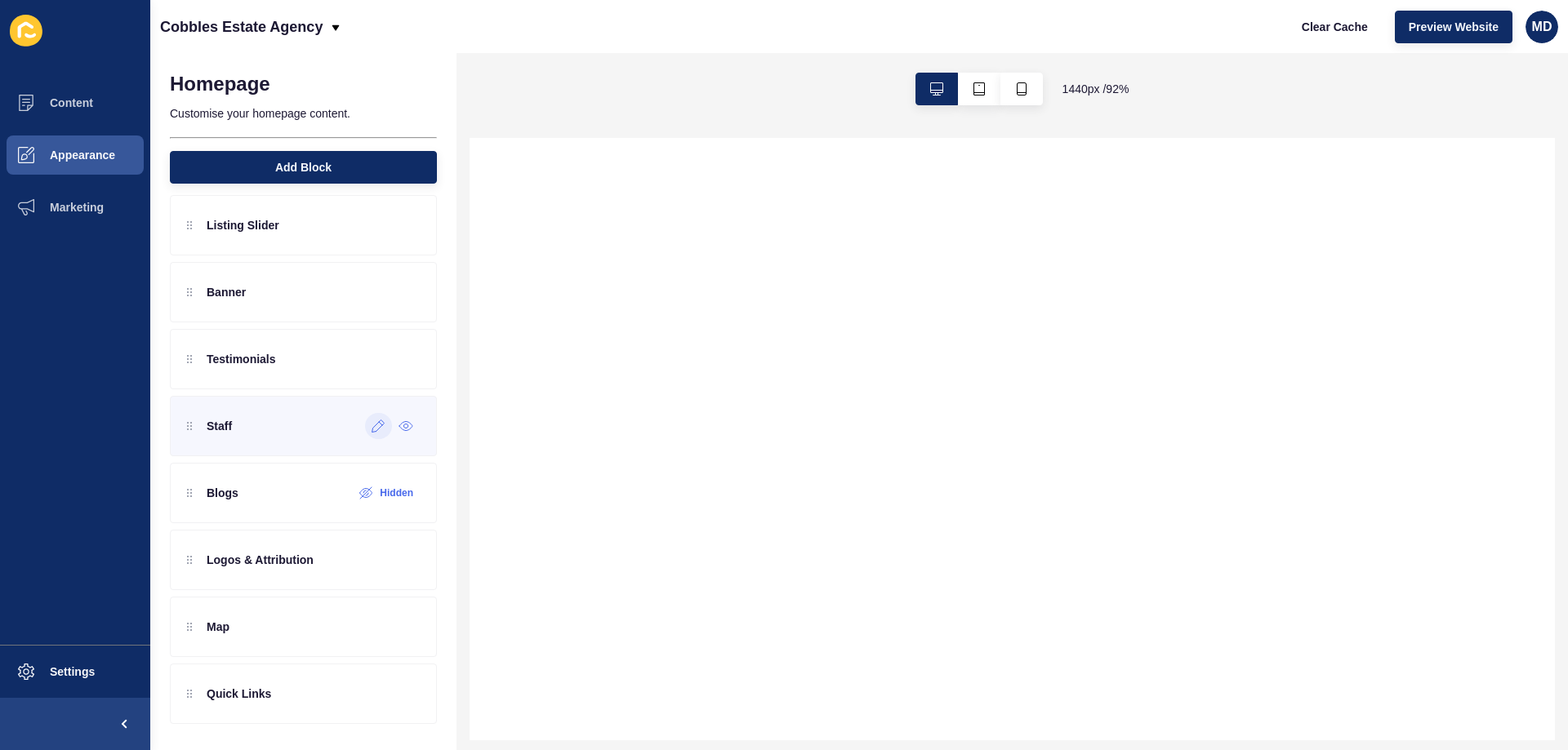
click at [365, 438] on div at bounding box center [379, 426] width 27 height 26
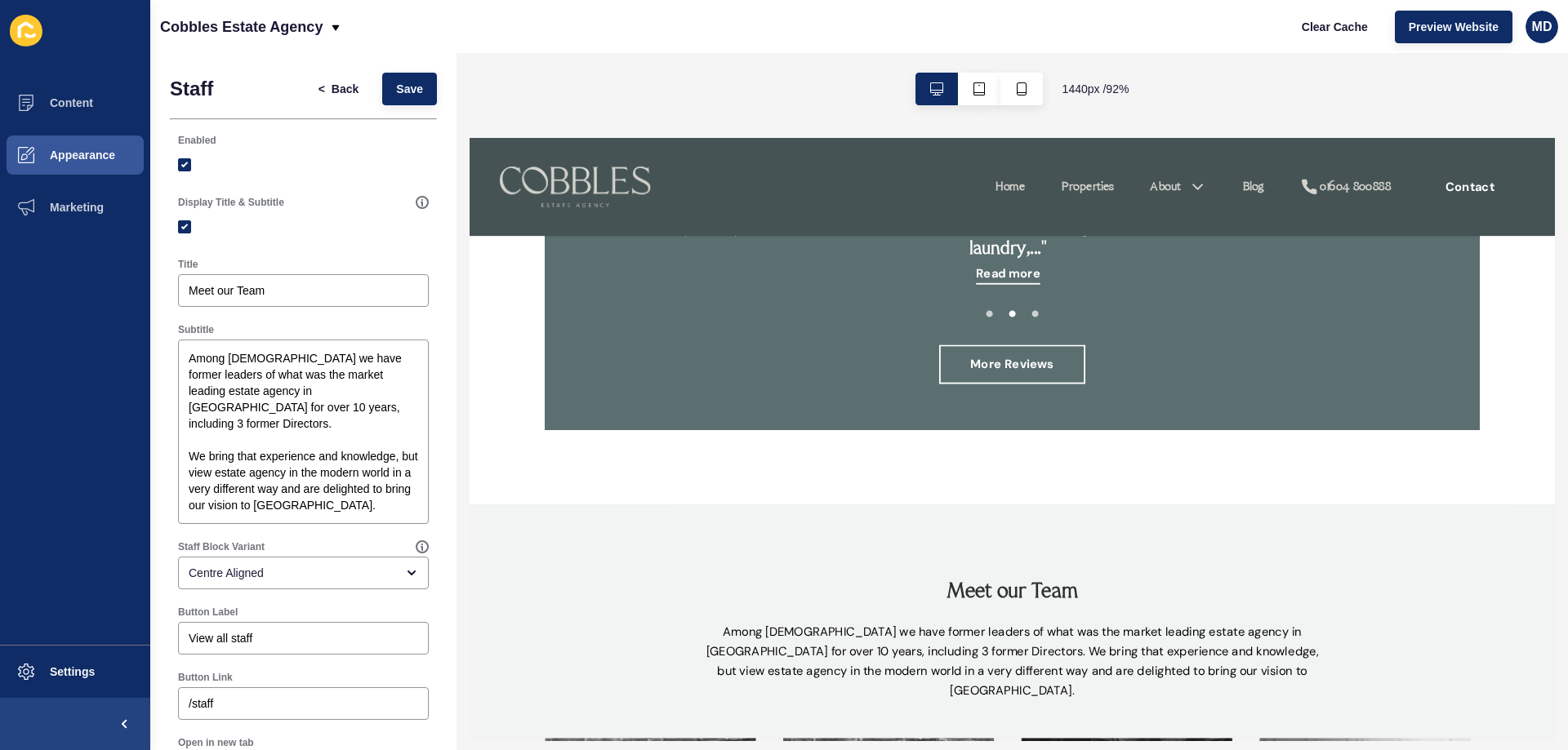
scroll to position [2940, 0]
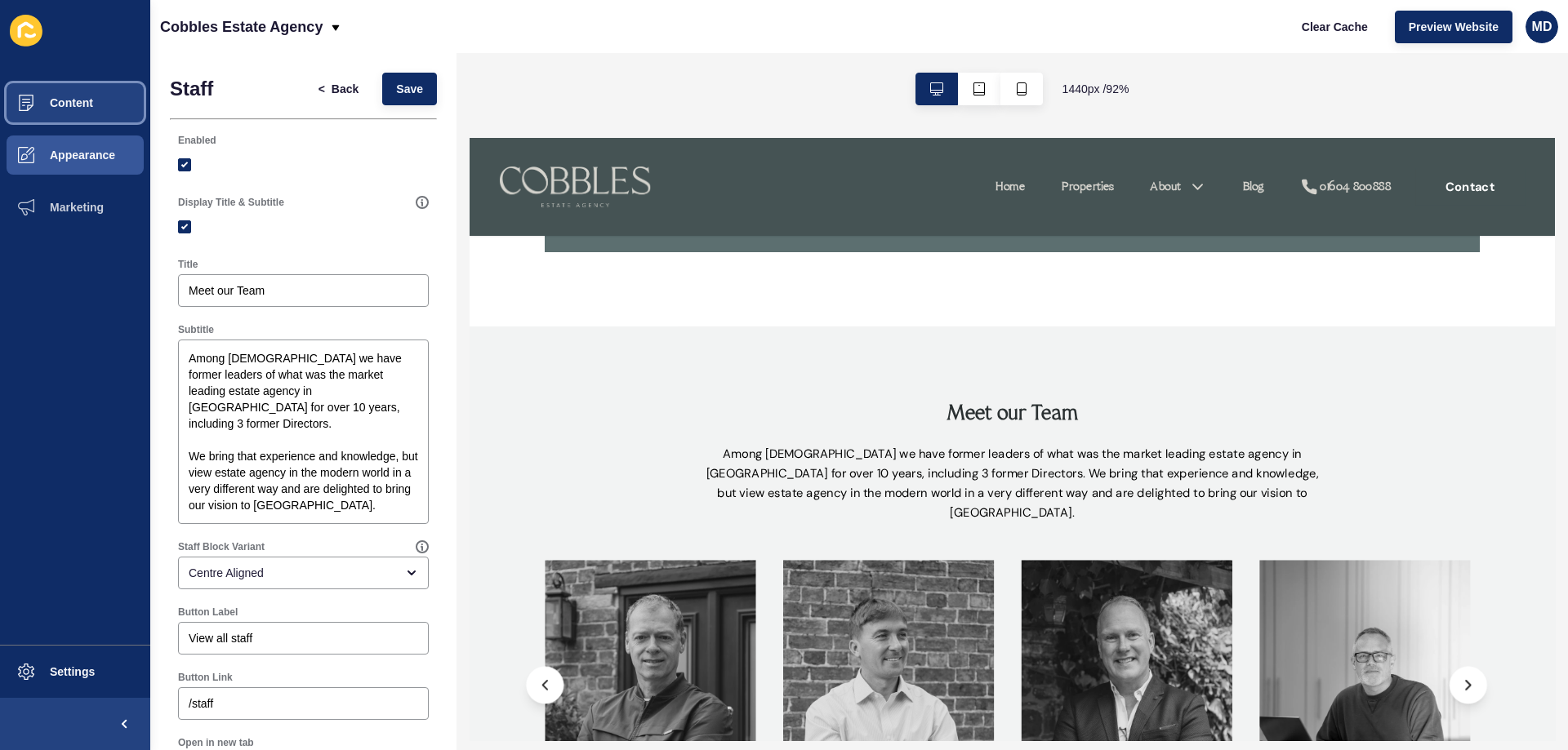
click at [59, 94] on button "Content" at bounding box center [75, 102] width 150 height 52
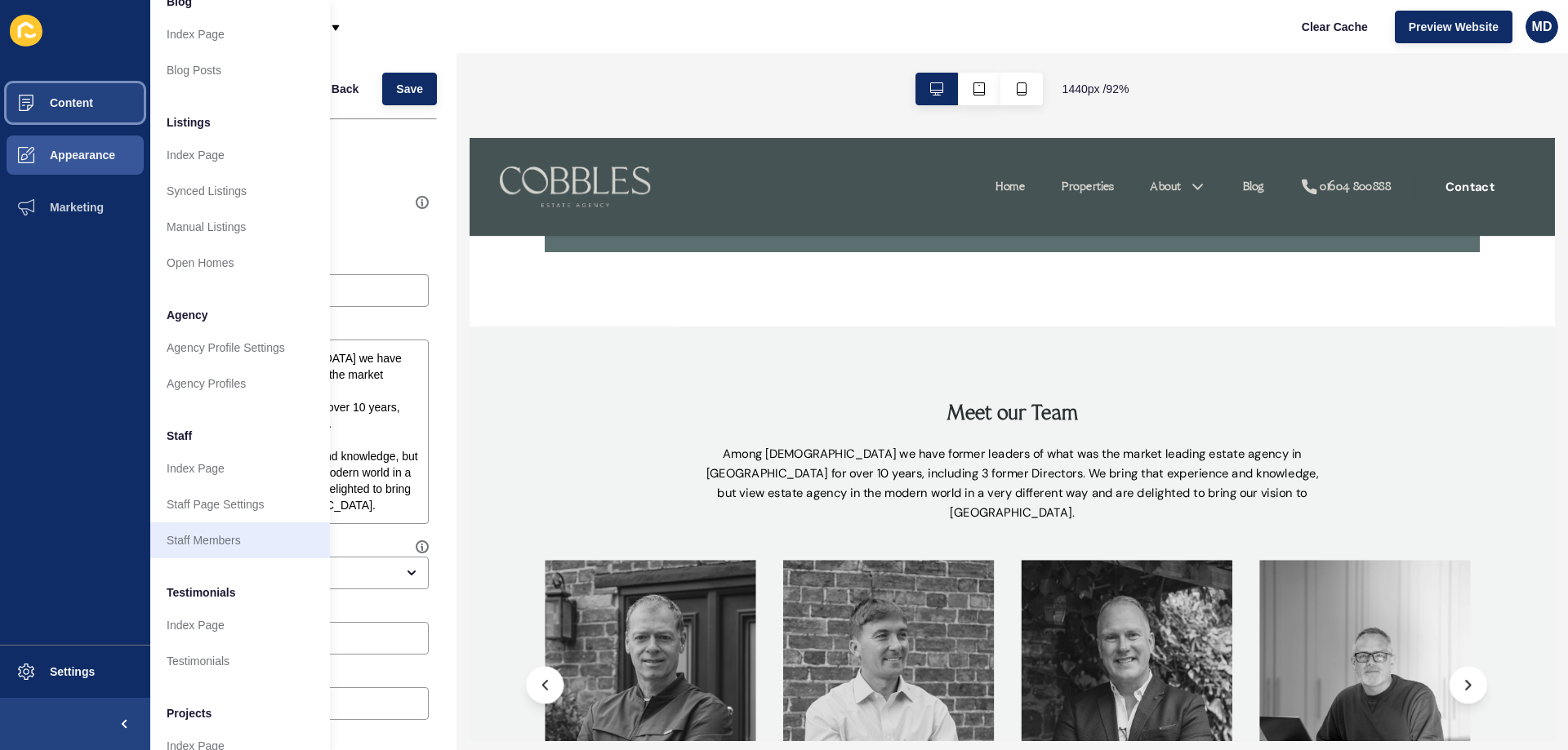
scroll to position [219, 0]
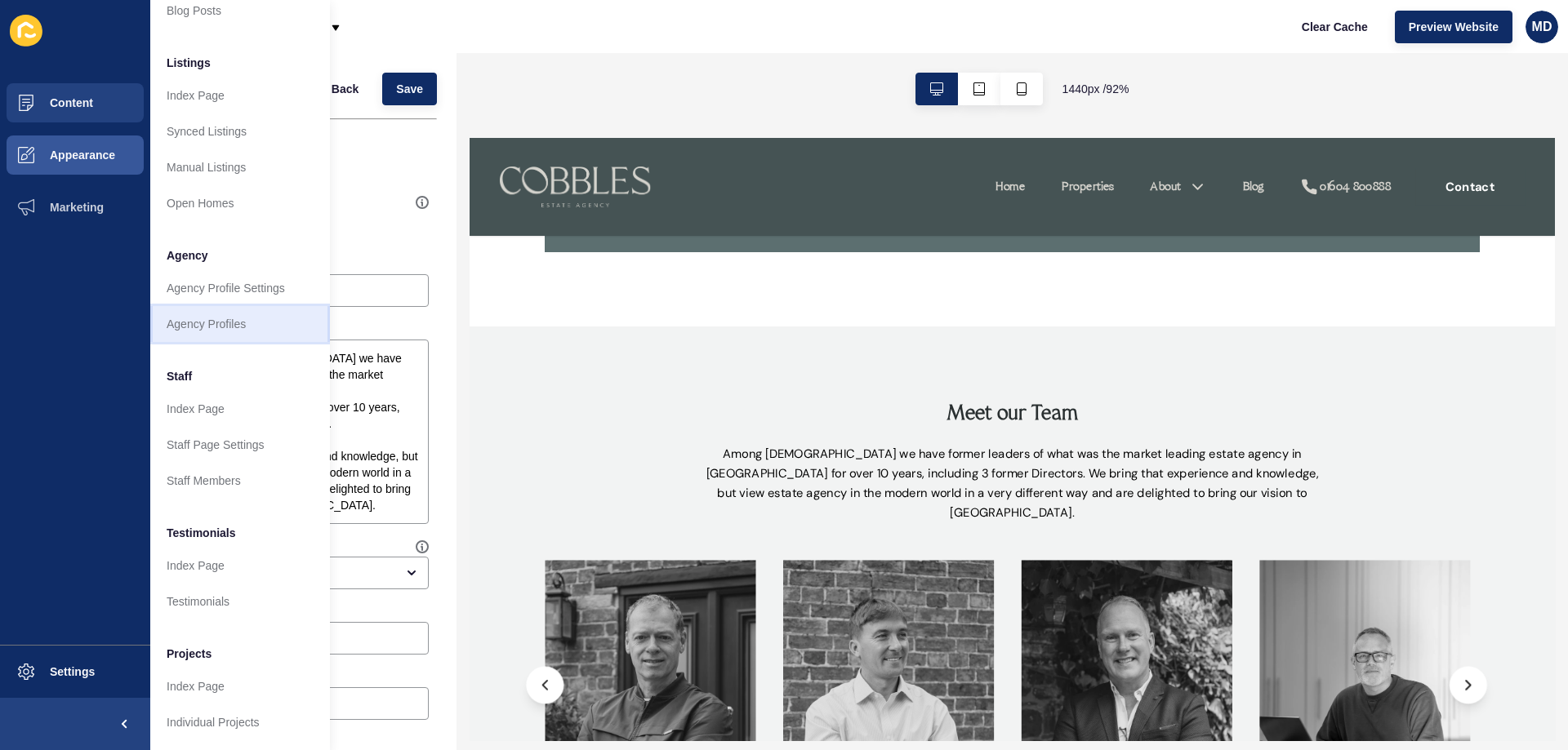
click at [204, 311] on link "Agency Profiles" at bounding box center [240, 324] width 180 height 36
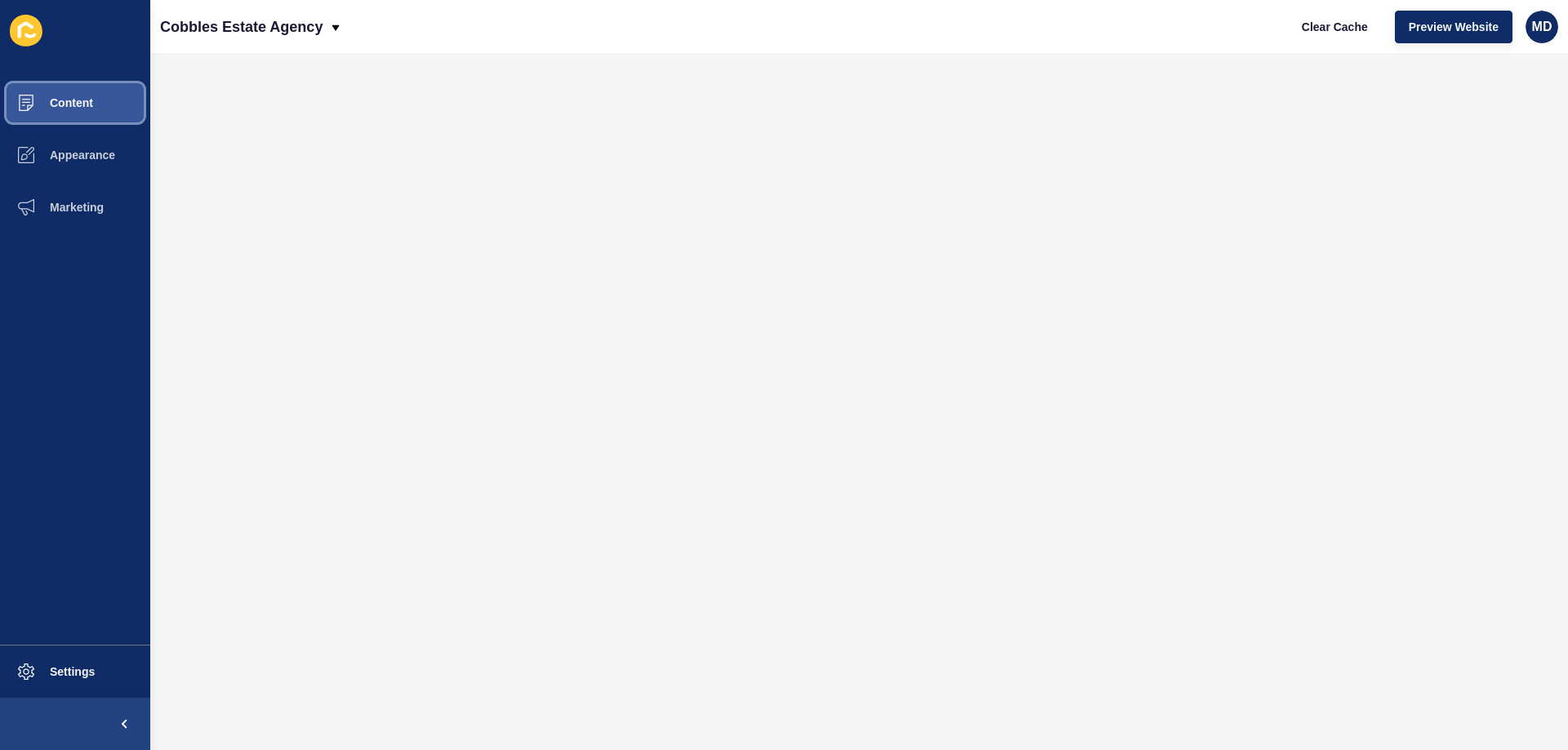
click at [52, 112] on button "Content" at bounding box center [75, 102] width 150 height 52
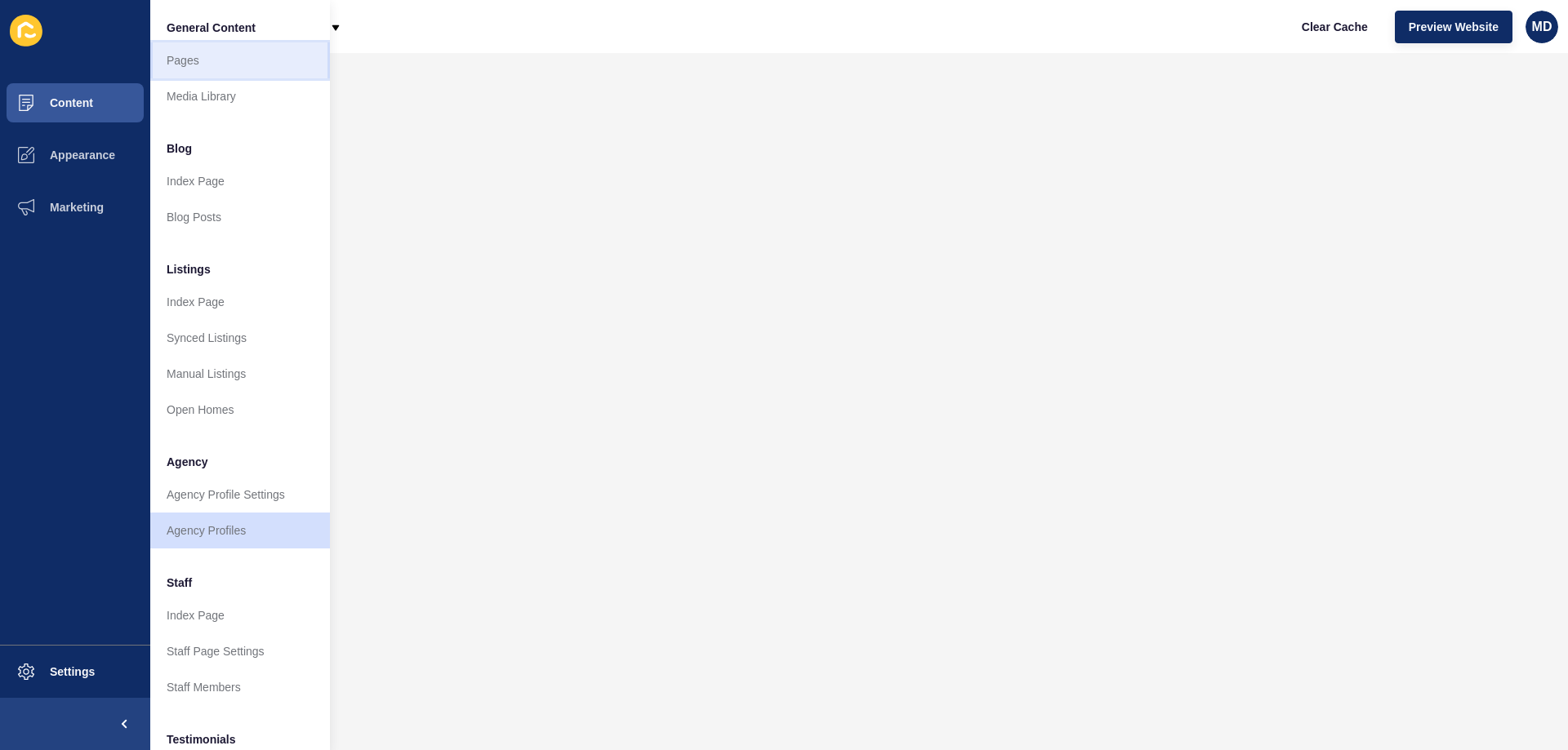
click at [184, 64] on link "Pages" at bounding box center [240, 60] width 180 height 36
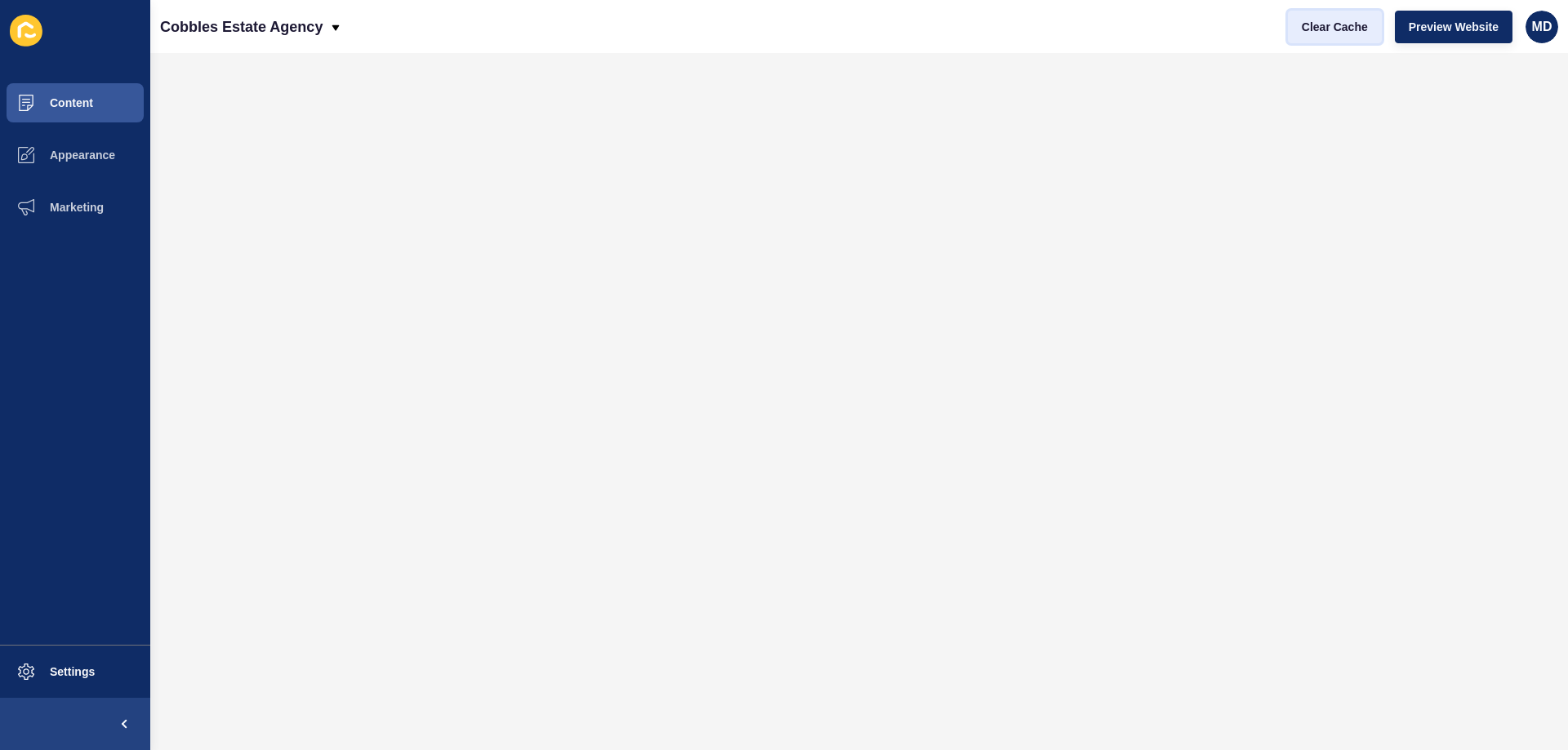
click at [1351, 31] on span "Clear Cache" at bounding box center [1335, 27] width 66 height 16
click at [64, 112] on button "Content" at bounding box center [75, 102] width 150 height 52
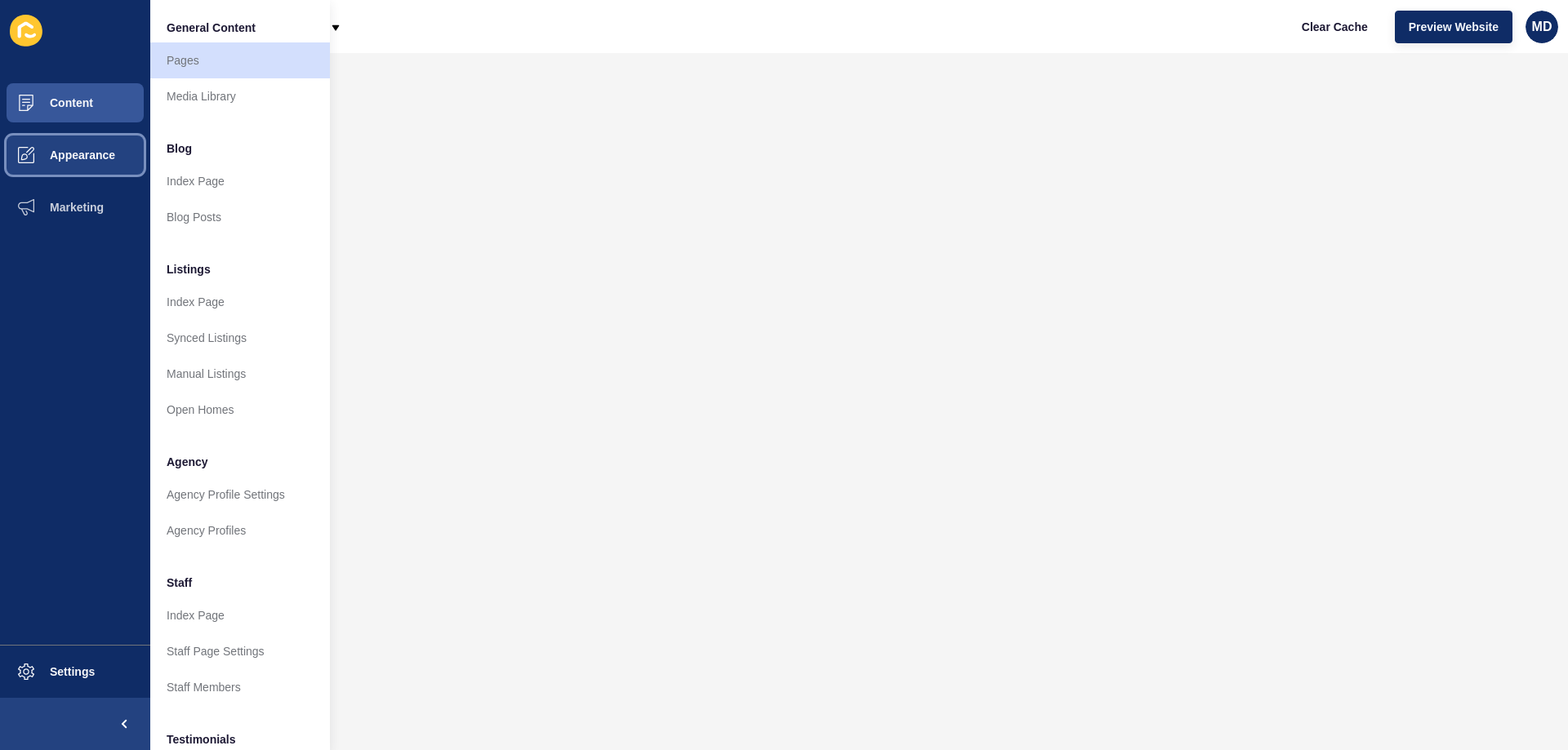
click at [111, 163] on button "Appearance" at bounding box center [75, 155] width 150 height 52
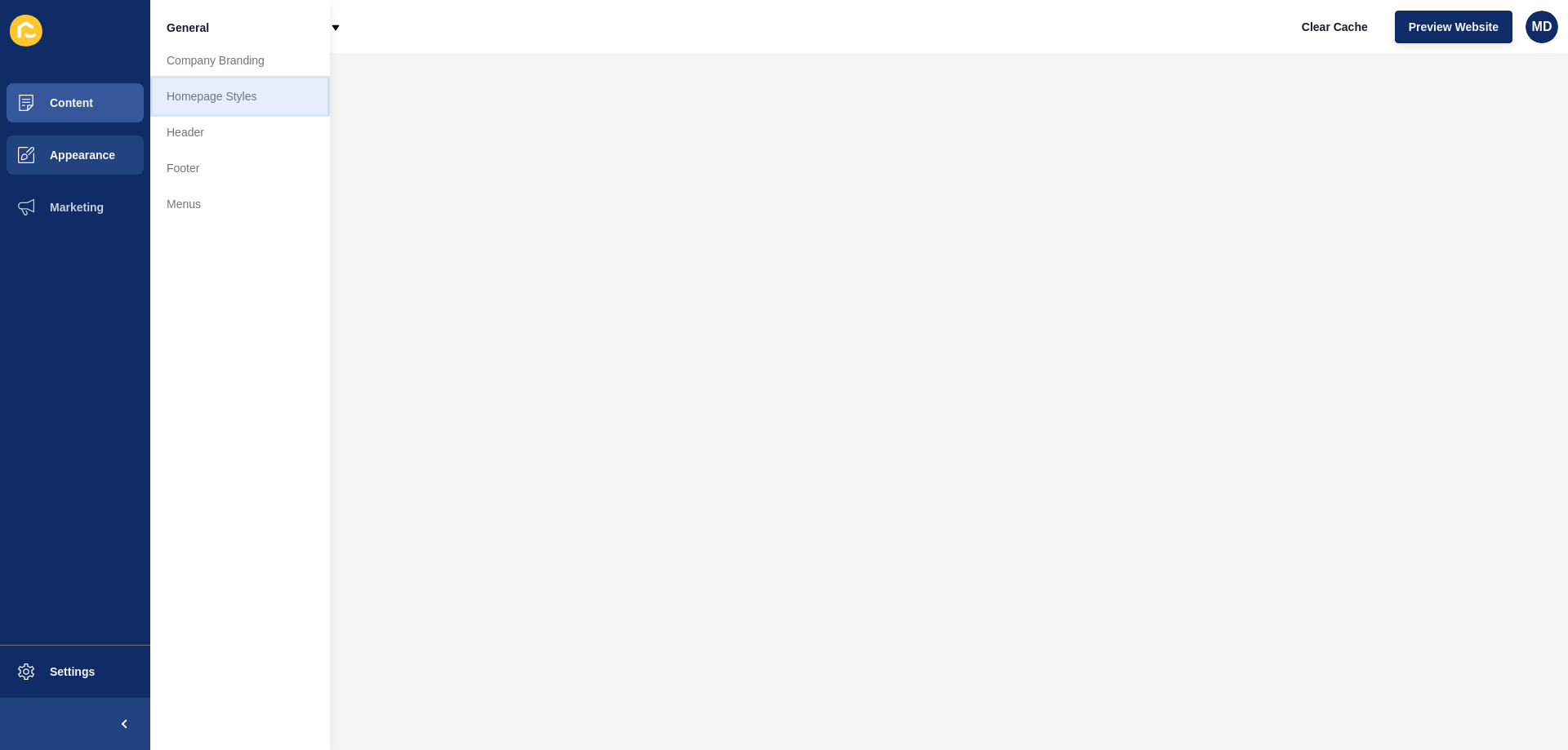
click at [205, 104] on link "Homepage Styles" at bounding box center [240, 96] width 180 height 36
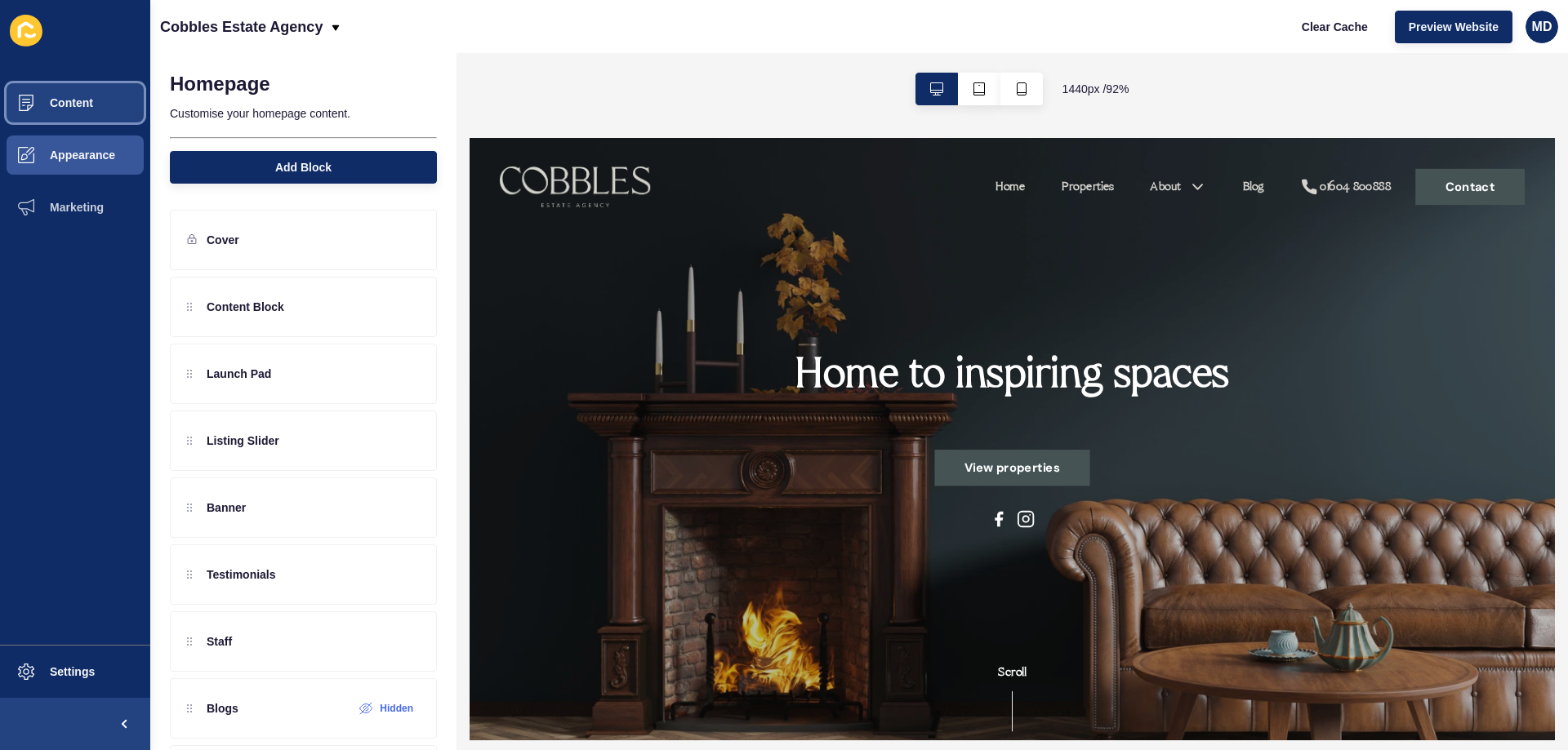
click at [65, 98] on span "Content" at bounding box center [45, 102] width 96 height 13
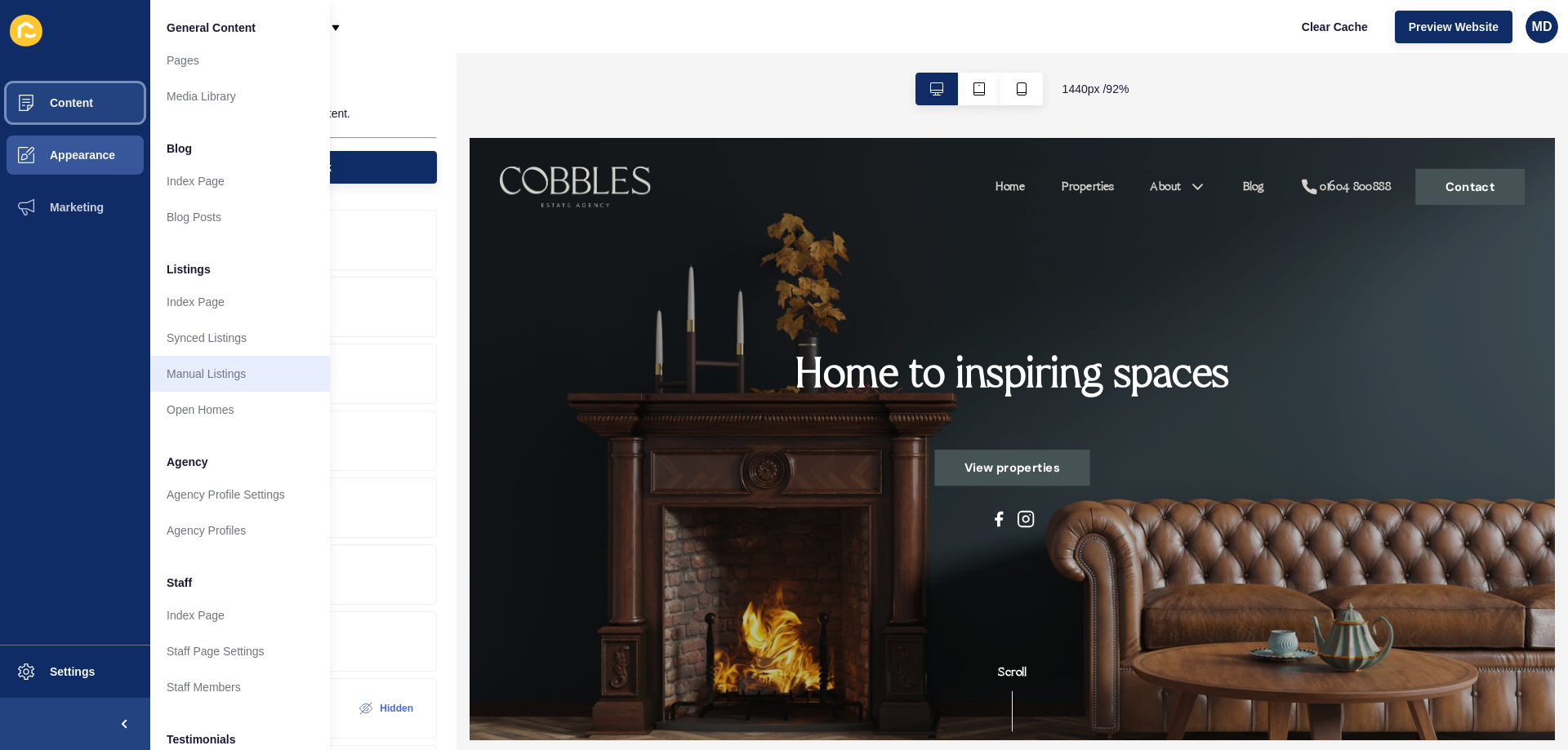
scroll to position [219, 0]
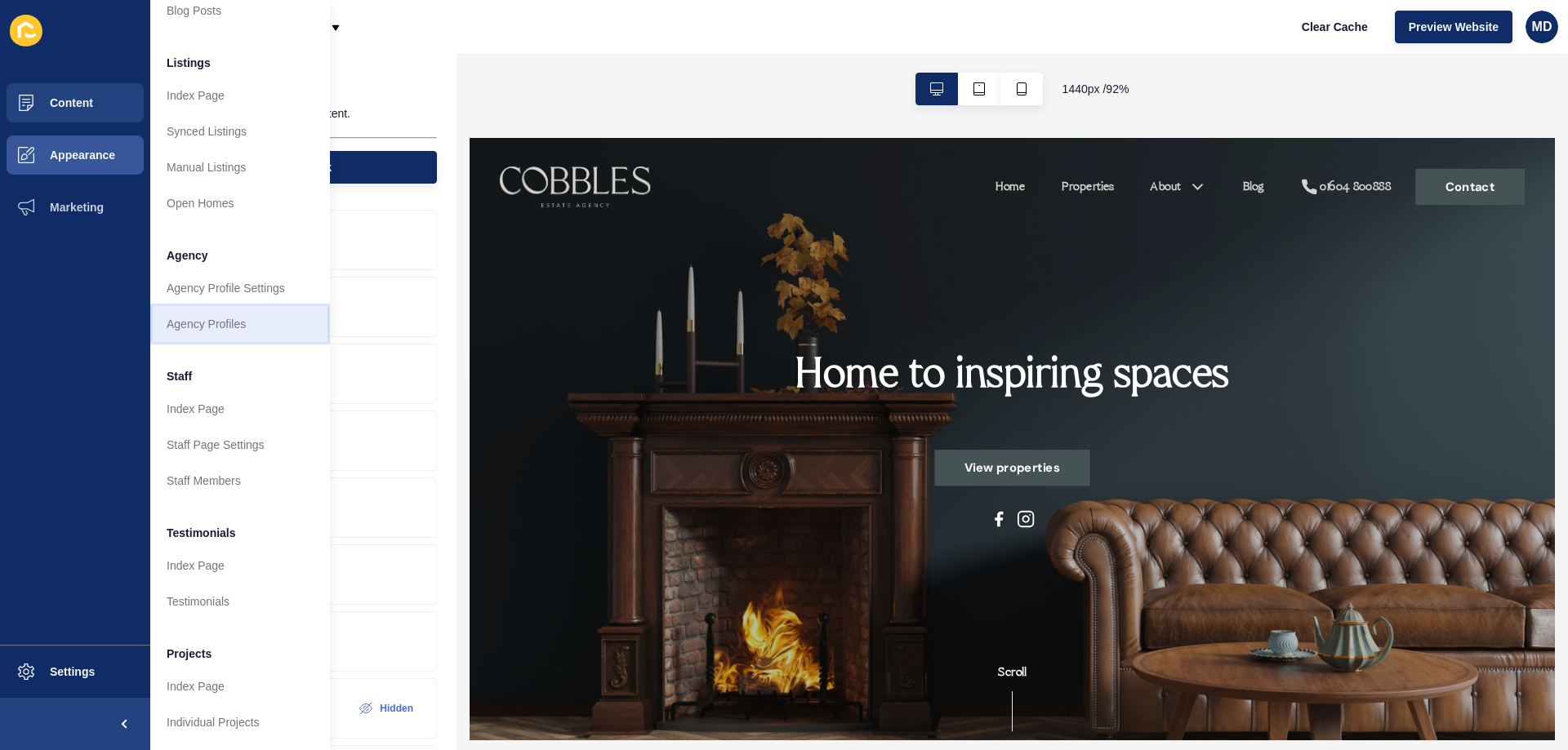
click at [236, 312] on link "Agency Profiles" at bounding box center [240, 324] width 180 height 36
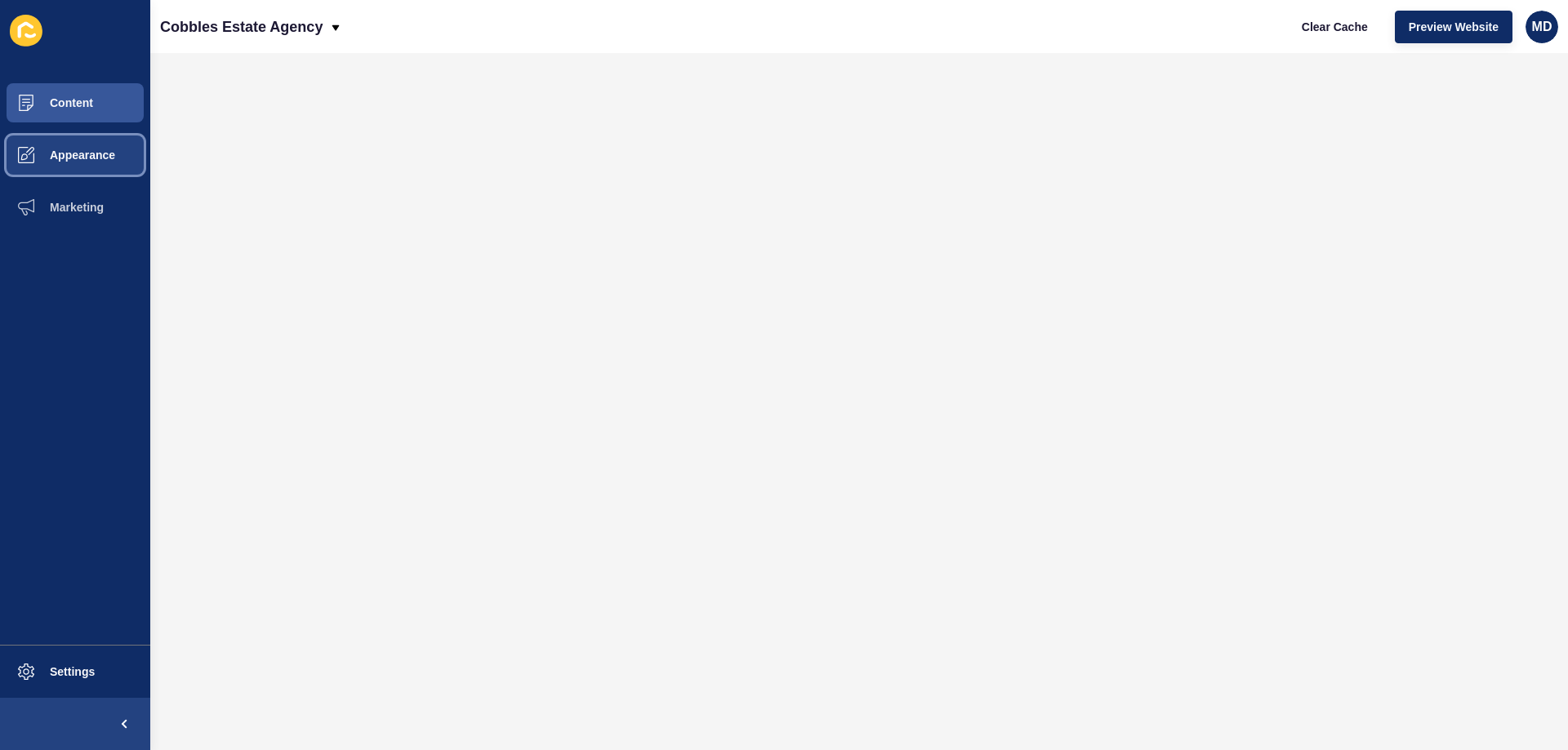
click at [92, 146] on button "Appearance" at bounding box center [75, 155] width 150 height 52
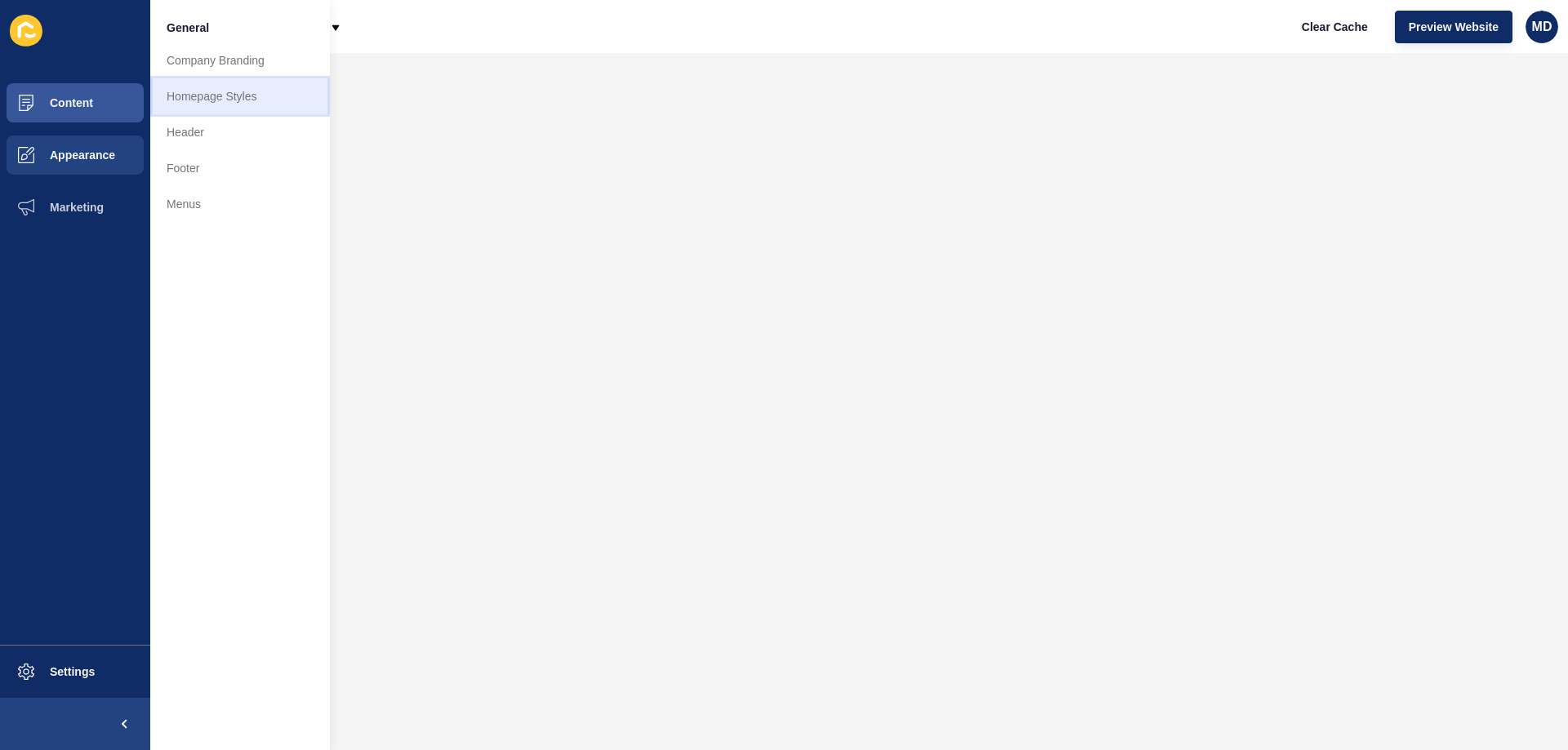
click at [204, 95] on link "Homepage Styles" at bounding box center [240, 96] width 180 height 36
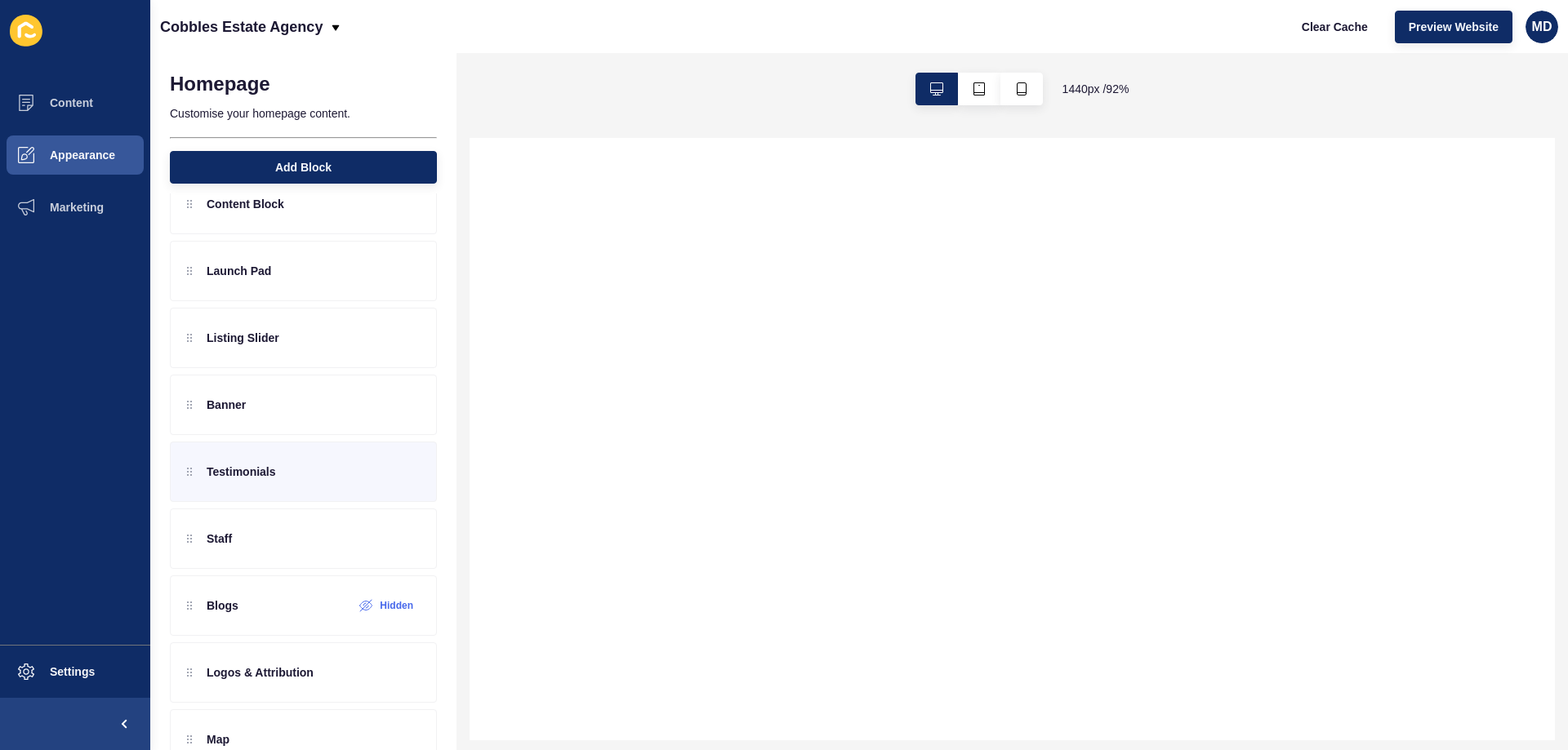
scroll to position [216, 0]
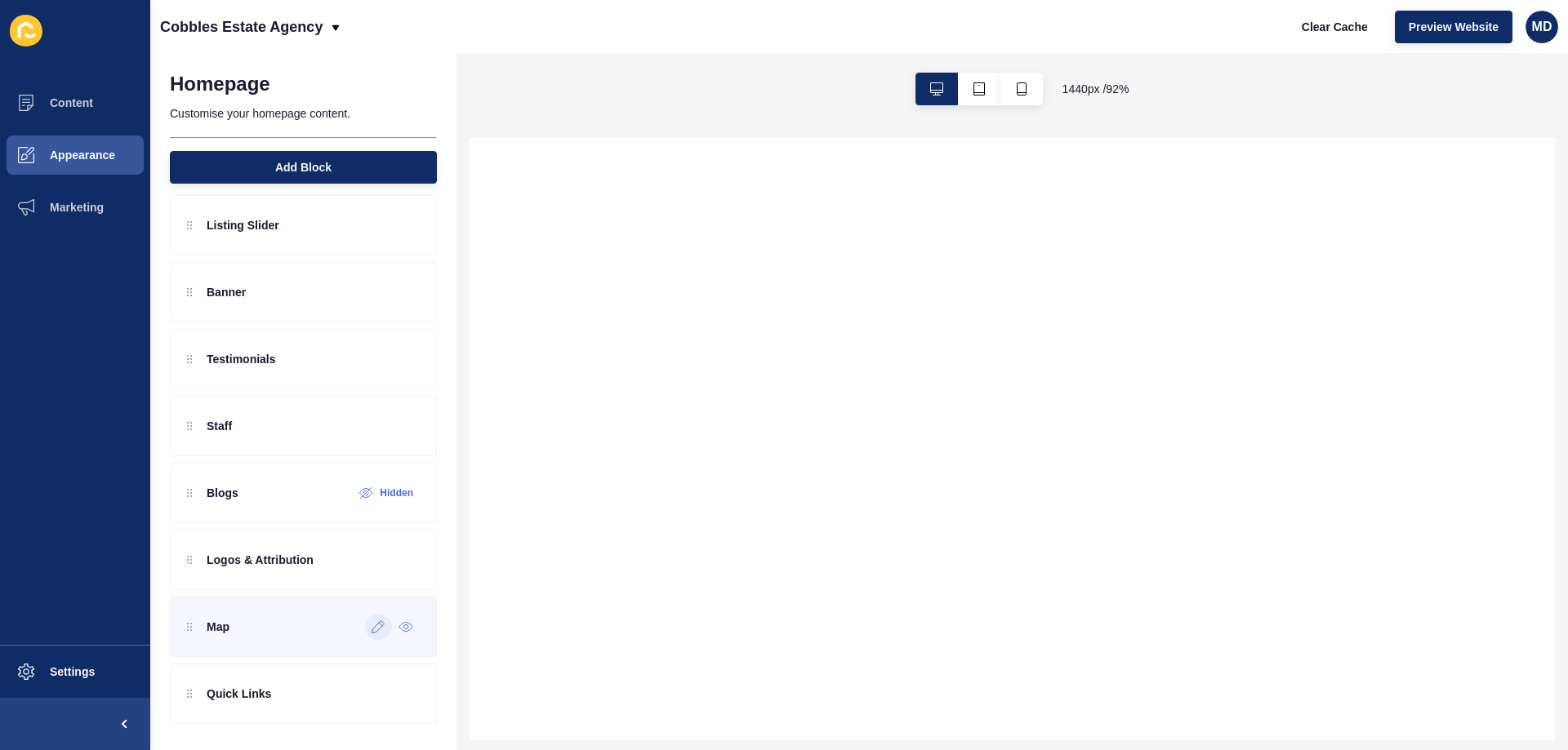
click at [369, 634] on div at bounding box center [379, 626] width 27 height 26
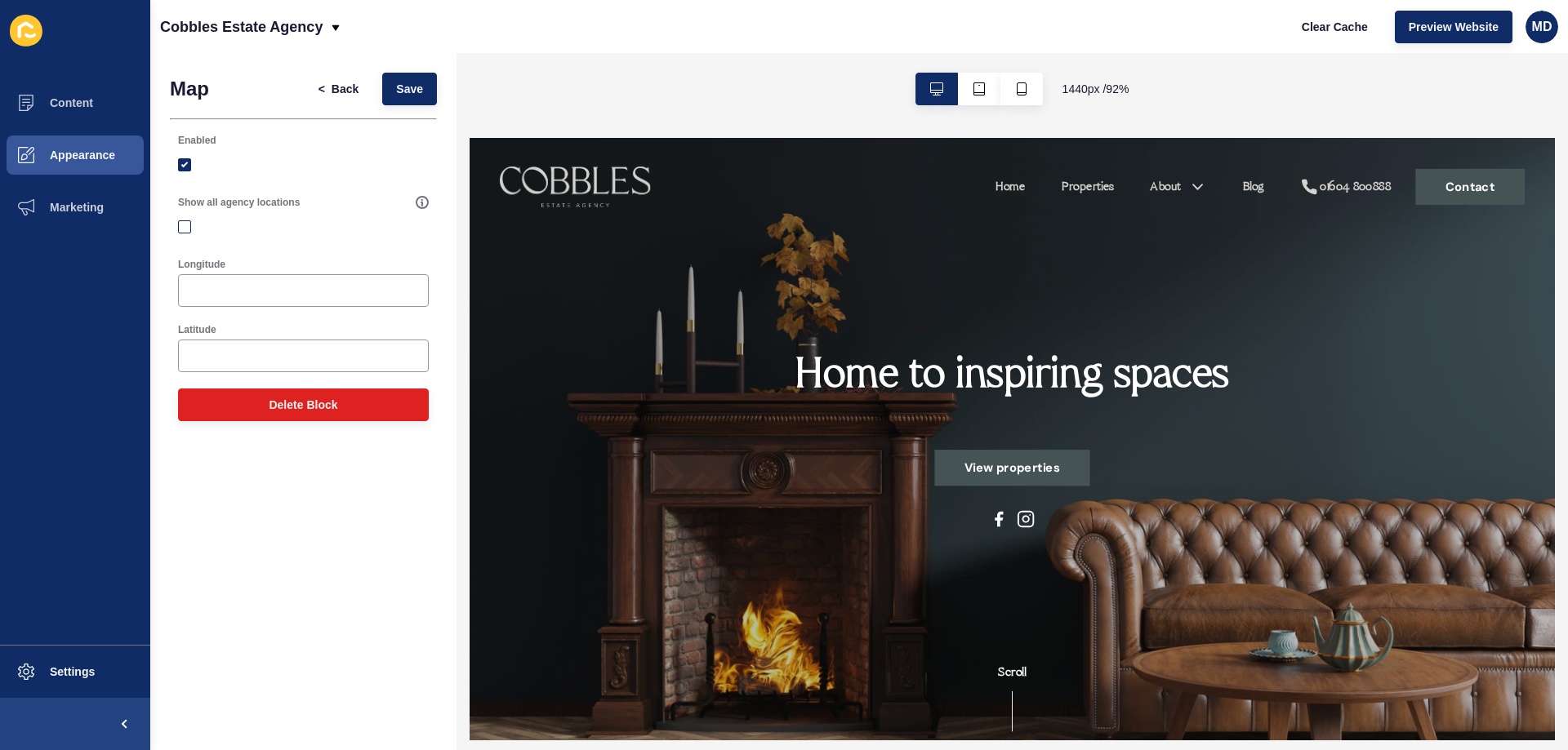
scroll to position [0, 0]
click at [184, 224] on label at bounding box center [184, 227] width 13 height 13
click at [184, 224] on input "Show all agency locations" at bounding box center [187, 227] width 11 height 11
checkbox input "true"
click at [389, 92] on button "Save" at bounding box center [410, 89] width 55 height 33
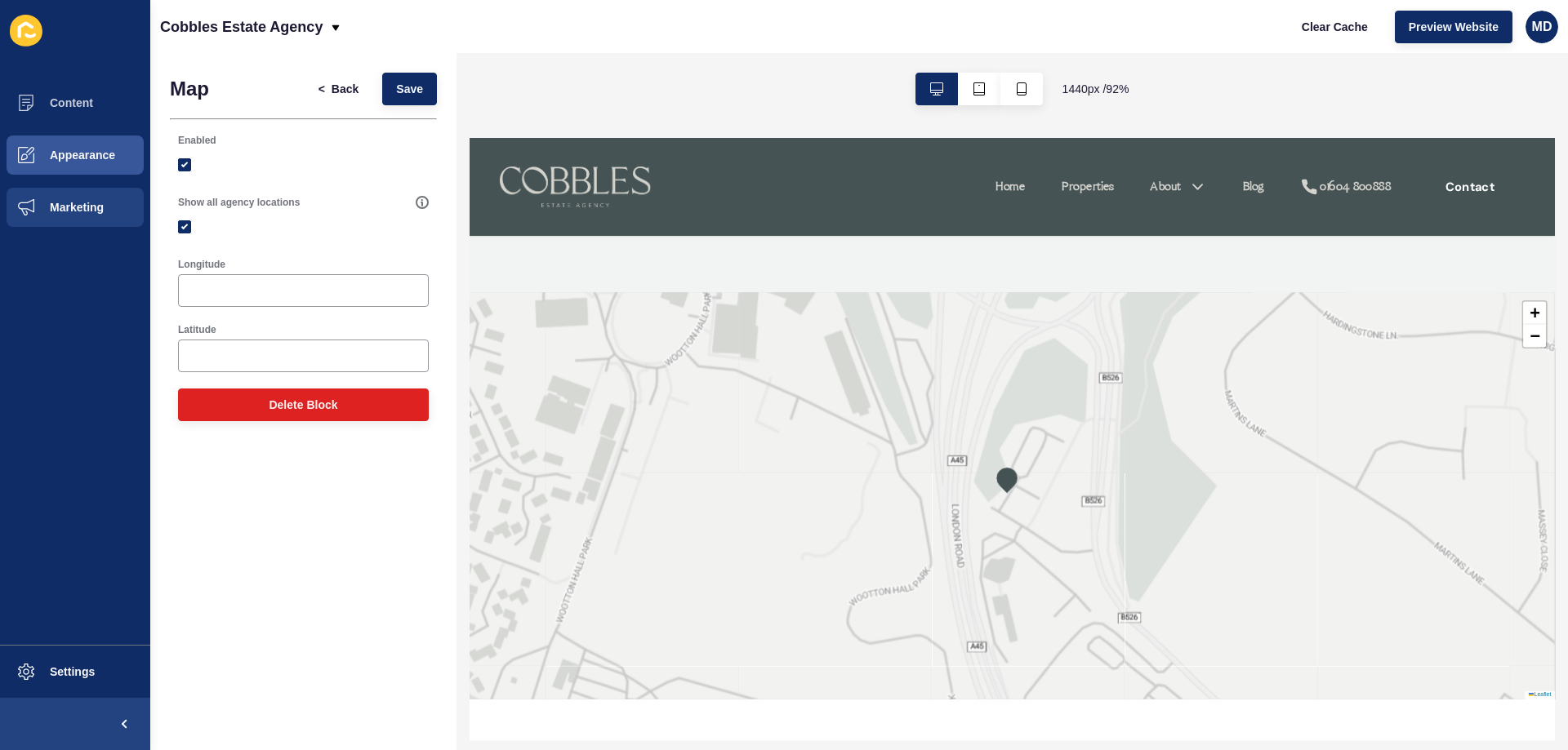
scroll to position [4040, 0]
click at [92, 156] on span "Appearance" at bounding box center [56, 155] width 117 height 13
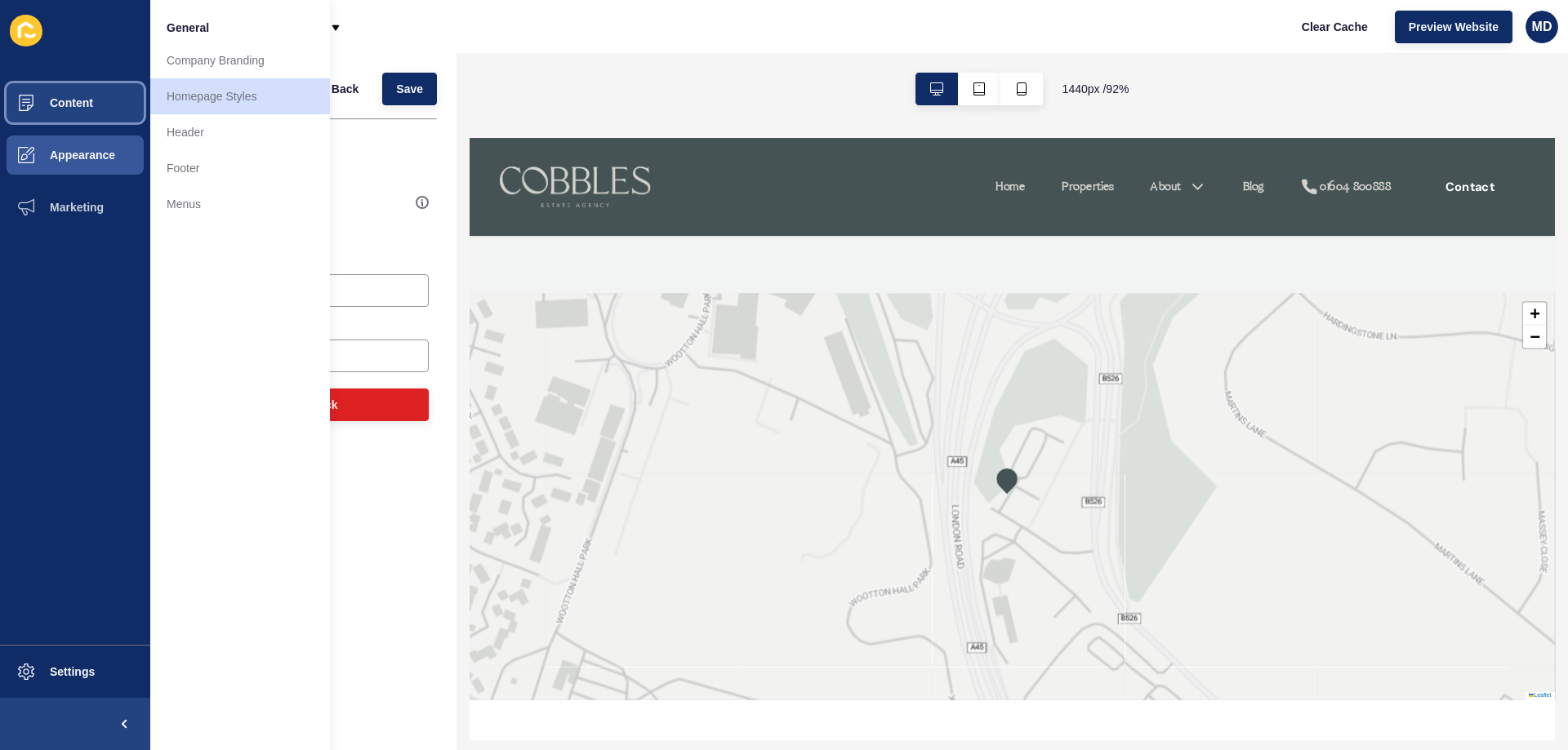
click at [65, 101] on span "Content" at bounding box center [45, 102] width 96 height 13
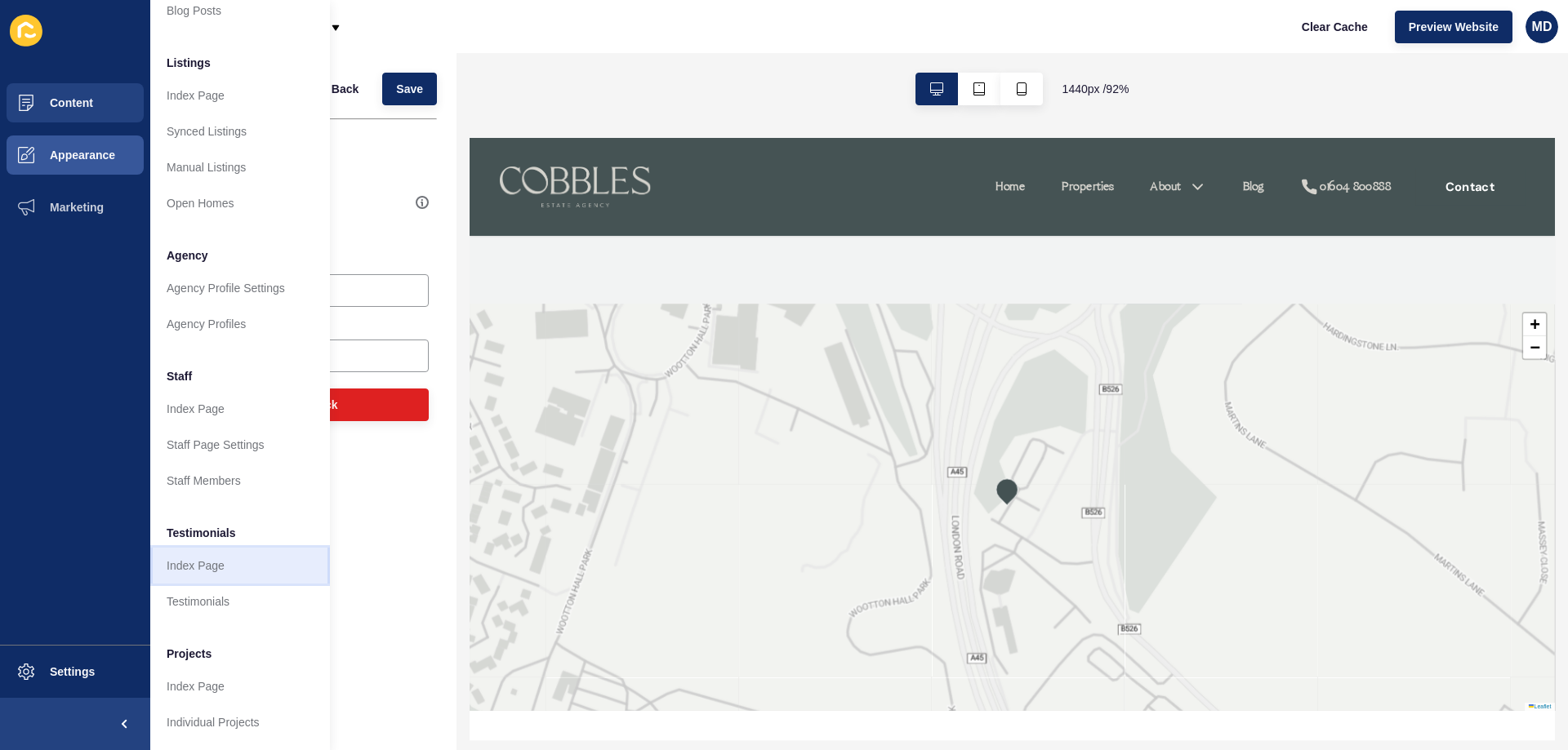
scroll to position [4061, 0]
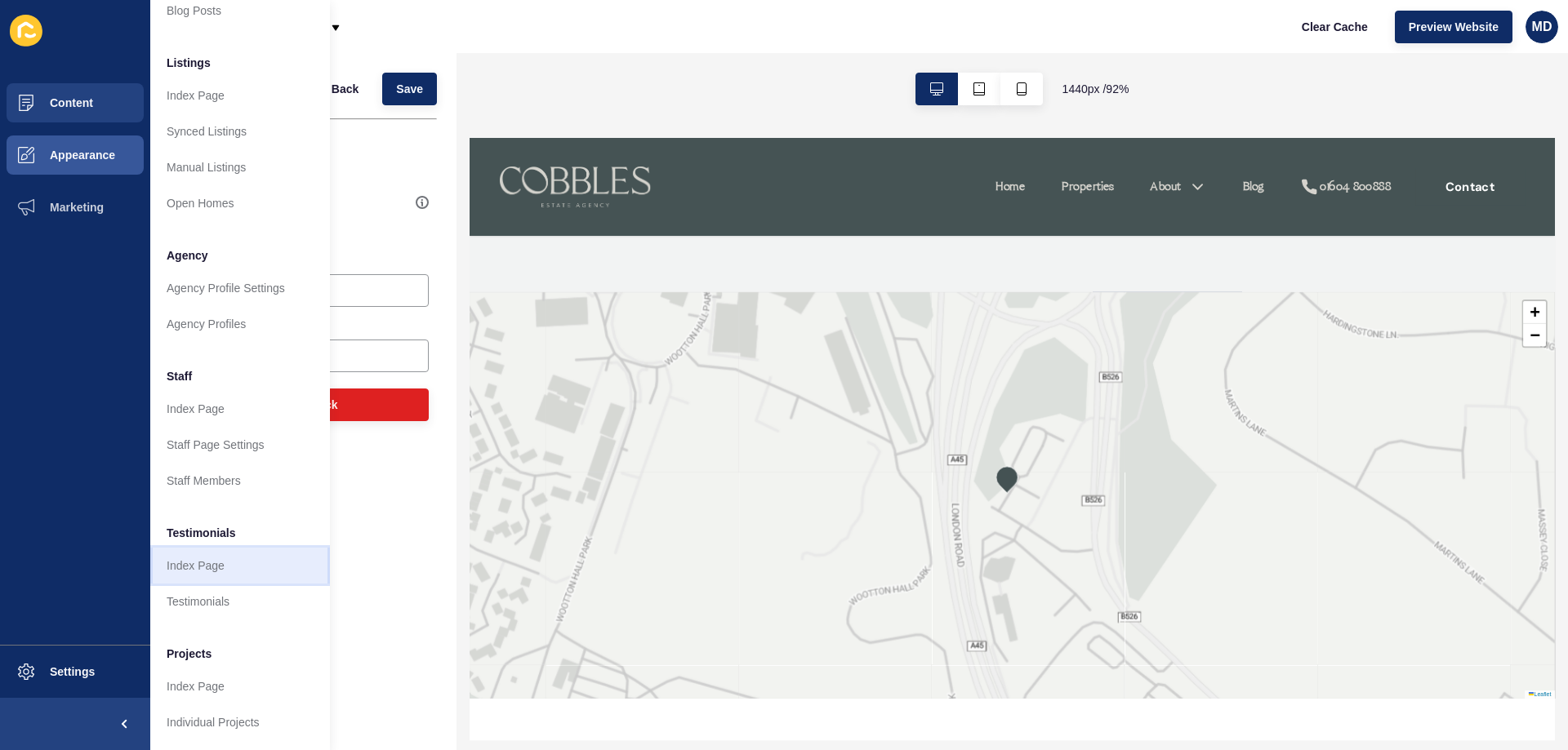
click at [204, 557] on link "Index Page" at bounding box center [240, 566] width 180 height 36
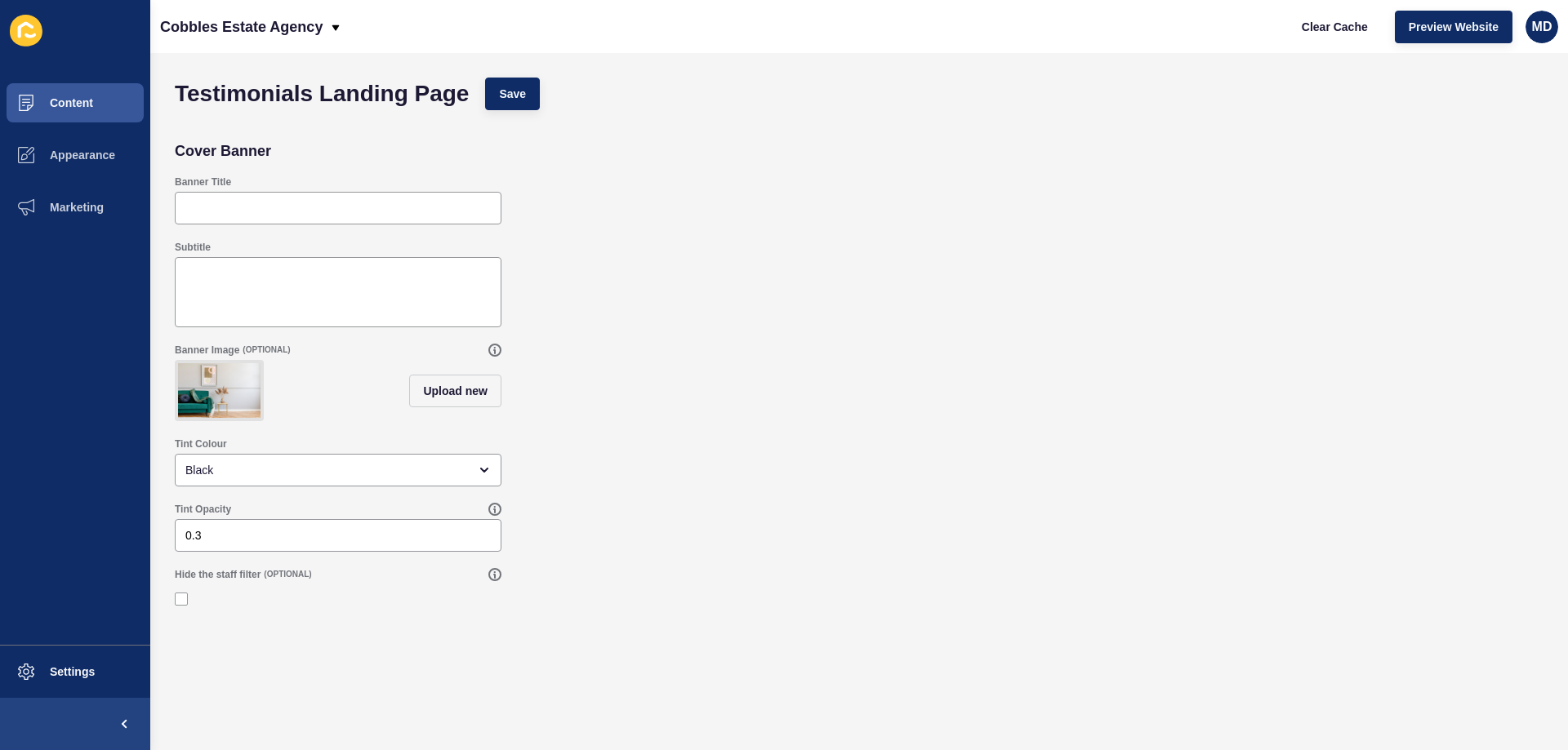
click at [171, 614] on div "Hide the staff filter (OPTIONAL)" at bounding box center [859, 591] width 1385 height 62
click at [176, 606] on label at bounding box center [181, 599] width 13 height 13
click at [178, 605] on input "Hide the staff filter" at bounding box center [183, 600] width 11 height 11
checkbox input "true"
click at [505, 104] on button "Save" at bounding box center [513, 93] width 55 height 33
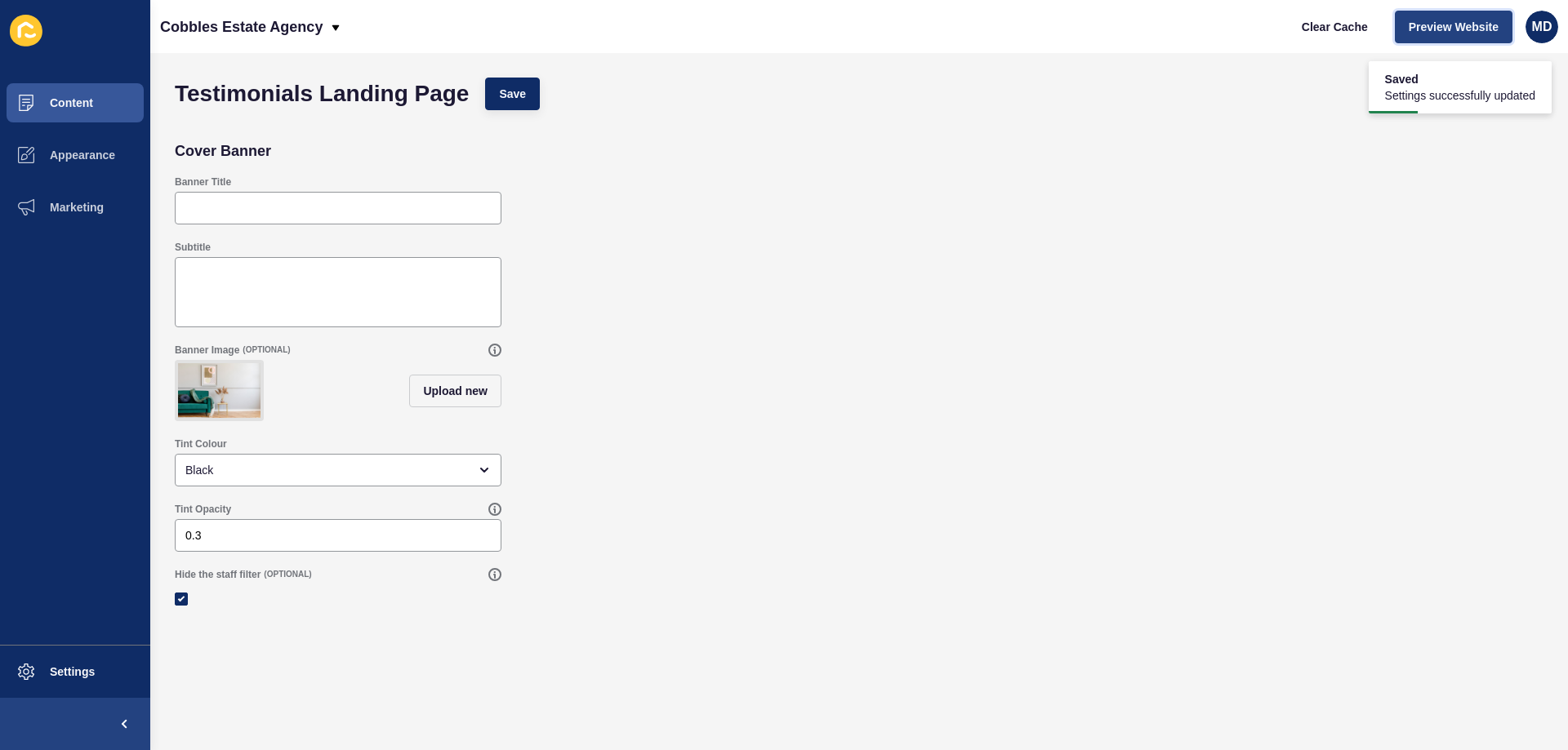
click at [1399, 35] on button "Preview Website" at bounding box center [1453, 27] width 117 height 33
drag, startPoint x: 37, startPoint y: 177, endPoint x: 42, endPoint y: 170, distance: 8.6
click at [42, 172] on span at bounding box center [26, 155] width 52 height 52
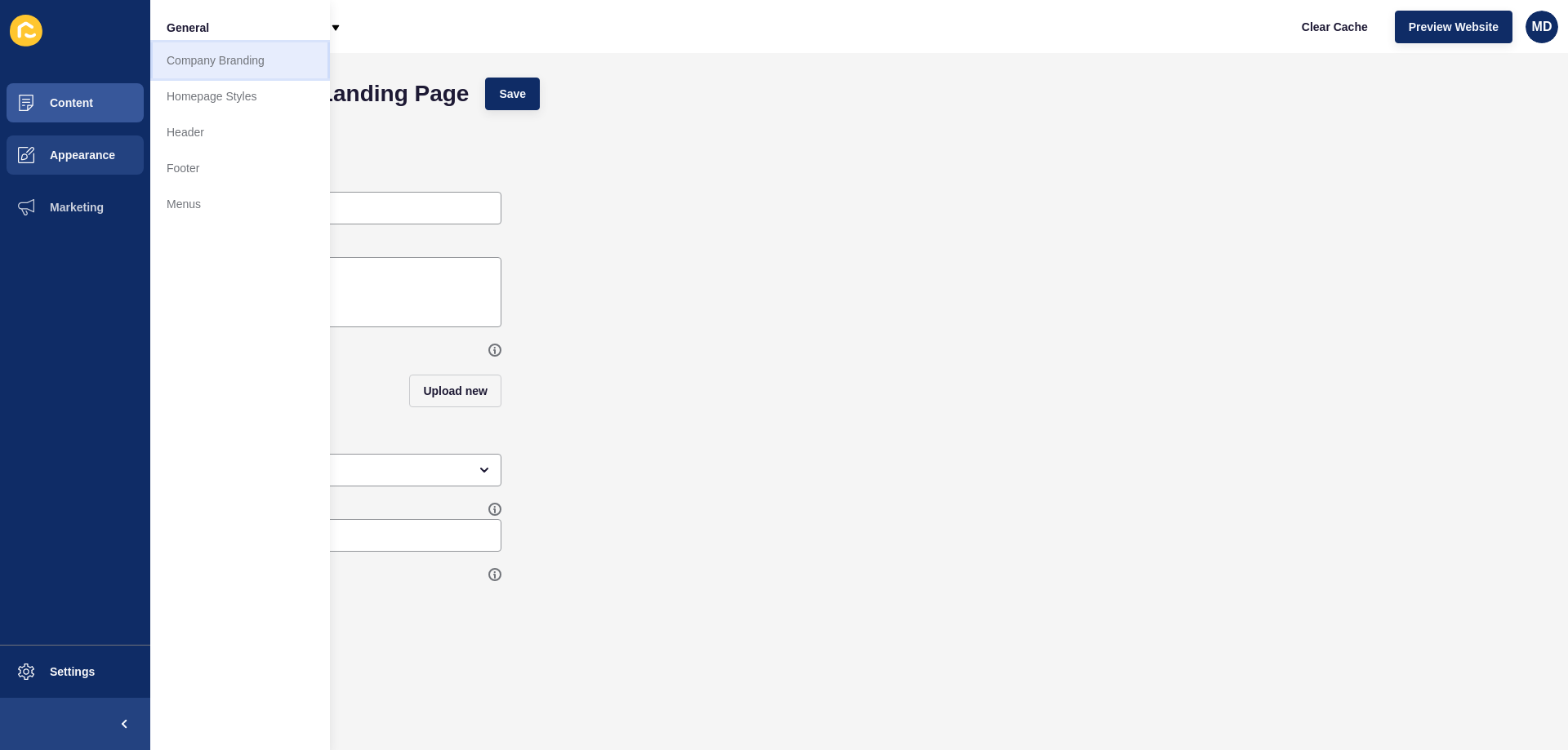
click at [235, 66] on link "Company Branding" at bounding box center [240, 60] width 180 height 36
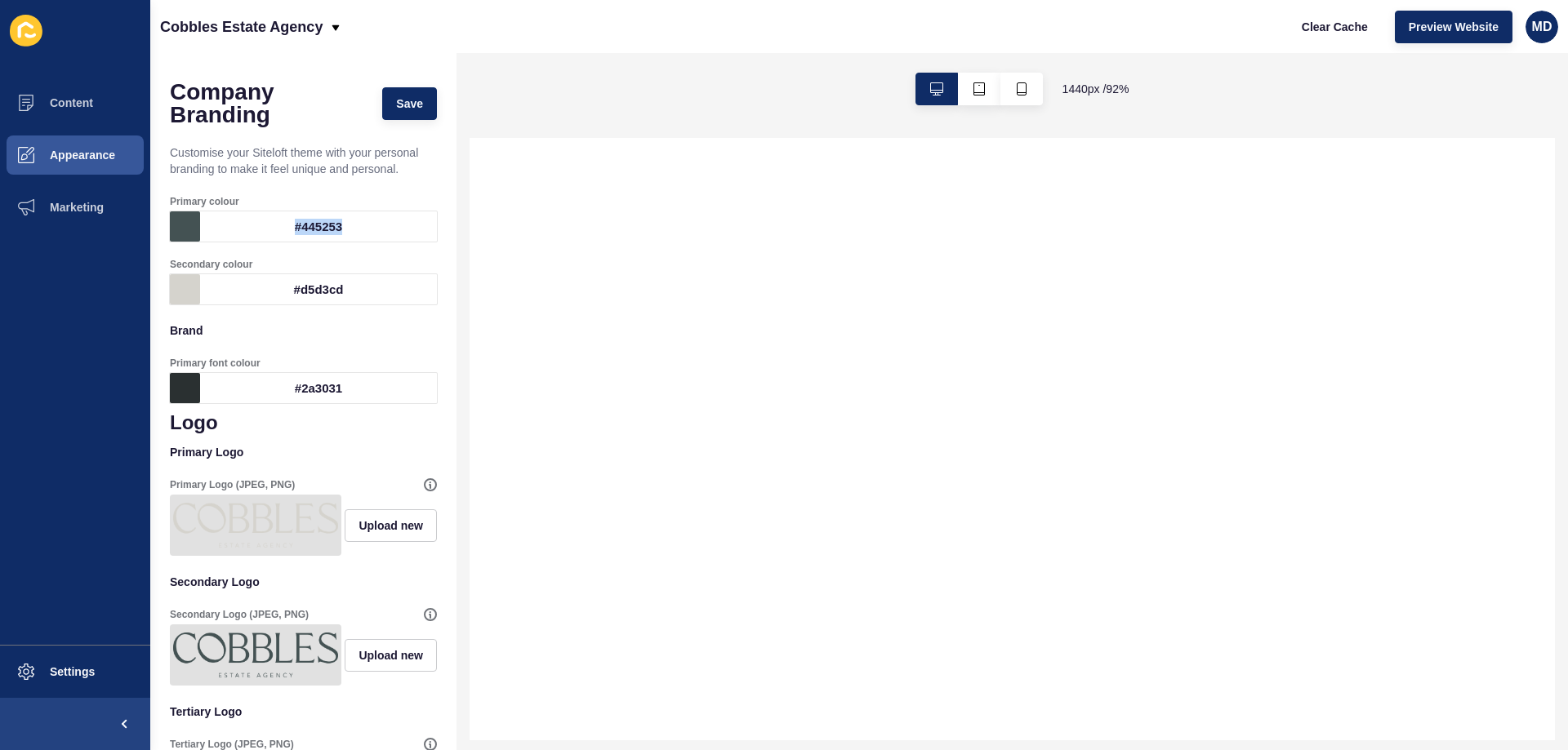
drag, startPoint x: 364, startPoint y: 215, endPoint x: 282, endPoint y: 224, distance: 82.5
click at [282, 224] on div "#445253" at bounding box center [318, 227] width 236 height 30
copy div "#445253"
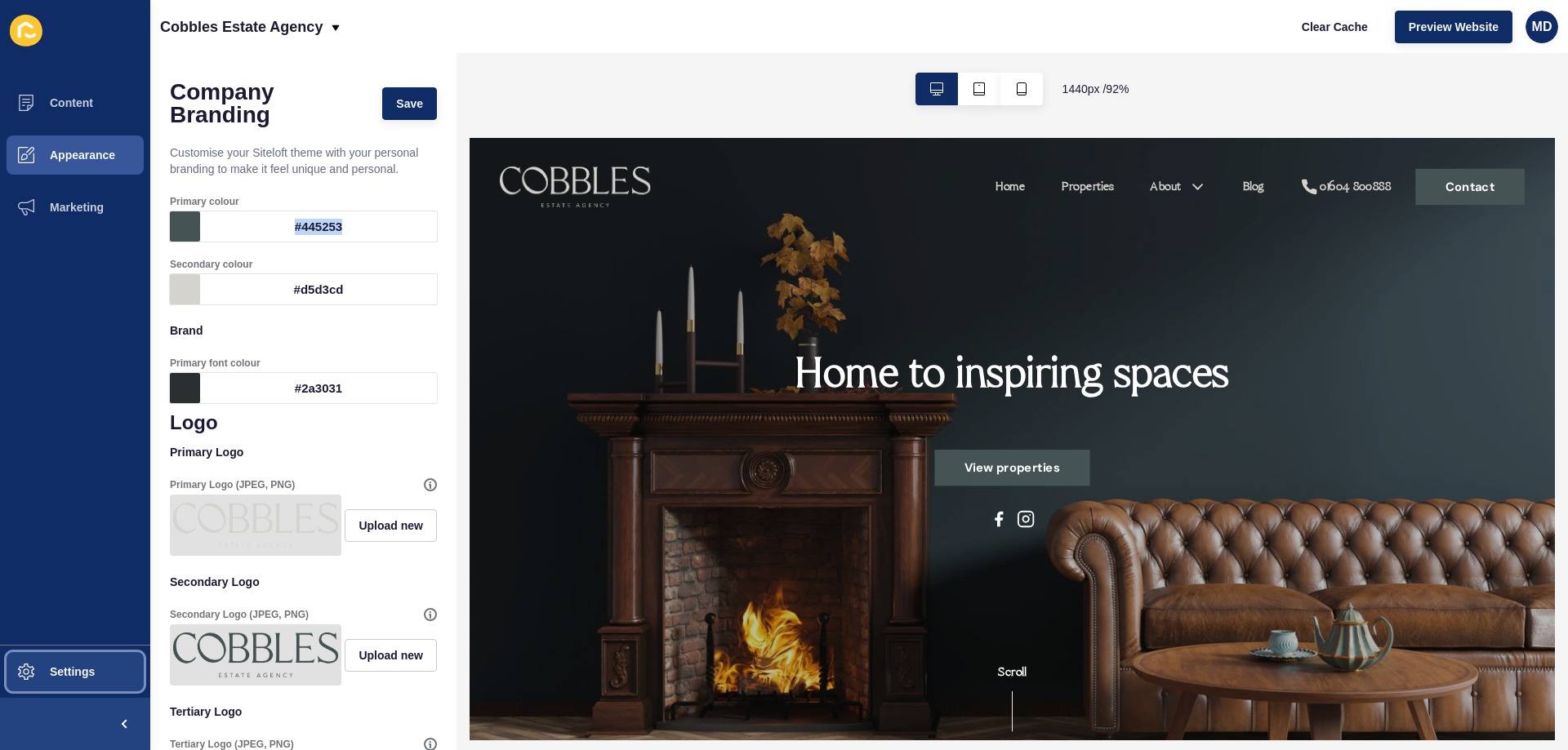
click at [65, 684] on button "Settings" at bounding box center [75, 672] width 150 height 52
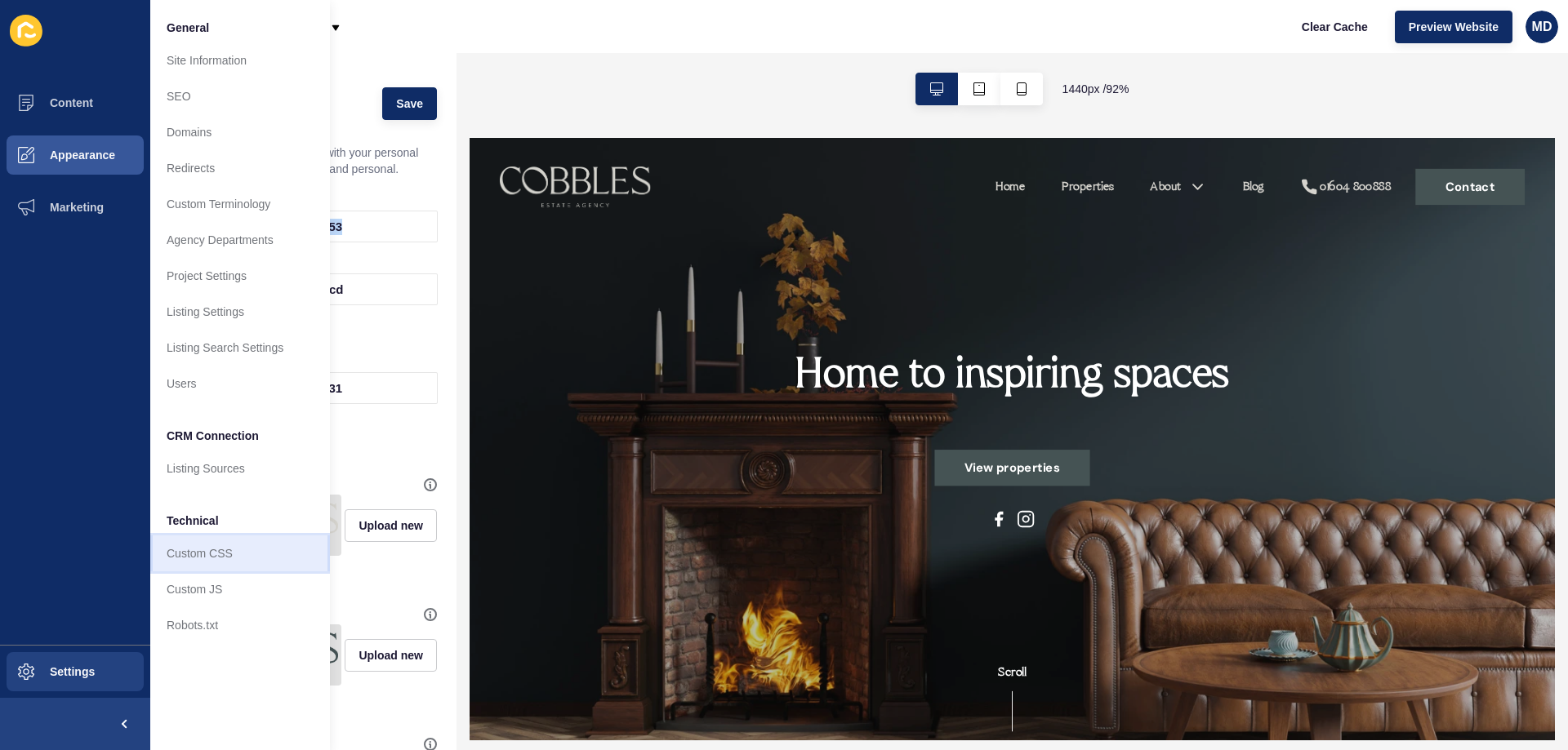
click at [211, 558] on link "Custom CSS" at bounding box center [240, 554] width 180 height 36
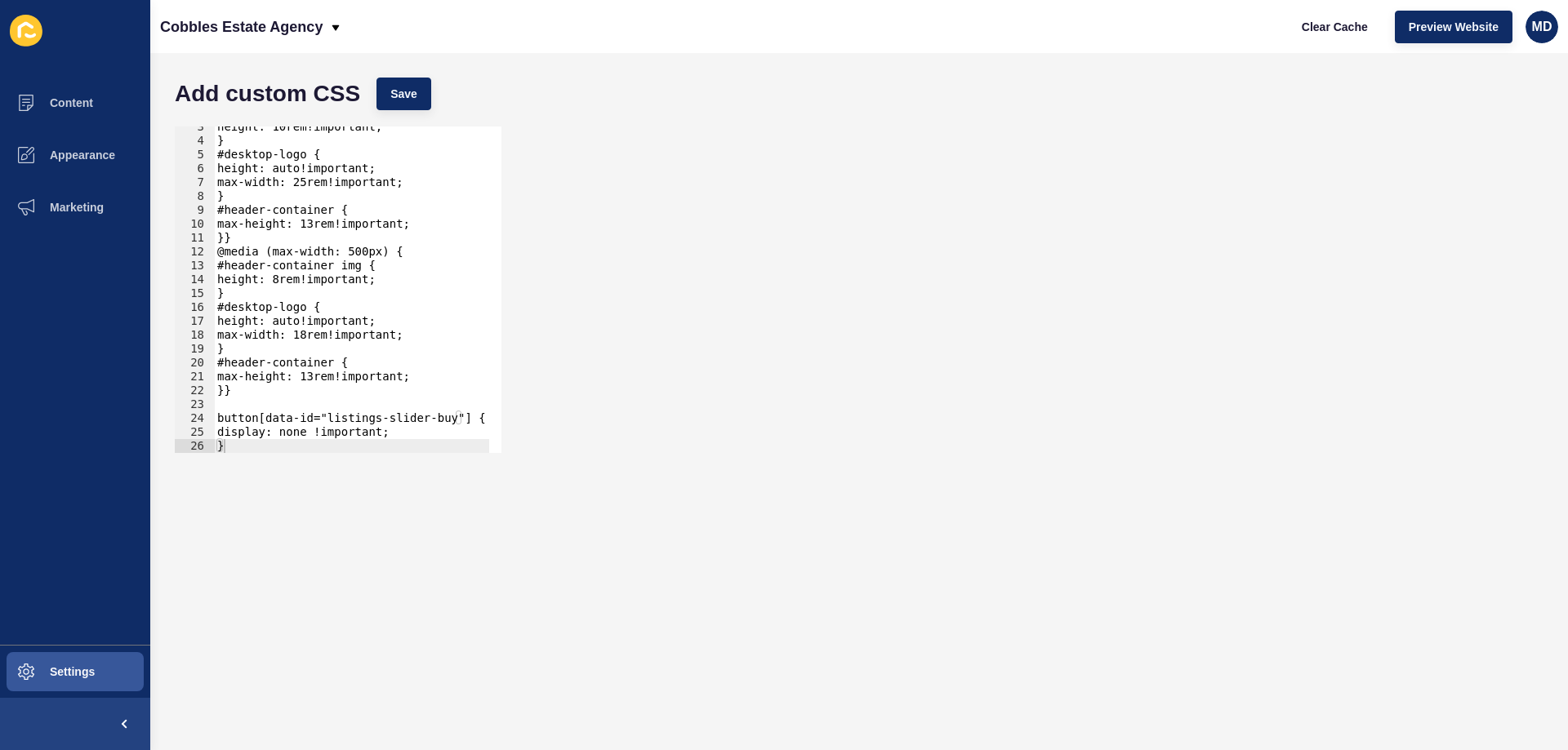
scroll to position [35, 0]
type textarea "}"
click at [257, 446] on div "height: 10rem!important; } #desktop-logo { height: auto!important; max-width: 2…" at bounding box center [352, 297] width 276 height 355
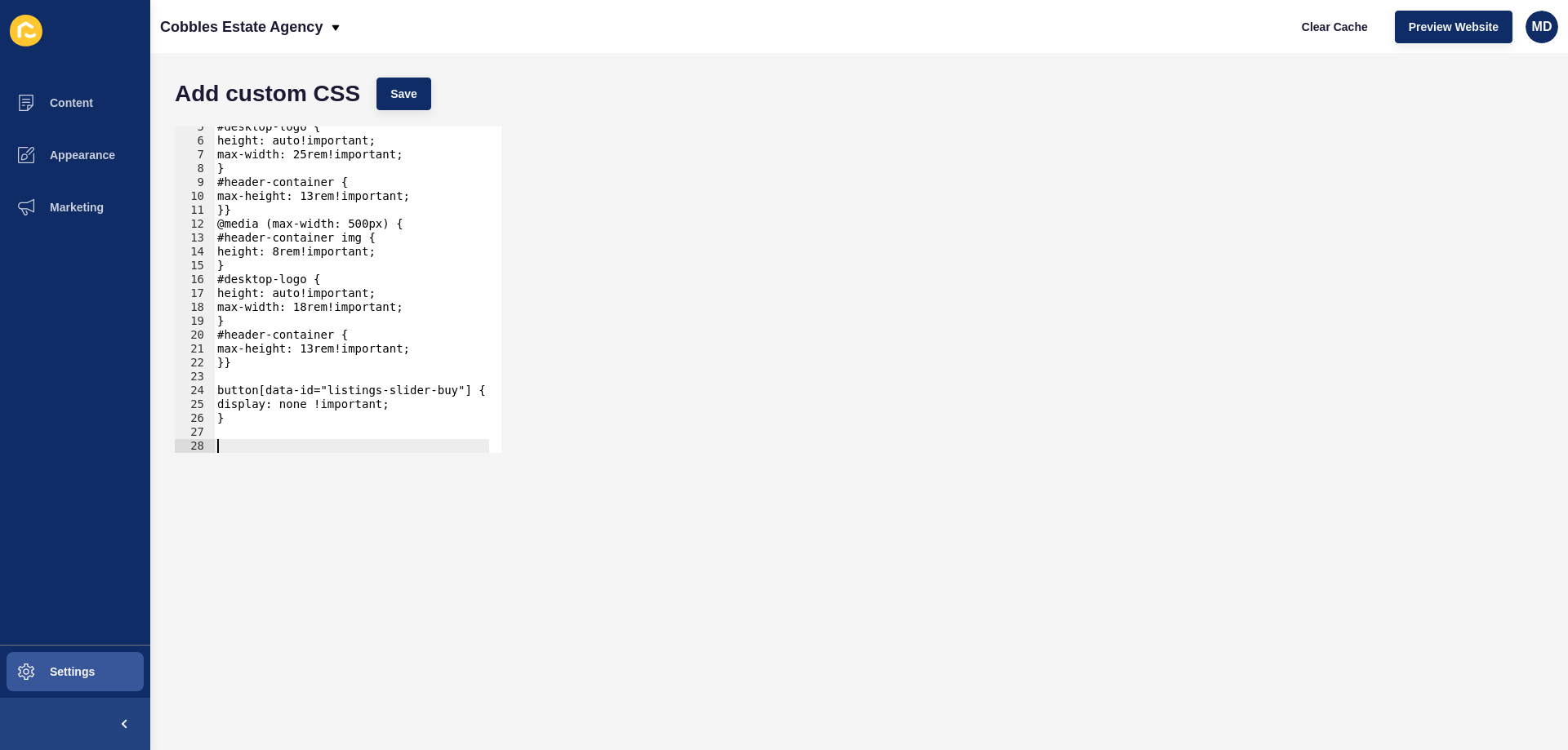
paste textarea
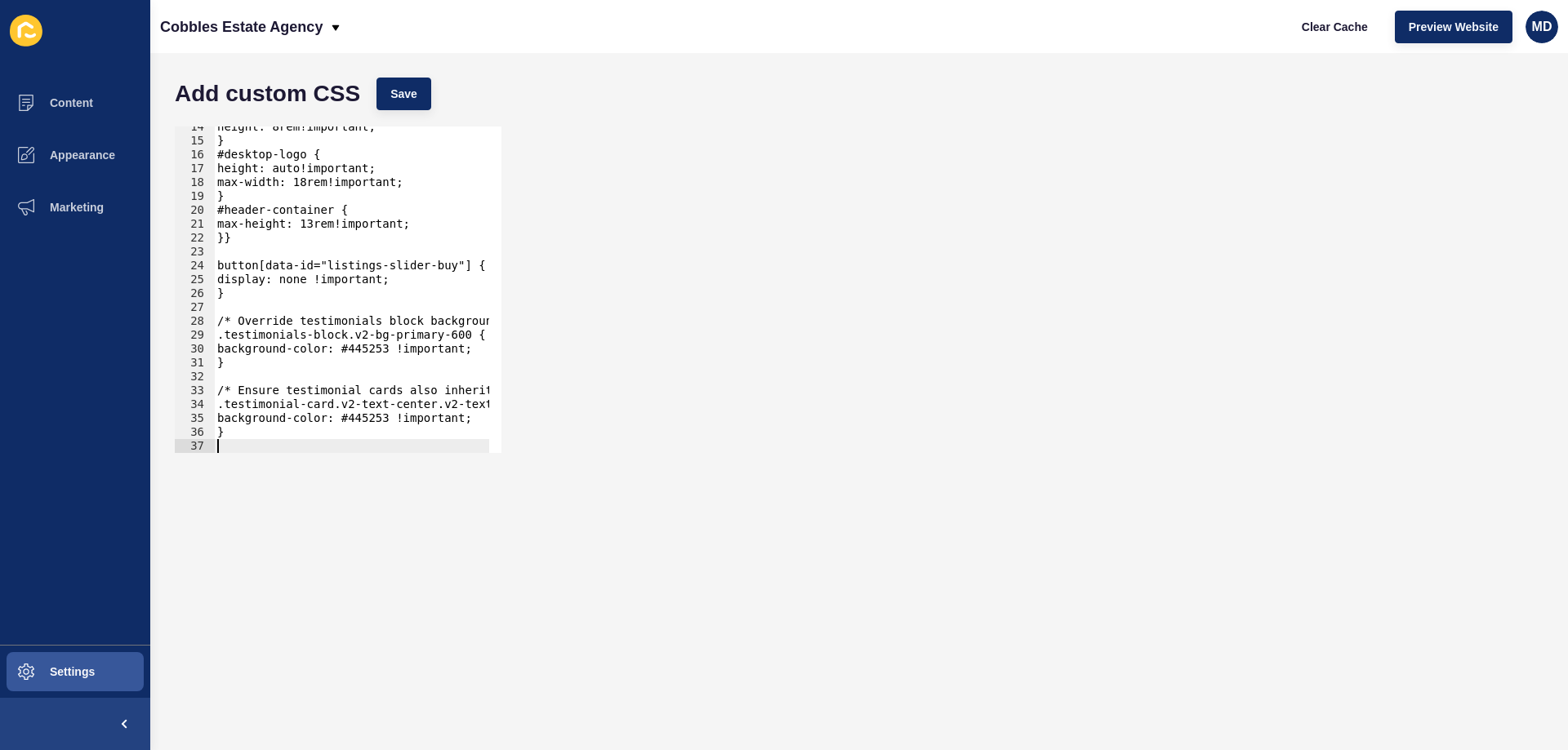
scroll to position [187, 0]
click at [402, 90] on span "Save" at bounding box center [404, 93] width 27 height 16
drag, startPoint x: 1323, startPoint y: 22, endPoint x: 1338, endPoint y: 20, distance: 15.1
click at [1323, 25] on span "Clear Cache" at bounding box center [1335, 27] width 66 height 16
click at [1437, 28] on span "Preview Website" at bounding box center [1453, 27] width 90 height 16
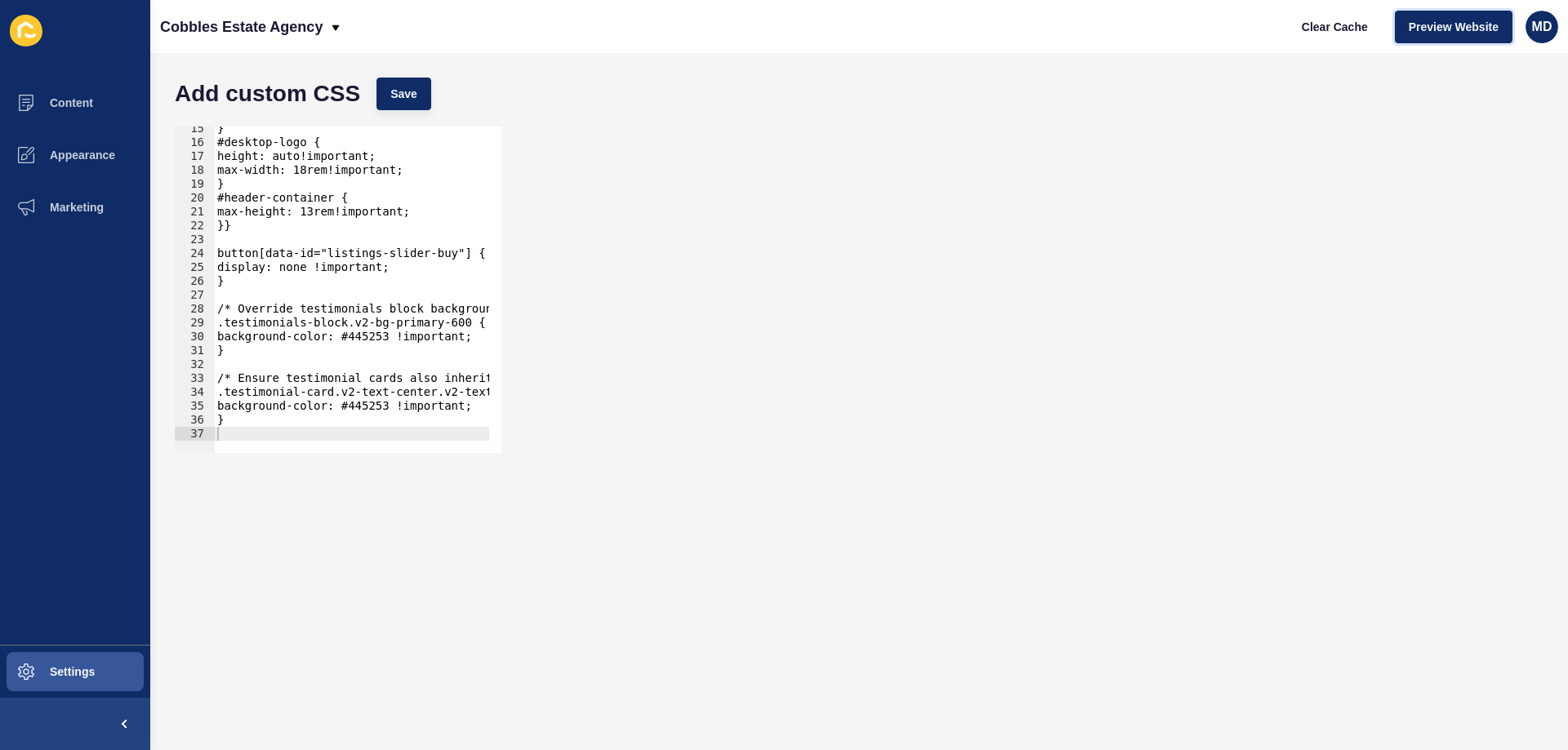
scroll to position [199, 0]
click at [367, 339] on div "} #desktop-logo { height: auto!important; max-width: 18rem!important; } #header…" at bounding box center [428, 292] width 428 height 342
paste textarea "#455354"
click at [366, 403] on div "} #desktop-logo { height: auto!important; max-width: 18rem!important; } #header…" at bounding box center [428, 292] width 428 height 342
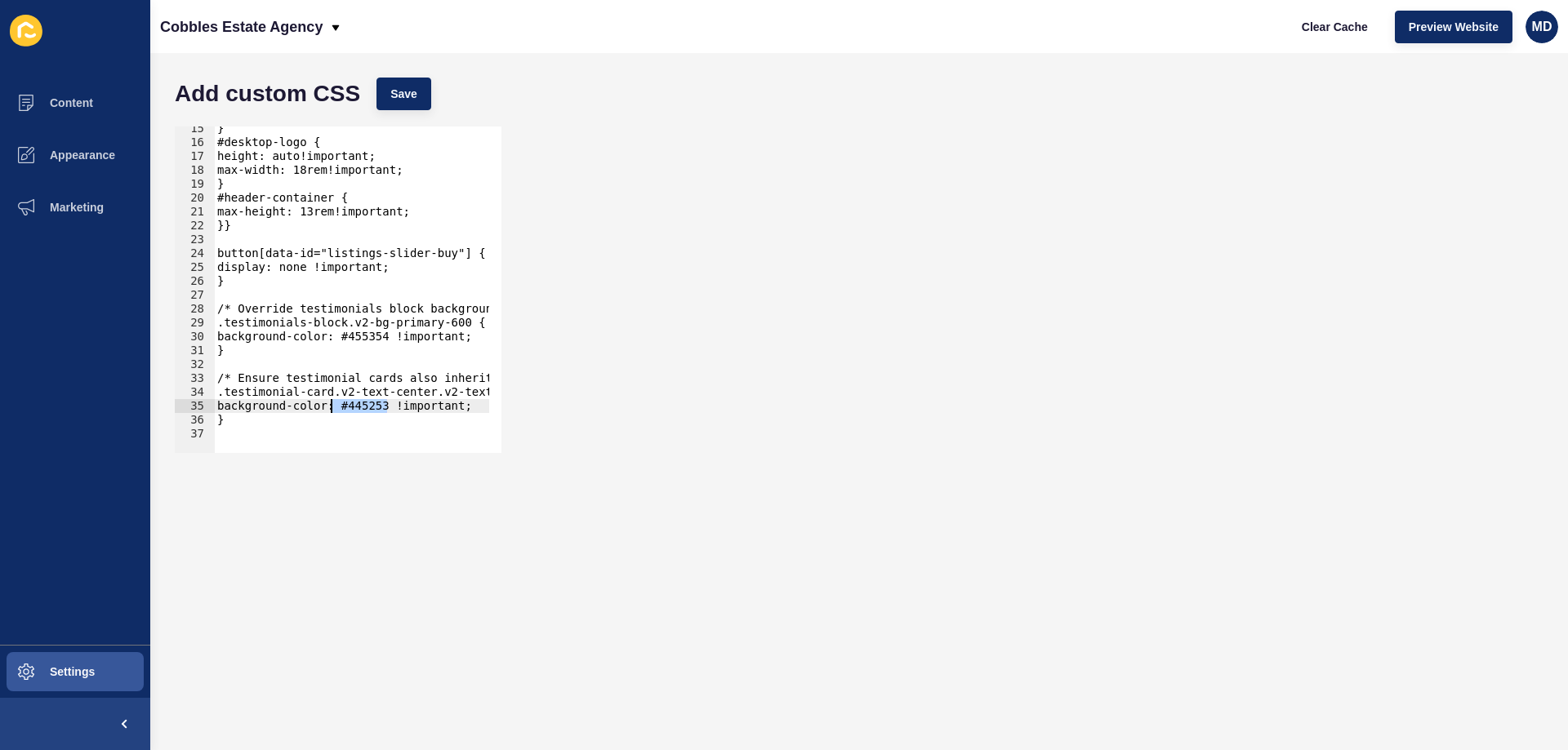
drag, startPoint x: 366, startPoint y: 403, endPoint x: 347, endPoint y: 403, distance: 19.0
click at [345, 403] on div "} #desktop-logo { height: auto!important; max-width: 18rem!important; } #header…" at bounding box center [428, 292] width 428 height 342
click at [363, 404] on div "} #desktop-logo { height: auto!important; max-width: 18rem!important; } #header…" at bounding box center [352, 290] width 276 height 327
drag, startPoint x: 386, startPoint y: 408, endPoint x: 344, endPoint y: 408, distance: 42.0
click at [344, 408] on div "} #desktop-logo { height: auto!important; max-width: 18rem!important; } #header…" at bounding box center [428, 292] width 428 height 342
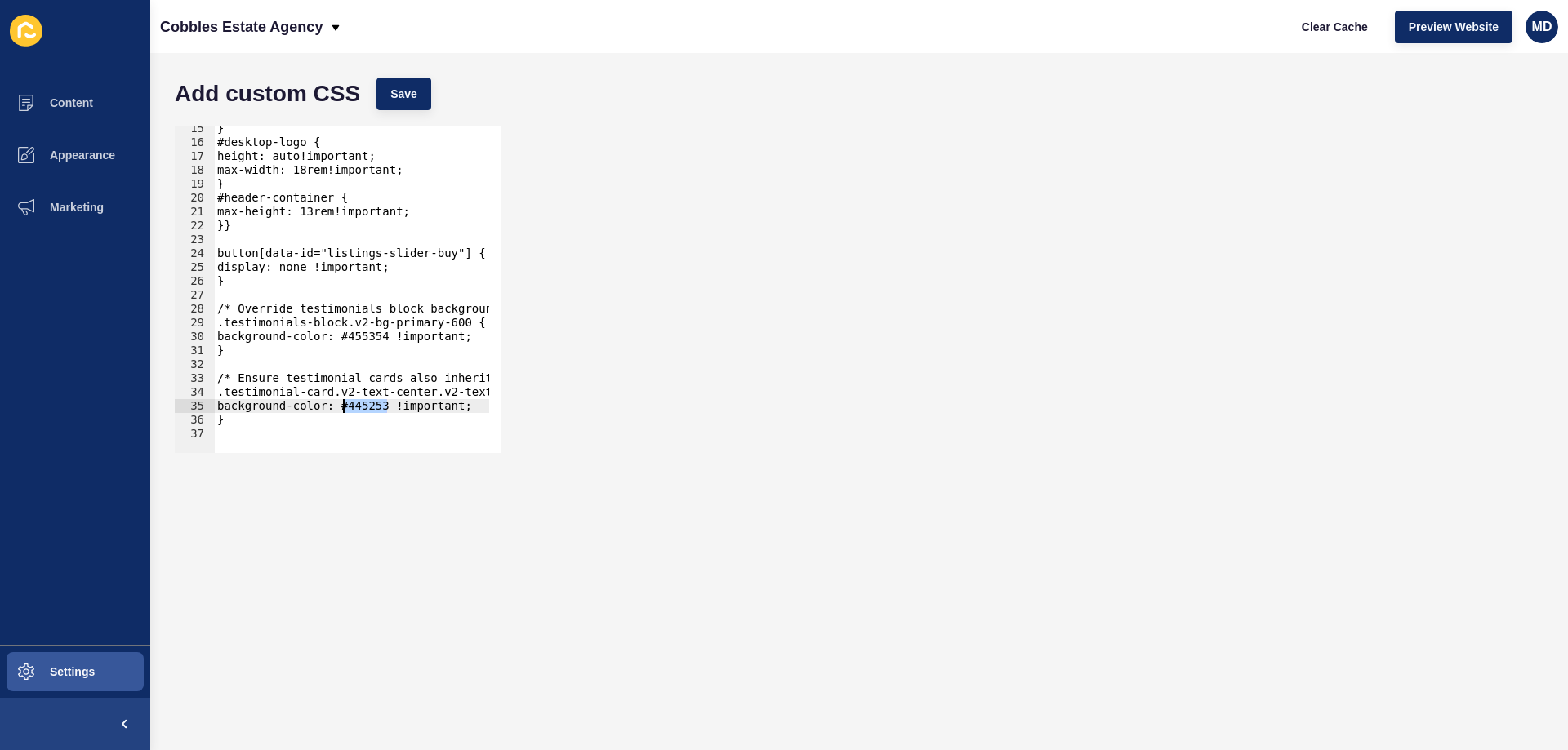
paste textarea "55354"
type textarea "background-color: #455354 !important;"
click at [387, 89] on button "Save" at bounding box center [404, 93] width 55 height 33
click at [1321, 39] on button "Clear Cache" at bounding box center [1335, 27] width 94 height 33
click at [1440, 17] on button "Preview Website" at bounding box center [1453, 27] width 117 height 33
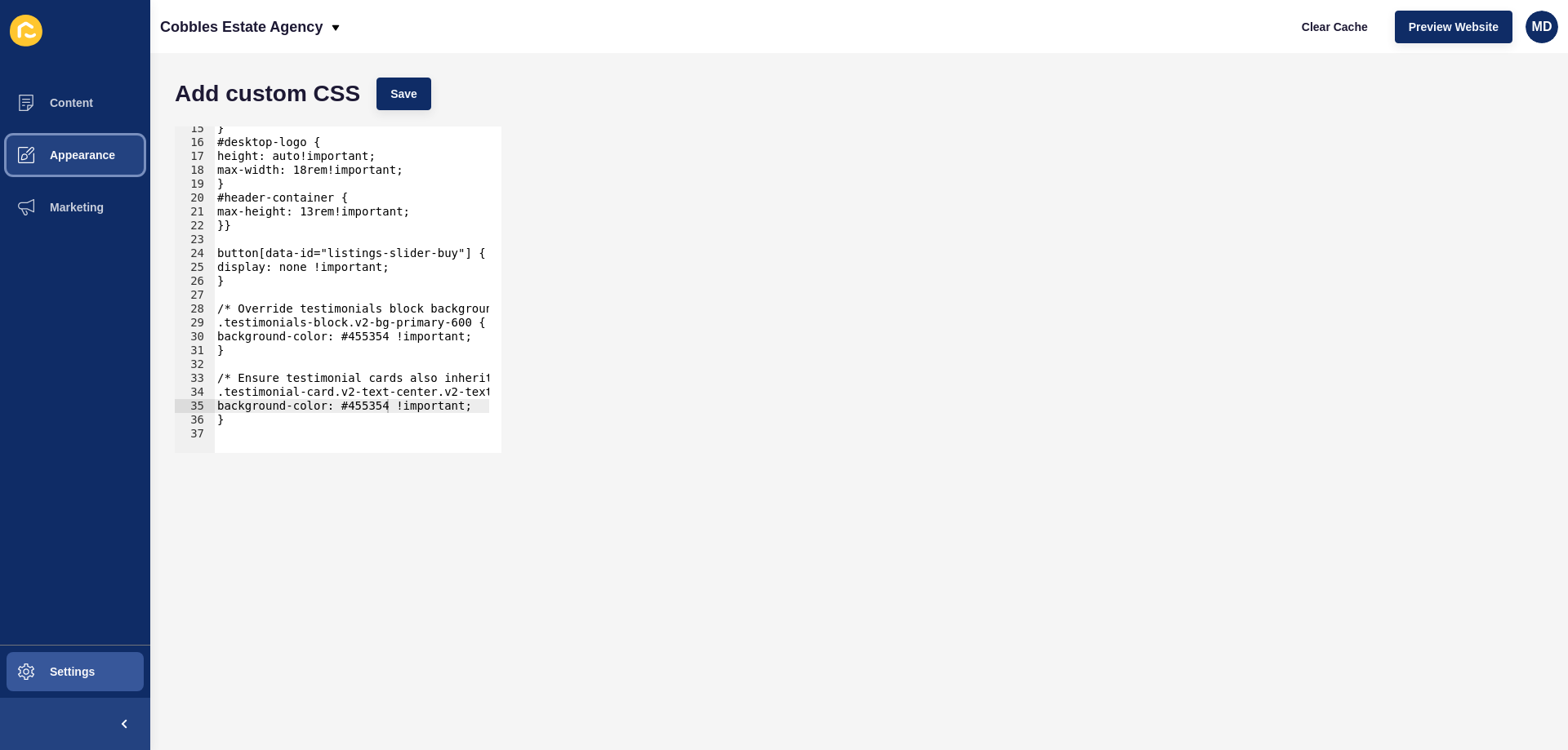
click at [75, 148] on button "Appearance" at bounding box center [75, 155] width 150 height 52
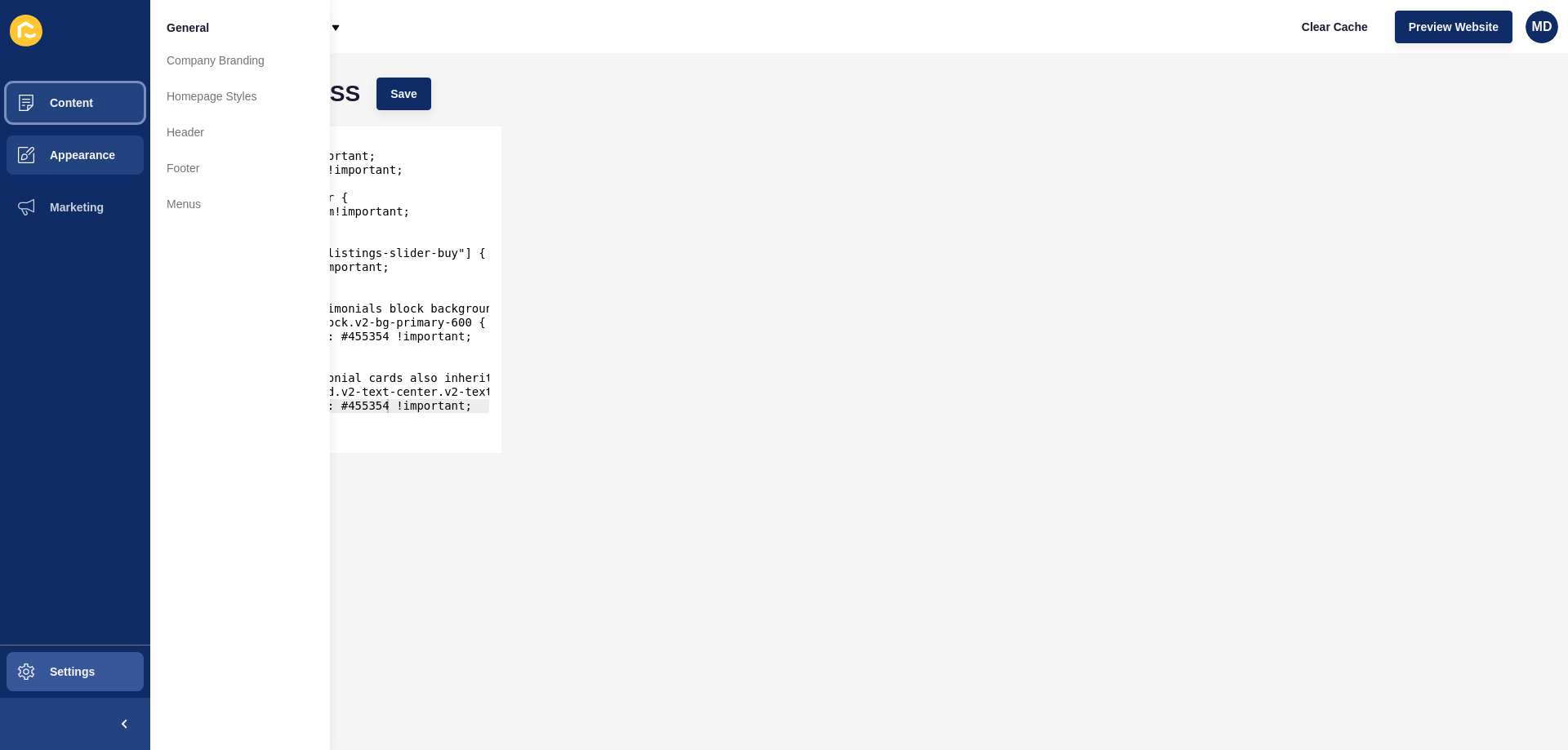
click at [66, 114] on button "Content" at bounding box center [75, 102] width 150 height 52
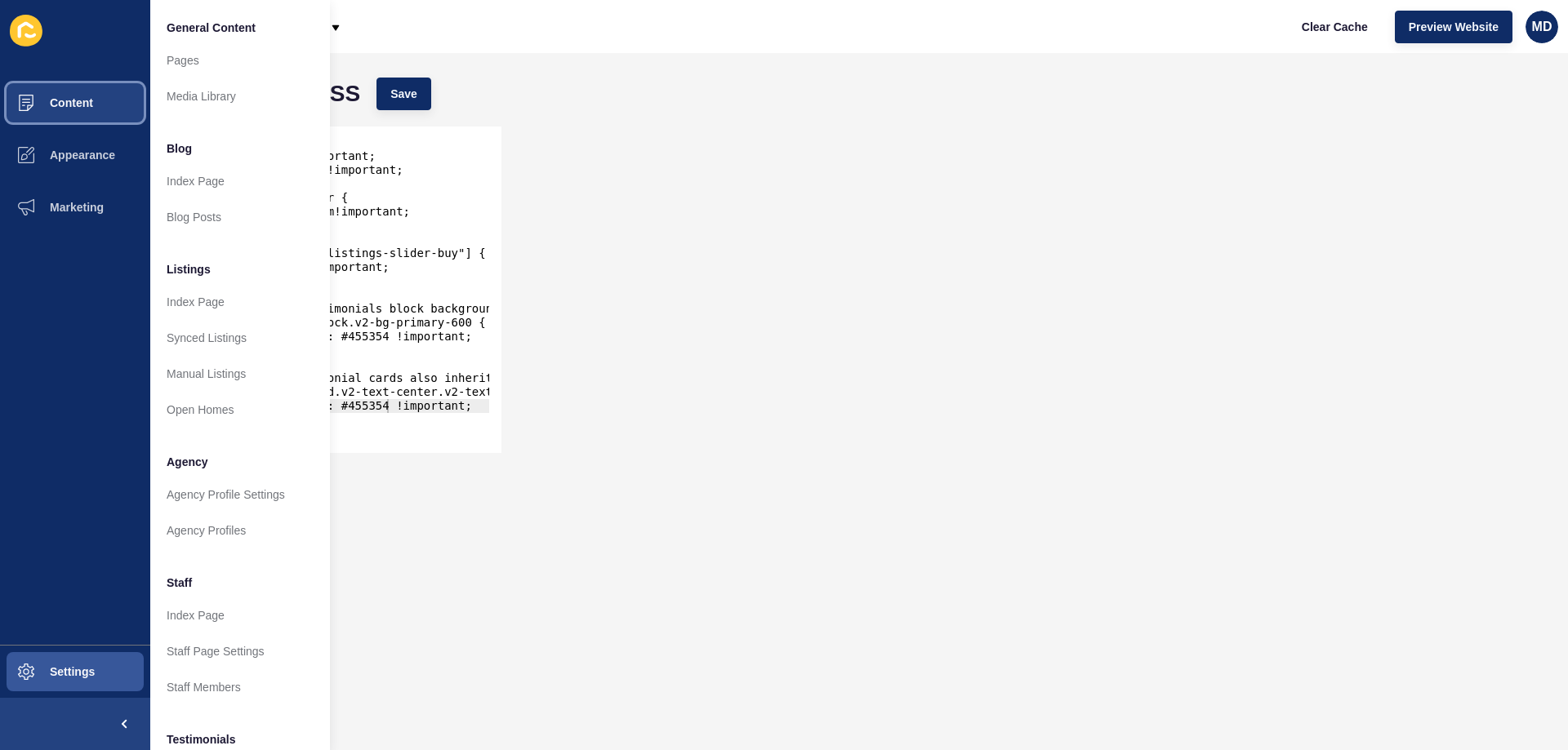
scroll to position [219, 0]
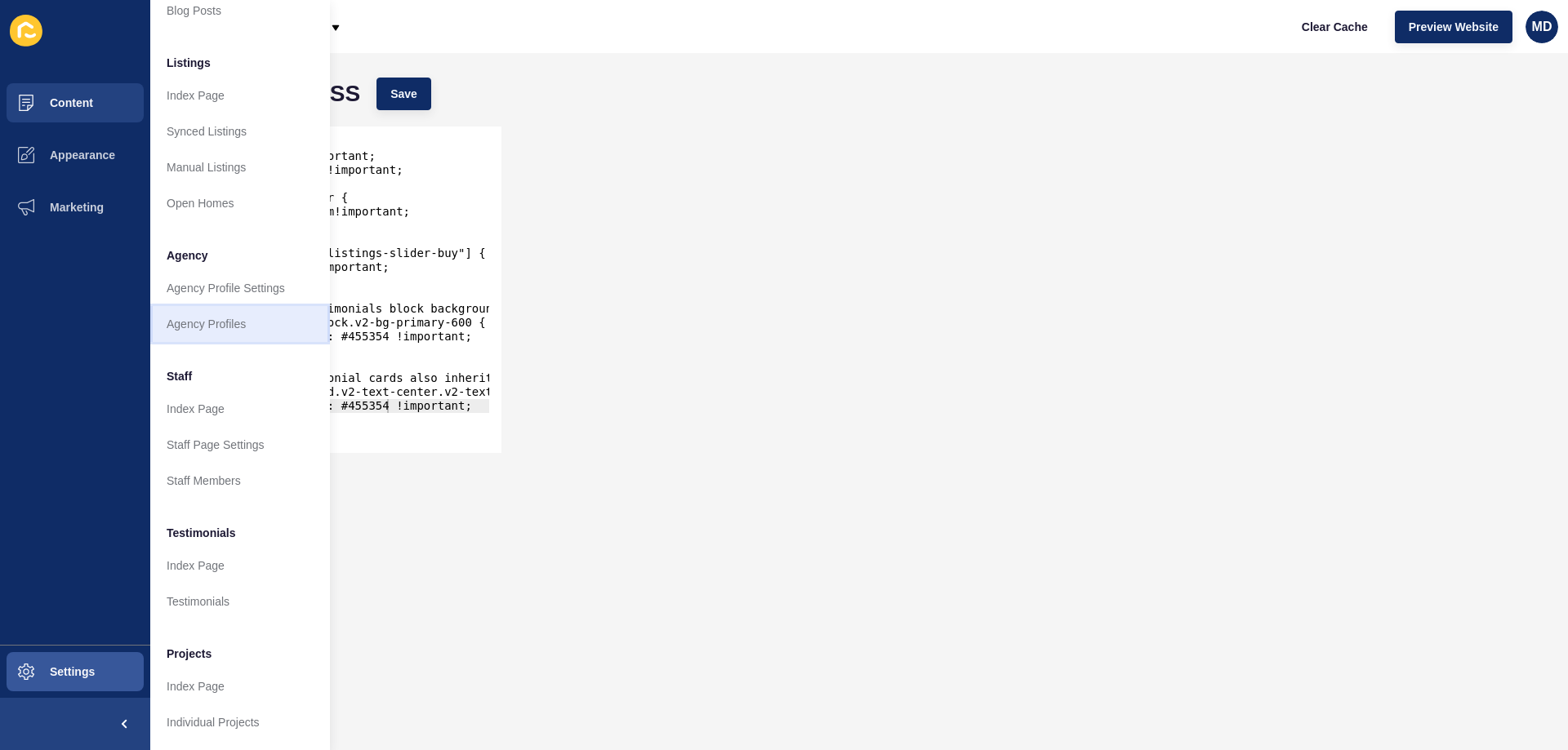
click at [236, 317] on link "Agency Profiles" at bounding box center [240, 324] width 180 height 36
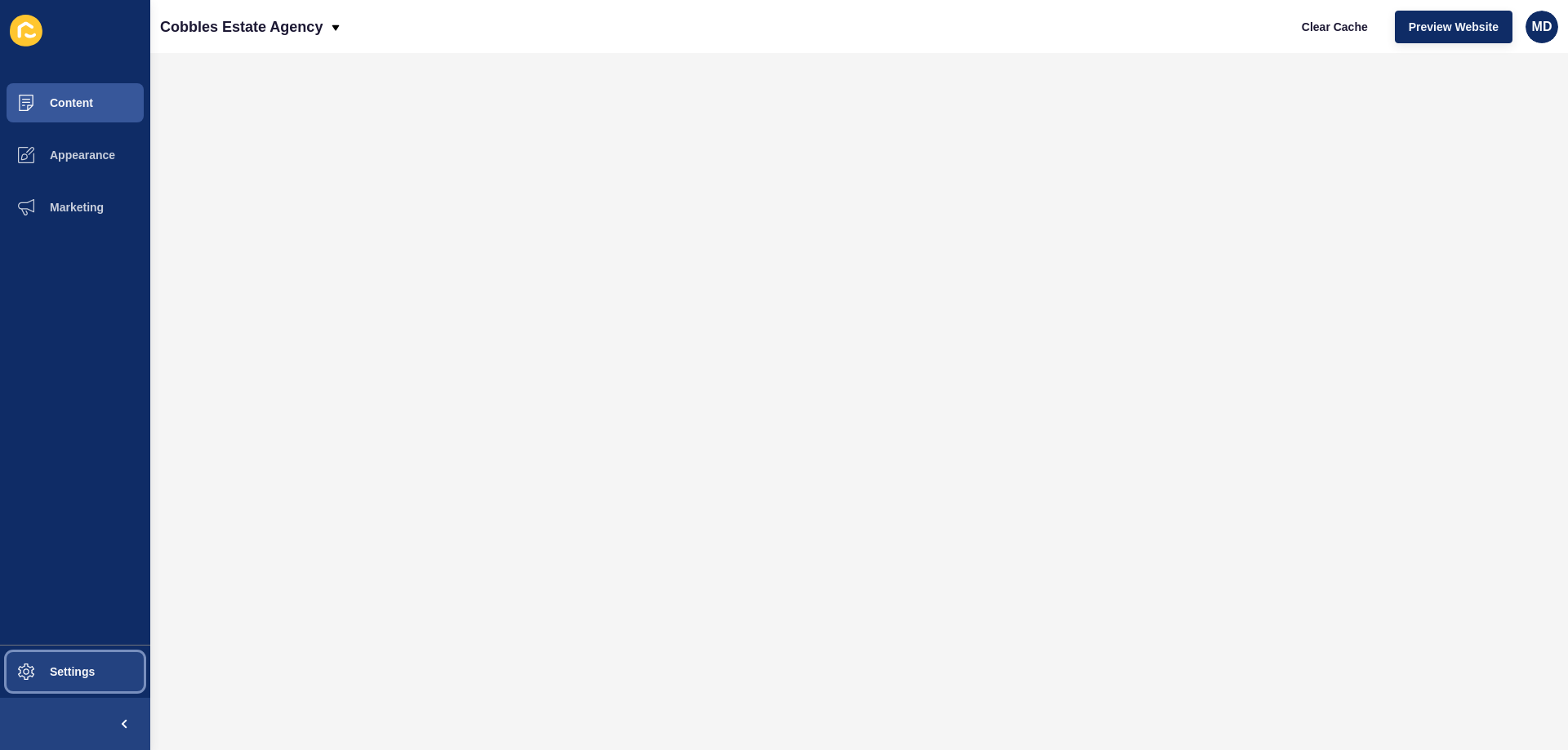
click at [99, 678] on button "Settings" at bounding box center [75, 672] width 150 height 52
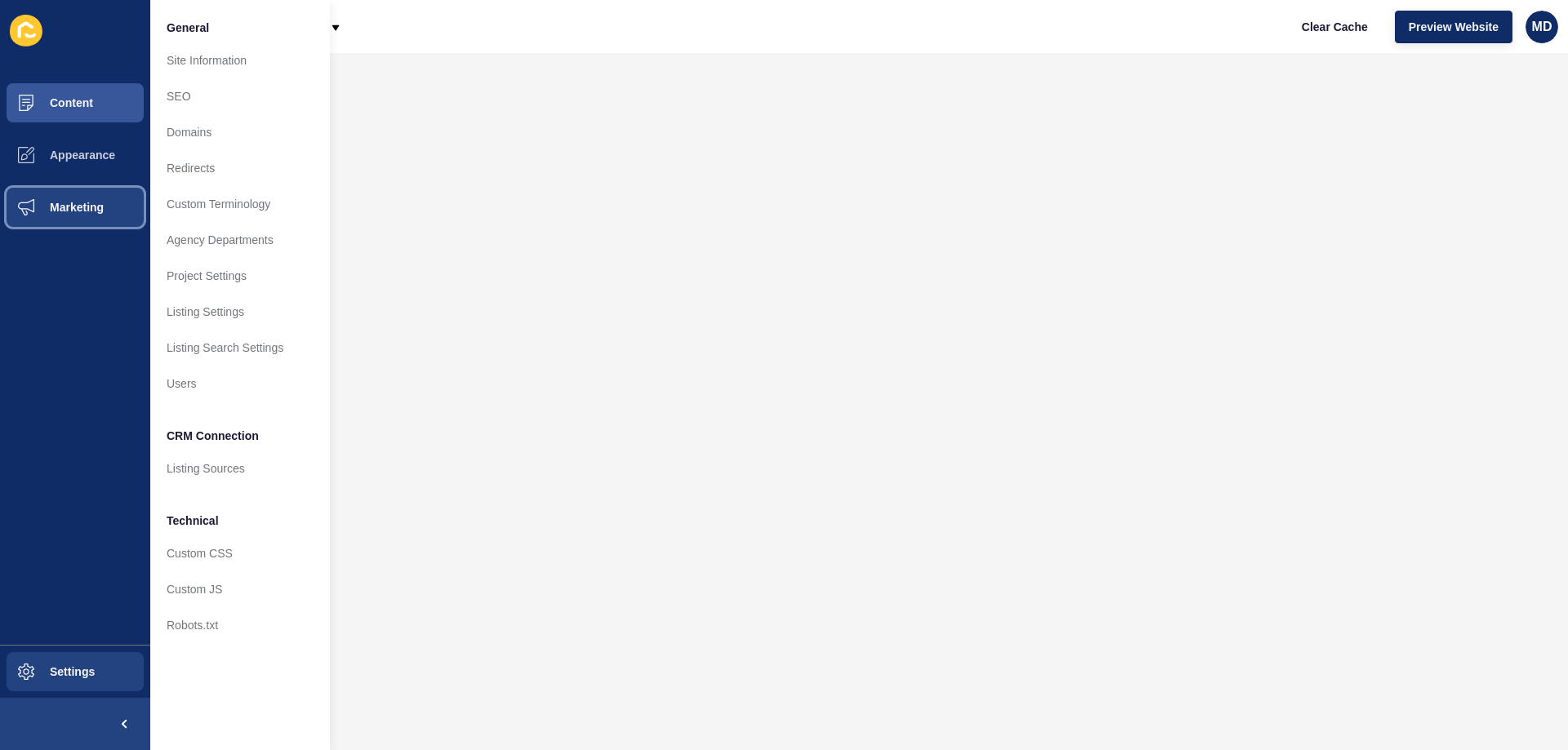
click at [52, 199] on span at bounding box center [26, 207] width 52 height 52
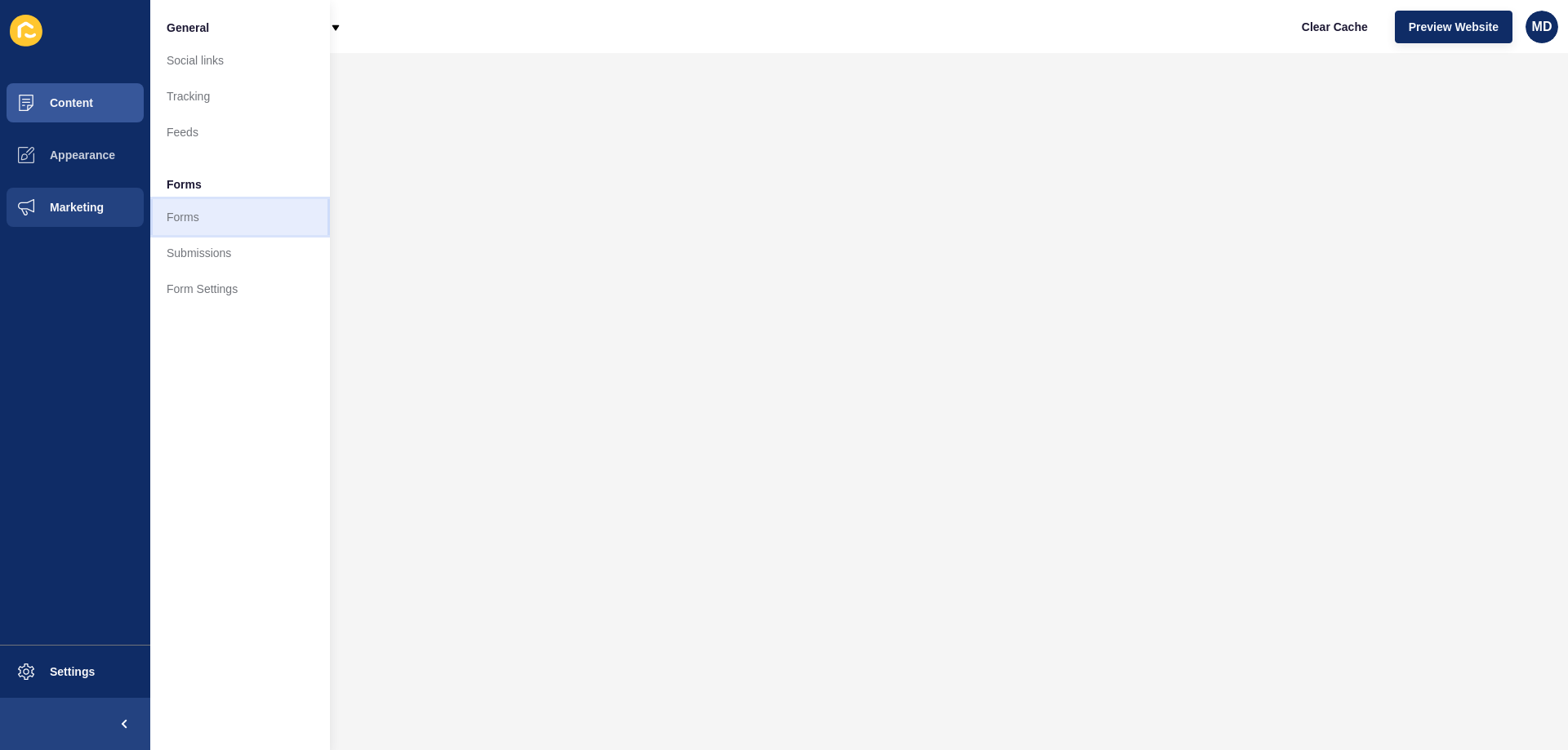
click at [196, 217] on link "Forms" at bounding box center [240, 217] width 180 height 36
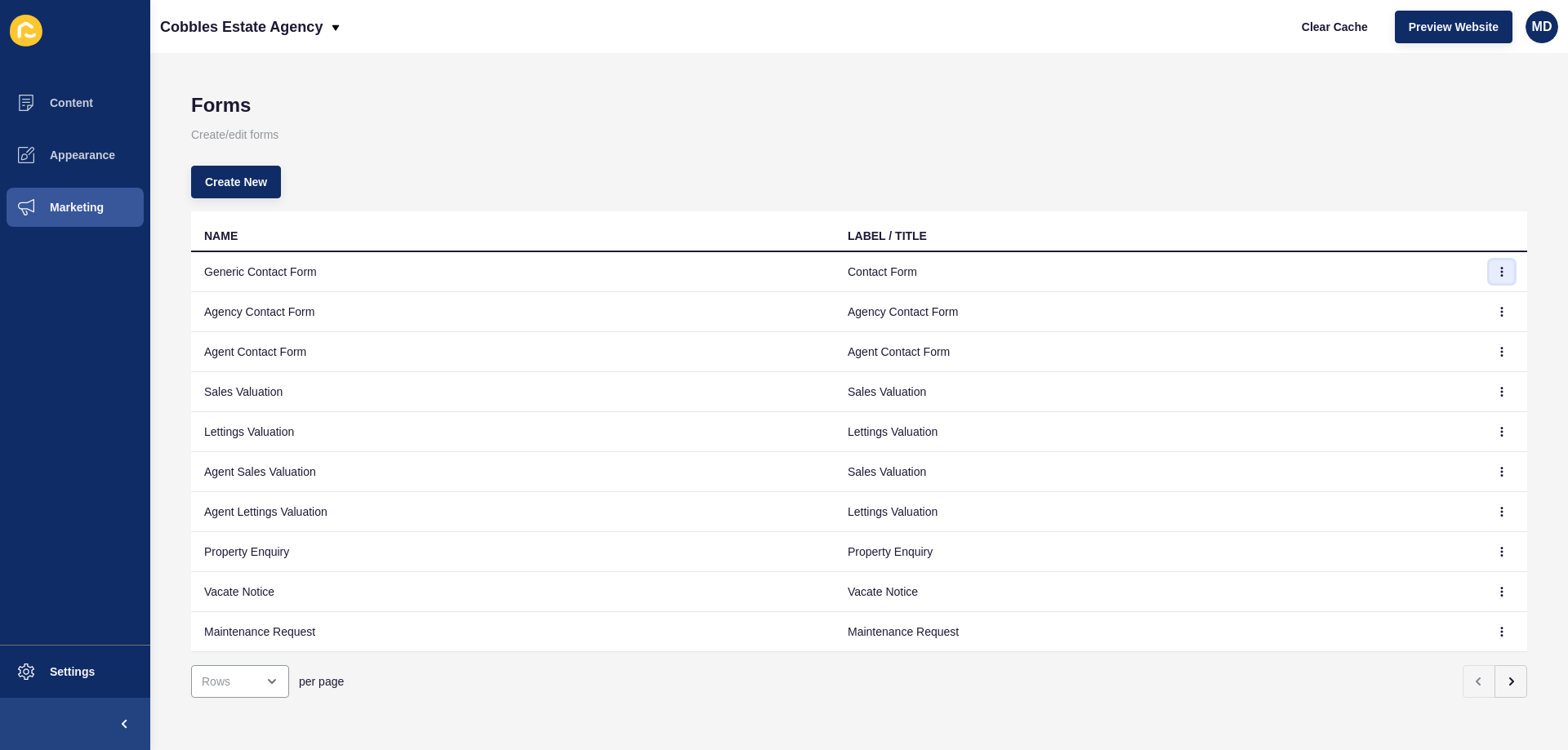
click at [1492, 278] on button "button" at bounding box center [1502, 272] width 25 height 23
click at [1436, 307] on link "Edit" at bounding box center [1444, 305] width 115 height 36
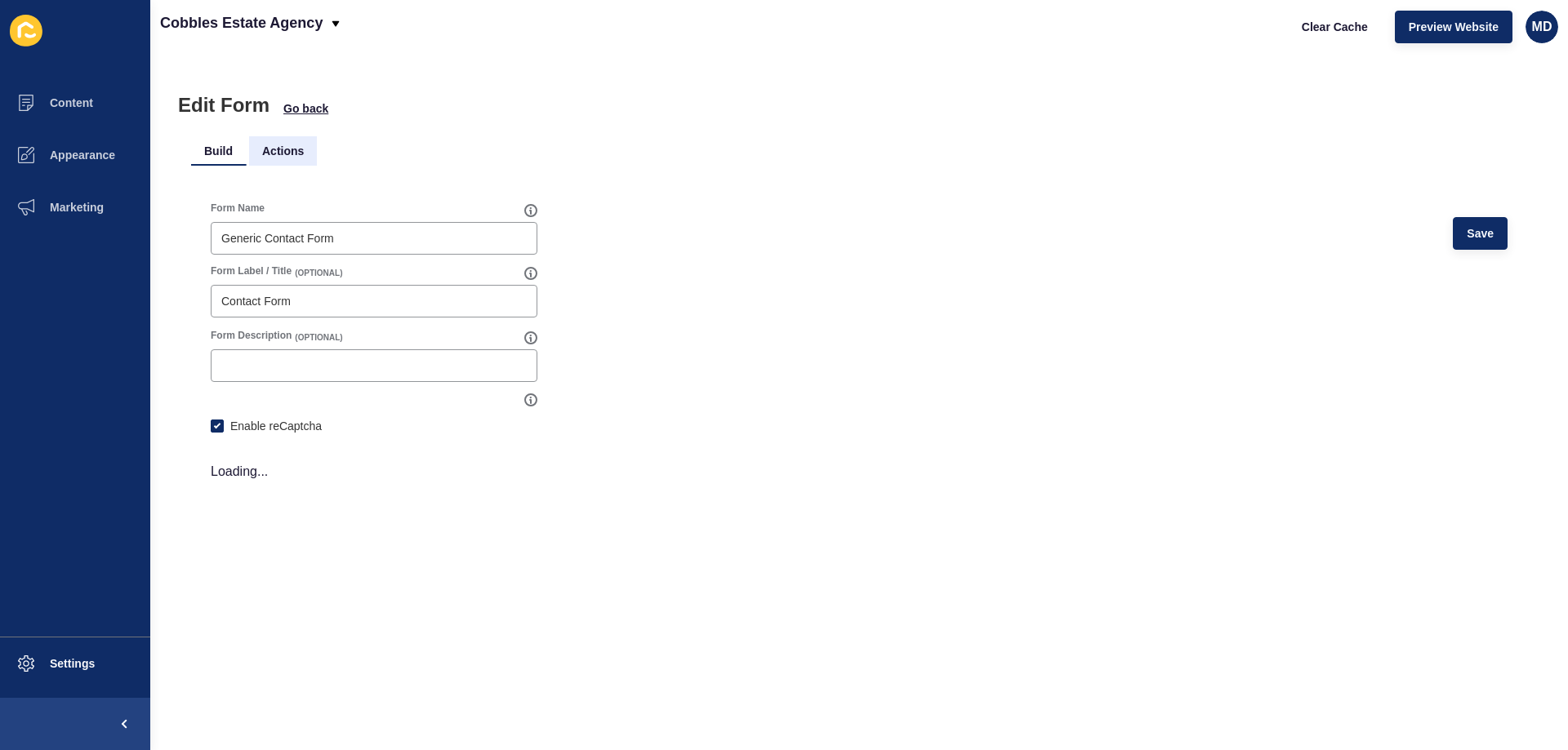
click at [292, 151] on li "Actions" at bounding box center [283, 150] width 68 height 29
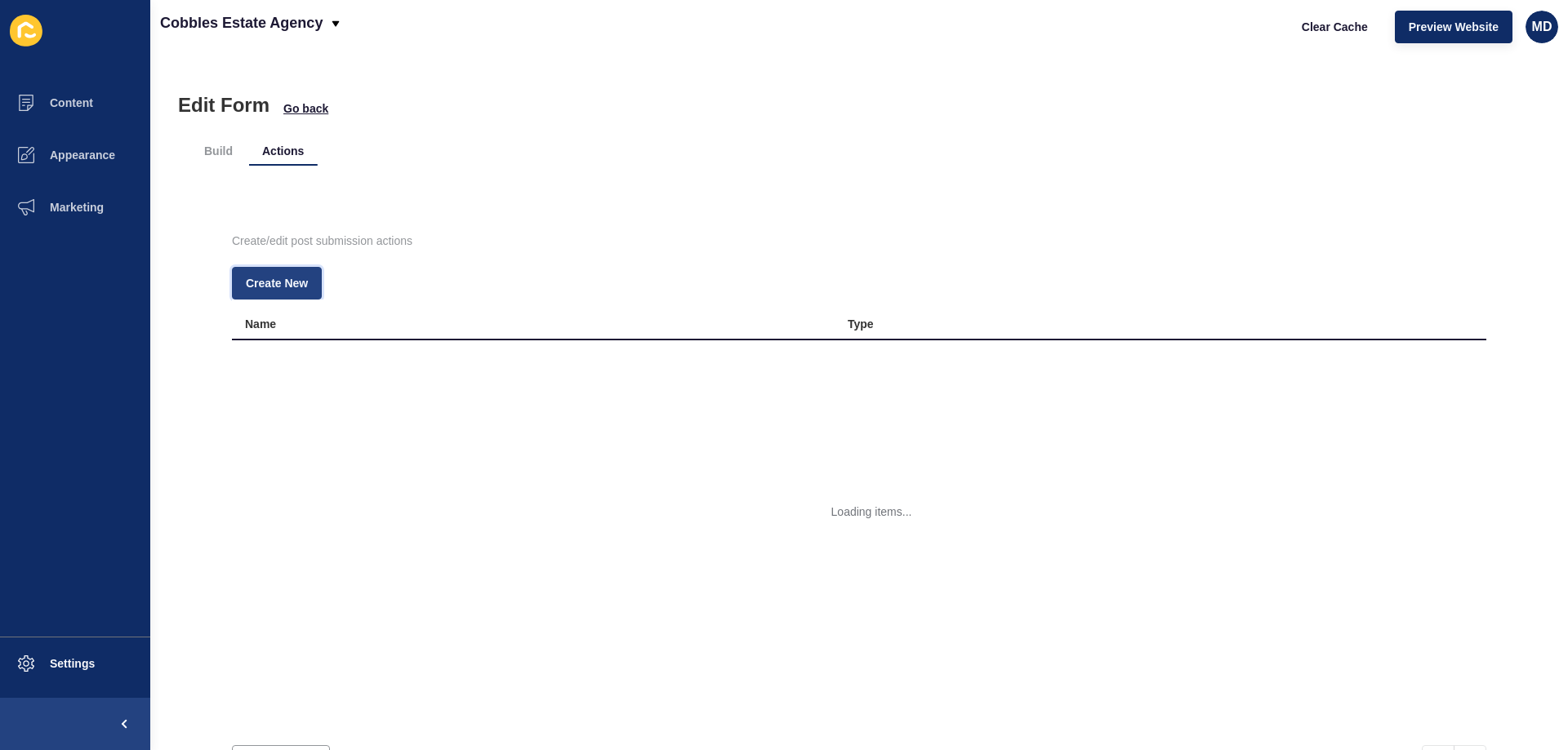
click at [288, 284] on span "Create New" at bounding box center [277, 283] width 62 height 16
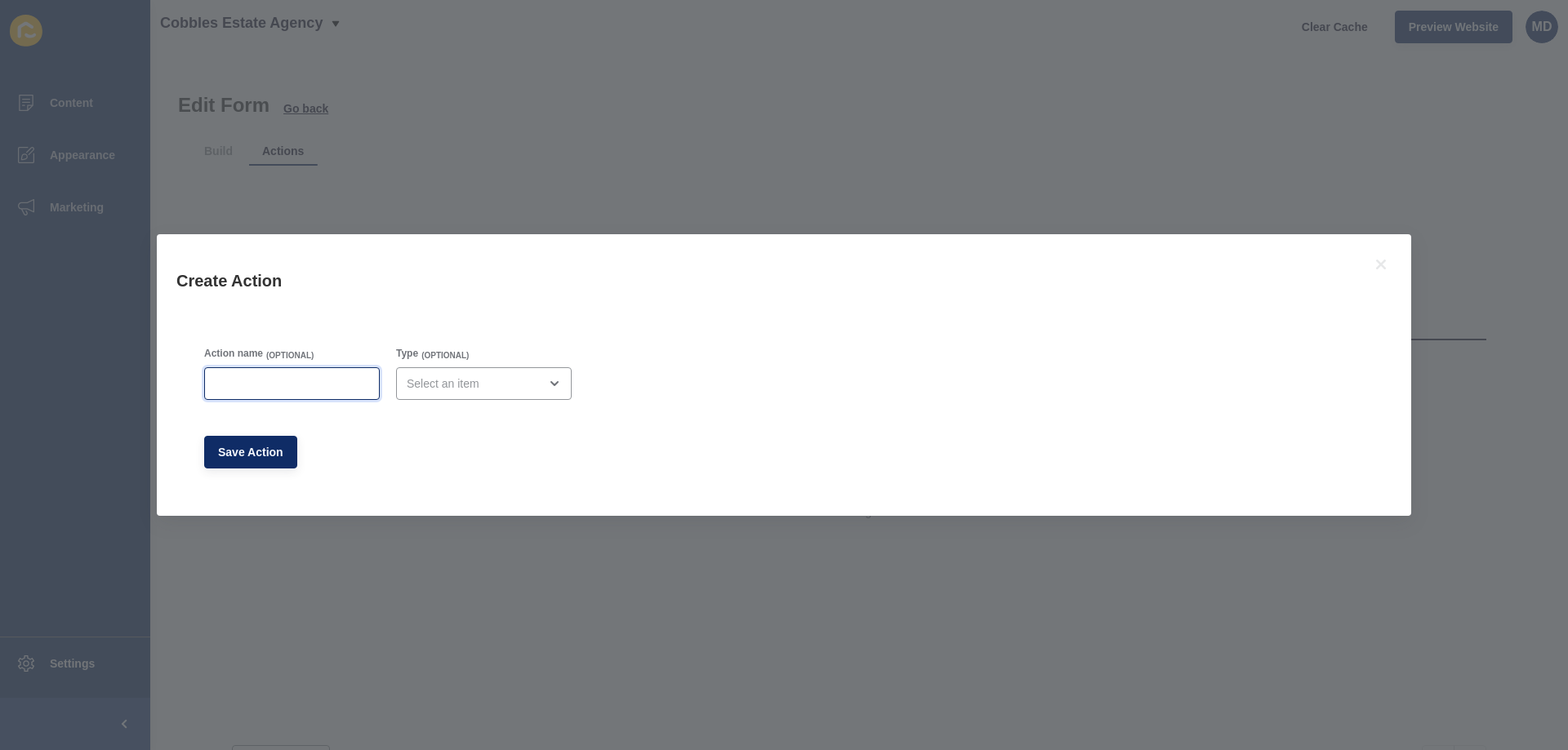
click at [276, 377] on input "Action name" at bounding box center [292, 384] width 155 height 16
paste input "tom@cobblesea.co.uk"
click at [236, 383] on input "tom@cobblesea.co.uk" at bounding box center [292, 384] width 155 height 16
drag, startPoint x: 236, startPoint y: 383, endPoint x: 178, endPoint y: 374, distance: 58.7
click at [178, 374] on div "Action name (OPTIONAL) tom@cobblesea.co.uk Type (OPTIONAL) Save Action" at bounding box center [783, 407] width 1215 height 177
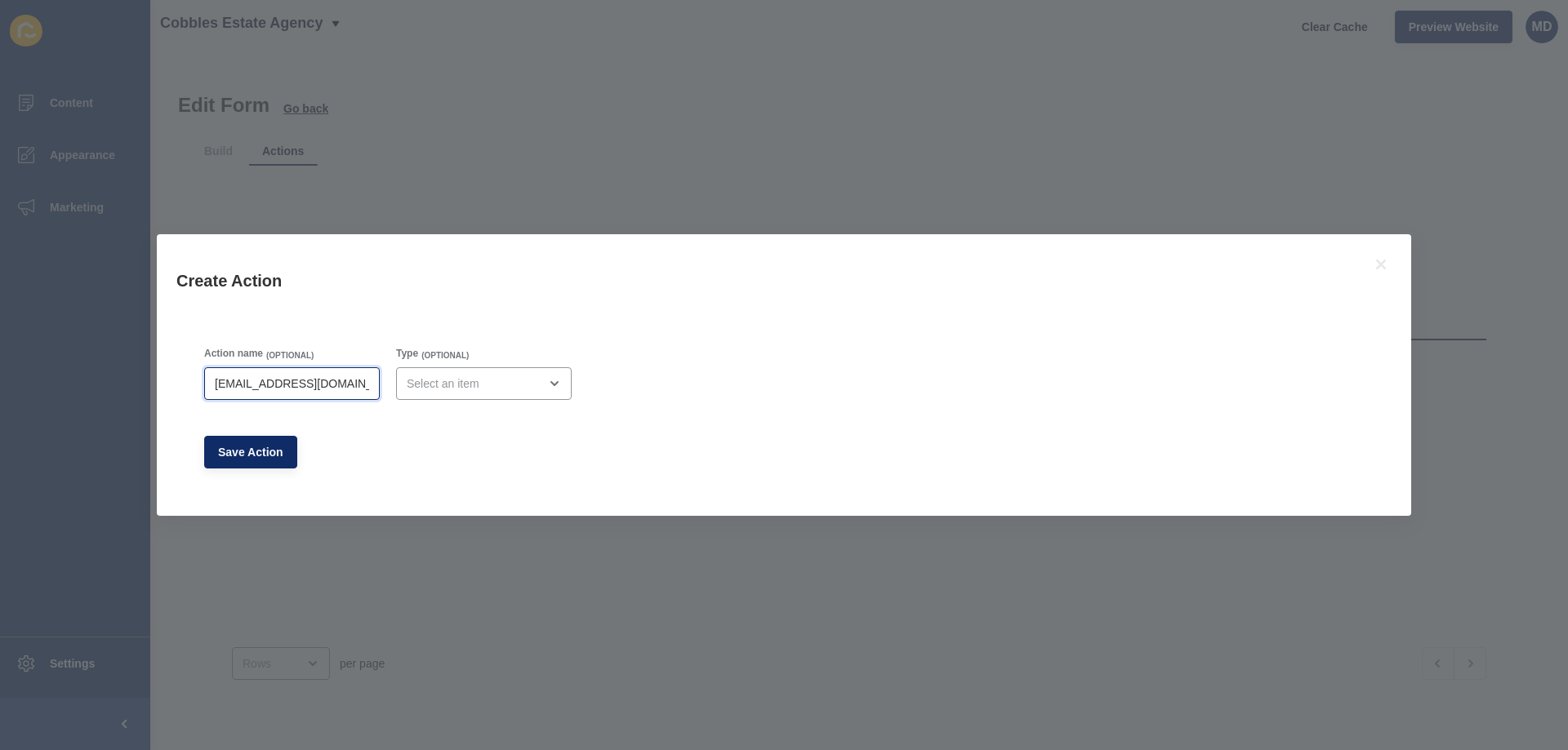
drag, startPoint x: 349, startPoint y: 386, endPoint x: 185, endPoint y: 381, distance: 164.1
click at [185, 381] on div "Action name (OPTIONAL) info@cobblesea.co.uk Type (OPTIONAL) Save Action" at bounding box center [783, 407] width 1215 height 177
type input "[EMAIL_ADDRESS][DOMAIN_NAME]"
click at [1385, 275] on button at bounding box center [1381, 265] width 21 height 21
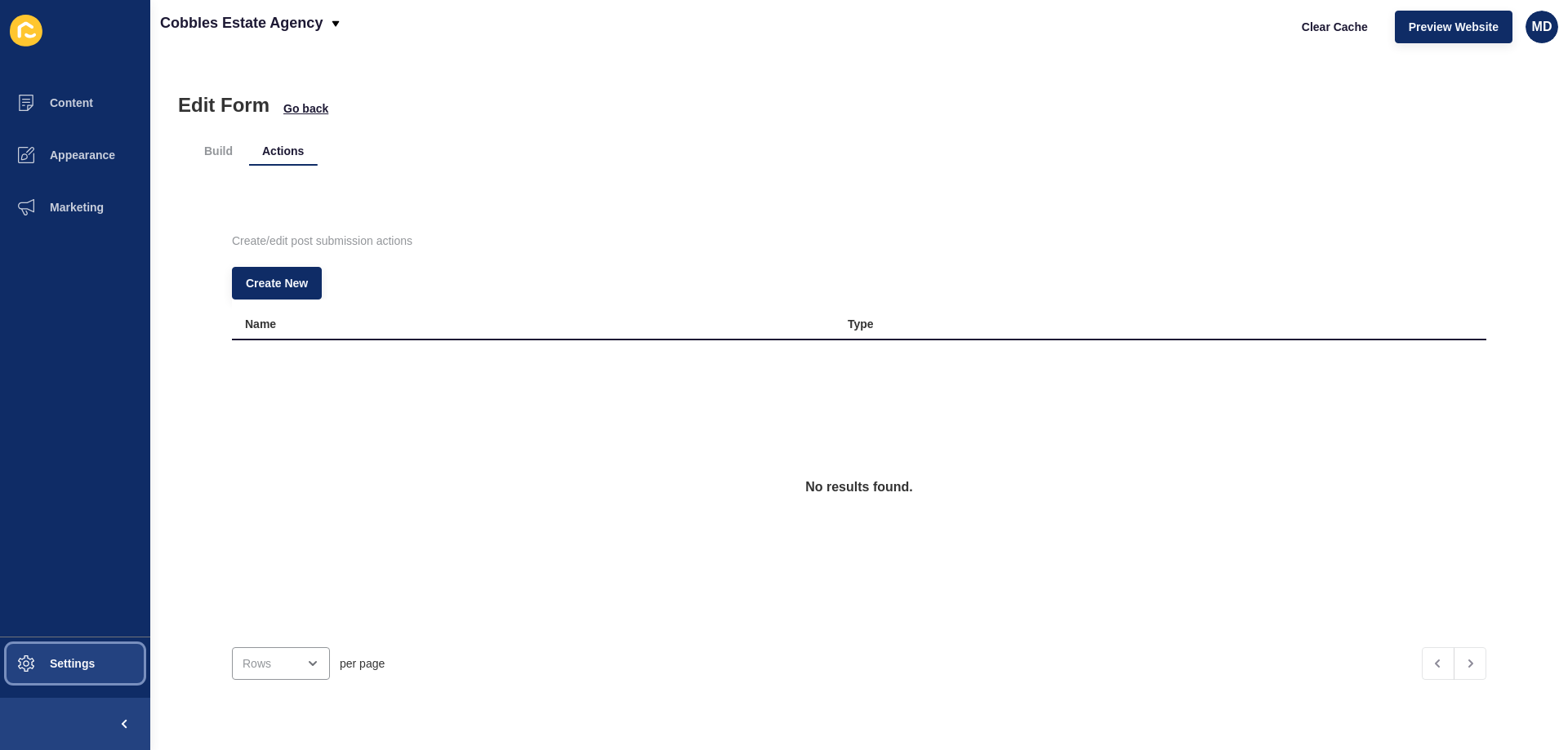
click at [52, 651] on button "Settings" at bounding box center [75, 664] width 150 height 52
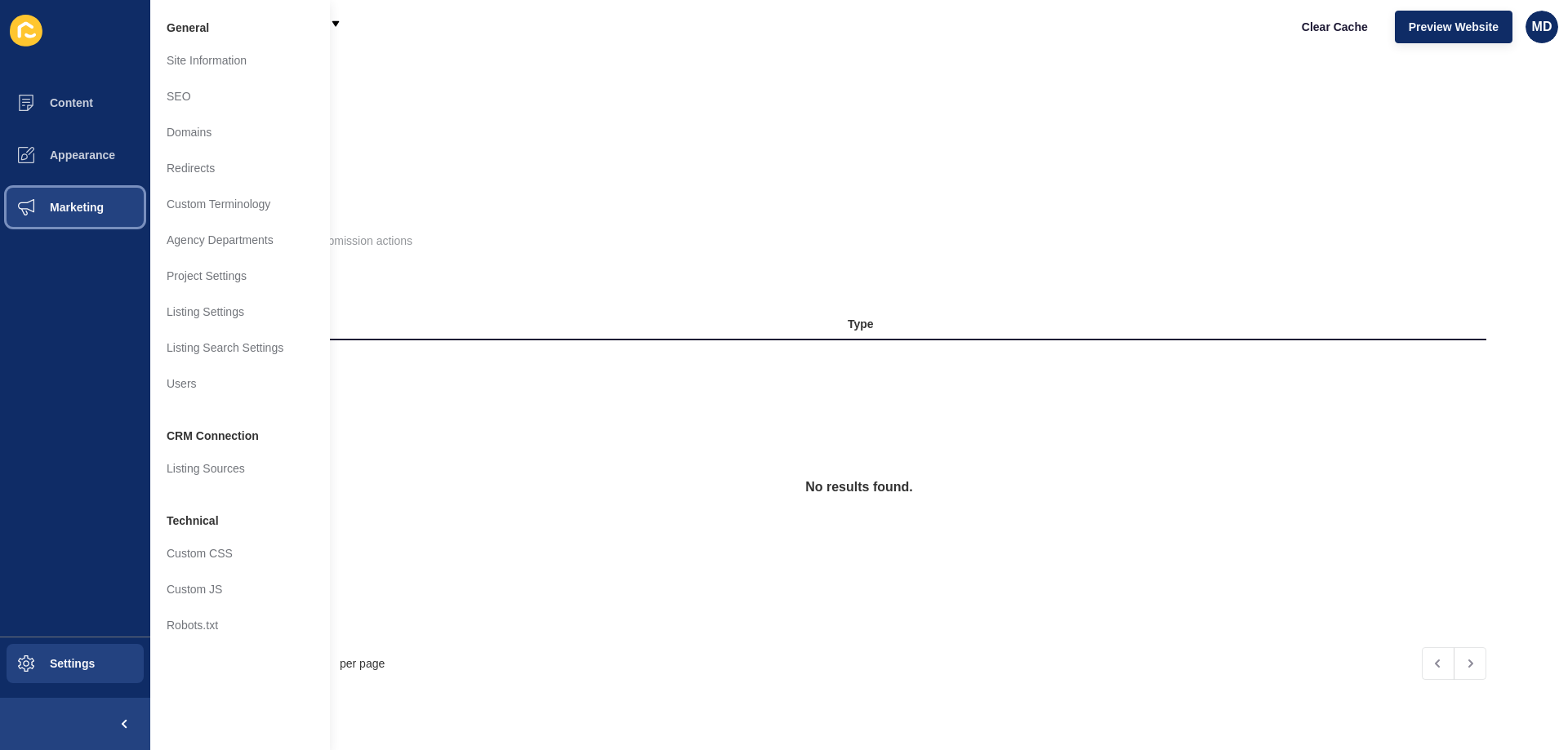
click at [49, 213] on span "Marketing" at bounding box center [50, 207] width 106 height 13
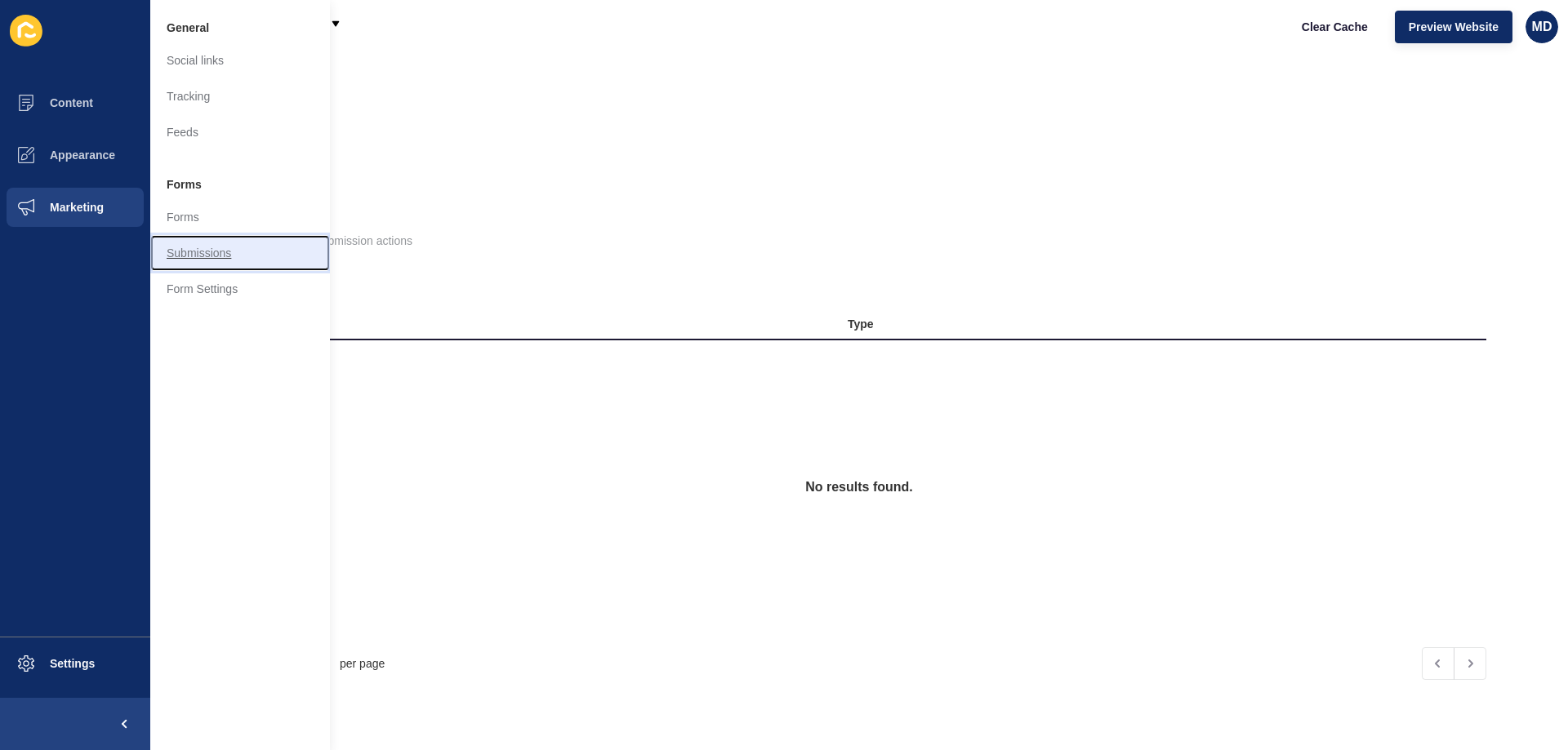
click at [196, 251] on link "Submissions" at bounding box center [240, 253] width 180 height 36
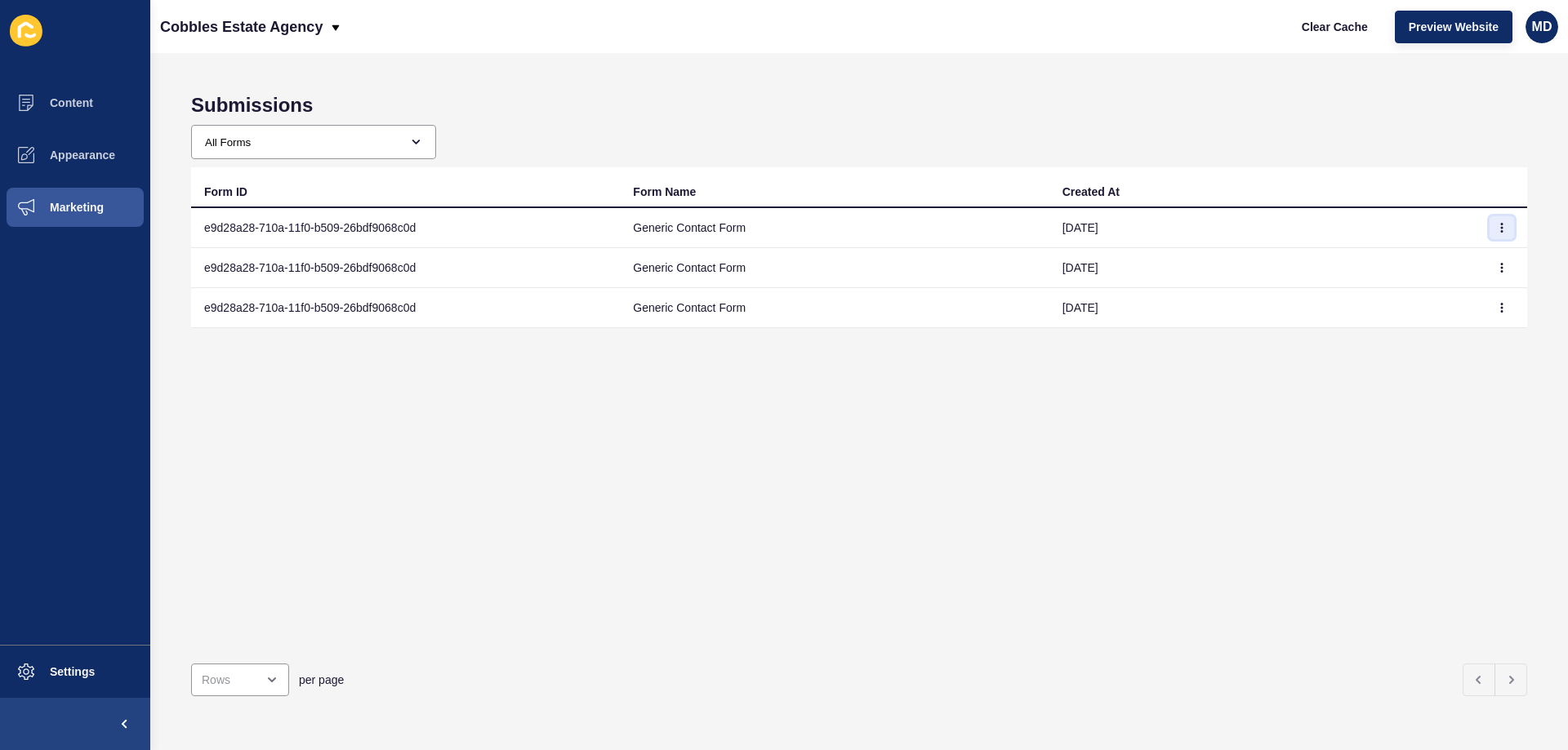
click at [1497, 224] on icon "button" at bounding box center [1501, 227] width 10 height 10
click at [1455, 251] on link "View" at bounding box center [1444, 260] width 115 height 36
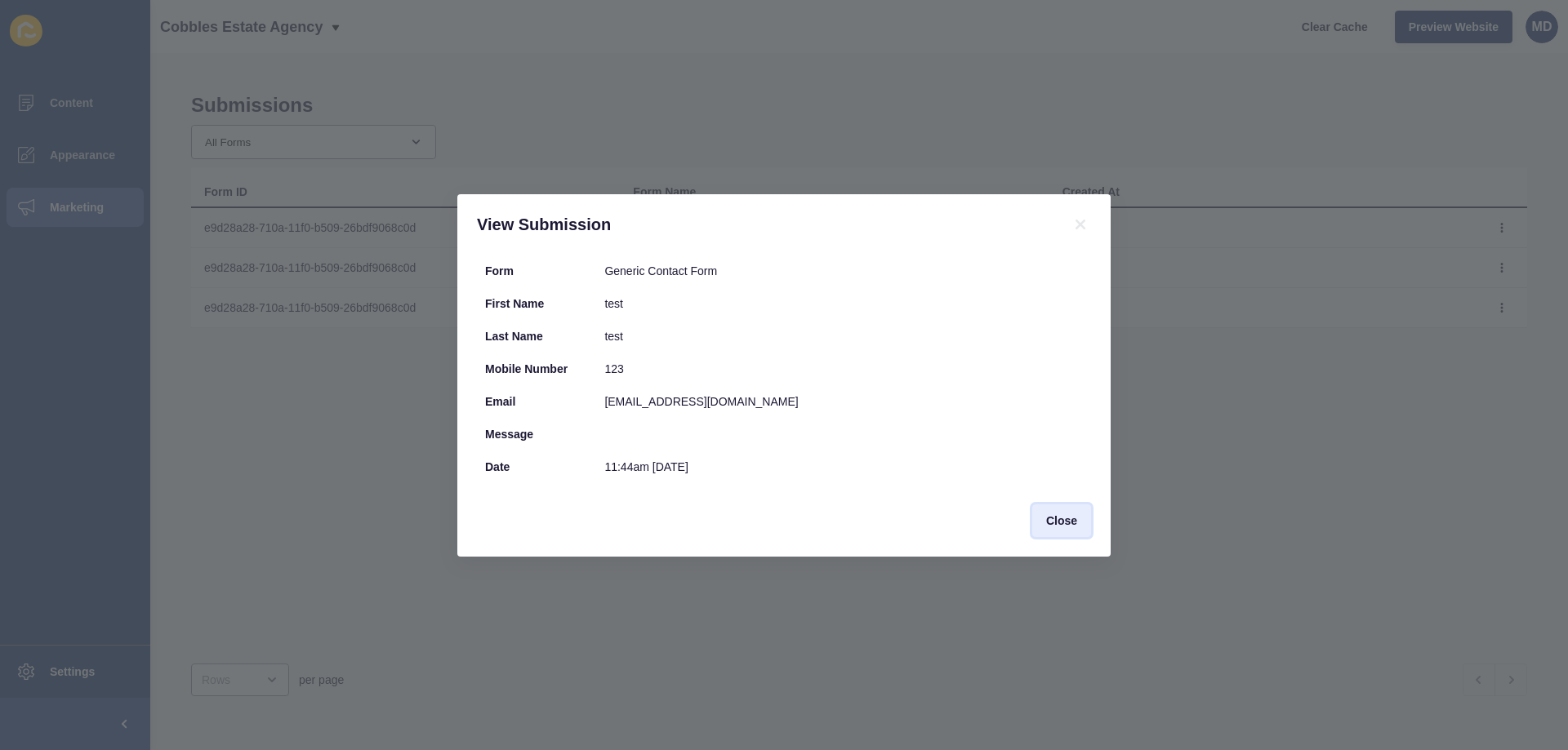
click at [1056, 513] on span "Close" at bounding box center [1061, 521] width 31 height 16
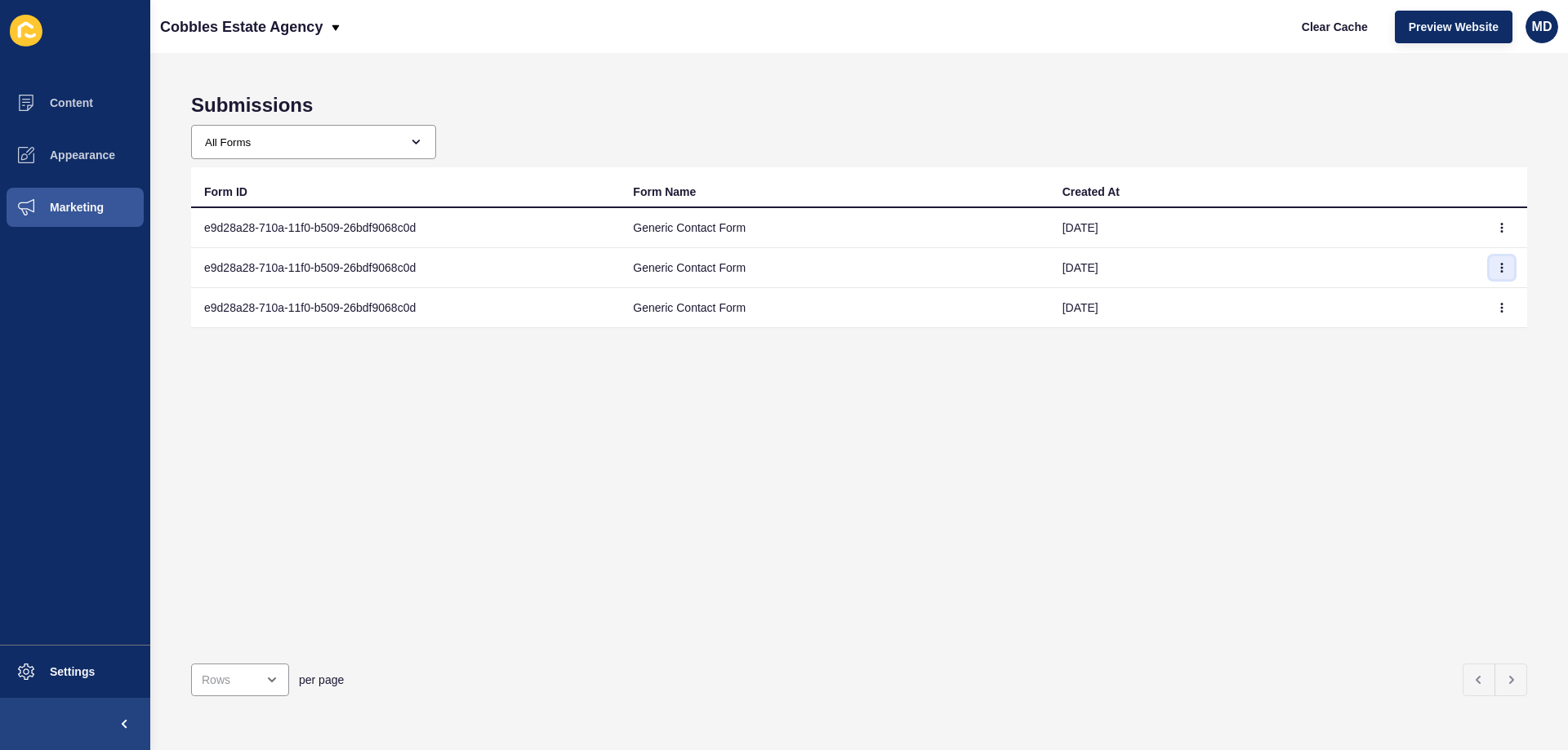
click at [1497, 272] on icon "button" at bounding box center [1501, 267] width 10 height 10
click at [1451, 313] on link "View" at bounding box center [1444, 300] width 115 height 36
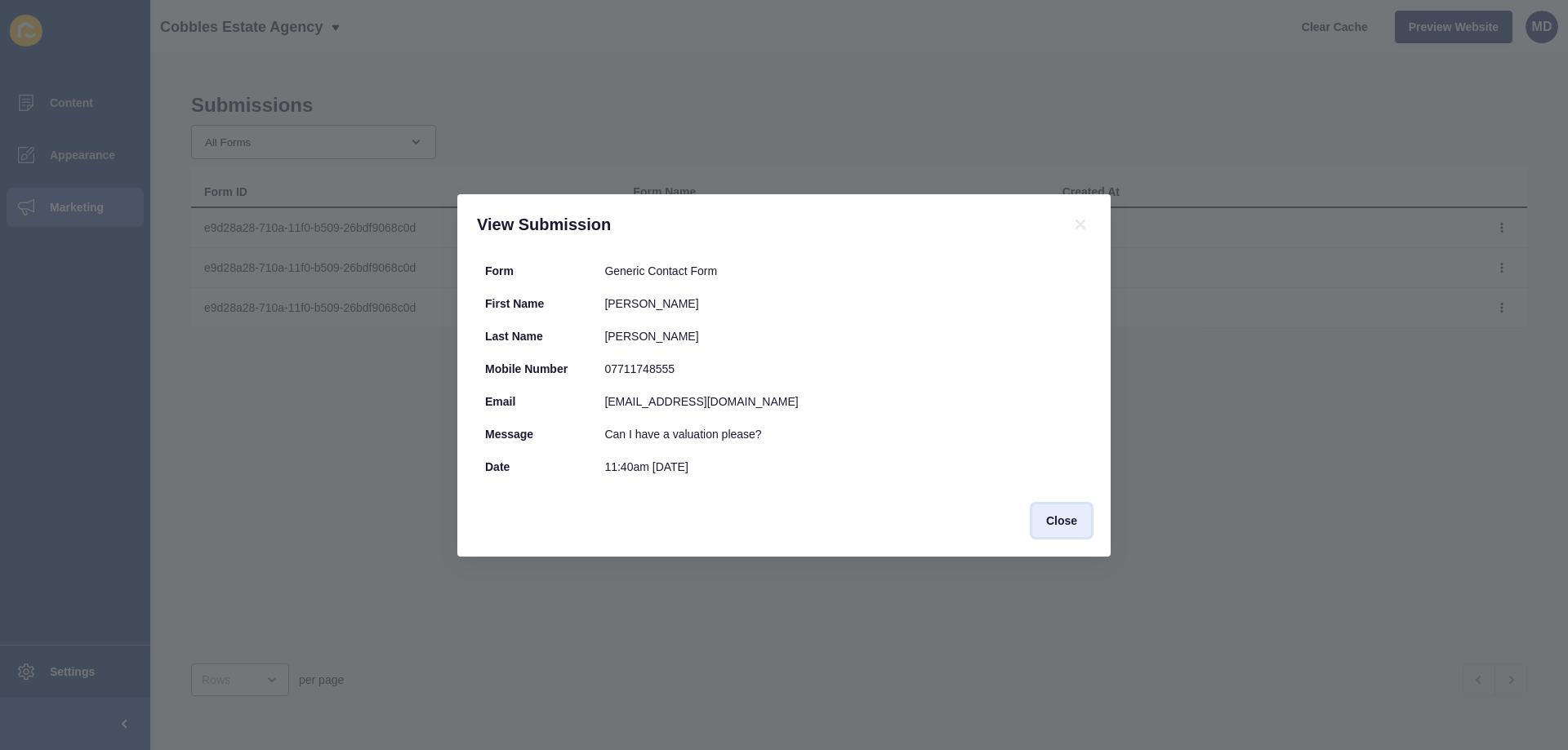
click at [1057, 524] on span "Close" at bounding box center [1061, 521] width 31 height 16
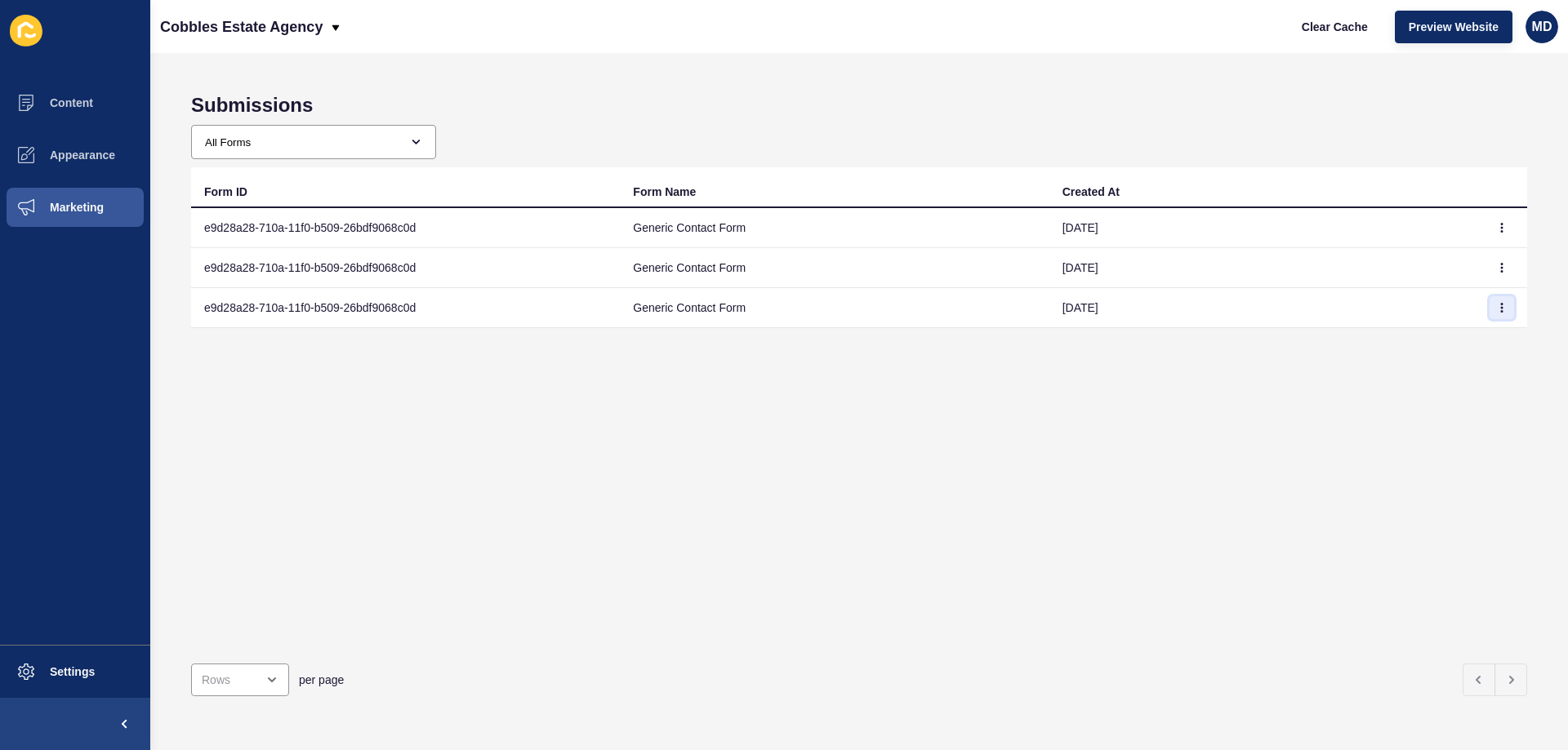
click at [1497, 307] on icon "button" at bounding box center [1501, 307] width 10 height 10
click at [1441, 340] on link "View" at bounding box center [1444, 340] width 115 height 36
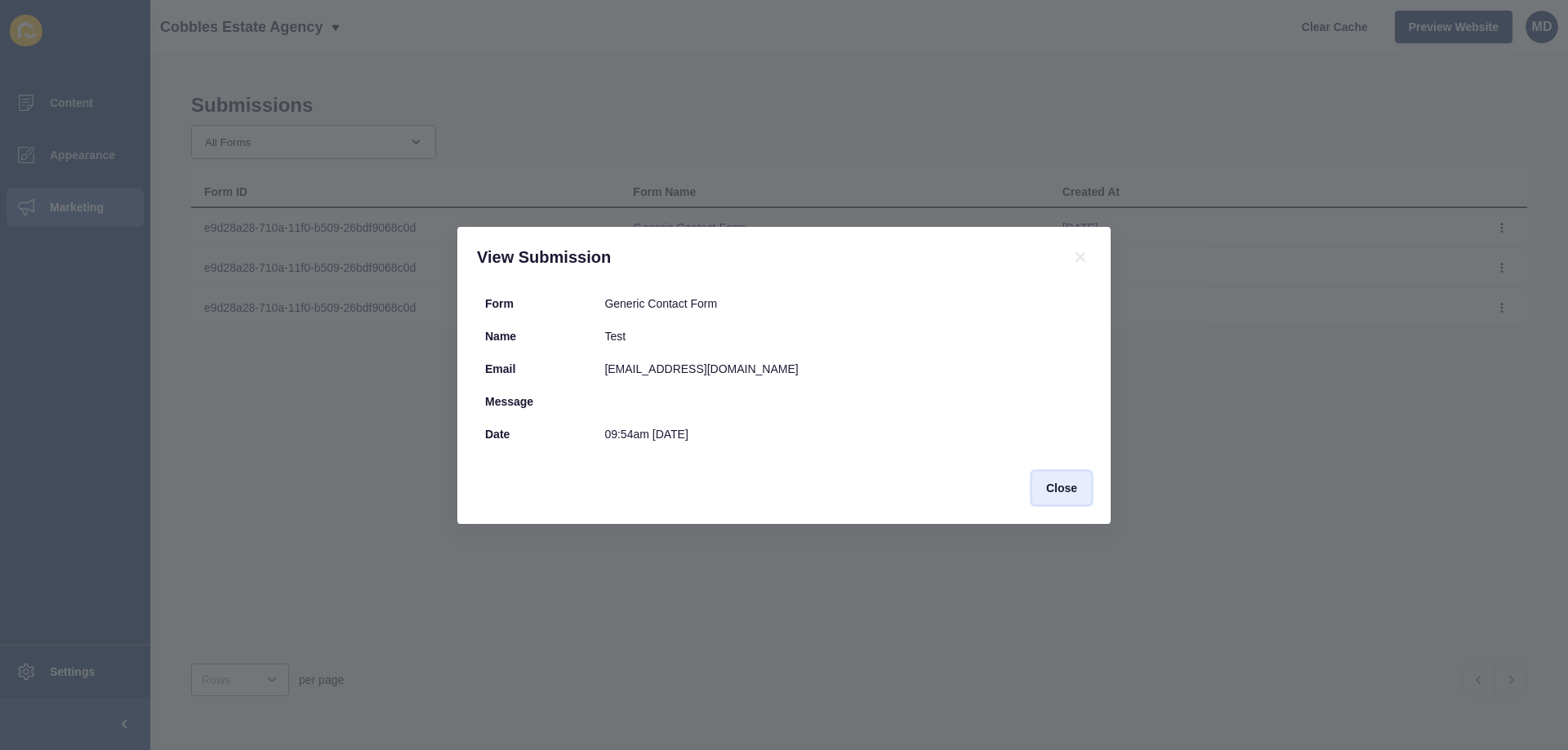
click at [1036, 478] on button "Close" at bounding box center [1061, 488] width 59 height 33
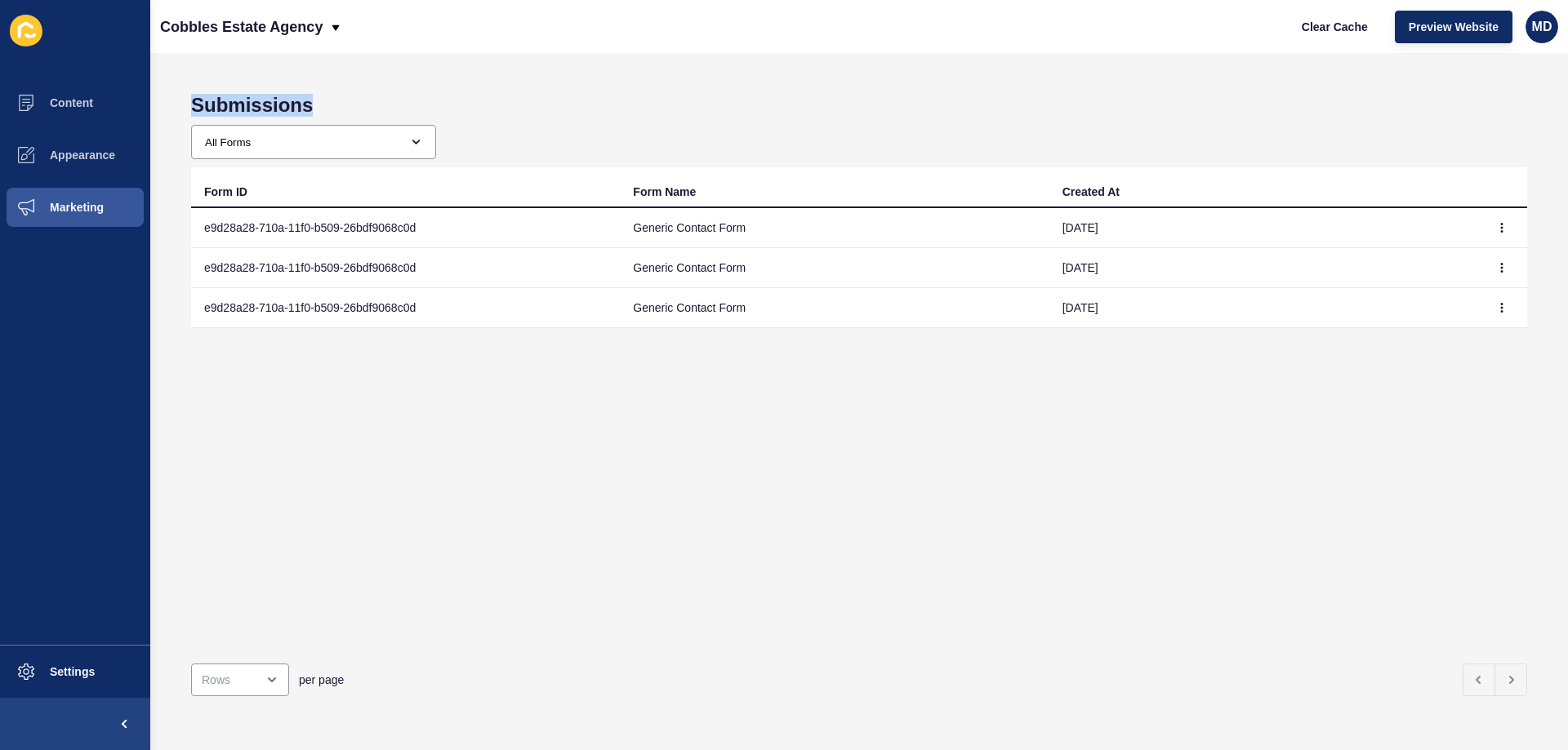
drag, startPoint x: 173, startPoint y: 105, endPoint x: 330, endPoint y: 107, distance: 157.0
click at [330, 107] on div "Submissions All Forms Generic Contact Form Agency Contact Form Agent Contact Fo…" at bounding box center [859, 402] width 1418 height 698
click at [55, 668] on span "Settings" at bounding box center [45, 672] width 97 height 13
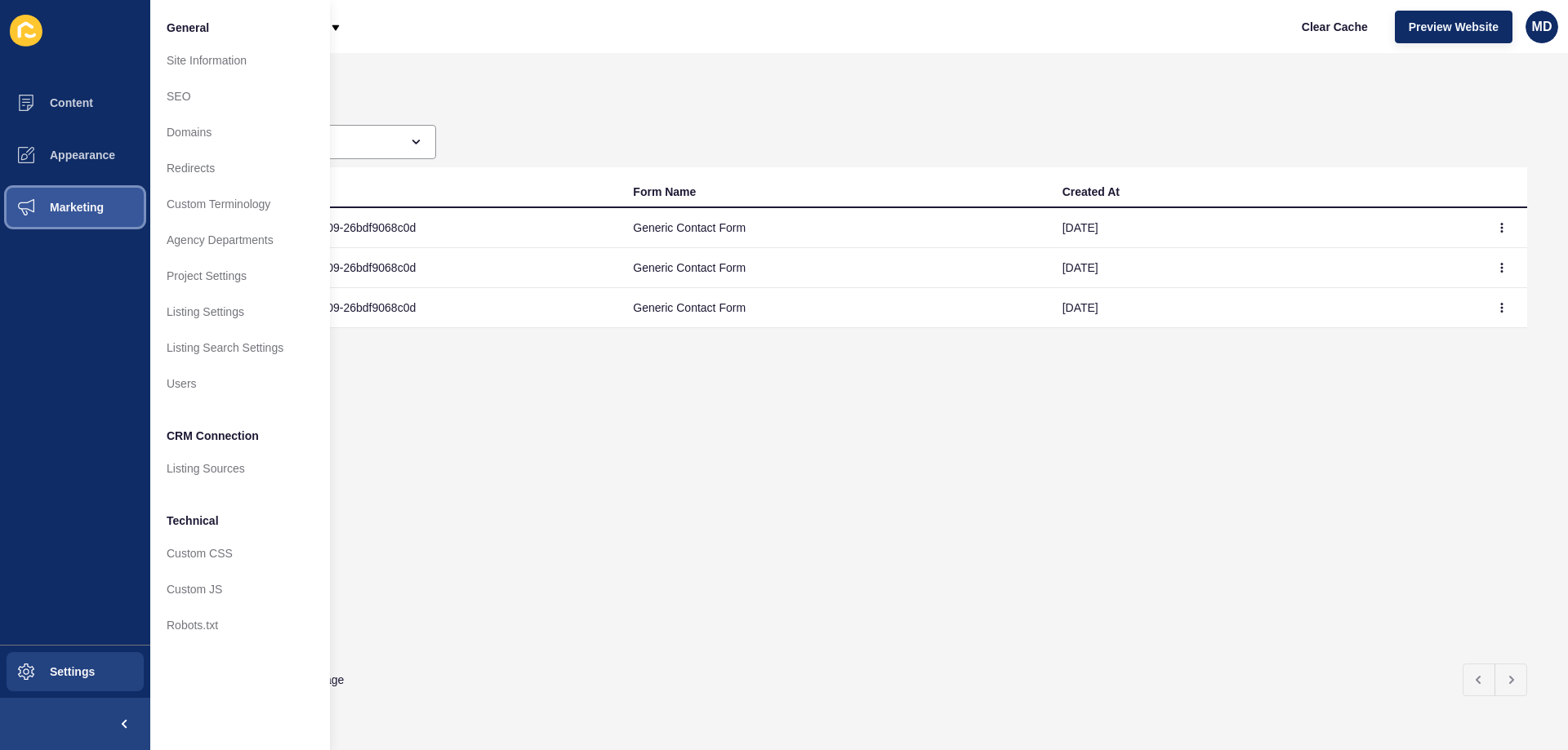
click at [62, 218] on button "Marketing" at bounding box center [75, 207] width 150 height 52
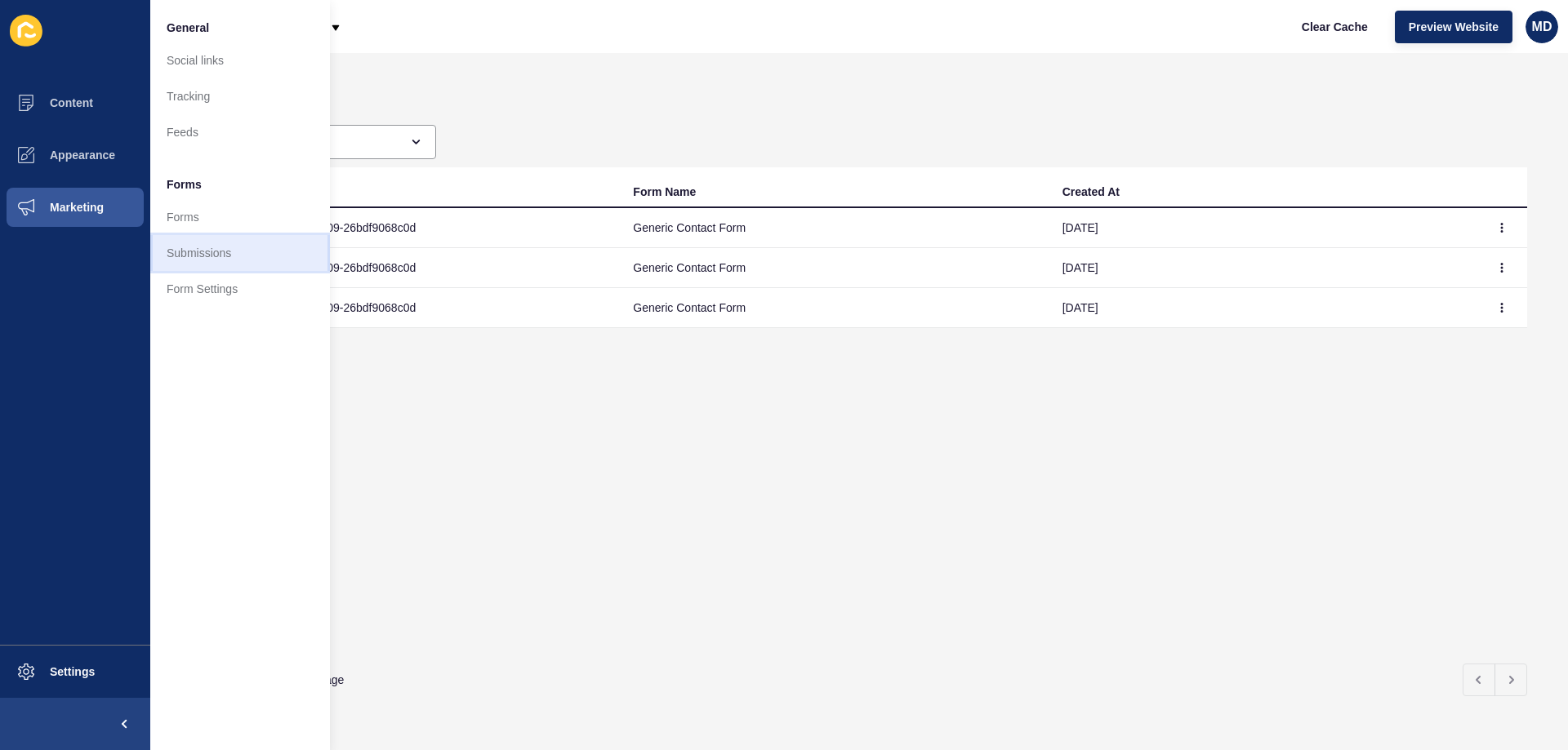
click at [187, 261] on link "Submissions" at bounding box center [240, 253] width 180 height 36
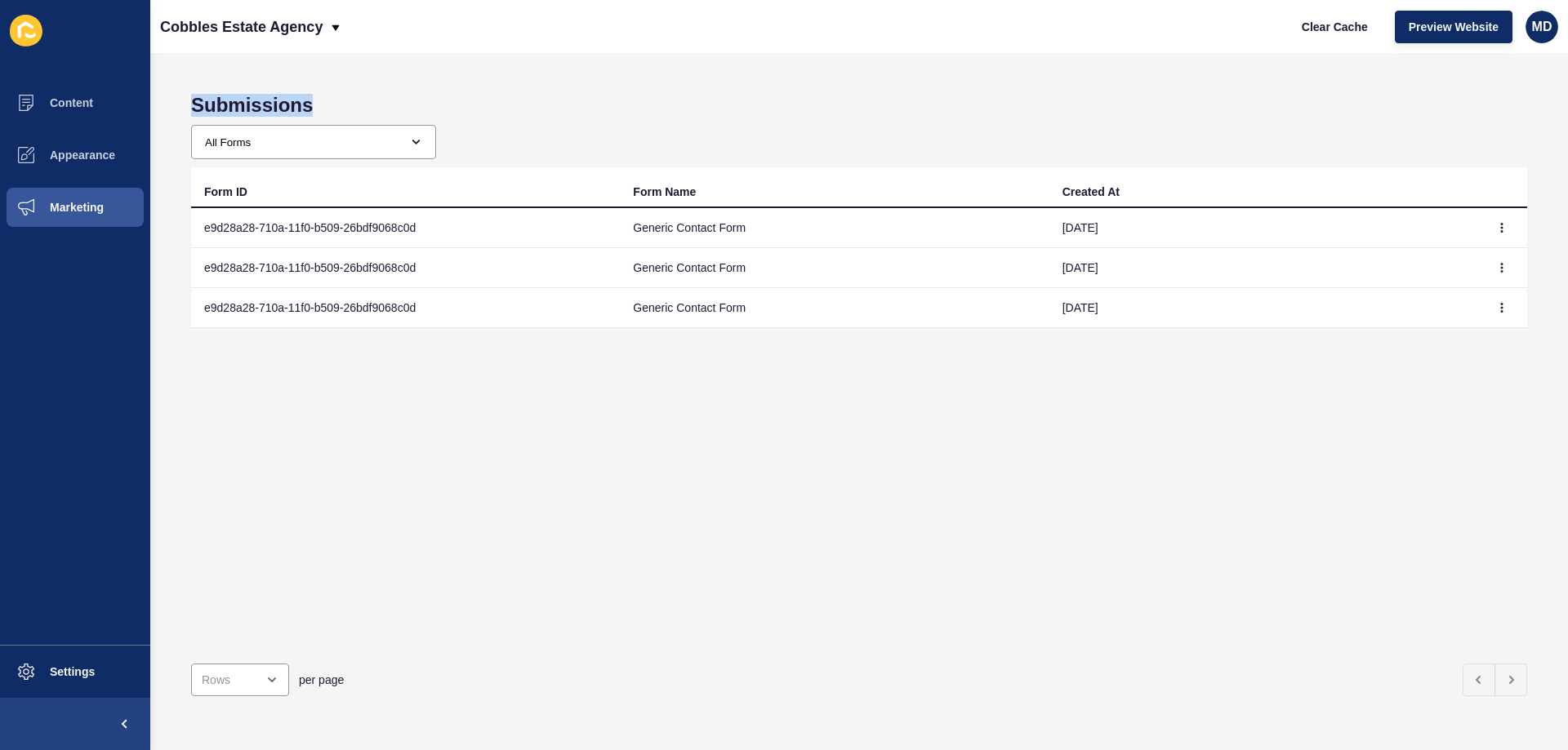
drag, startPoint x: 1054, startPoint y: 229, endPoint x: 1178, endPoint y: 228, distance: 124.0
click at [1178, 228] on td "19 Sep 2025" at bounding box center [1264, 227] width 428 height 40
drag, startPoint x: 1039, startPoint y: 274, endPoint x: 1148, endPoint y: 283, distance: 109.4
click at [1164, 278] on tr "e9d28a28-710a-11f0-b509-26bdf9068c0d Generic Contact Form 19 Sep 2025" at bounding box center [859, 267] width 1336 height 40
drag, startPoint x: 1049, startPoint y: 312, endPoint x: 1147, endPoint y: 301, distance: 98.6
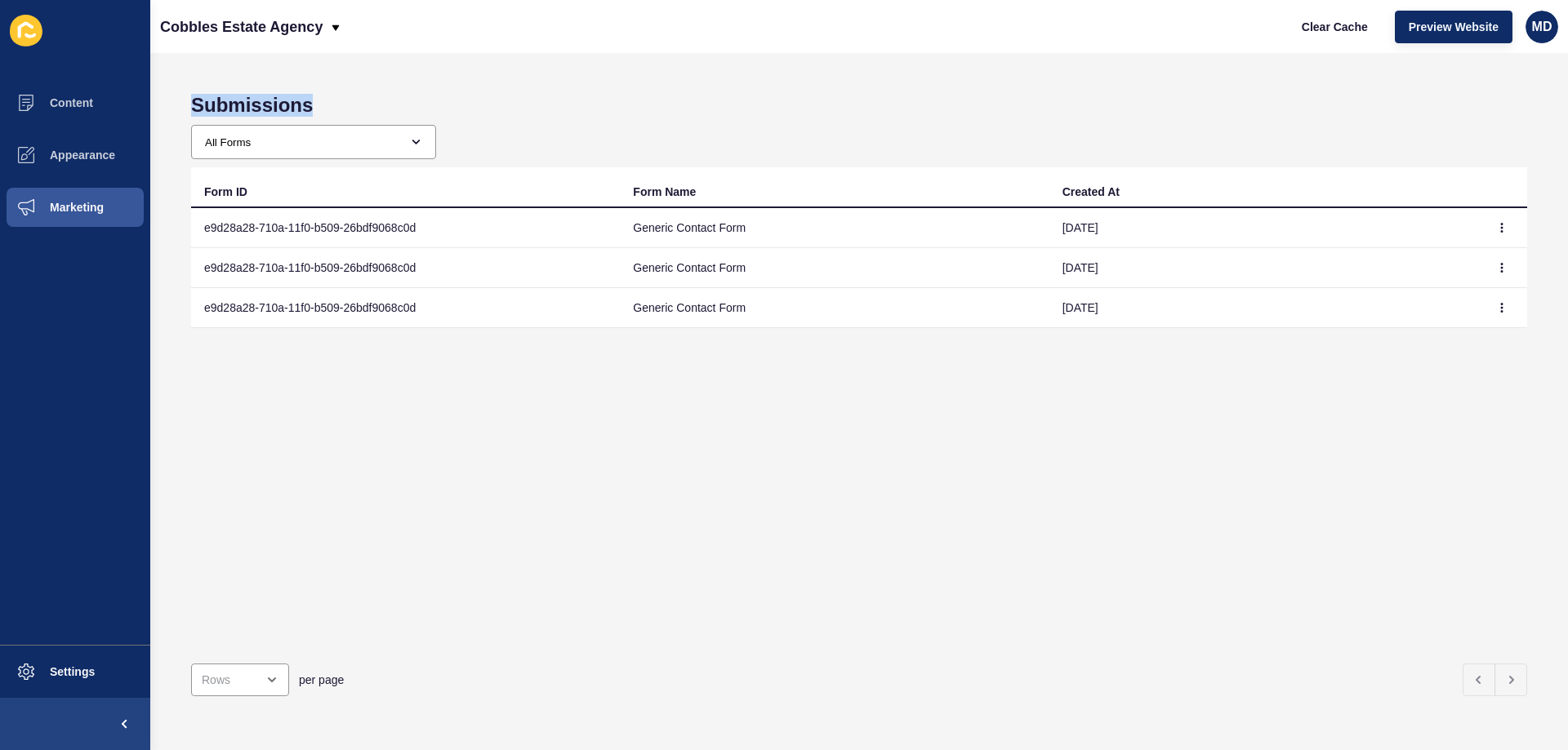
click at [1147, 301] on td "15 Aug 2025" at bounding box center [1264, 307] width 428 height 40
click at [1181, 340] on div "Form ID Form Name Created At e9d28a28-710a-11f0-b509-26bdf9068c0d Generic Conta…" at bounding box center [859, 409] width 1336 height 483
click at [1495, 221] on button "button" at bounding box center [1502, 228] width 25 height 23
click at [1484, 263] on link "View" at bounding box center [1444, 260] width 115 height 36
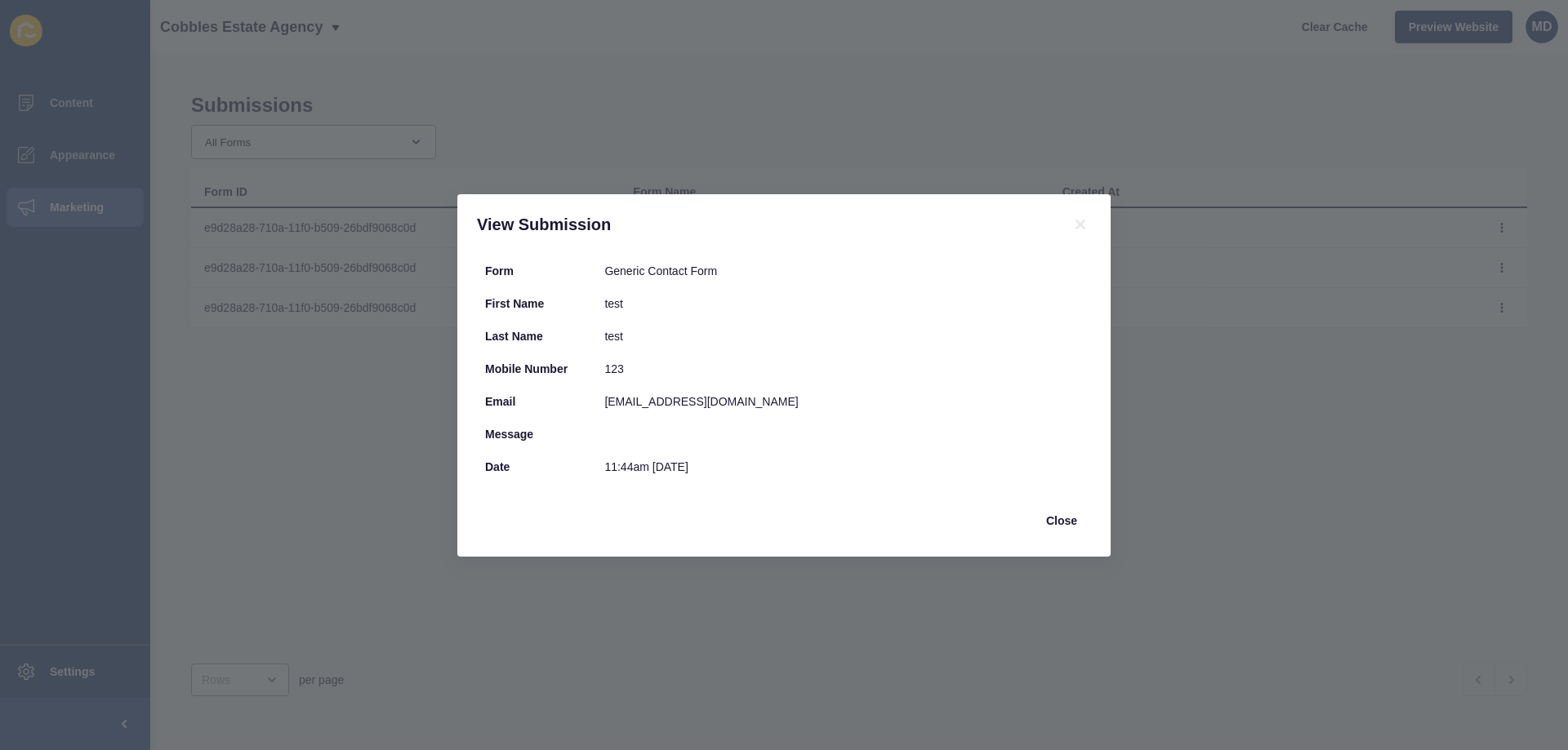
drag, startPoint x: 796, startPoint y: 478, endPoint x: 374, endPoint y: 258, distance: 475.9
click at [374, 258] on div "View Submission Form Generic Contact Form First Name test Last Name test Mobile…" at bounding box center [784, 375] width 1568 height 750
click at [359, 457] on div "View Submission Form Generic Contact Form First Name test Last Name test Mobile…" at bounding box center [784, 375] width 1568 height 750
click at [1054, 507] on button "Close" at bounding box center [1061, 521] width 59 height 33
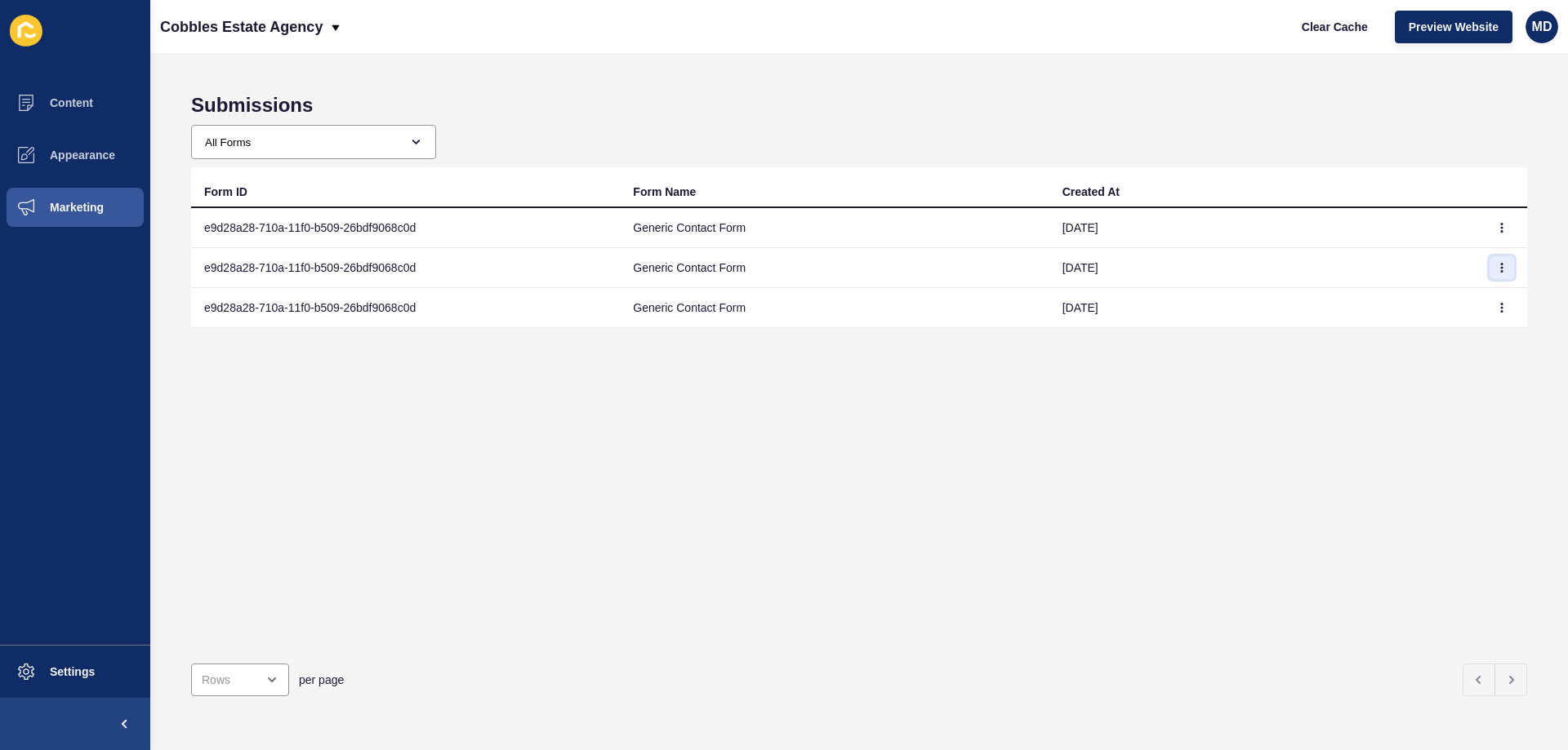
click at [1500, 269] on button "button" at bounding box center [1502, 268] width 25 height 23
click at [1465, 315] on link "View" at bounding box center [1444, 300] width 115 height 36
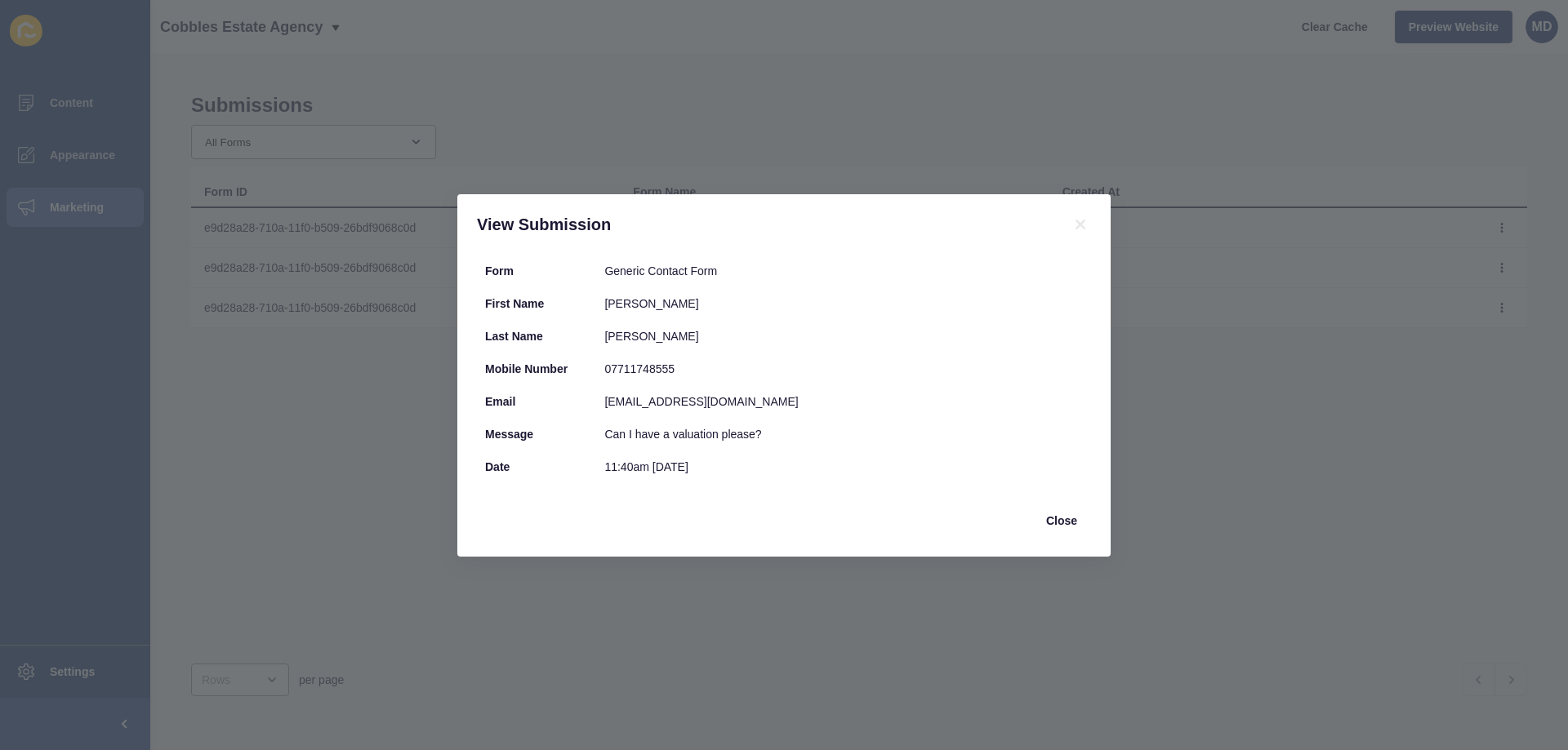
drag, startPoint x: 786, startPoint y: 469, endPoint x: 395, endPoint y: 267, distance: 440.1
click at [395, 267] on div "View Submission Form Generic Contact Form First Name David Last Name Lewis Mobi…" at bounding box center [784, 375] width 1568 height 750
click at [692, 302] on div "David" at bounding box center [844, 304] width 478 height 16
click at [1078, 219] on icon at bounding box center [1081, 225] width 20 height 20
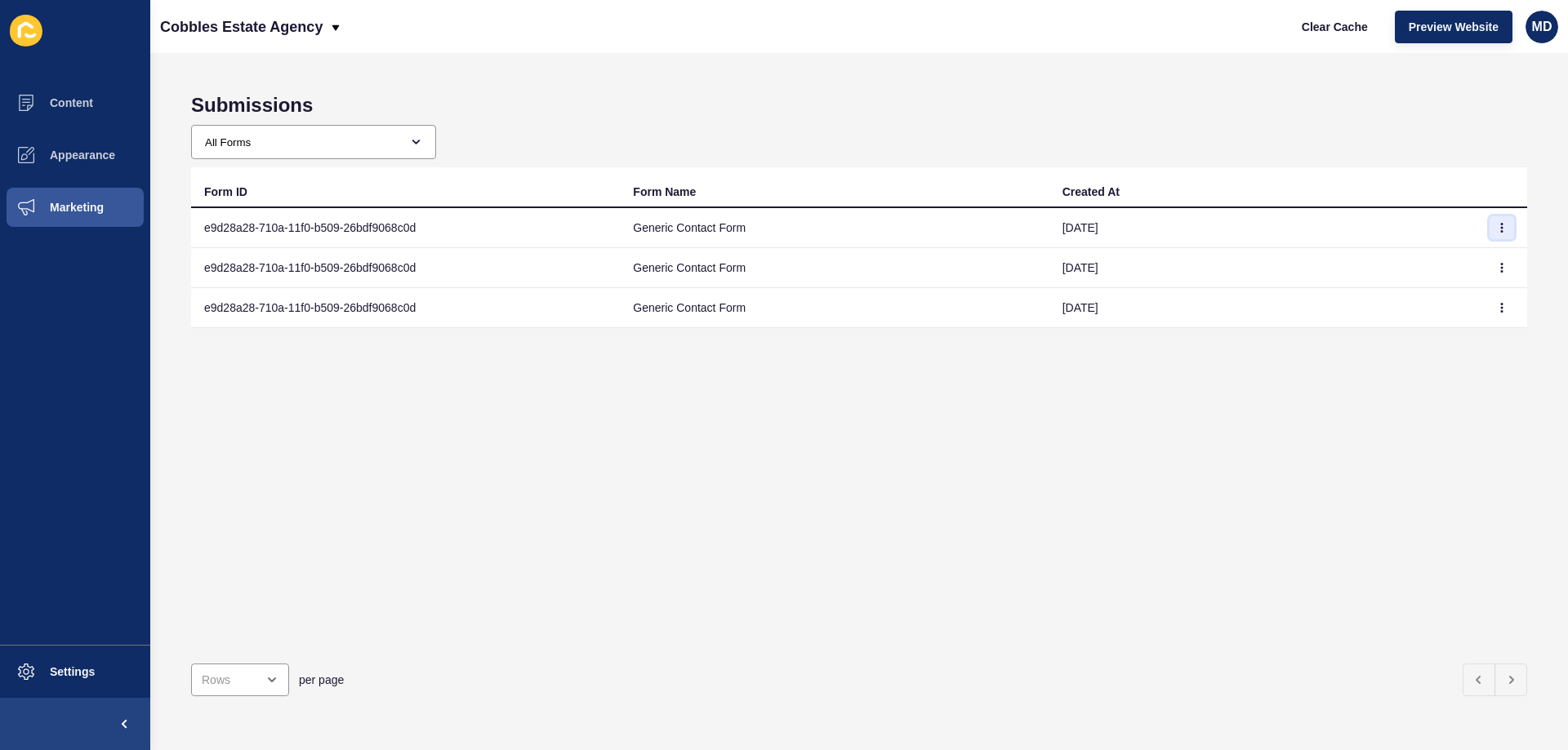
click at [1490, 222] on button "button" at bounding box center [1502, 228] width 25 height 23
click at [1422, 260] on link "View" at bounding box center [1444, 260] width 115 height 36
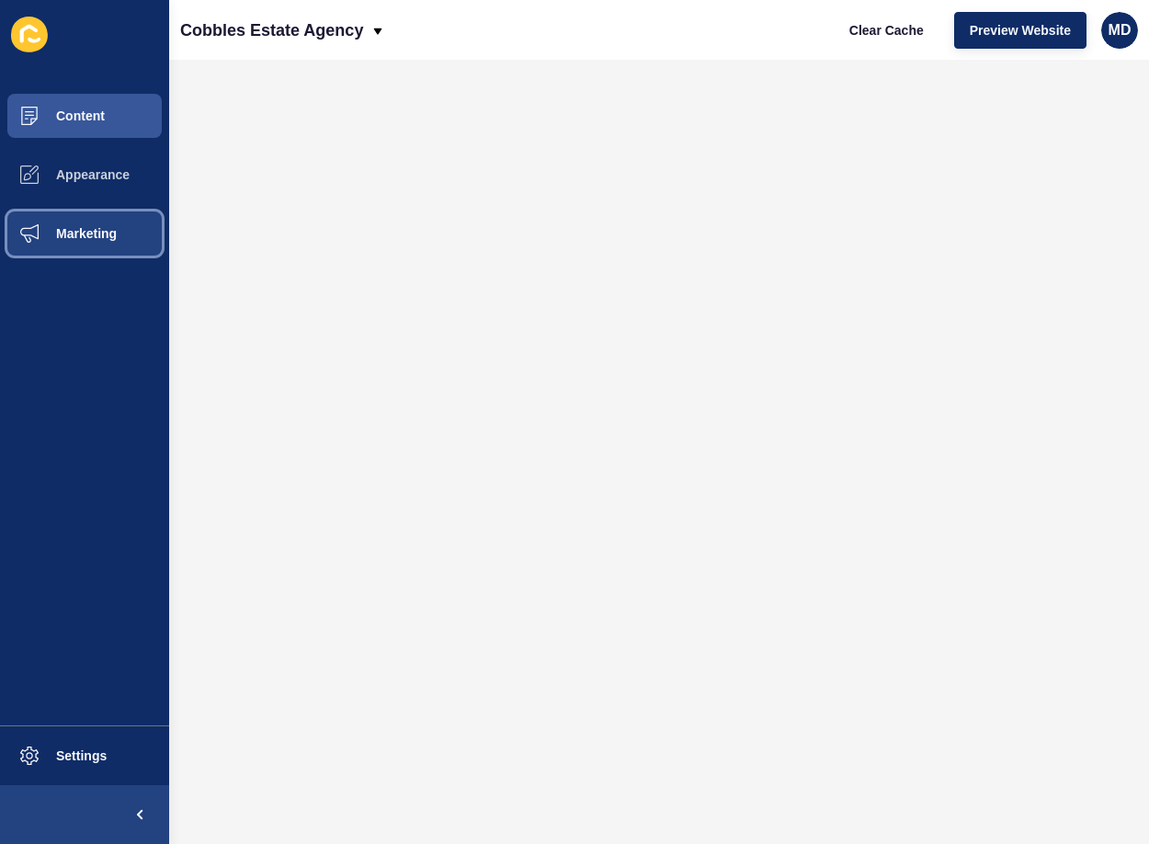
click at [85, 235] on span "Marketing" at bounding box center [56, 233] width 119 height 15
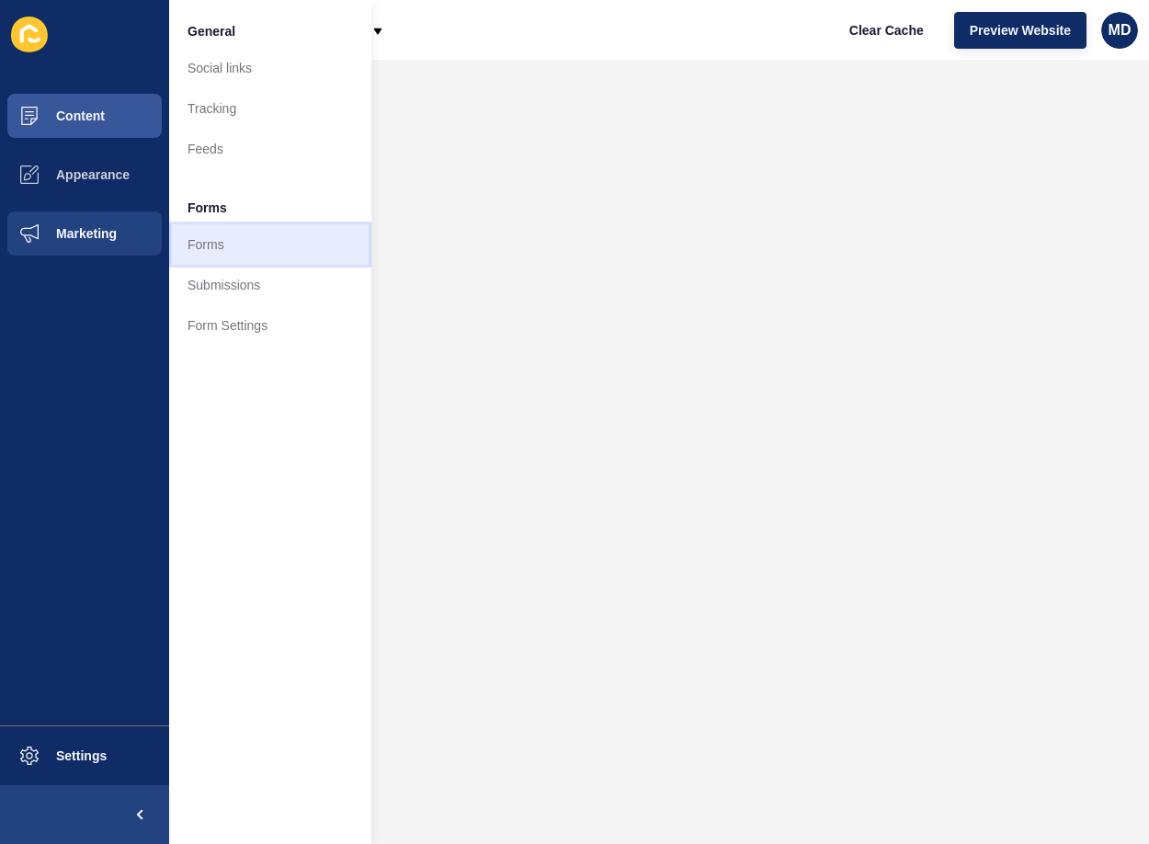
click at [242, 254] on link "Forms" at bounding box center [270, 244] width 202 height 40
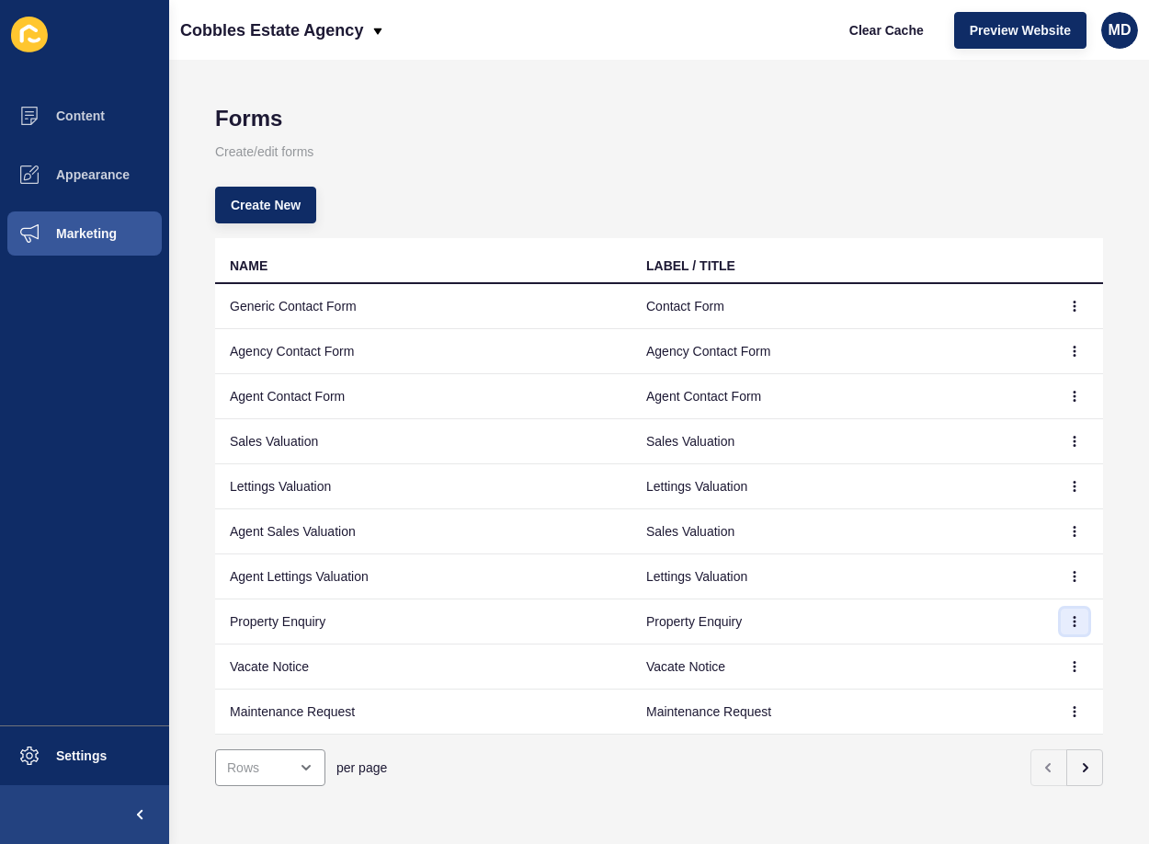
click at [1069, 626] on icon "button" at bounding box center [1074, 621] width 11 height 11
click at [1015, 665] on link "Edit" at bounding box center [1010, 658] width 129 height 40
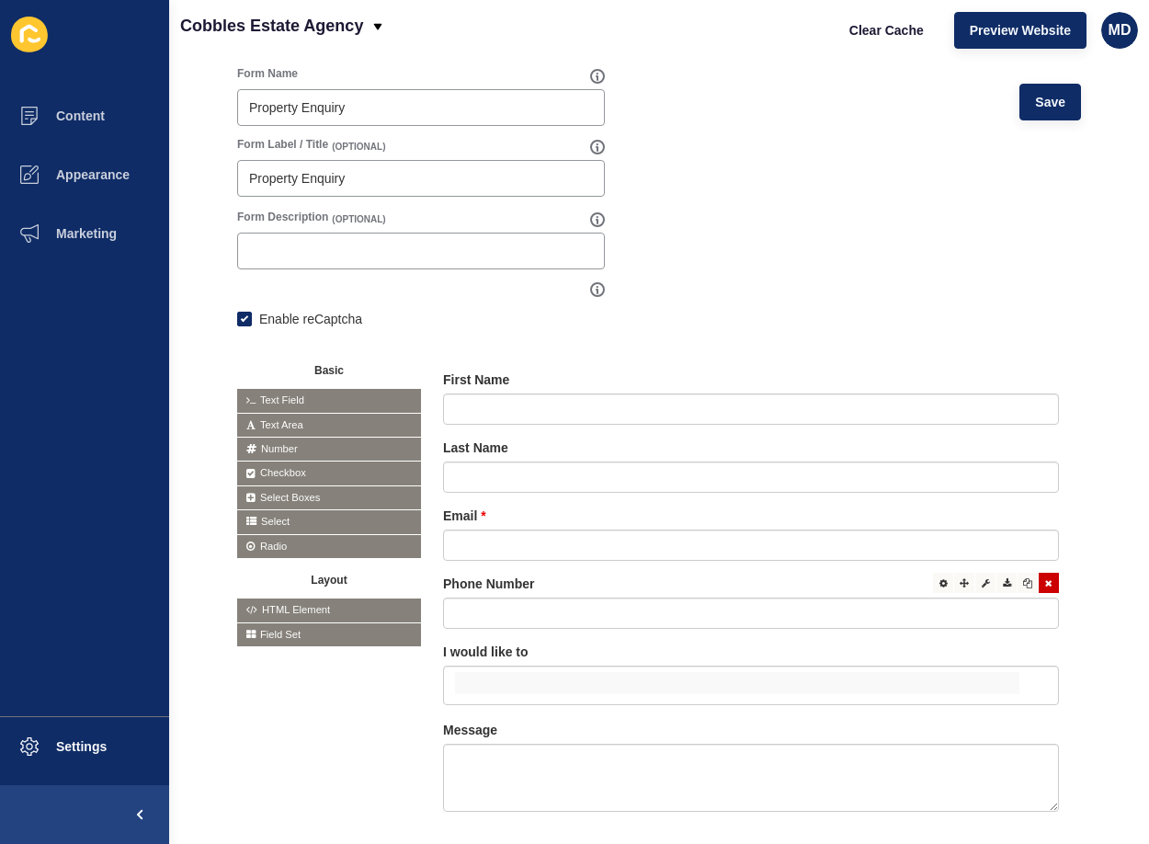
scroll to position [255, 0]
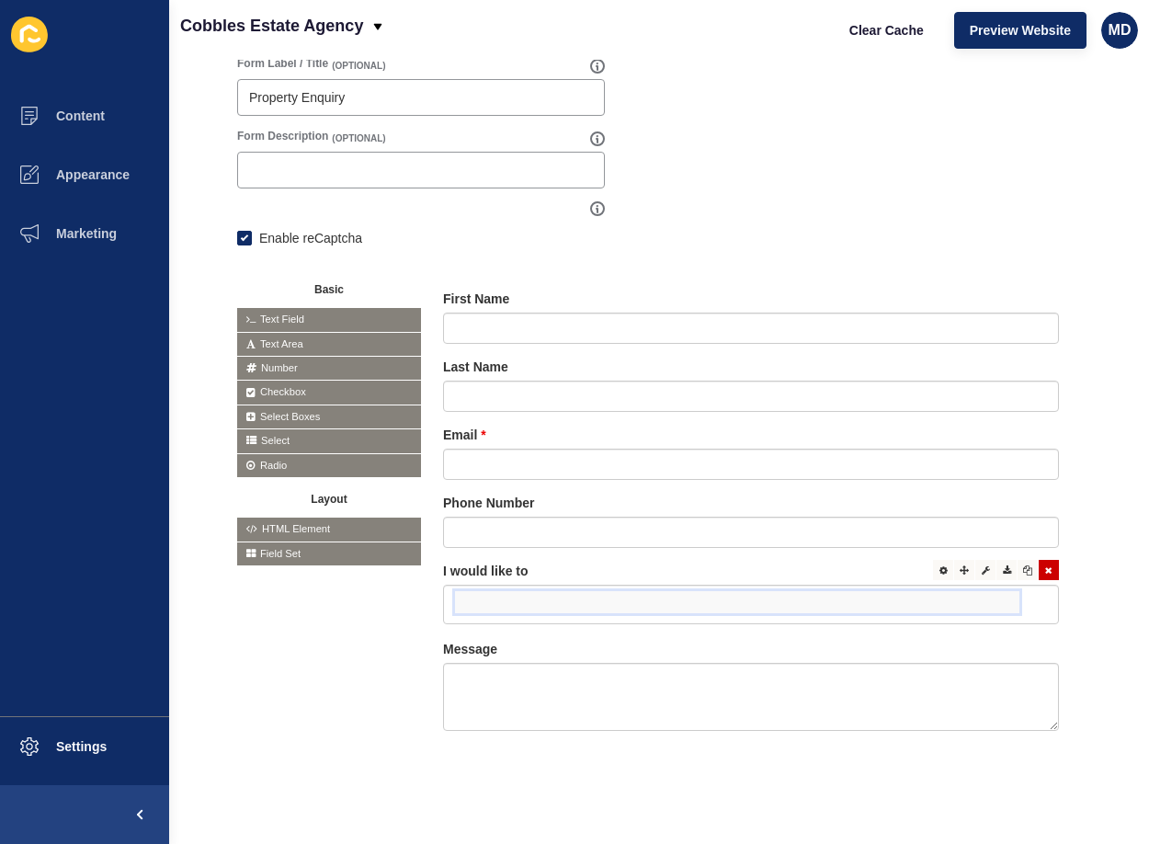
click at [491, 591] on input "false" at bounding box center [737, 602] width 564 height 22
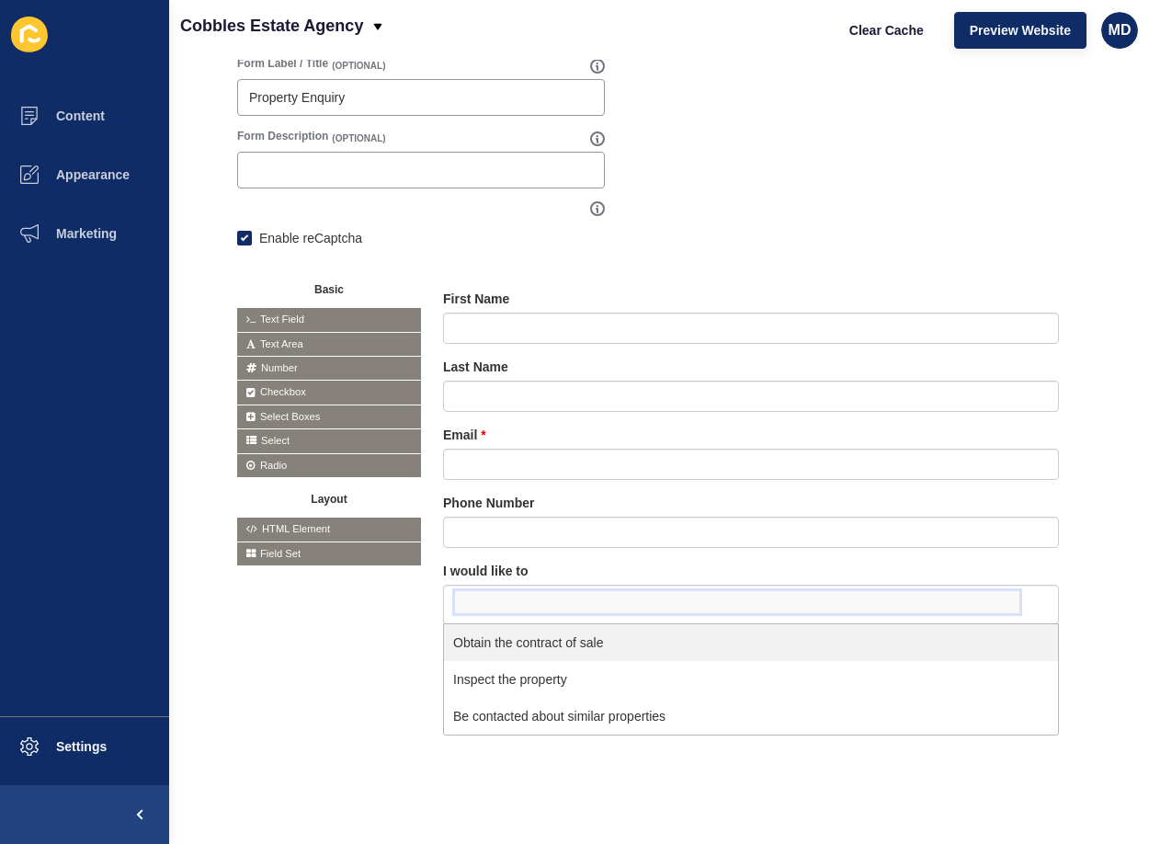
click at [311, 308] on span "Text Field" at bounding box center [329, 319] width 184 height 23
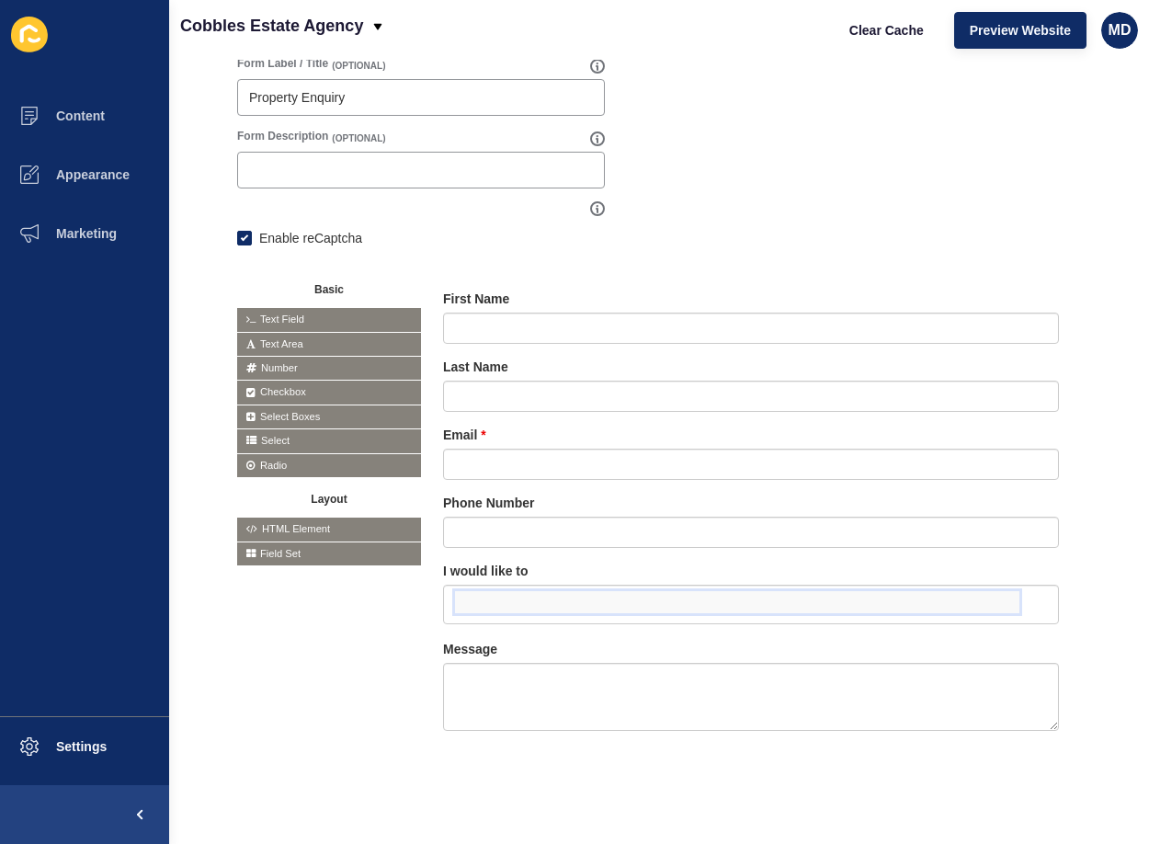
click at [331, 380] on span "Checkbox" at bounding box center [329, 391] width 184 height 23
click at [937, 561] on div at bounding box center [943, 570] width 20 height 20
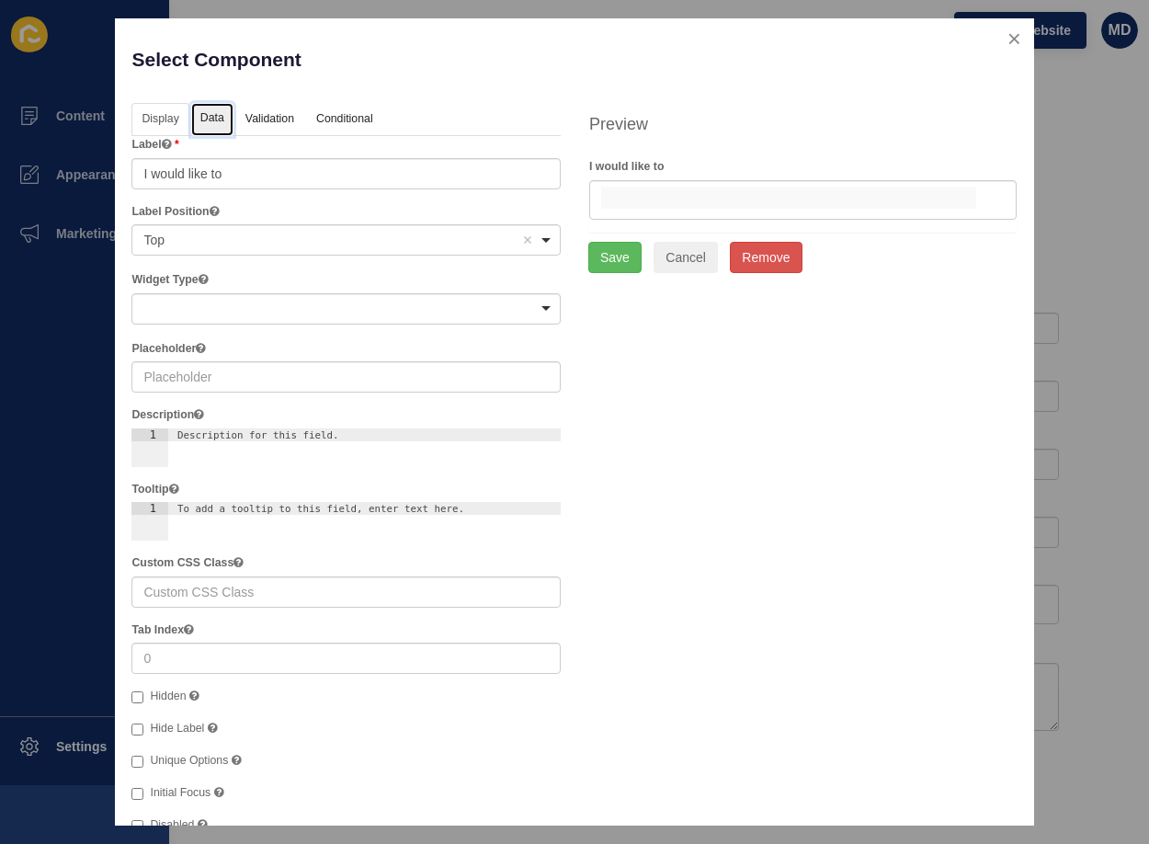
click at [199, 122] on link "Data" at bounding box center [212, 120] width 42 height 34
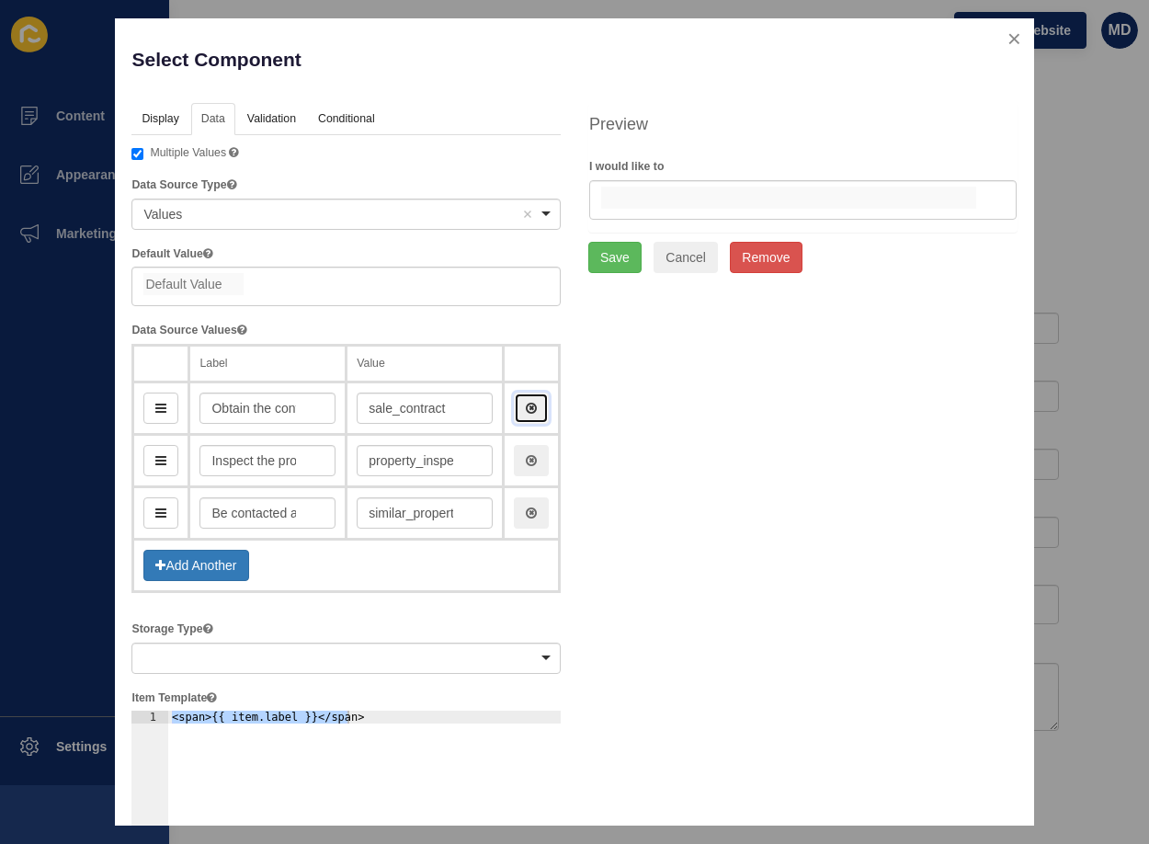
click at [527, 414] on icon "button" at bounding box center [531, 408] width 11 height 13
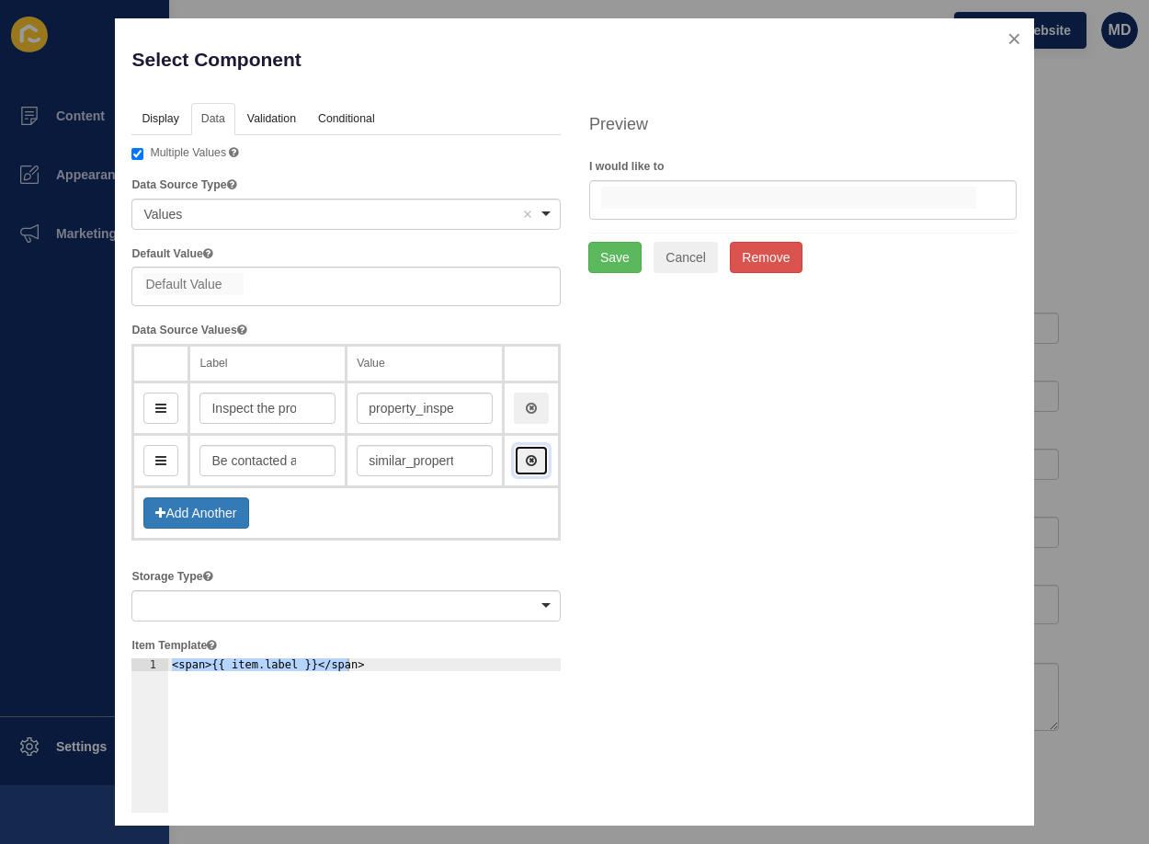
click at [527, 461] on icon "button" at bounding box center [531, 460] width 11 height 13
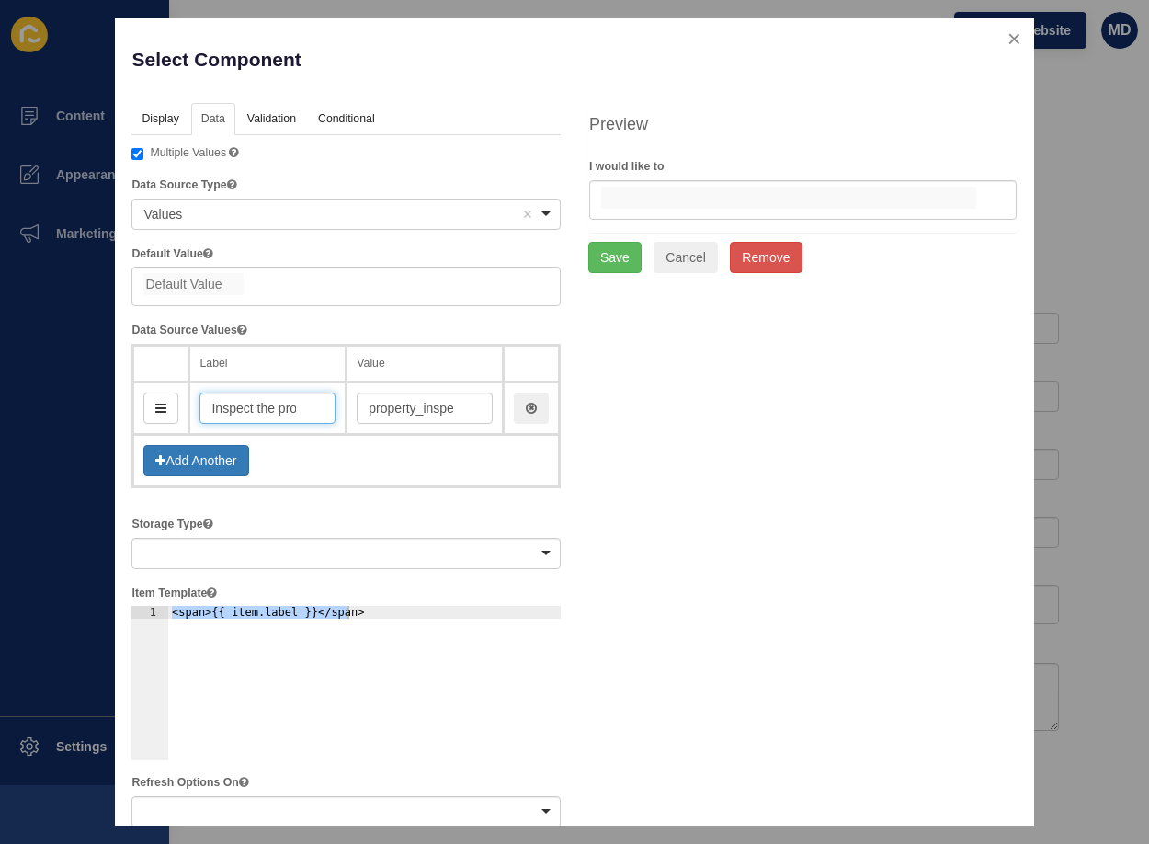
click at [232, 422] on input "Inspect the property" at bounding box center [267, 407] width 136 height 31
type input "A"
type input "a"
type input "Arr"
type input "arr"
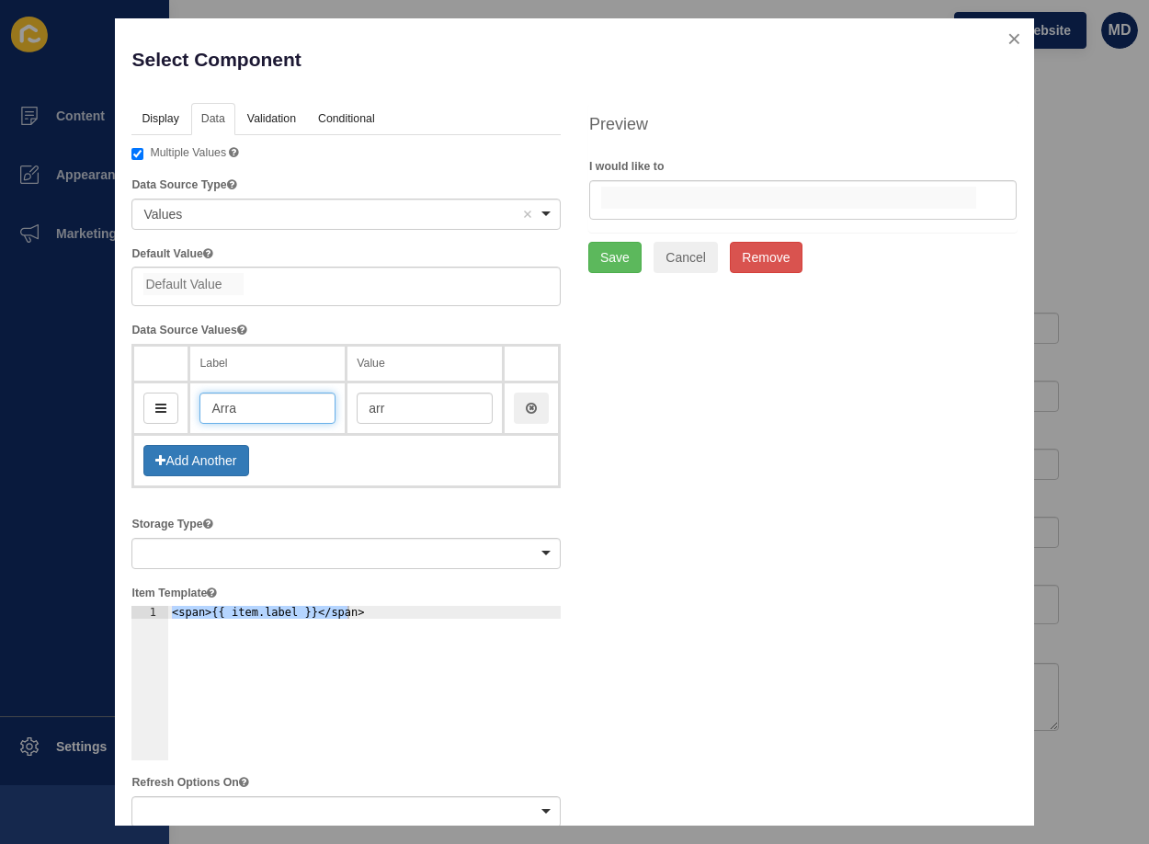
type input "Arran"
type input "arran"
type input "Arrang"
type input "arrang"
type input "Arrange"
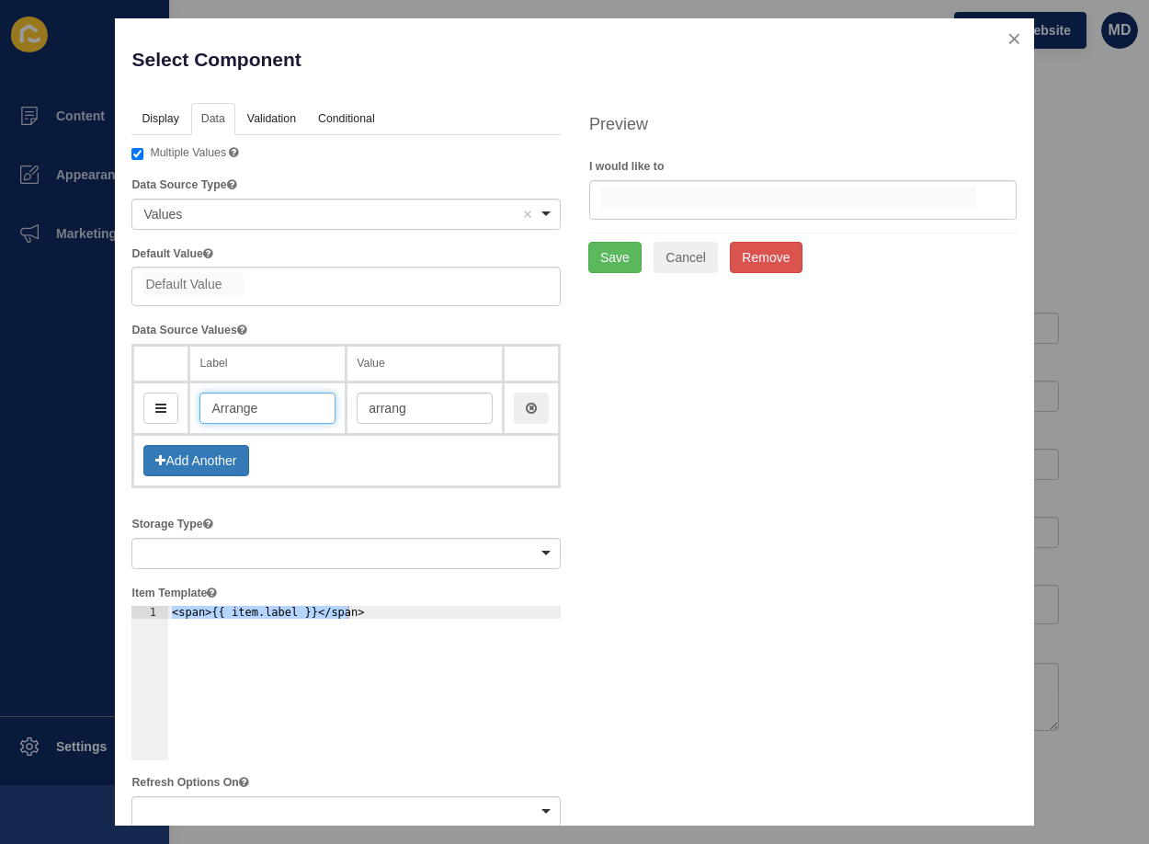
type input "arrange"
type input "Arrange a"
type input "arrangeA"
type input "Arrange a vi"
type input "arrangeAVi"
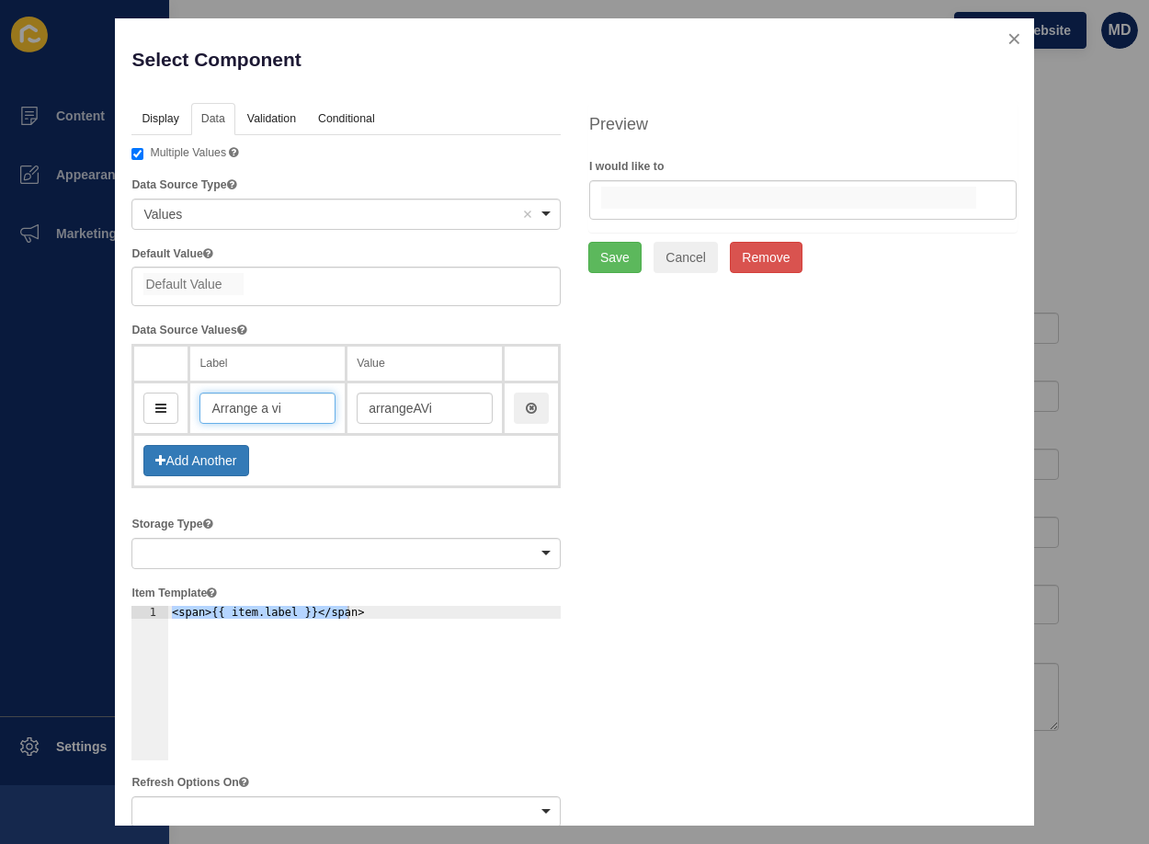
type input "Arrange a vie"
type input "arrangeAVie"
type input "Arrange a view"
type input "arrangeAView"
type input "Arrange a viewi"
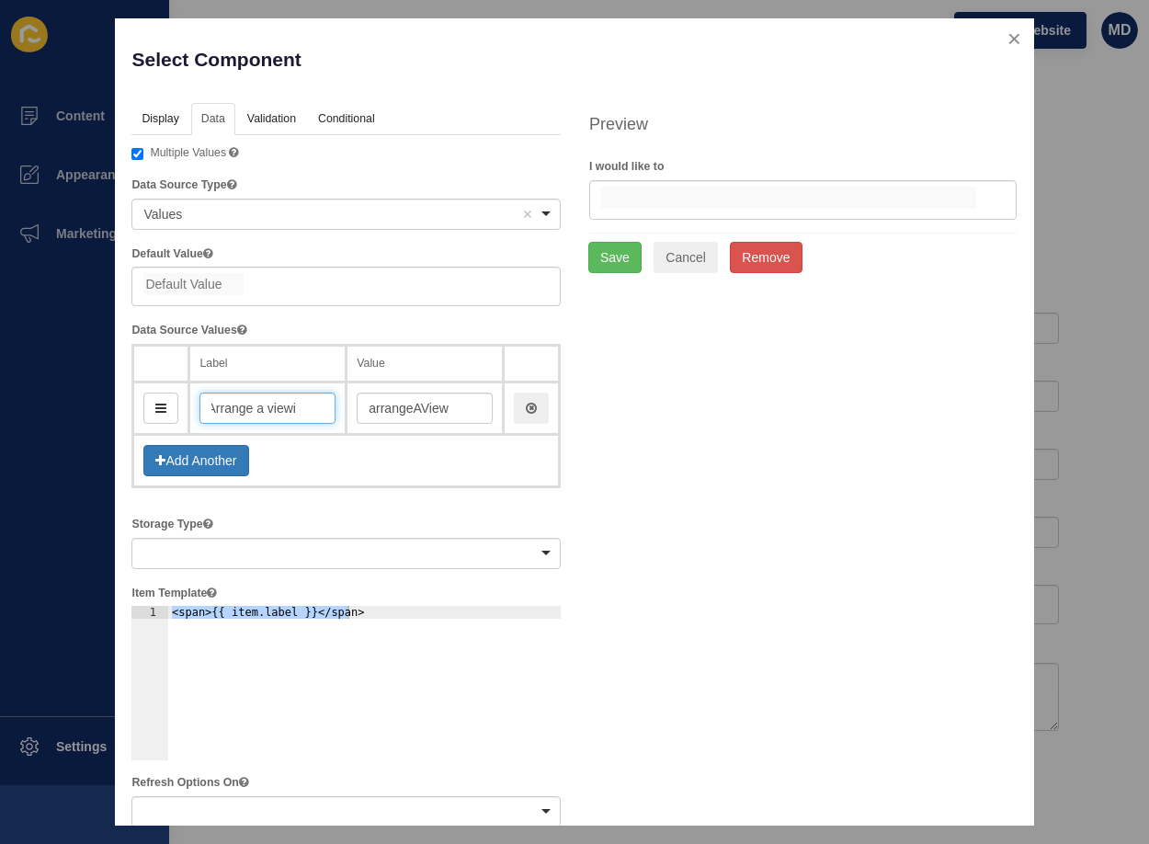
type input "arrangeAViewi"
type input "Arrange a viewing"
type input "arrangeAViewing"
type input "Arrange a viewing"
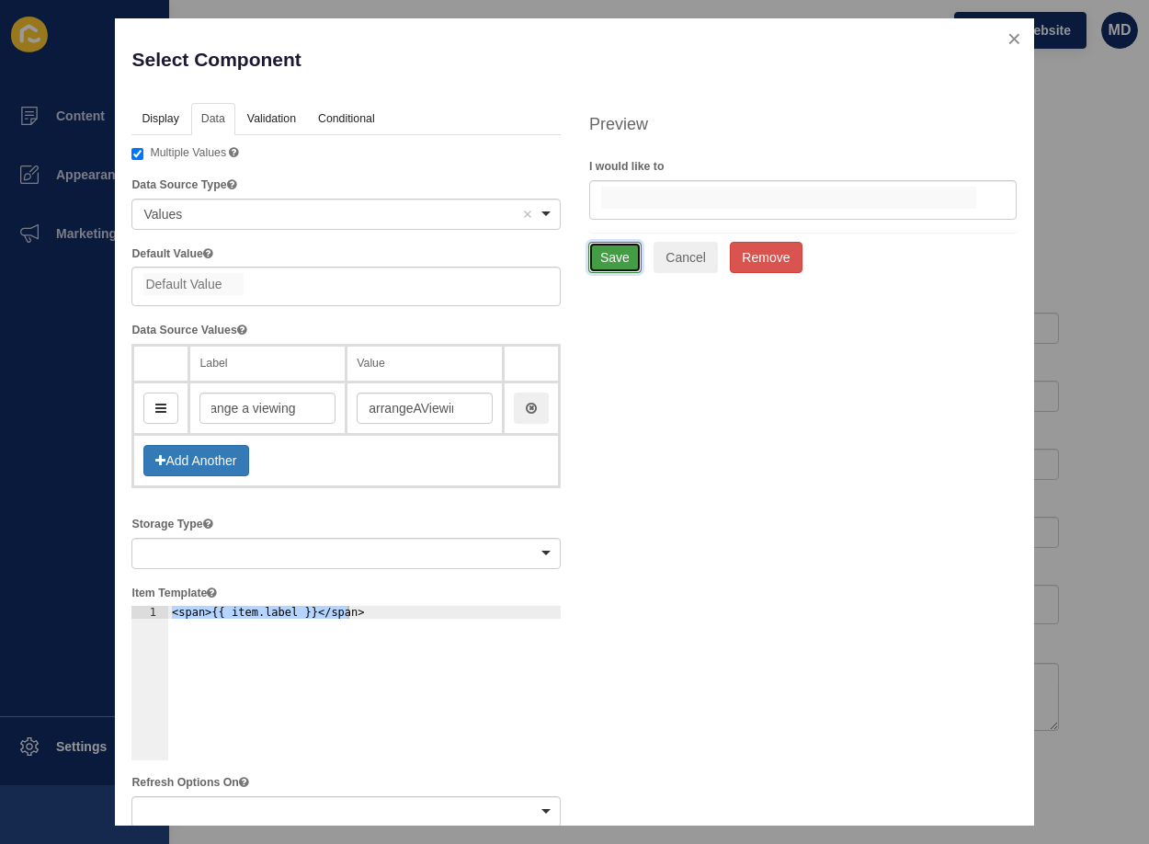
click at [614, 255] on button "Save" at bounding box center [614, 257] width 53 height 31
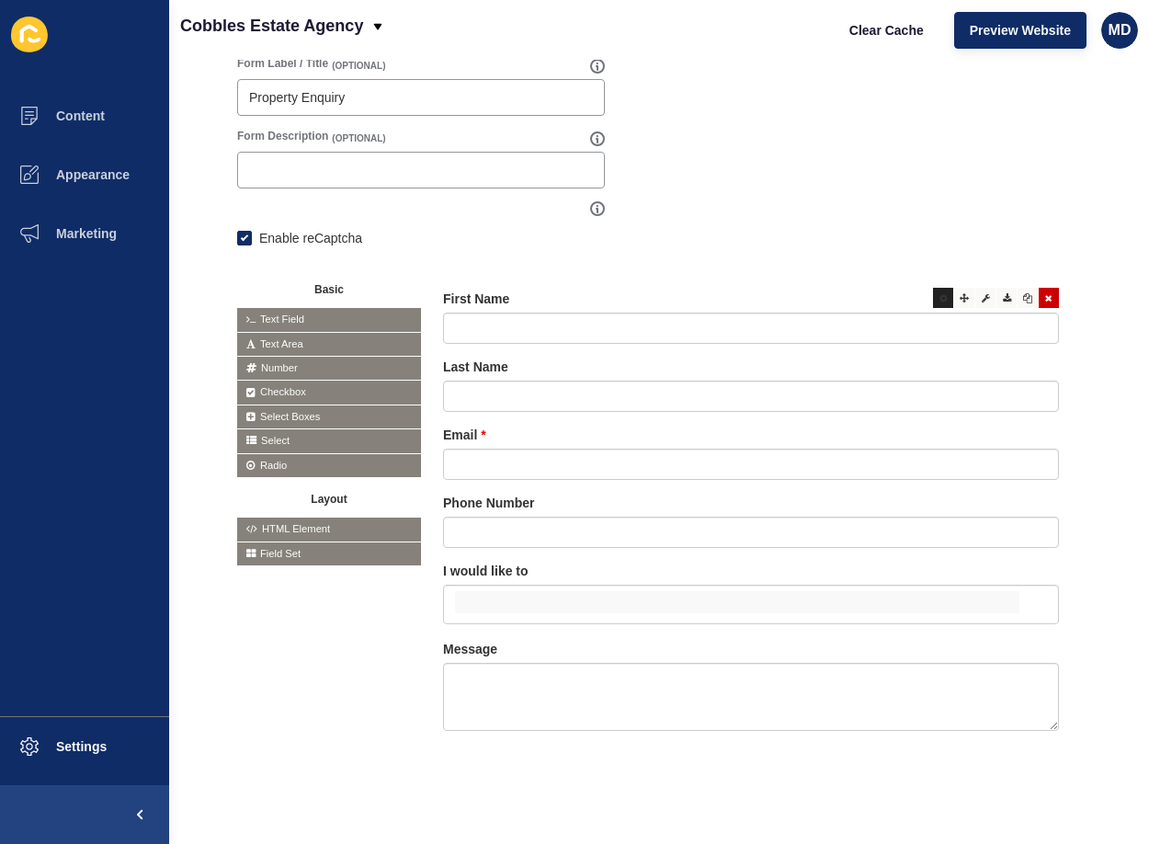
click at [939, 293] on icon at bounding box center [943, 297] width 8 height 9
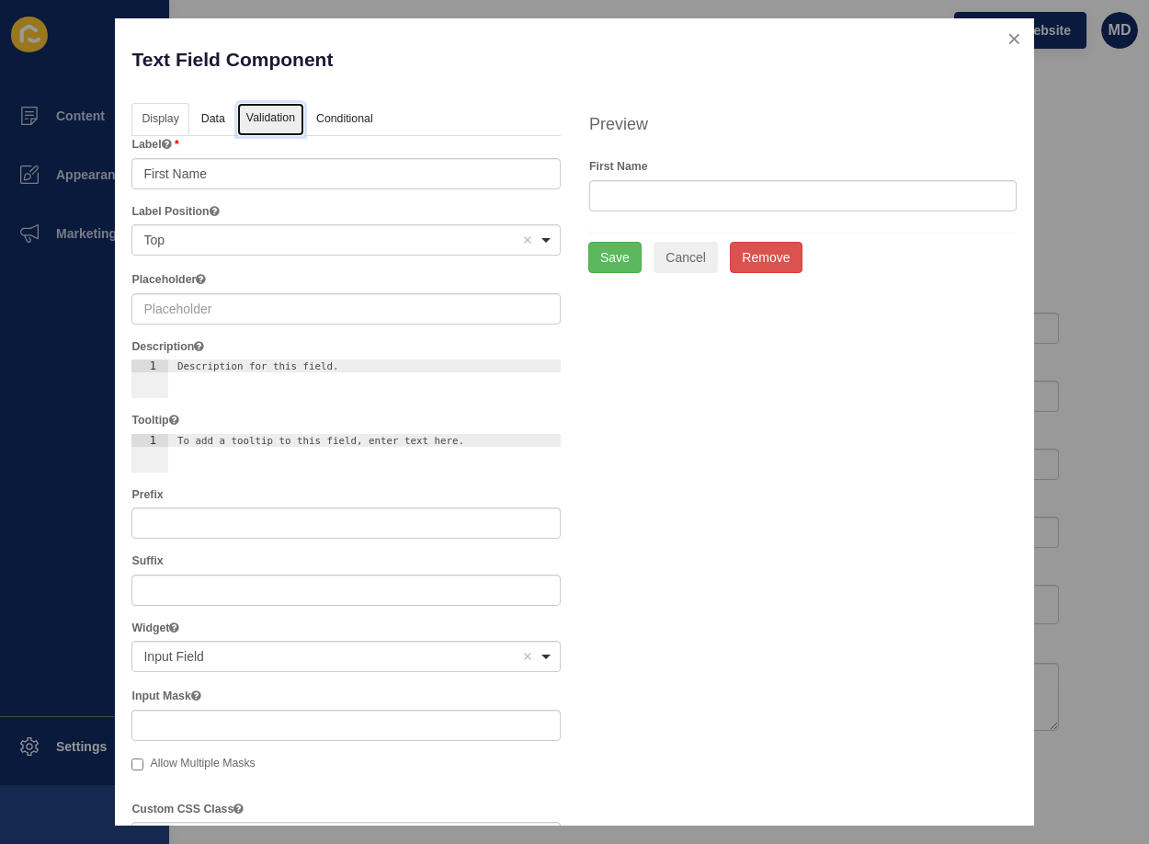
click at [266, 127] on link "Validation" at bounding box center [270, 120] width 67 height 34
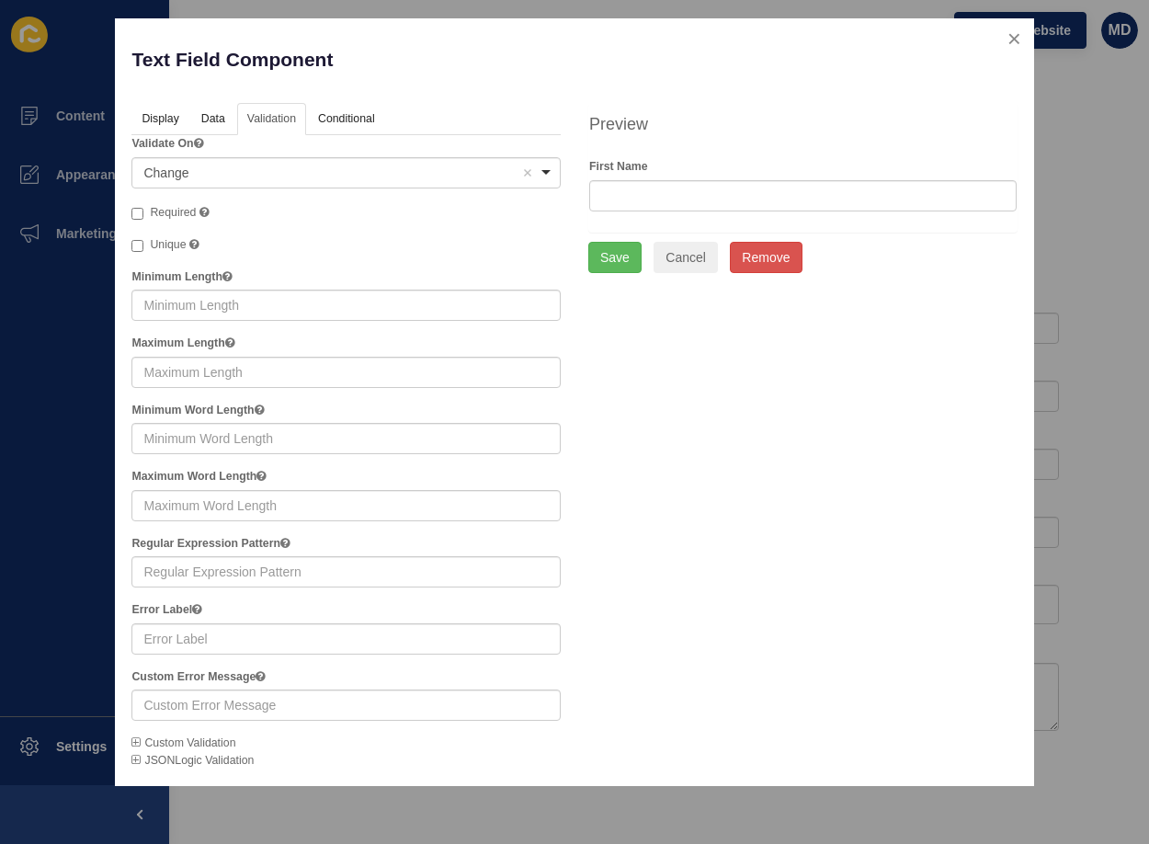
click at [151, 215] on span "Required" at bounding box center [173, 212] width 46 height 13
click at [143, 215] on input "Required" at bounding box center [137, 214] width 12 height 12
checkbox input "true"
drag, startPoint x: 606, startPoint y: 258, endPoint x: 667, endPoint y: 229, distance: 68.2
click at [606, 258] on button "Save" at bounding box center [614, 257] width 53 height 31
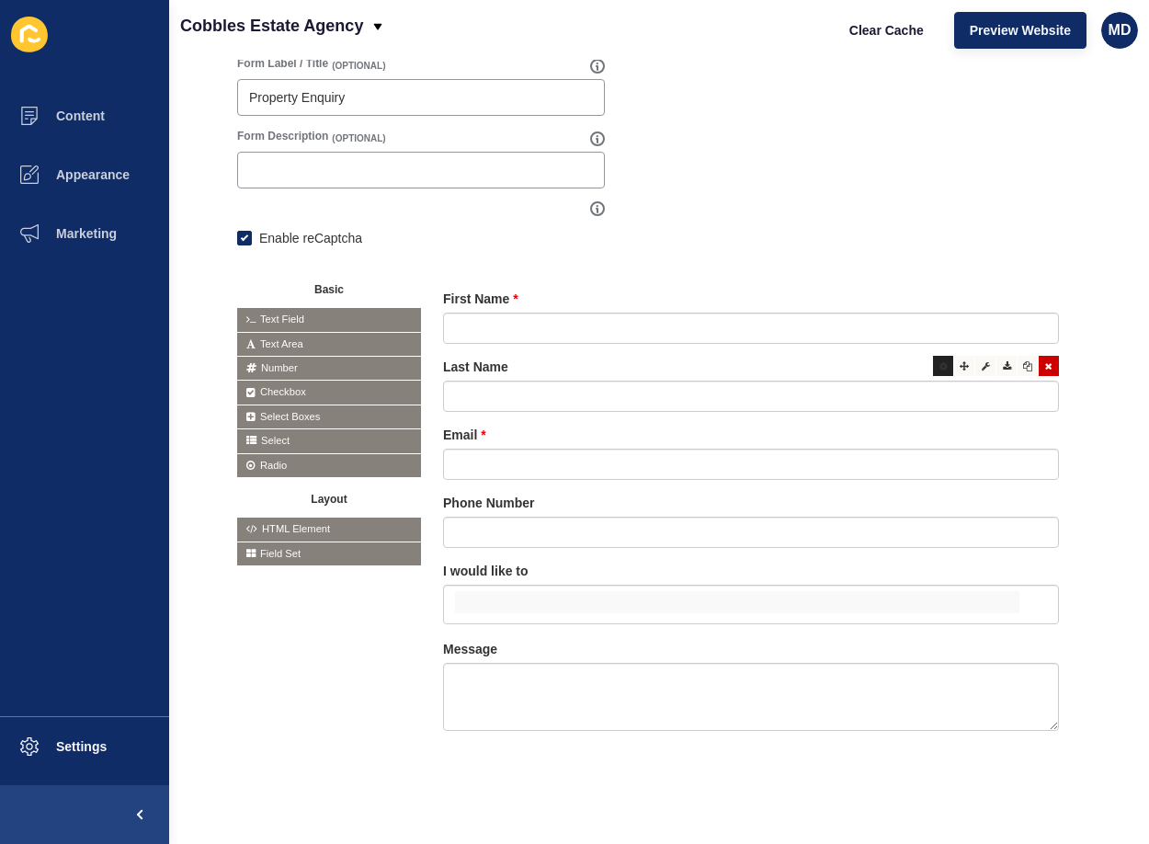
click at [934, 356] on div at bounding box center [943, 366] width 20 height 20
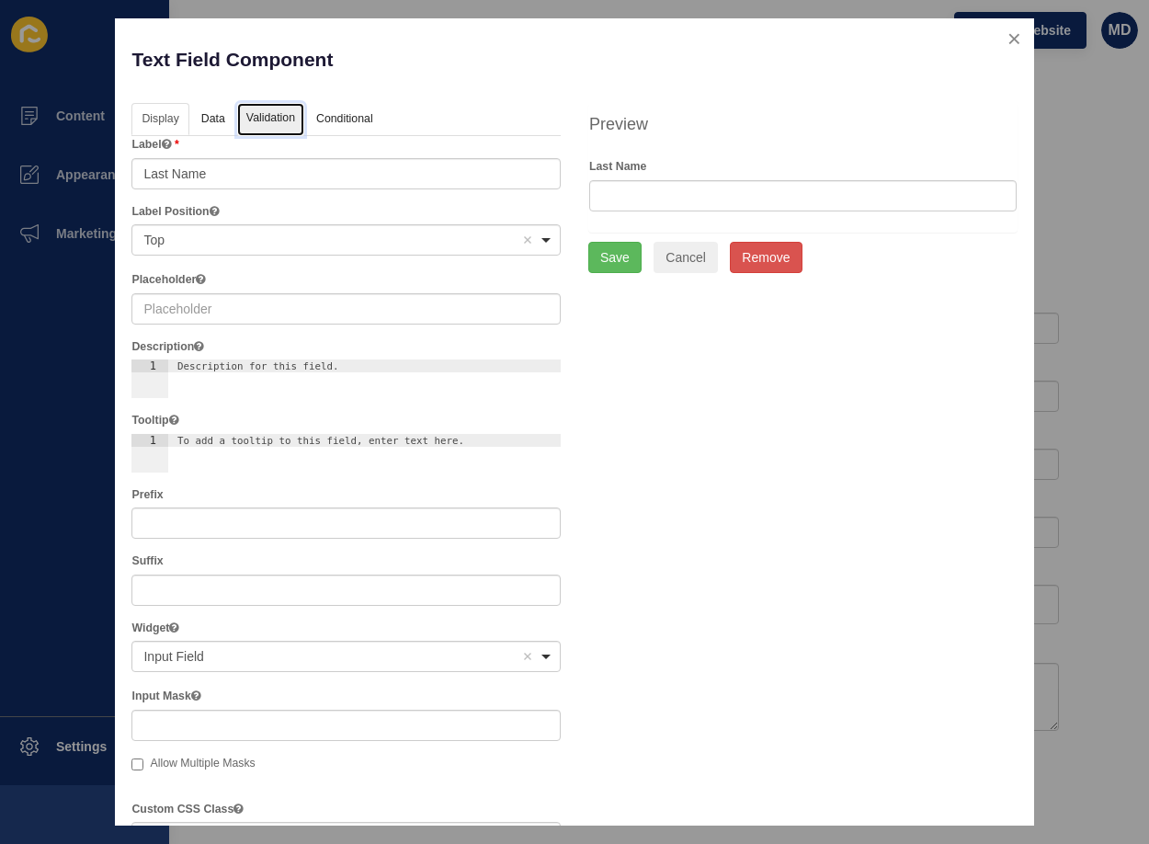
click at [281, 119] on link "Validation" at bounding box center [270, 120] width 67 height 34
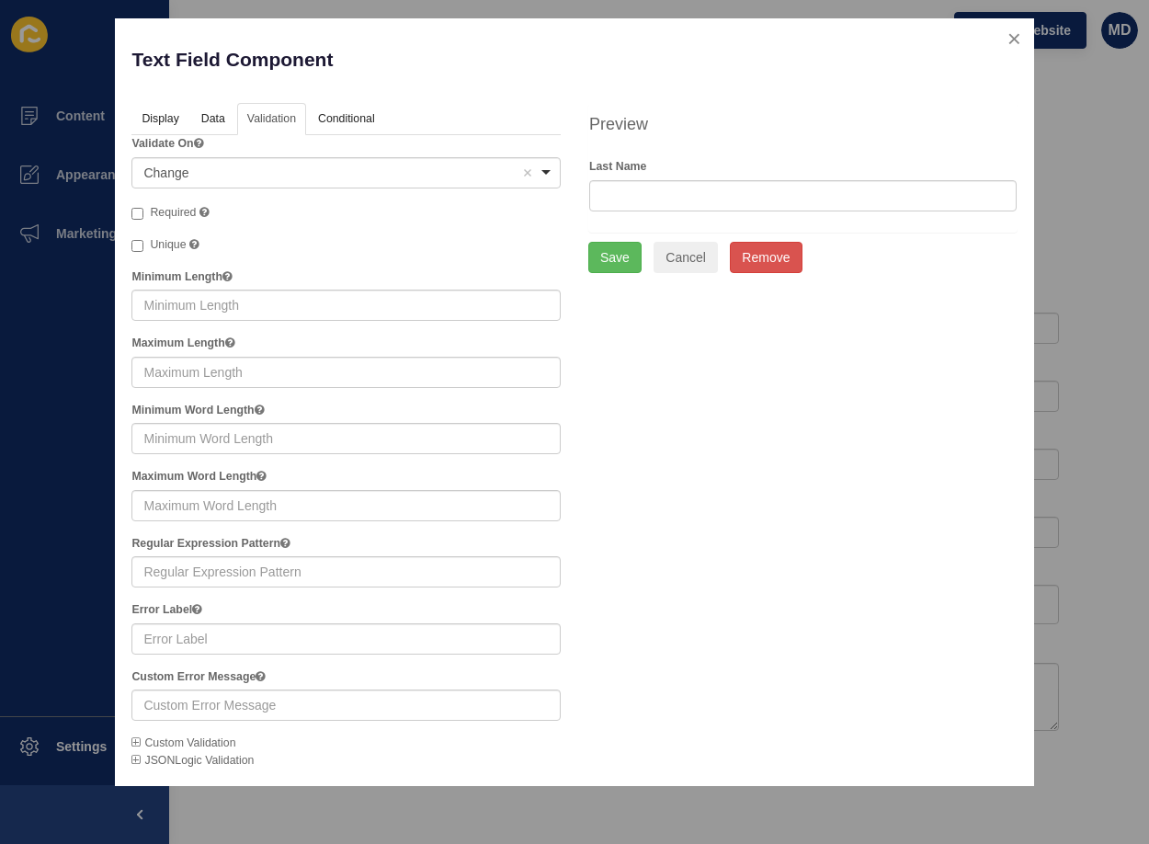
click at [175, 210] on span "Required" at bounding box center [173, 212] width 46 height 13
click at [143, 210] on input "Required" at bounding box center [137, 214] width 12 height 12
checkbox input "true"
click at [623, 266] on button "Save" at bounding box center [614, 257] width 53 height 31
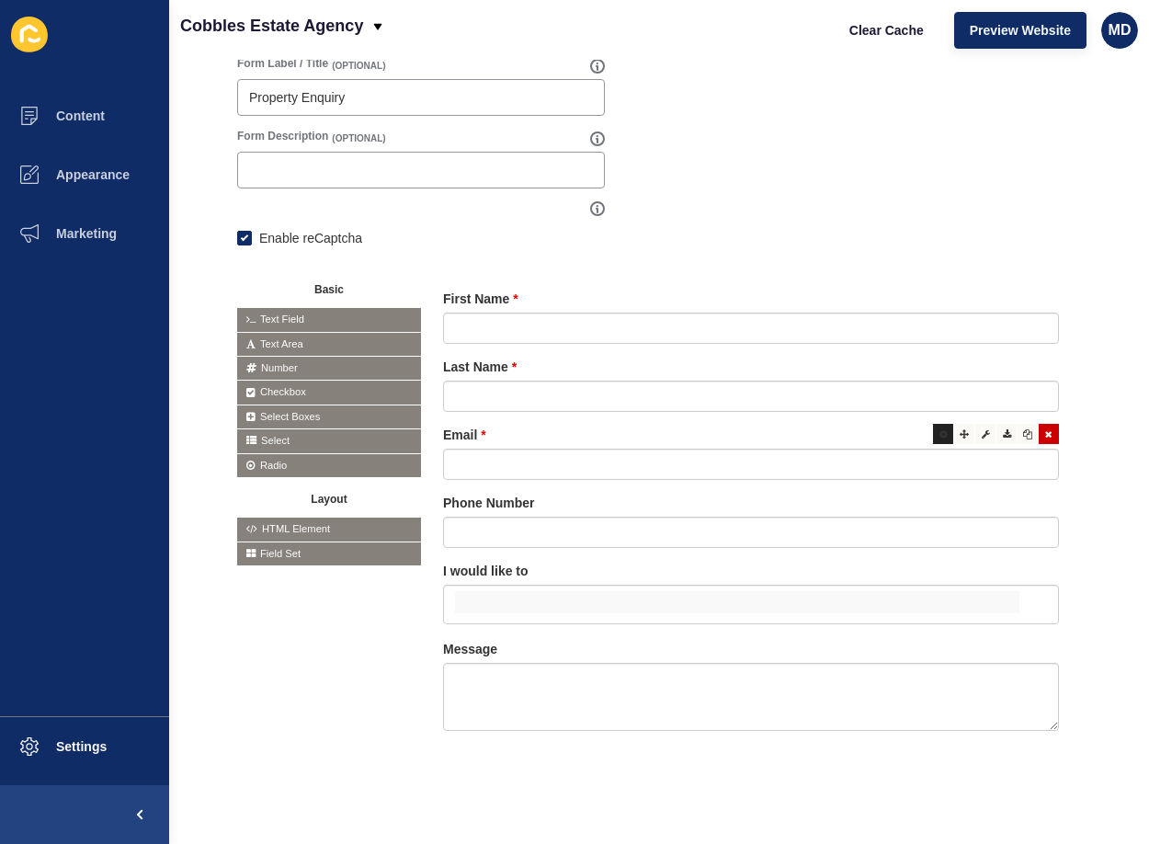
click at [939, 429] on icon at bounding box center [943, 433] width 8 height 9
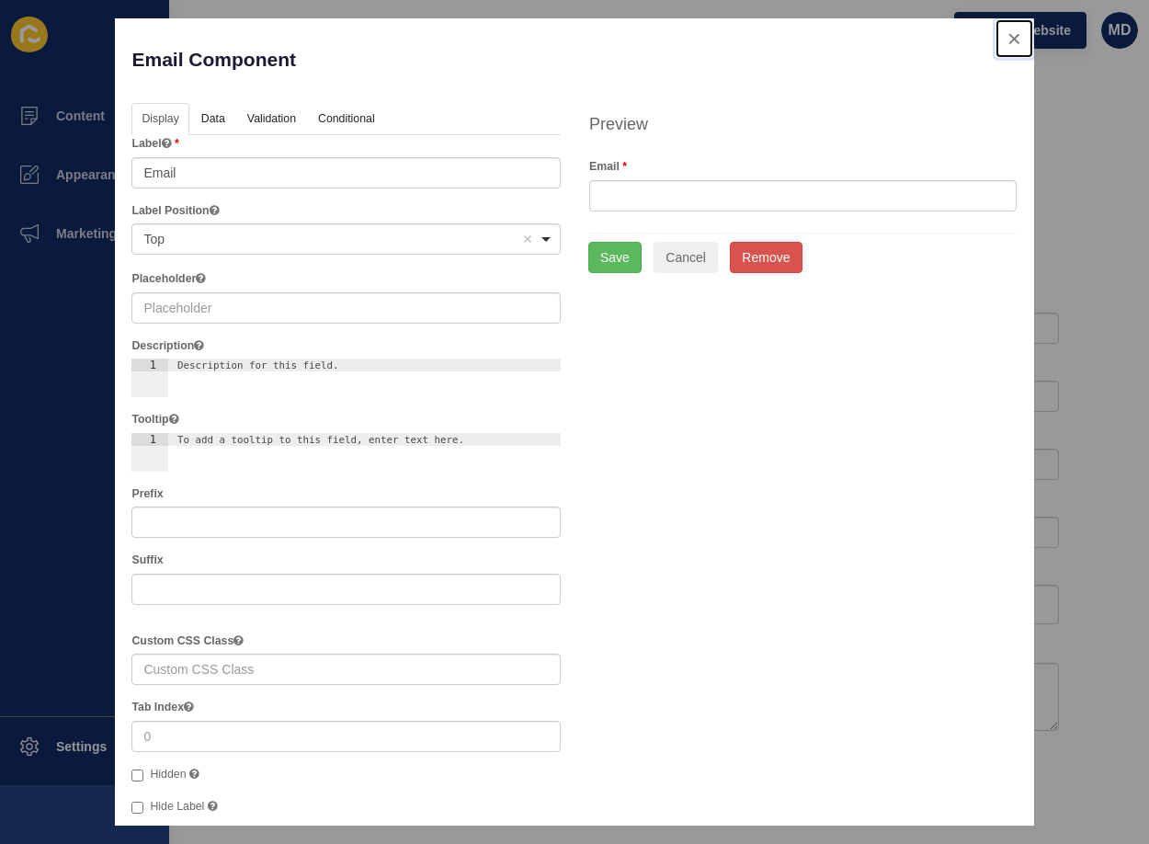
click at [1007, 42] on button "close" at bounding box center [1014, 38] width 38 height 39
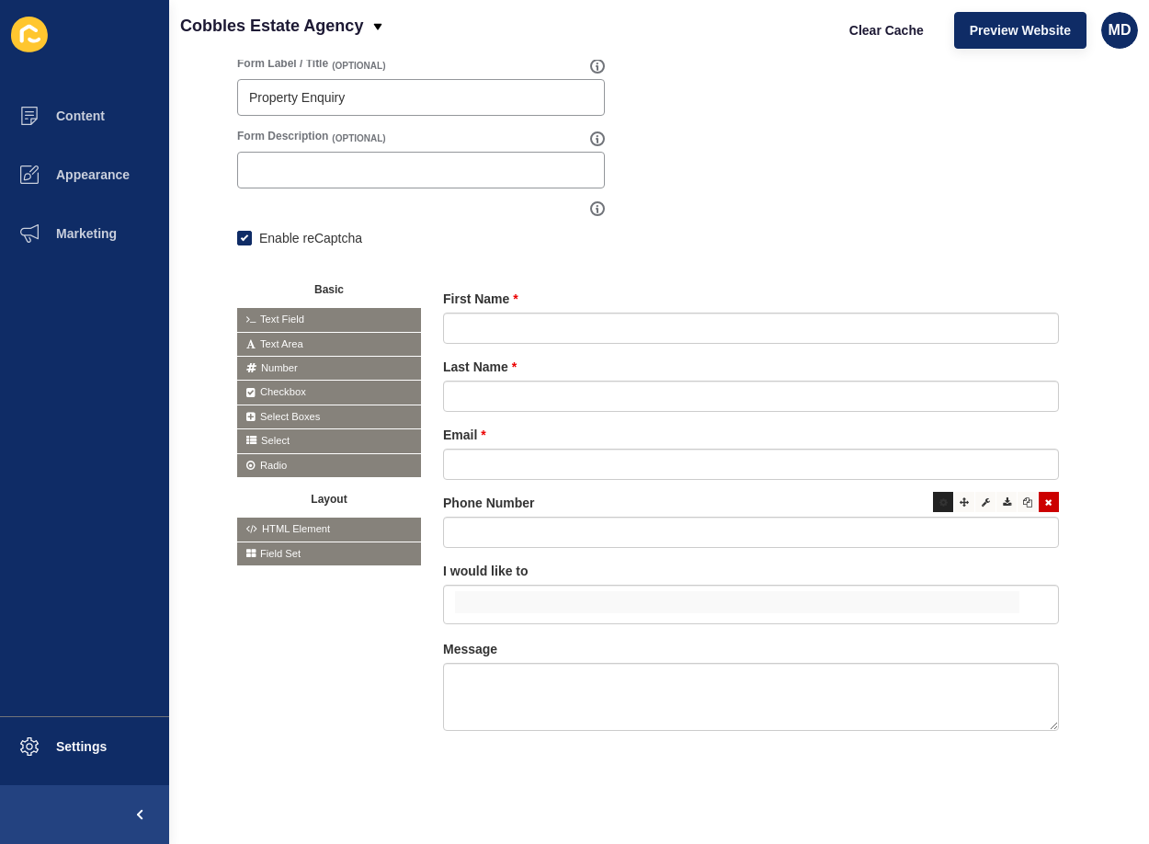
click at [939, 497] on icon at bounding box center [943, 501] width 8 height 9
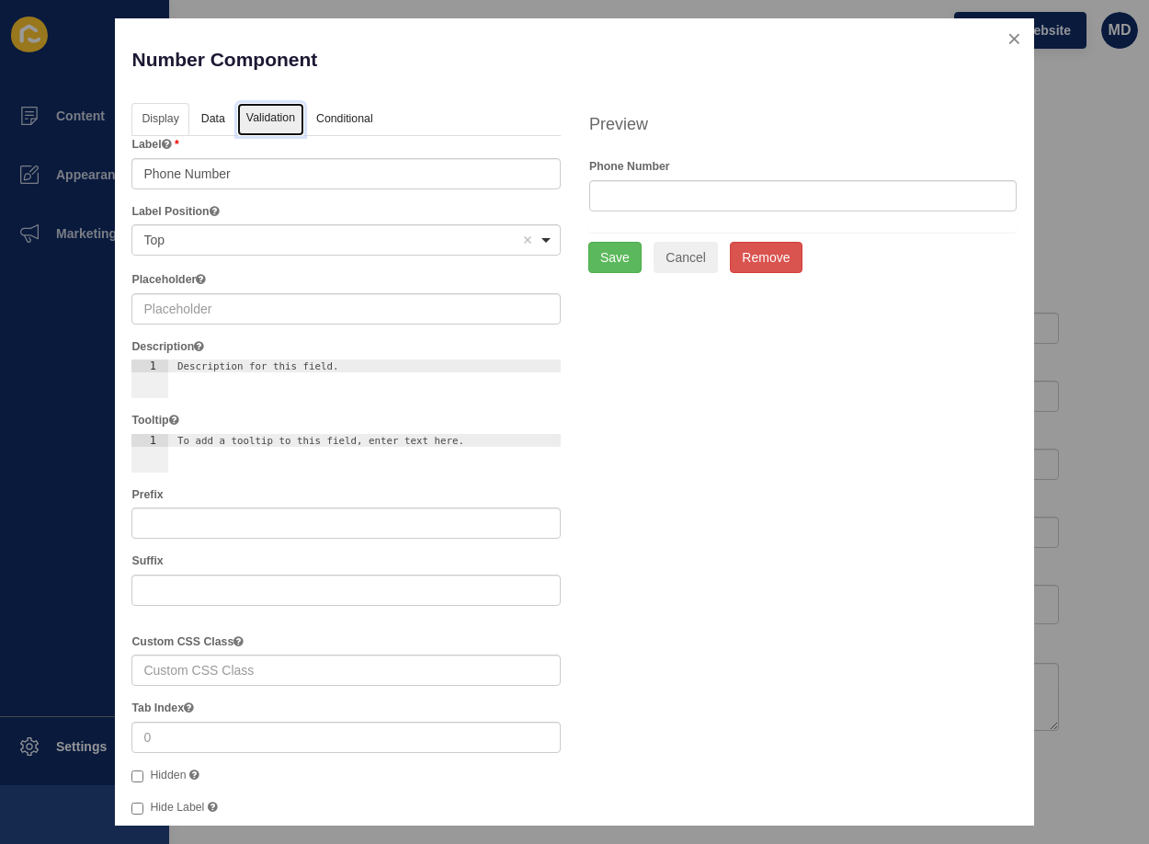
click at [274, 112] on link "Validation" at bounding box center [270, 120] width 67 height 34
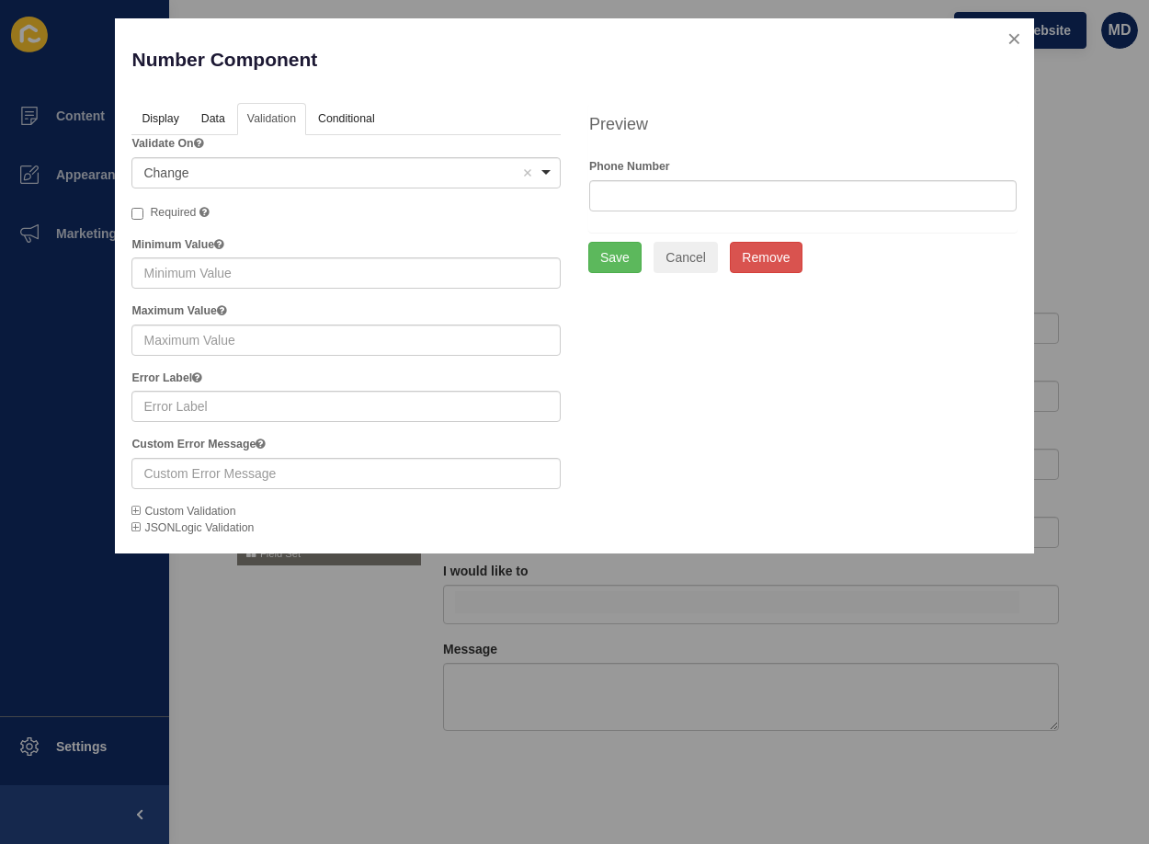
click at [187, 210] on span "Required" at bounding box center [173, 212] width 46 height 13
click at [143, 210] on input "Required A required field must be filled in before the form can be submitted." at bounding box center [137, 214] width 12 height 12
checkbox input "true"
click at [624, 262] on button "Save" at bounding box center [614, 257] width 53 height 31
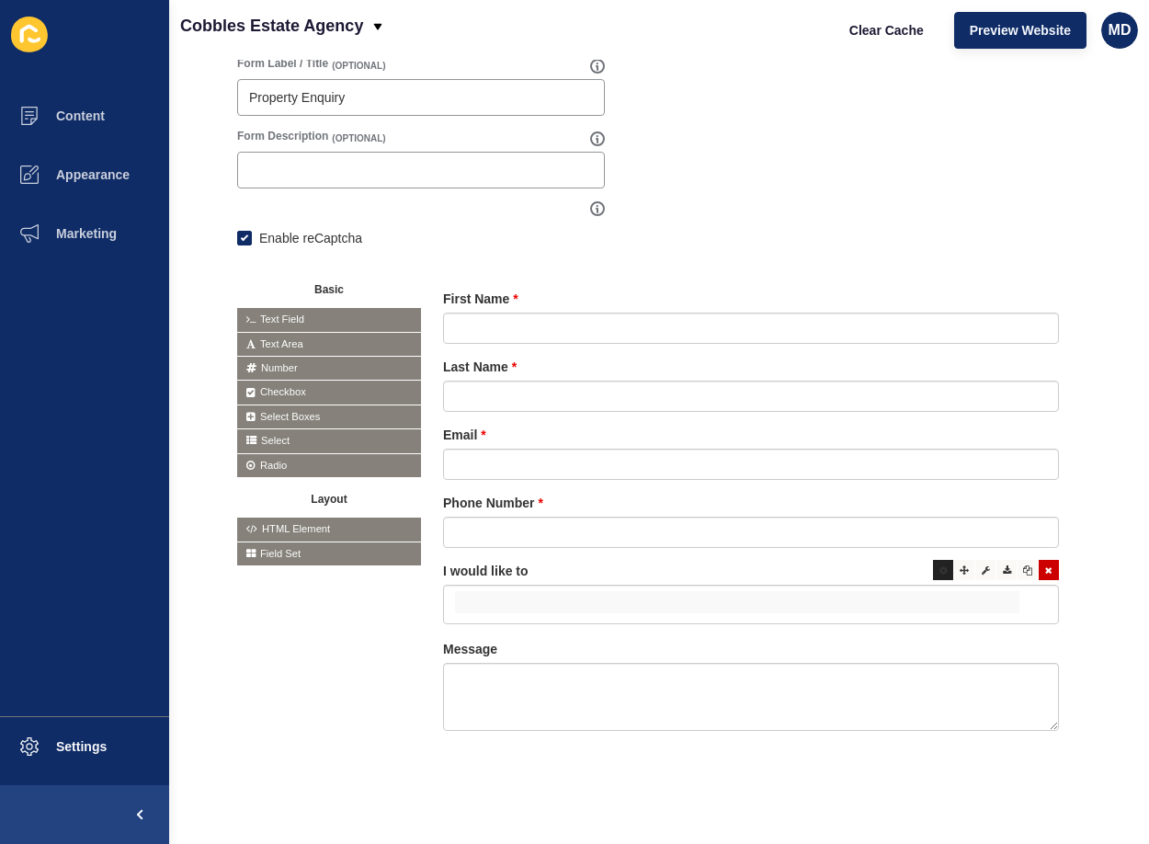
click at [939, 565] on icon at bounding box center [943, 569] width 8 height 9
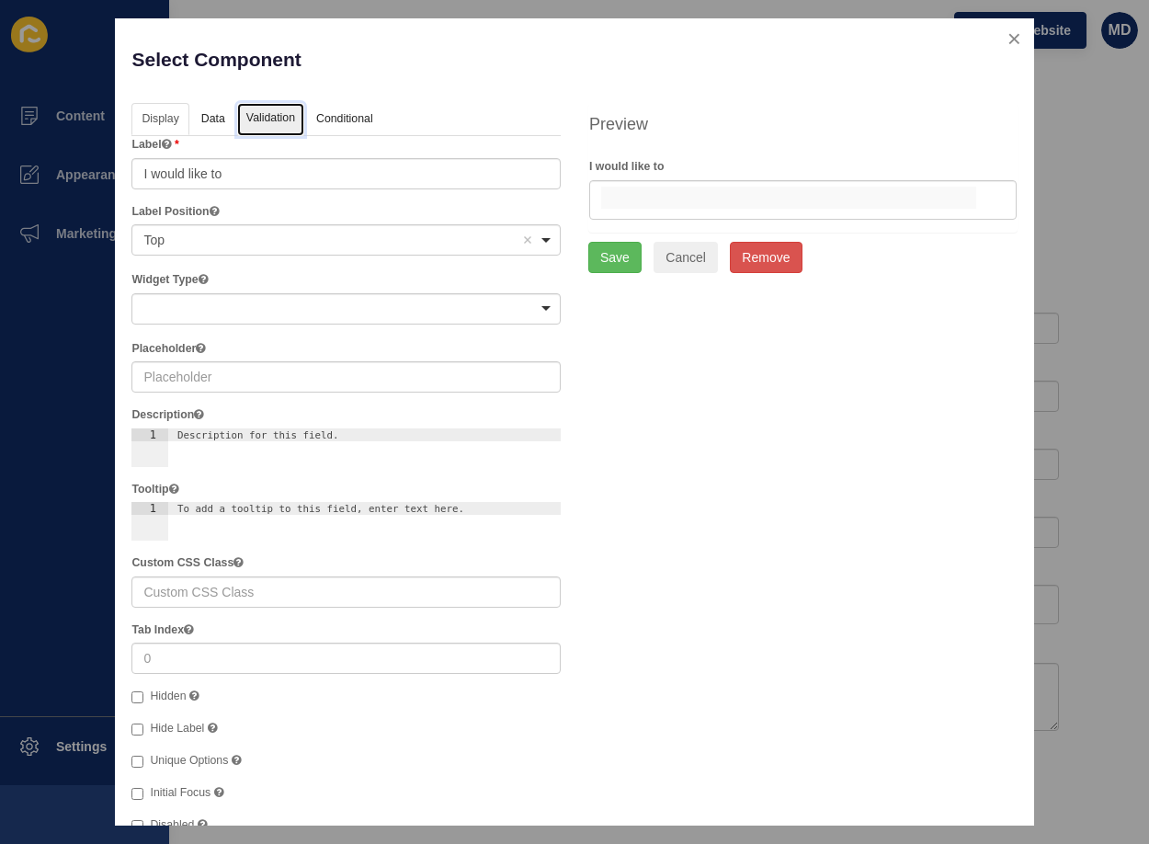
click at [239, 119] on link "Validation" at bounding box center [270, 120] width 67 height 34
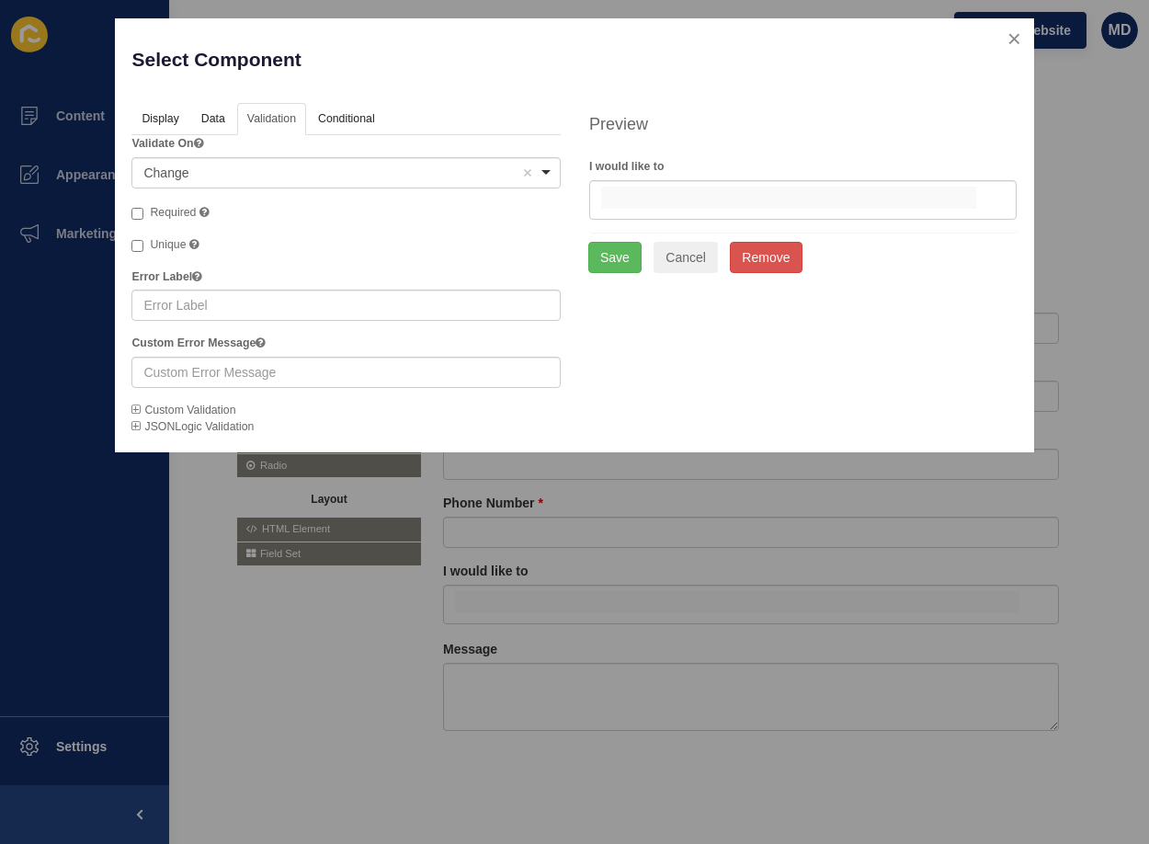
click at [148, 207] on label "Required" at bounding box center [169, 213] width 77 height 18
click at [143, 208] on input "Required" at bounding box center [137, 214] width 12 height 12
checkbox input "true"
click at [617, 253] on button "Save" at bounding box center [614, 257] width 53 height 31
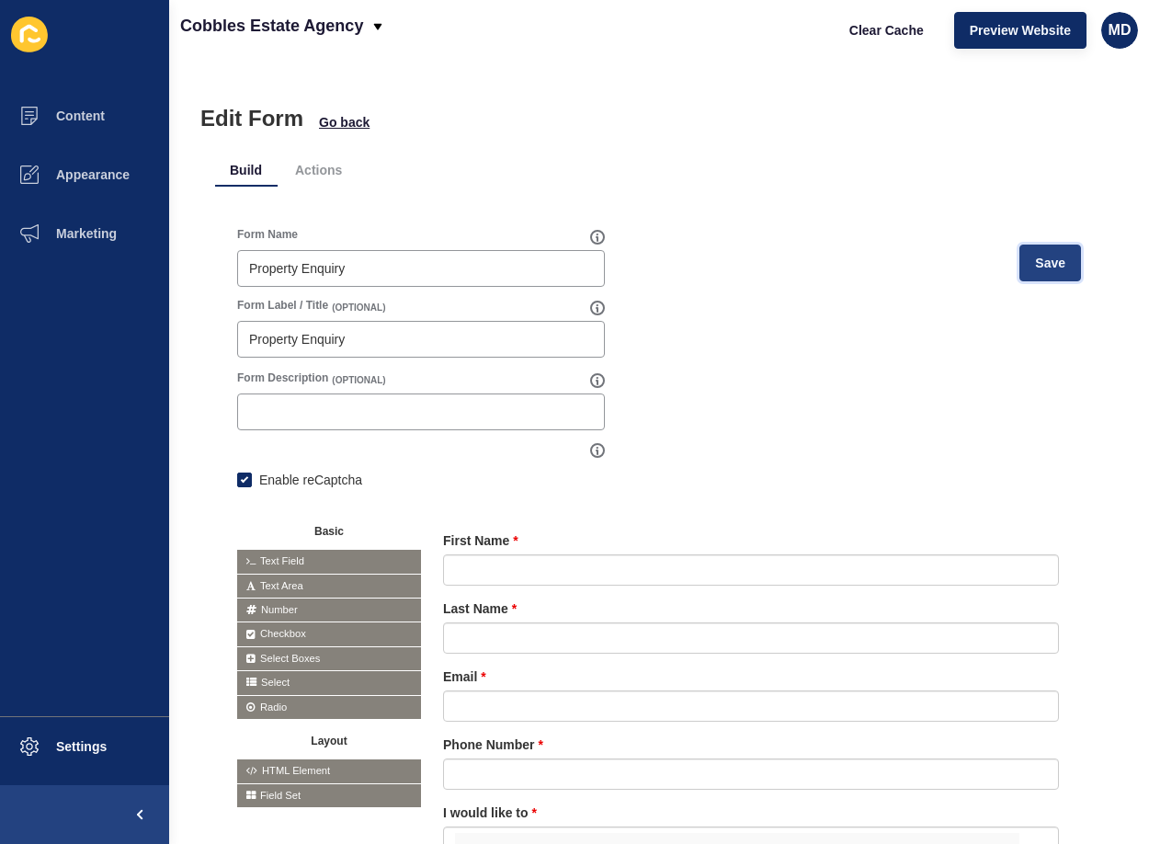
click at [1053, 246] on button "Save" at bounding box center [1050, 262] width 62 height 37
click at [849, 28] on span "Clear Cache" at bounding box center [886, 30] width 74 height 18
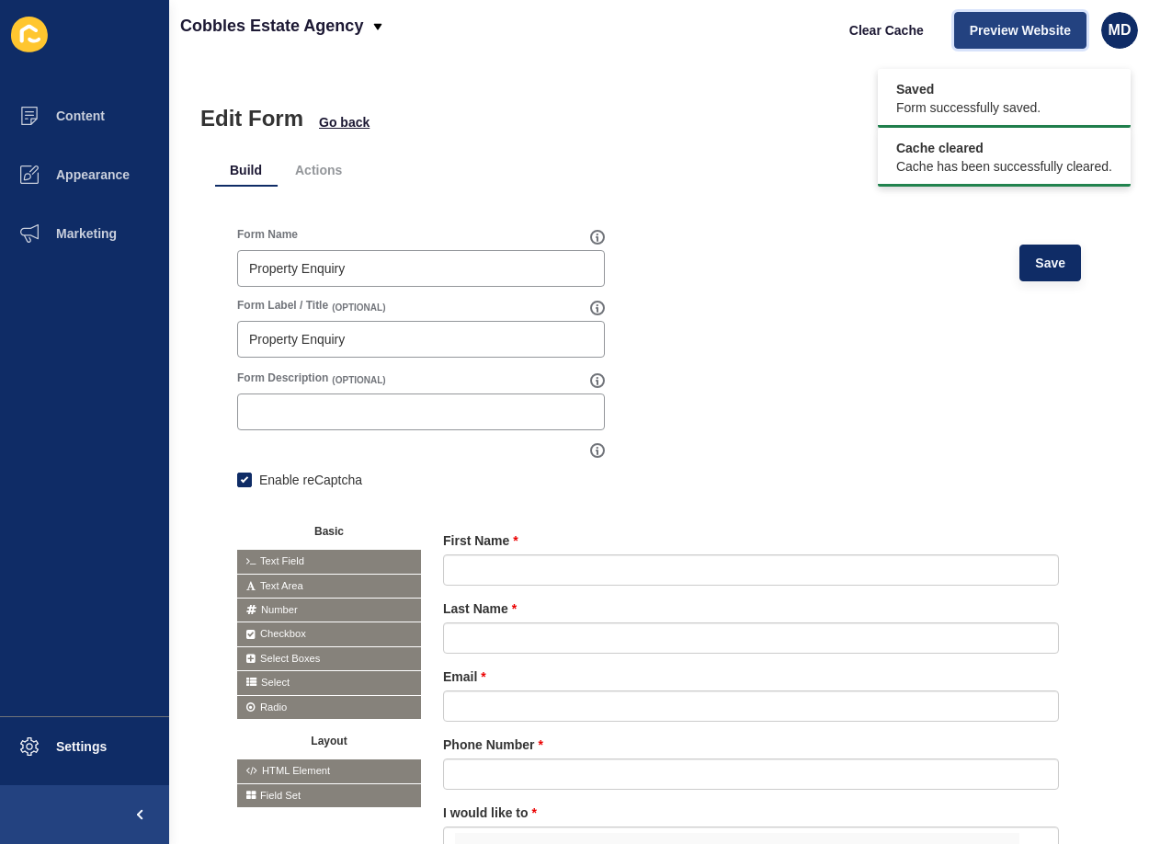
click at [958, 26] on button "Preview Website" at bounding box center [1020, 30] width 132 height 37
click at [1044, 10] on div "Clear Cache Preview Website MD" at bounding box center [985, 30] width 319 height 51
click at [1038, 37] on span "Preview Website" at bounding box center [1019, 30] width 101 height 18
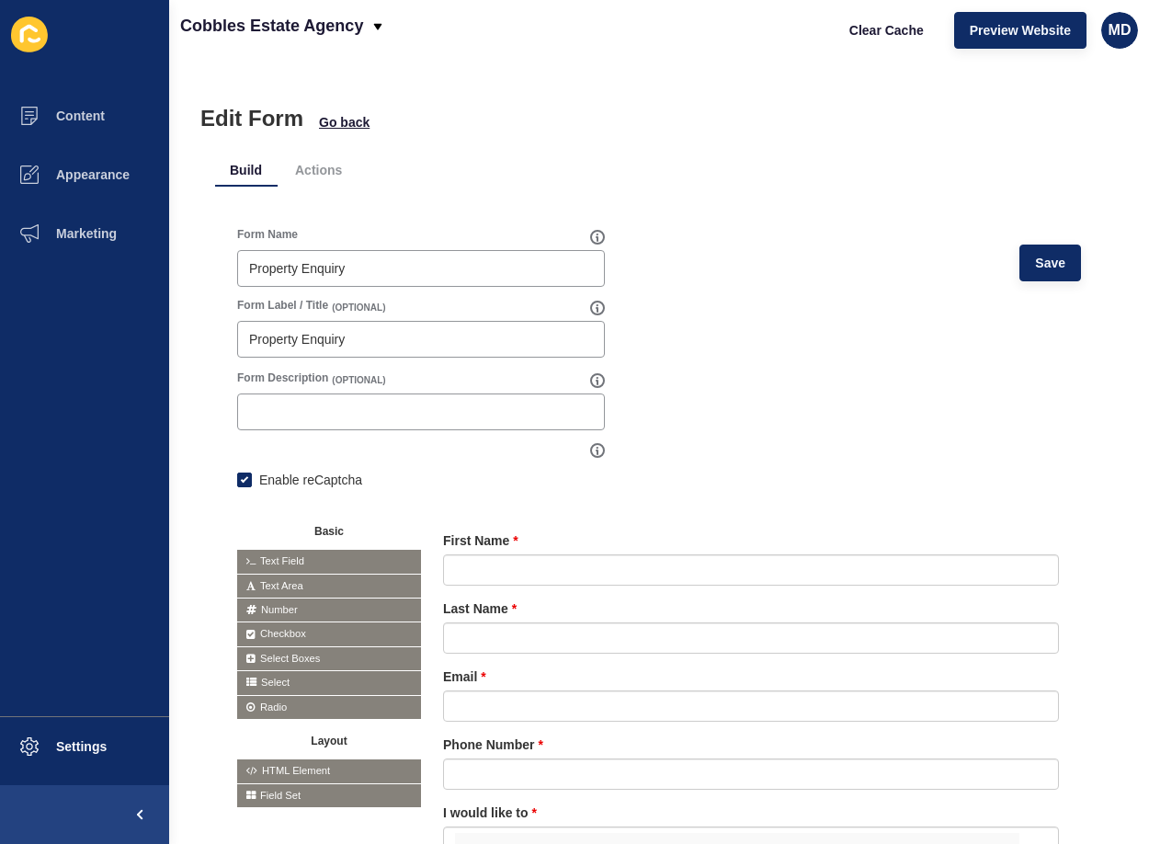
click at [1025, 55] on div "Clear Cache Preview Website MD" at bounding box center [985, 30] width 319 height 51
click at [1009, 29] on span "Preview Website" at bounding box center [1019, 30] width 101 height 18
click at [105, 105] on button "Content" at bounding box center [84, 115] width 169 height 59
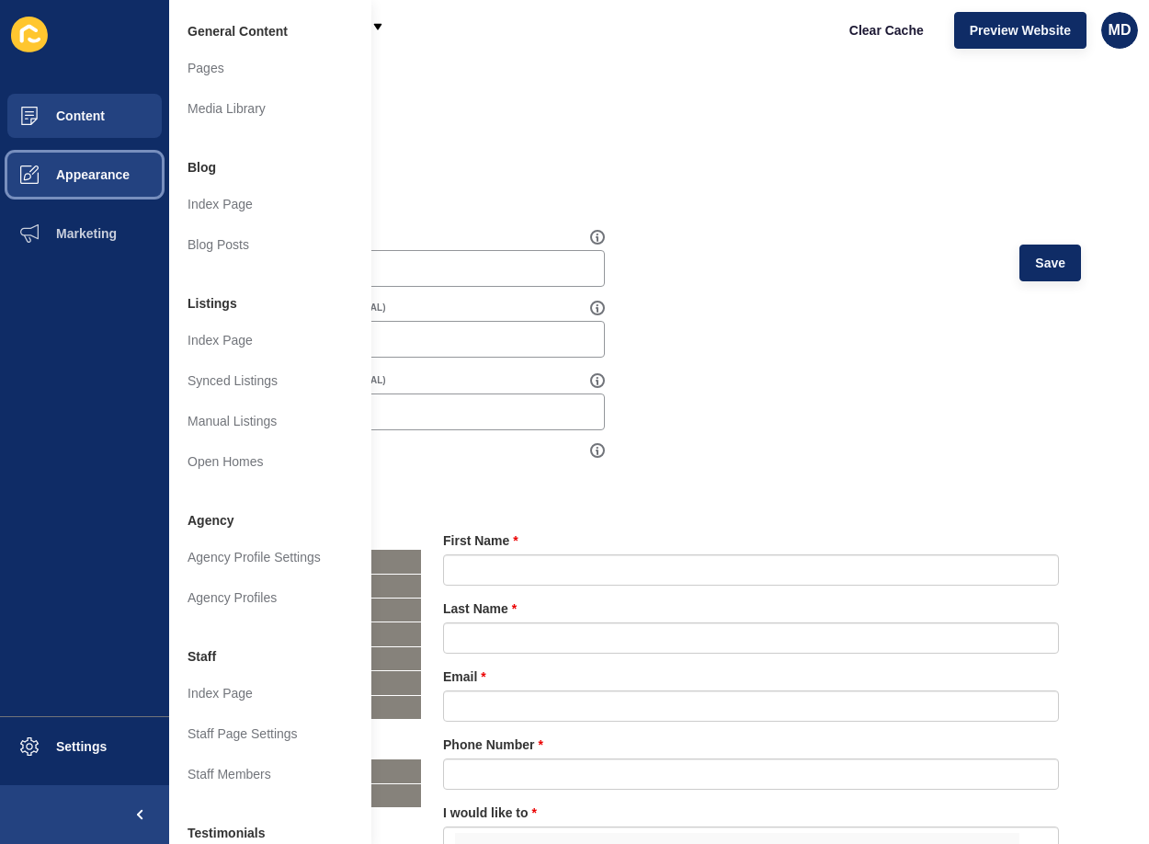
click at [79, 174] on span "Appearance" at bounding box center [63, 174] width 132 height 15
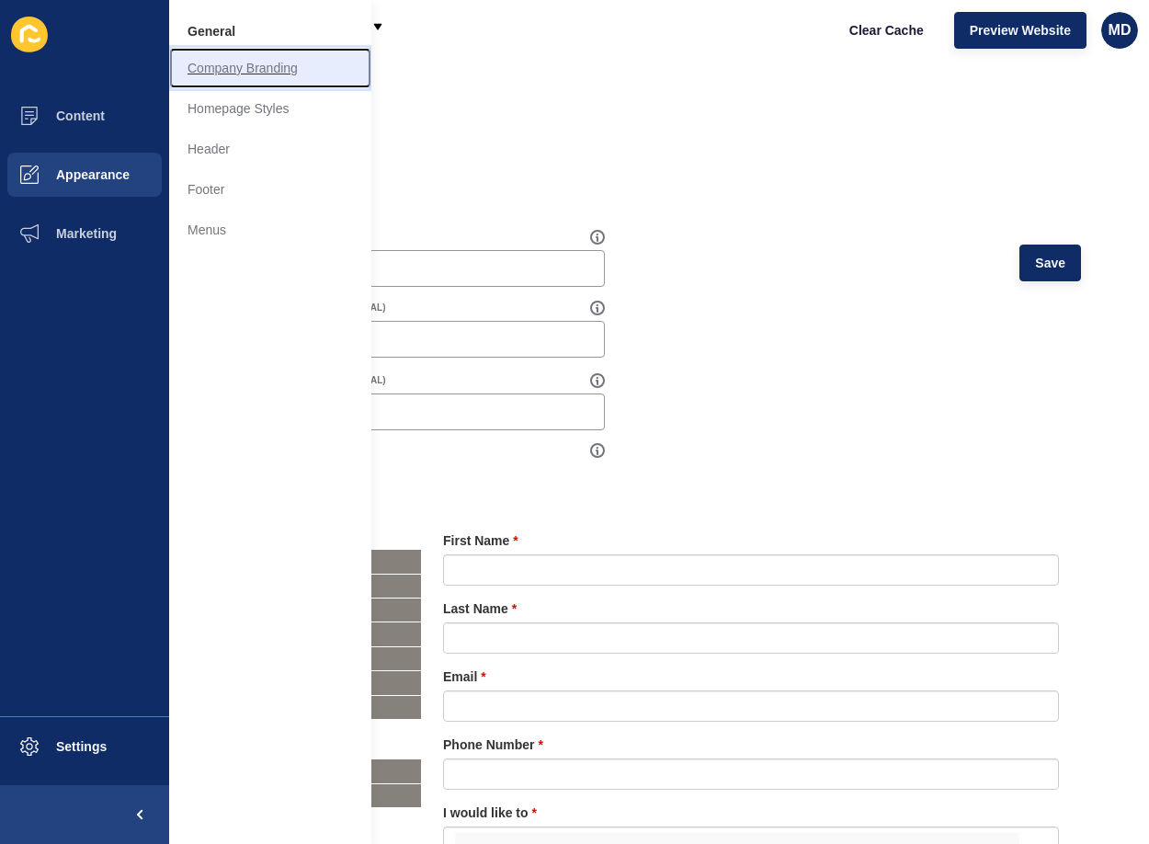
click at [223, 67] on link "Company Branding" at bounding box center [270, 68] width 202 height 40
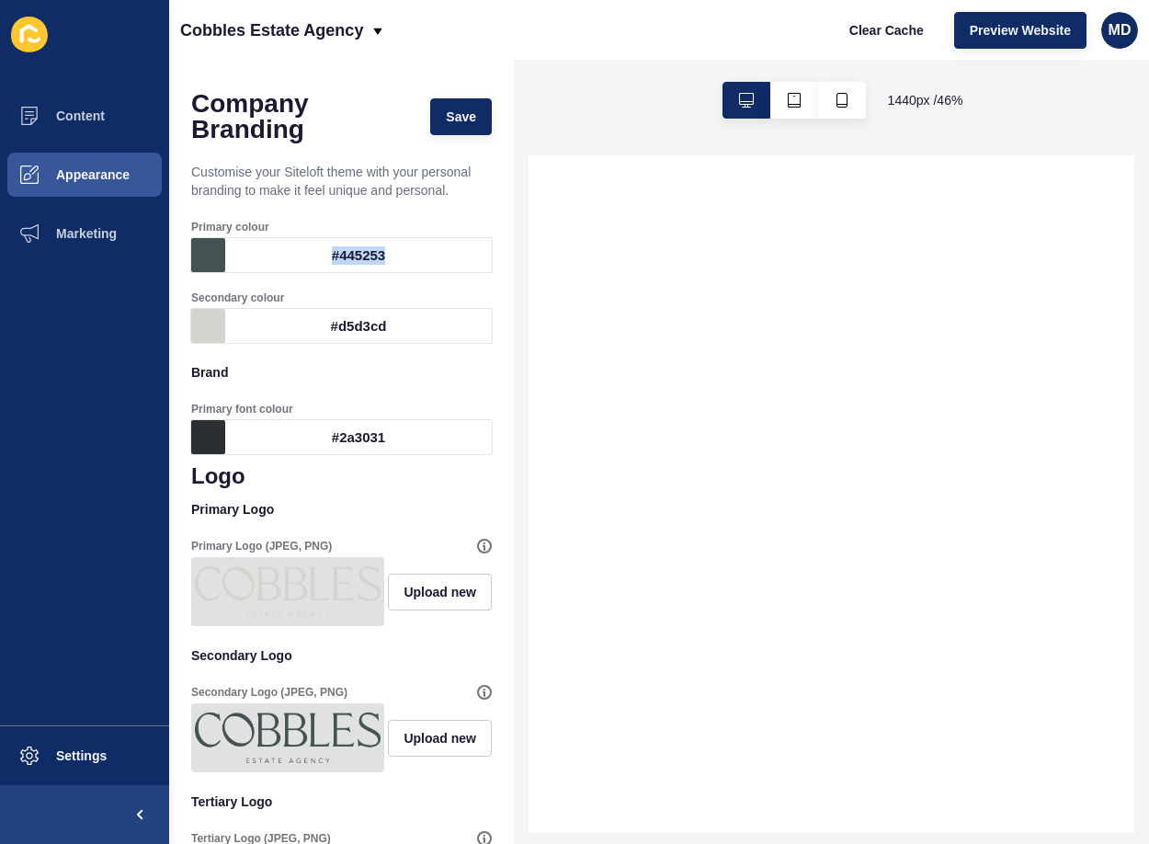
drag, startPoint x: 407, startPoint y: 249, endPoint x: 277, endPoint y: 244, distance: 130.6
click at [277, 244] on div "#445253" at bounding box center [358, 255] width 266 height 34
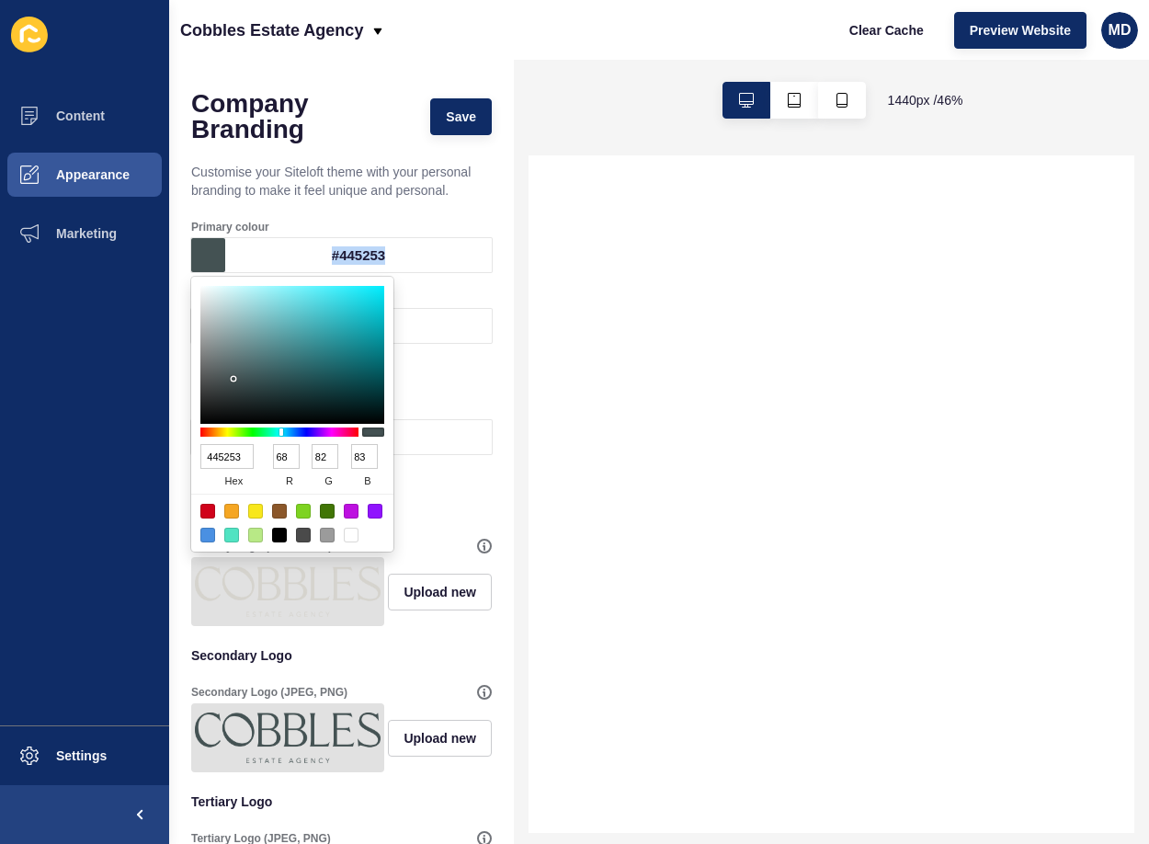
copy div "#445253"
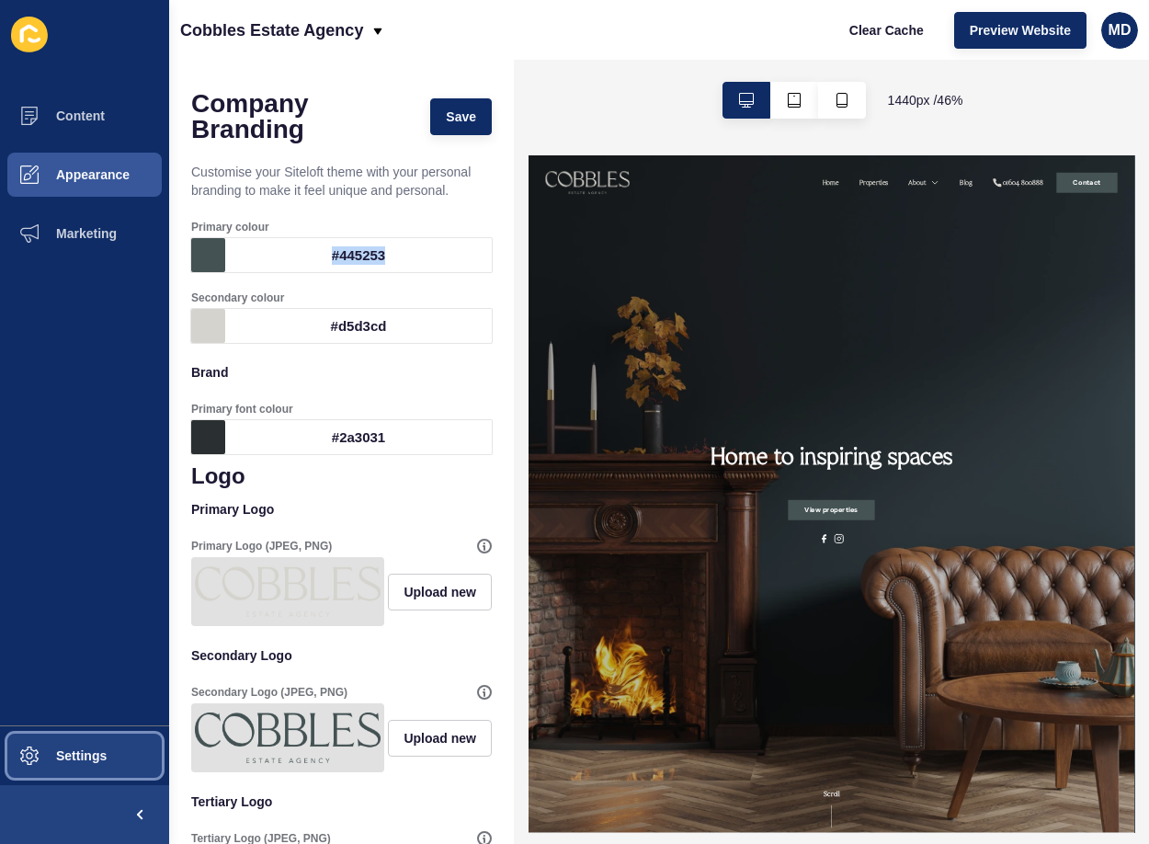
click at [123, 762] on button "Settings" at bounding box center [84, 755] width 169 height 59
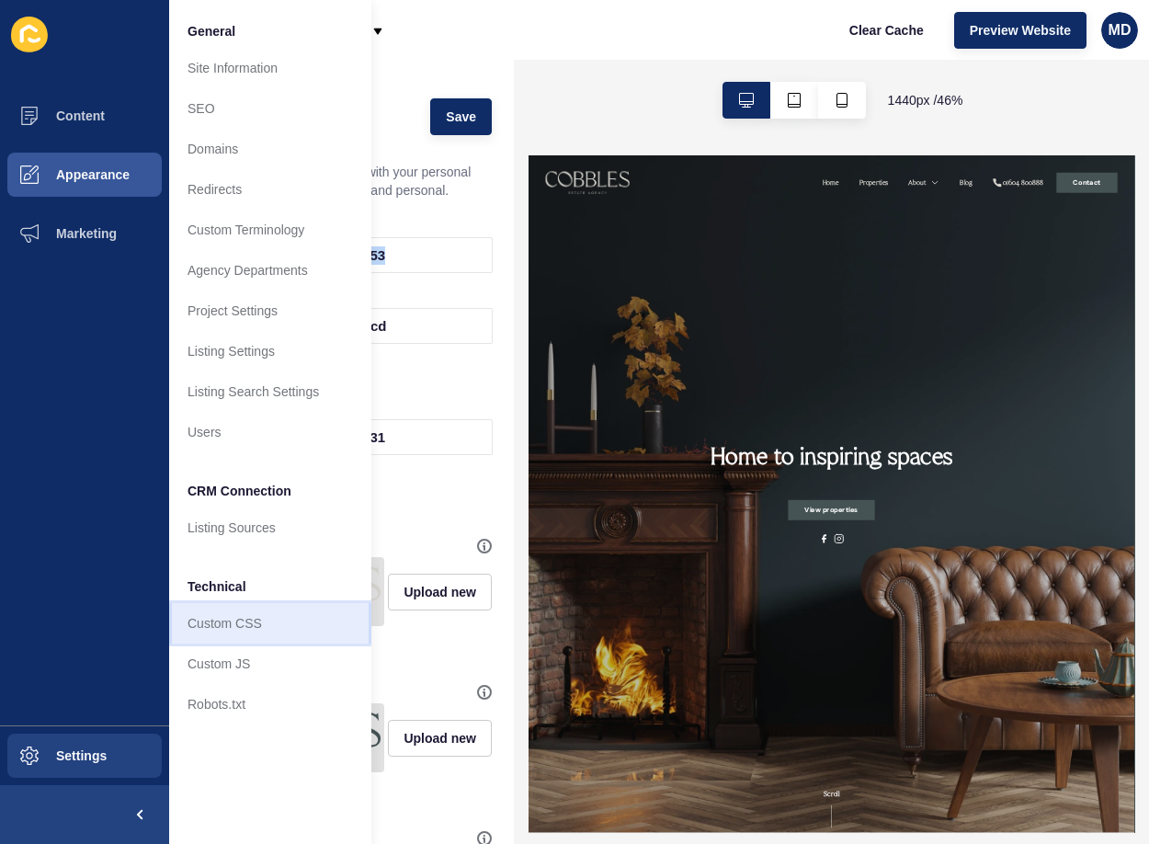
click at [267, 621] on link "Custom CSS" at bounding box center [270, 623] width 202 height 40
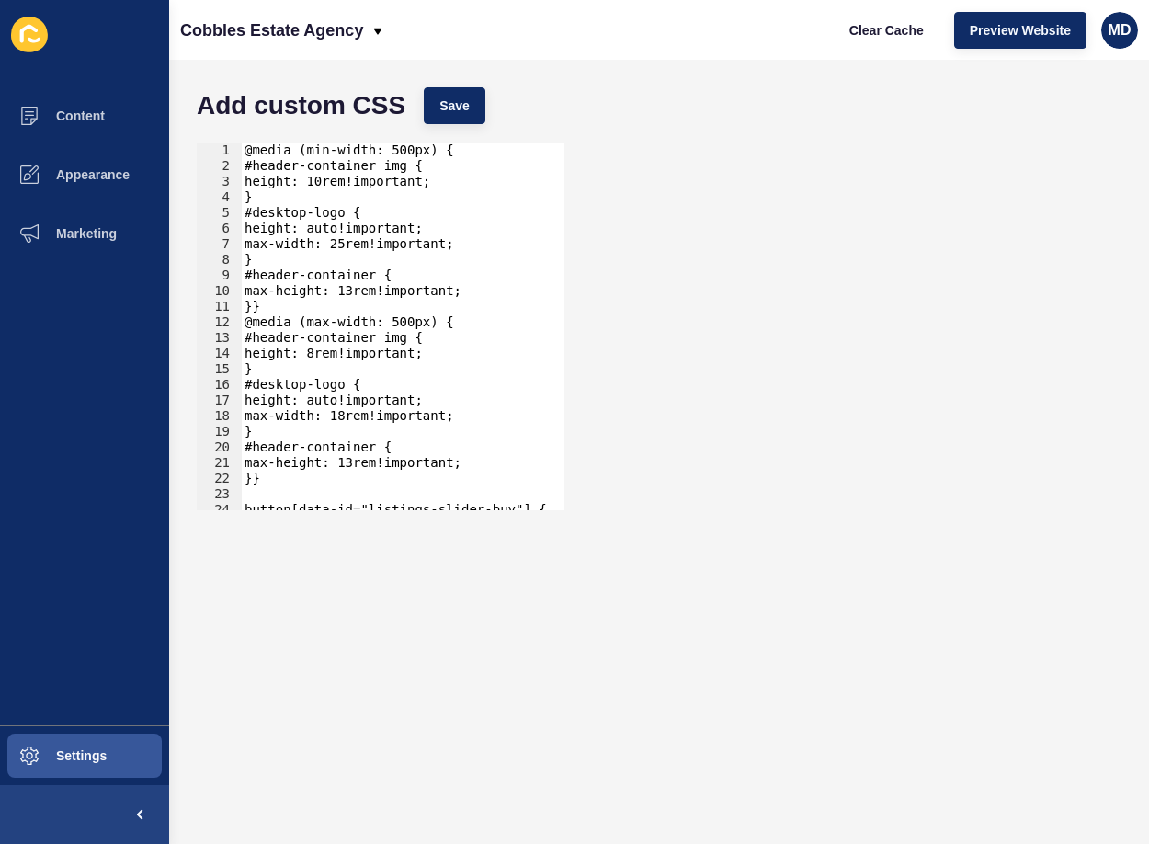
scroll to position [209, 0]
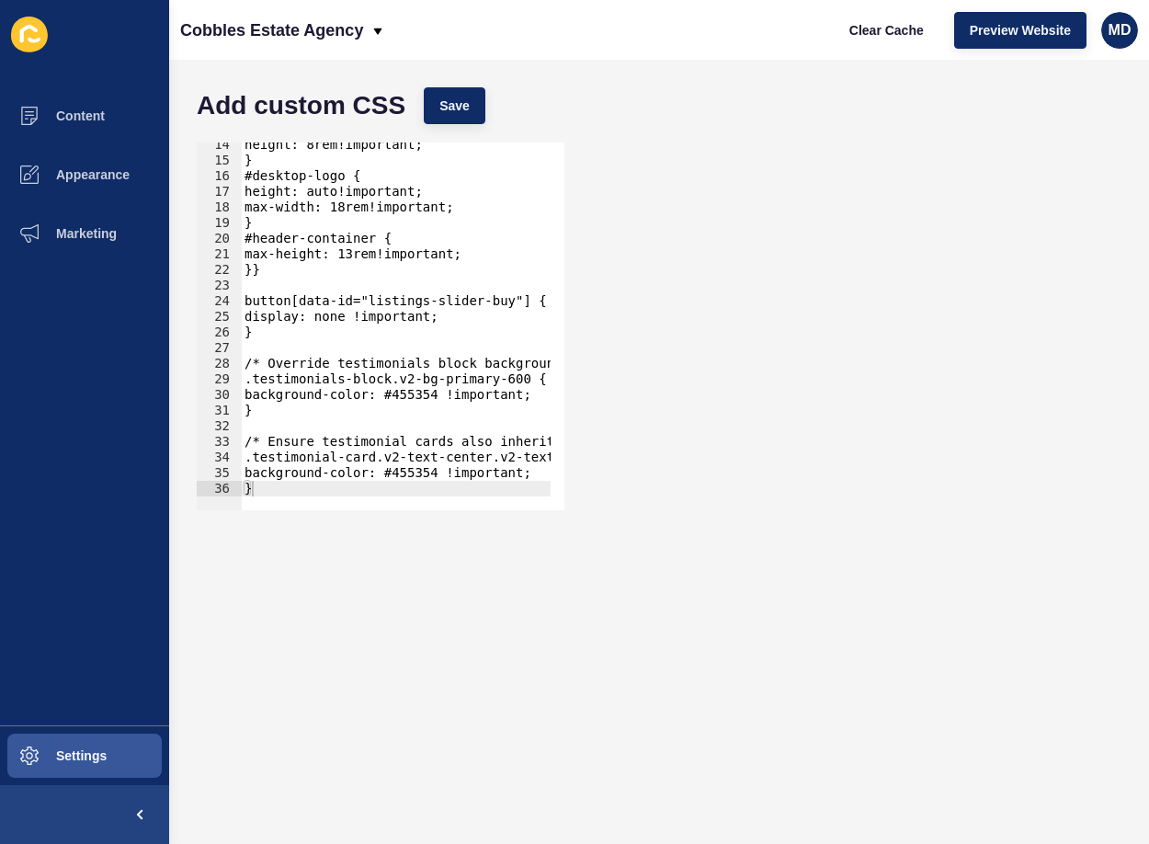
type textarea "}"
click at [272, 485] on div "height: 8rem!important; } #desktop-logo { height: auto!important; max-width: 18…" at bounding box center [481, 329] width 481 height 385
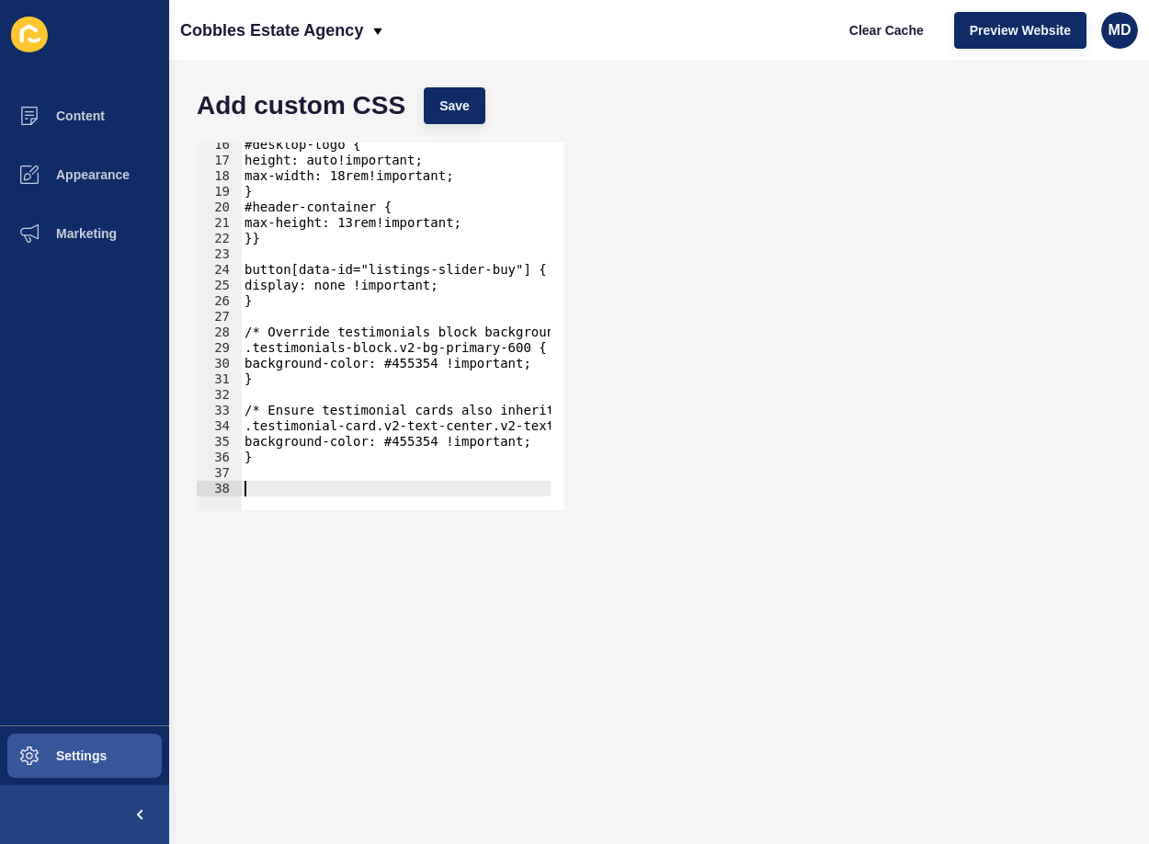
paste textarea
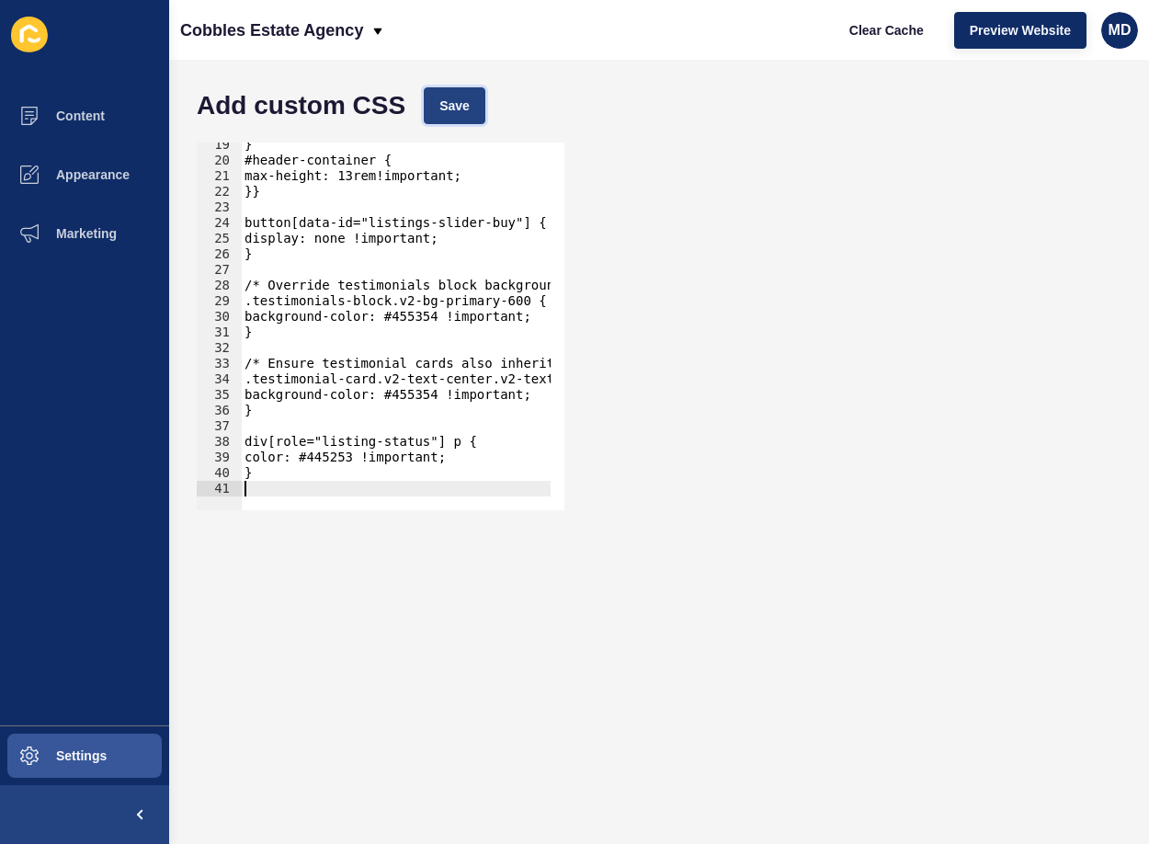
click at [443, 106] on span "Save" at bounding box center [454, 105] width 30 height 18
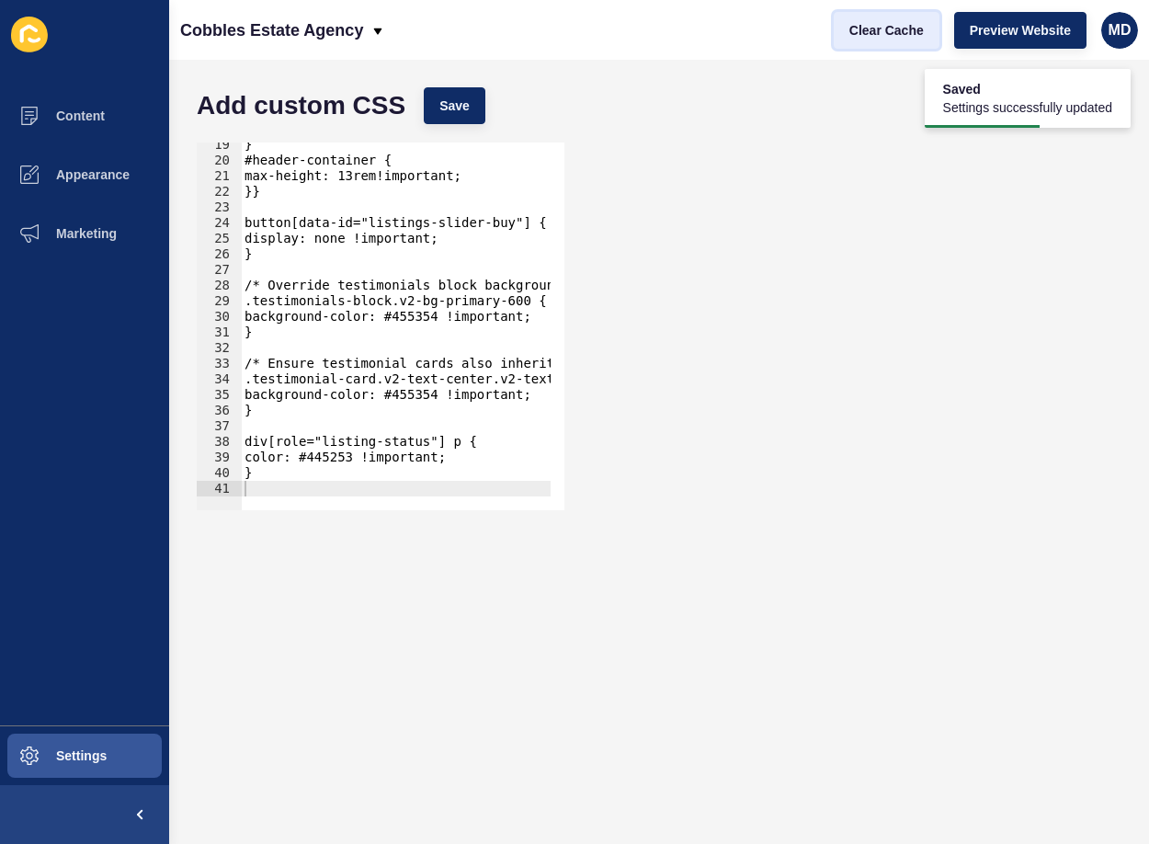
drag, startPoint x: 883, startPoint y: 40, endPoint x: 899, endPoint y: 39, distance: 15.6
click at [883, 39] on button "Clear Cache" at bounding box center [886, 30] width 106 height 37
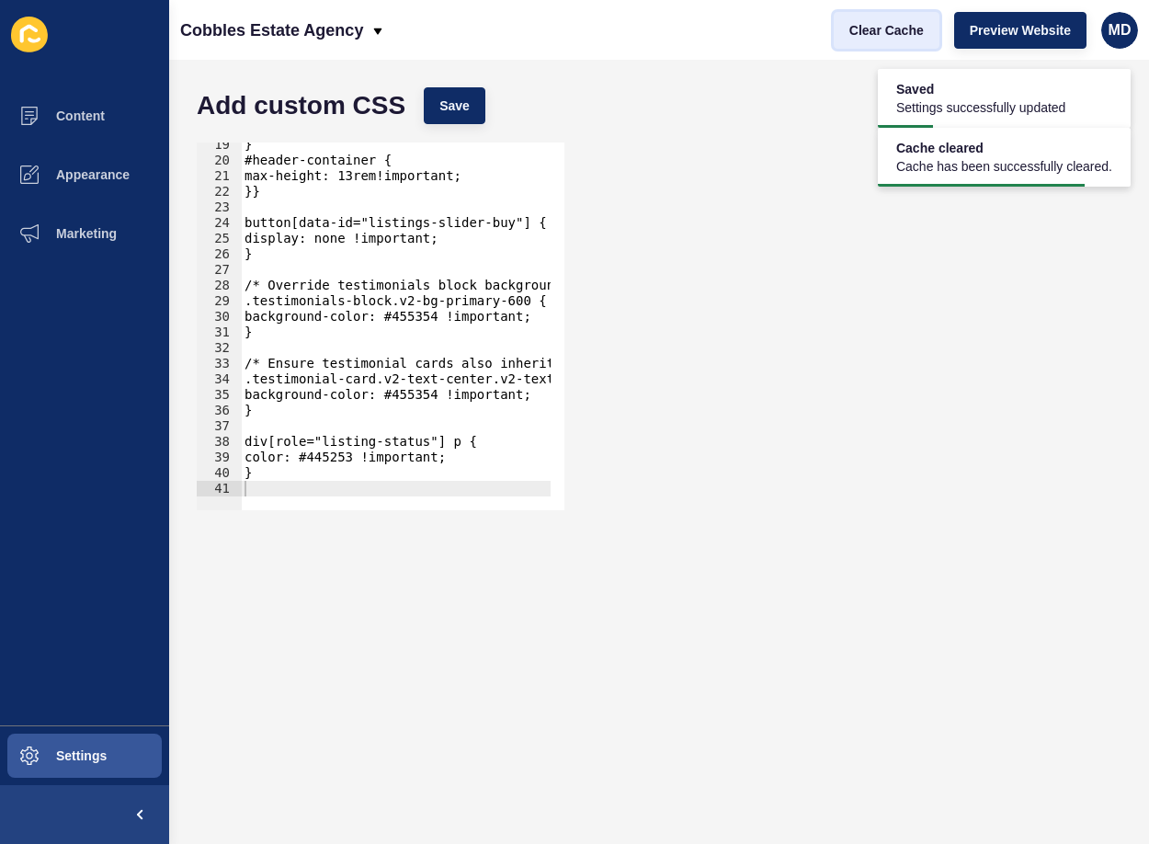
click at [891, 28] on span "Clear Cache" at bounding box center [886, 30] width 74 height 18
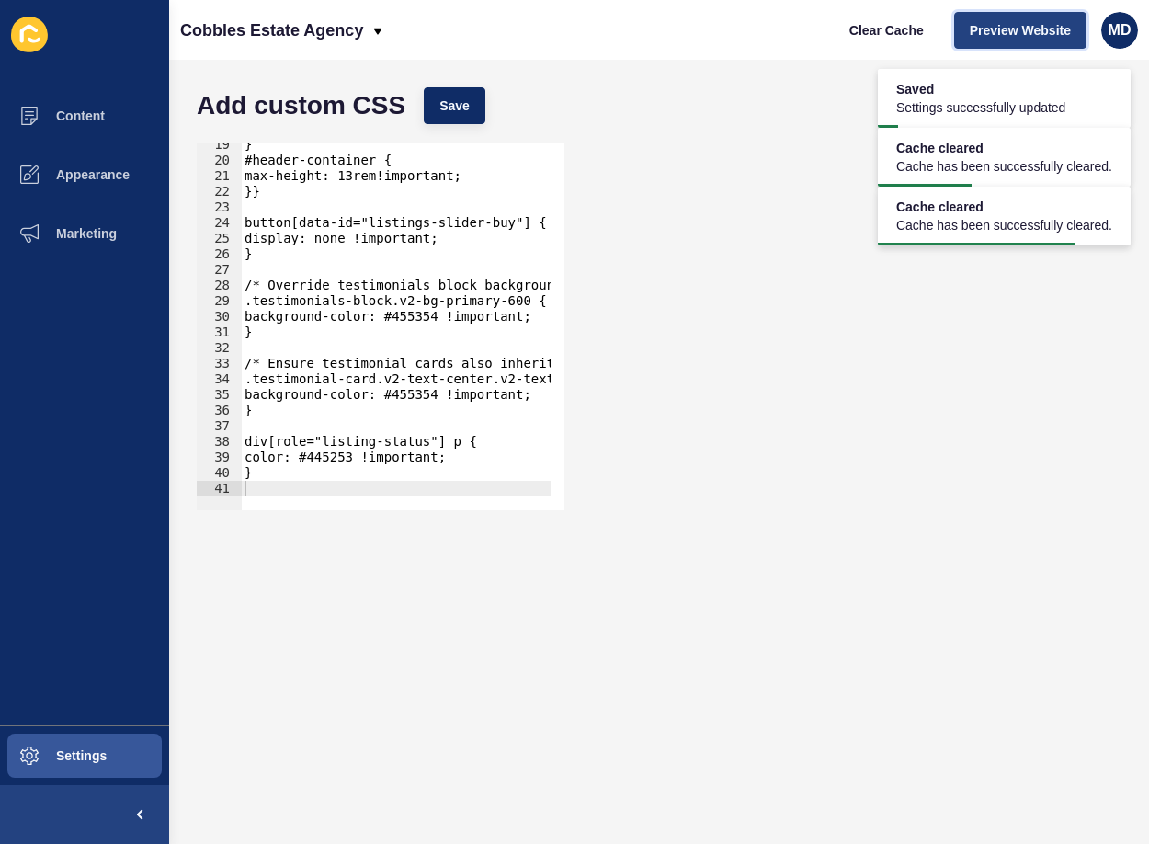
click at [1001, 26] on span "Preview Website" at bounding box center [1019, 30] width 101 height 18
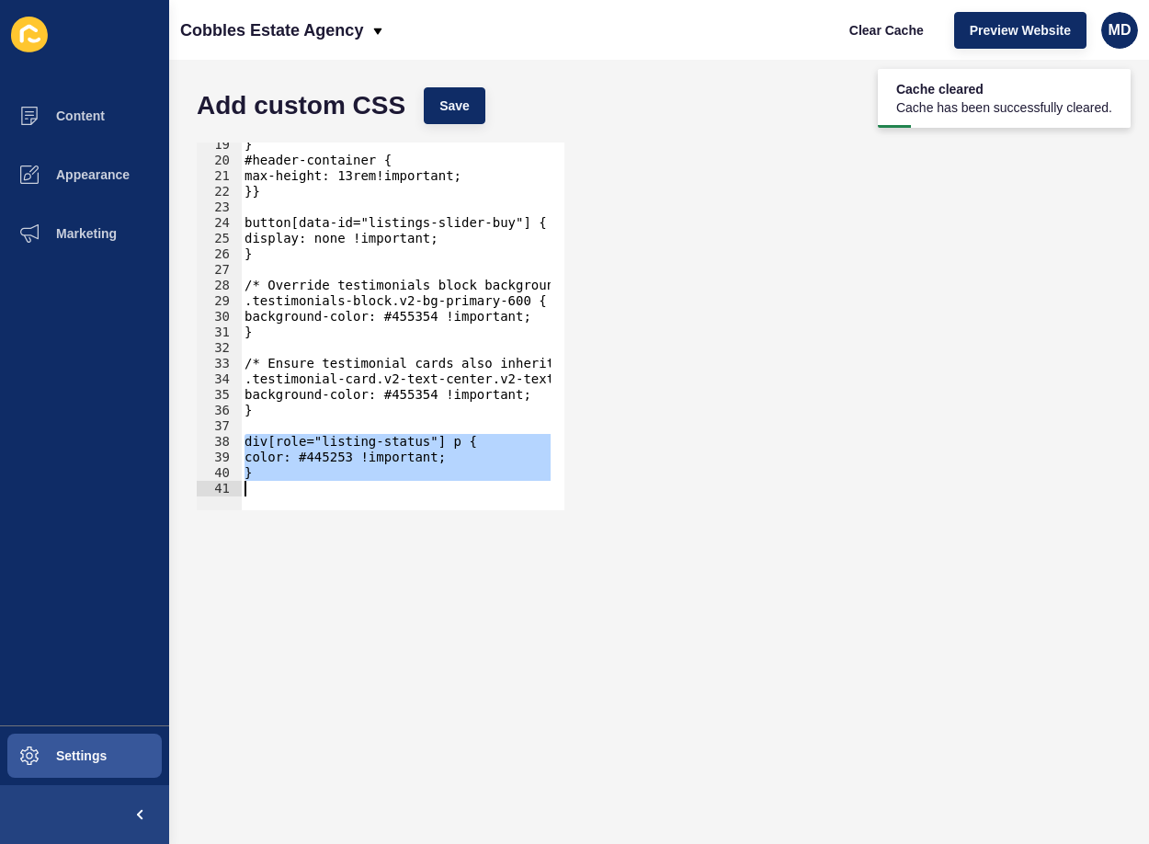
drag, startPoint x: 244, startPoint y: 436, endPoint x: 327, endPoint y: 587, distance: 172.3
click at [327, 587] on form "Add custom CSS Save div[role="listing-status"] p { 19 20 21 22 23 24 25 26 27 2…" at bounding box center [658, 451] width 943 height 747
type textarea "}"
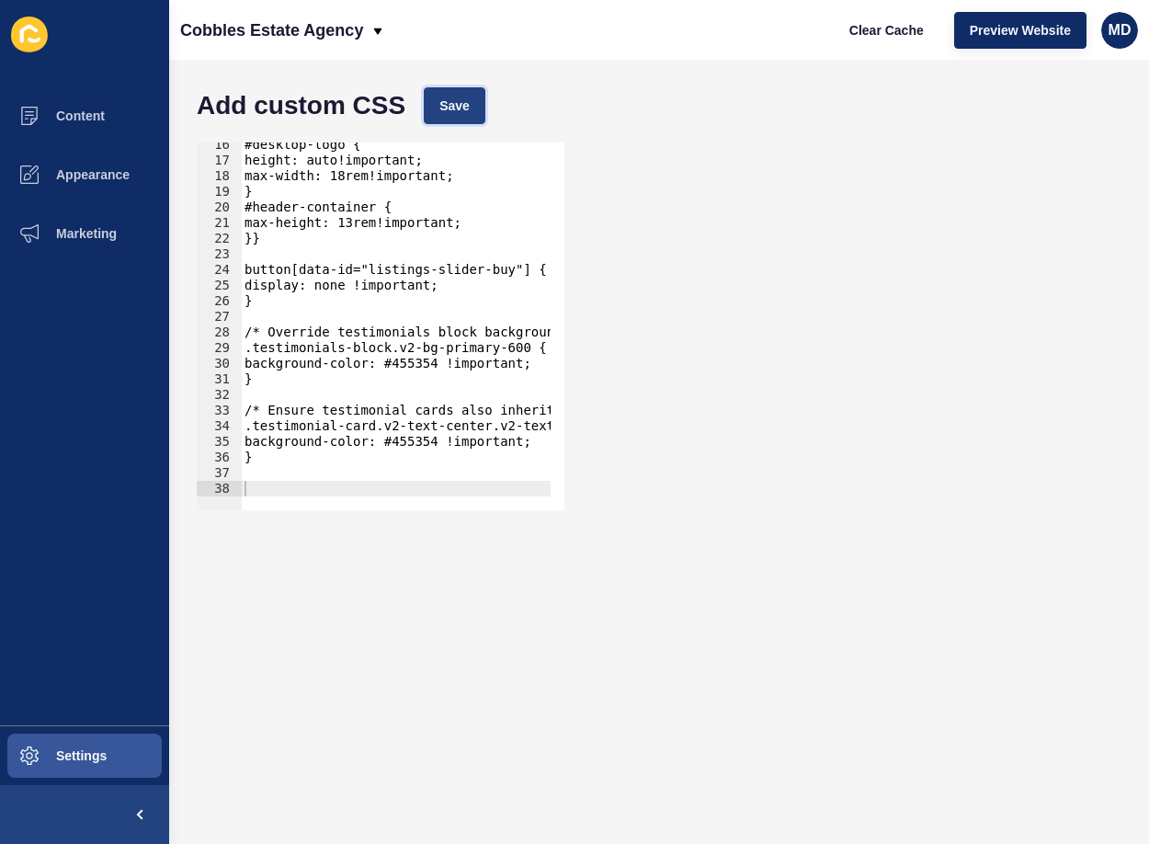
click at [447, 98] on span "Save" at bounding box center [454, 105] width 30 height 18
click at [884, 34] on span "Clear Cache" at bounding box center [886, 30] width 74 height 18
click at [451, 106] on span "Save" at bounding box center [454, 105] width 30 height 18
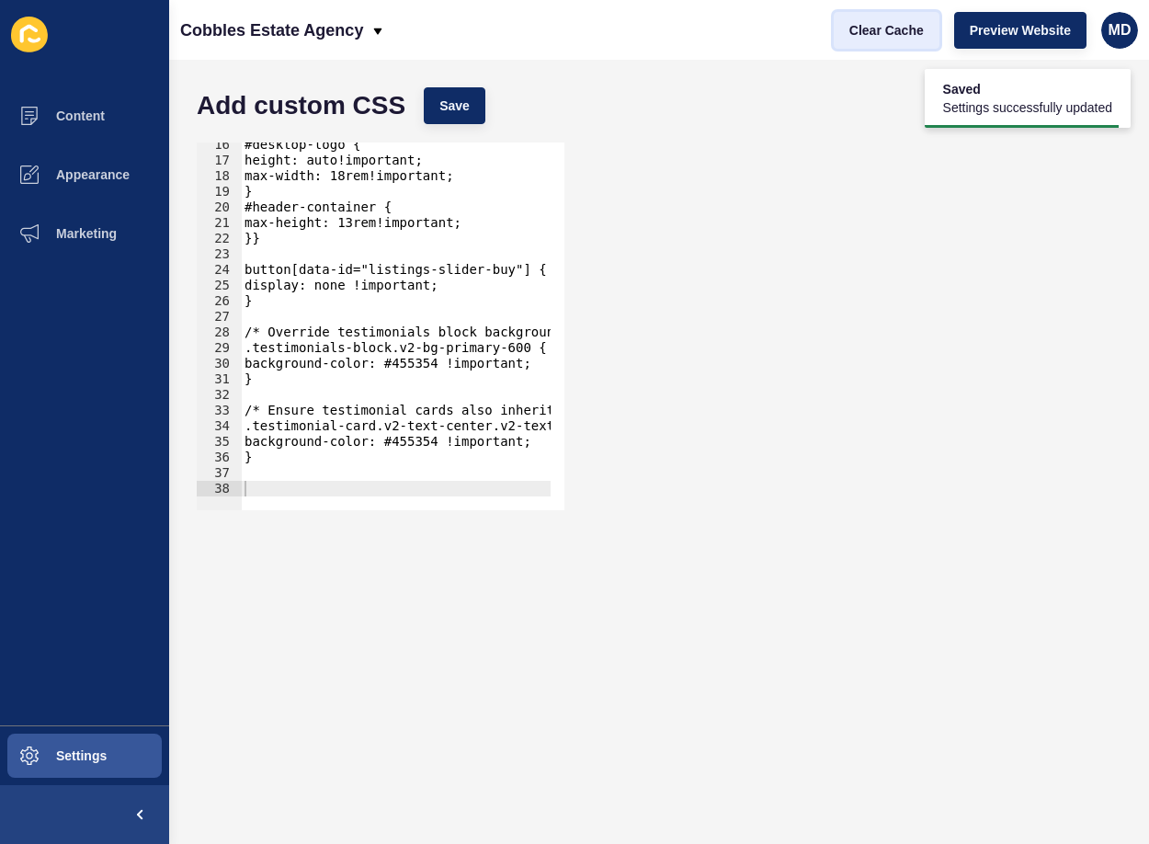
click at [875, 25] on span "Clear Cache" at bounding box center [886, 30] width 74 height 18
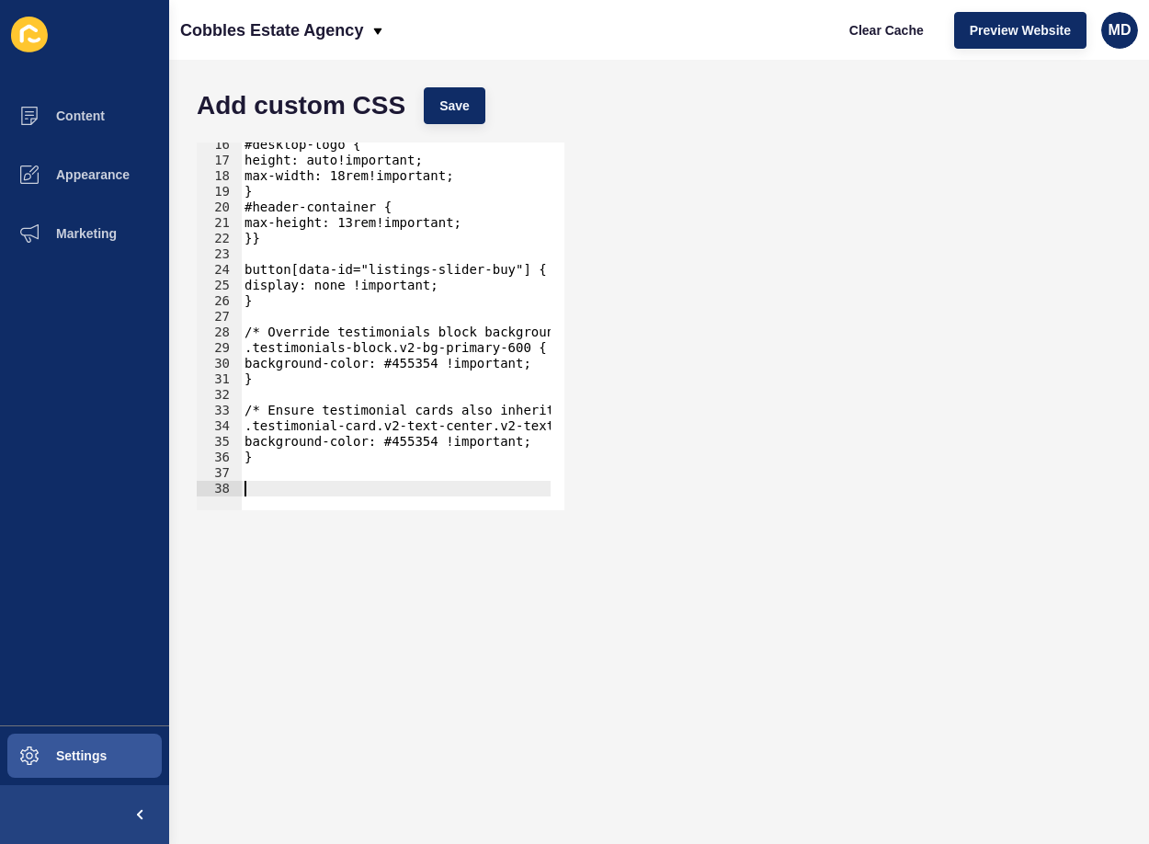
click at [280, 481] on div "#desktop-logo { height: auto!important; max-width: 18rem!important; } #header-c…" at bounding box center [481, 329] width 481 height 385
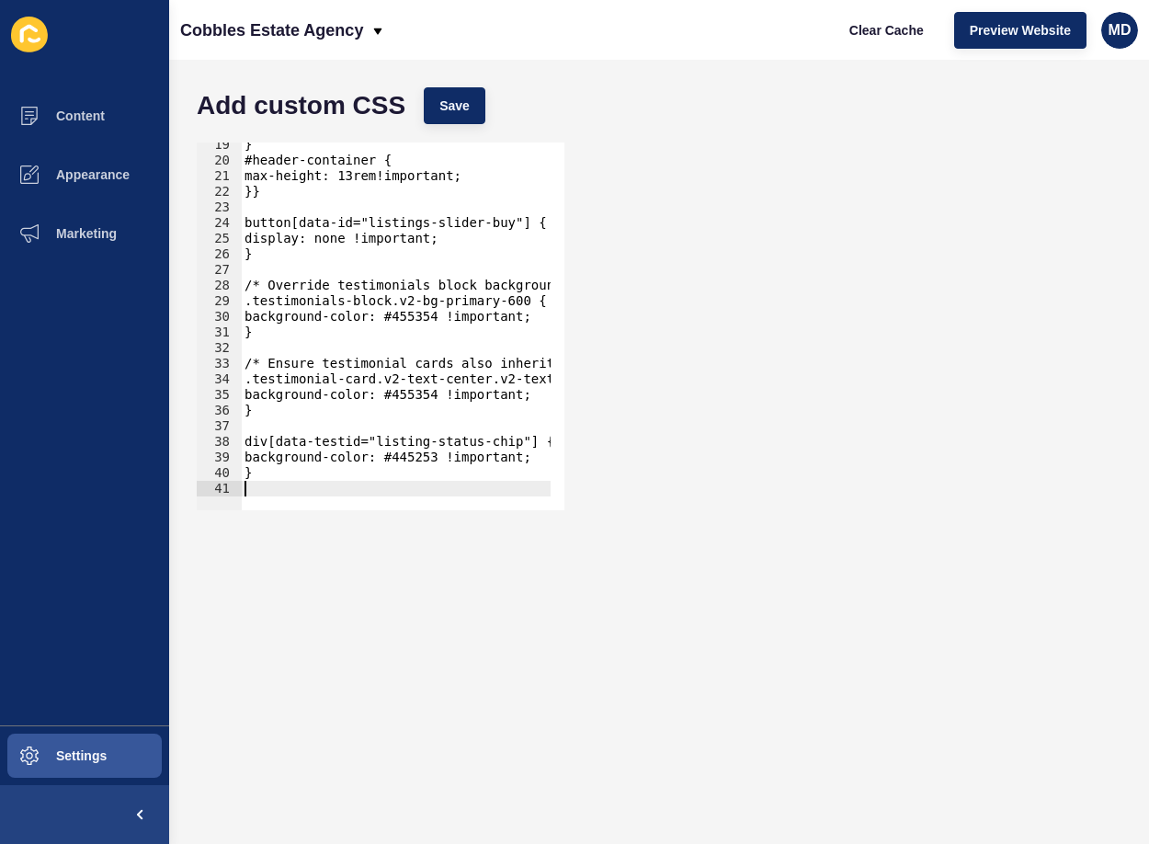
scroll to position [287, 0]
click at [468, 96] on span "Save" at bounding box center [454, 105] width 30 height 18
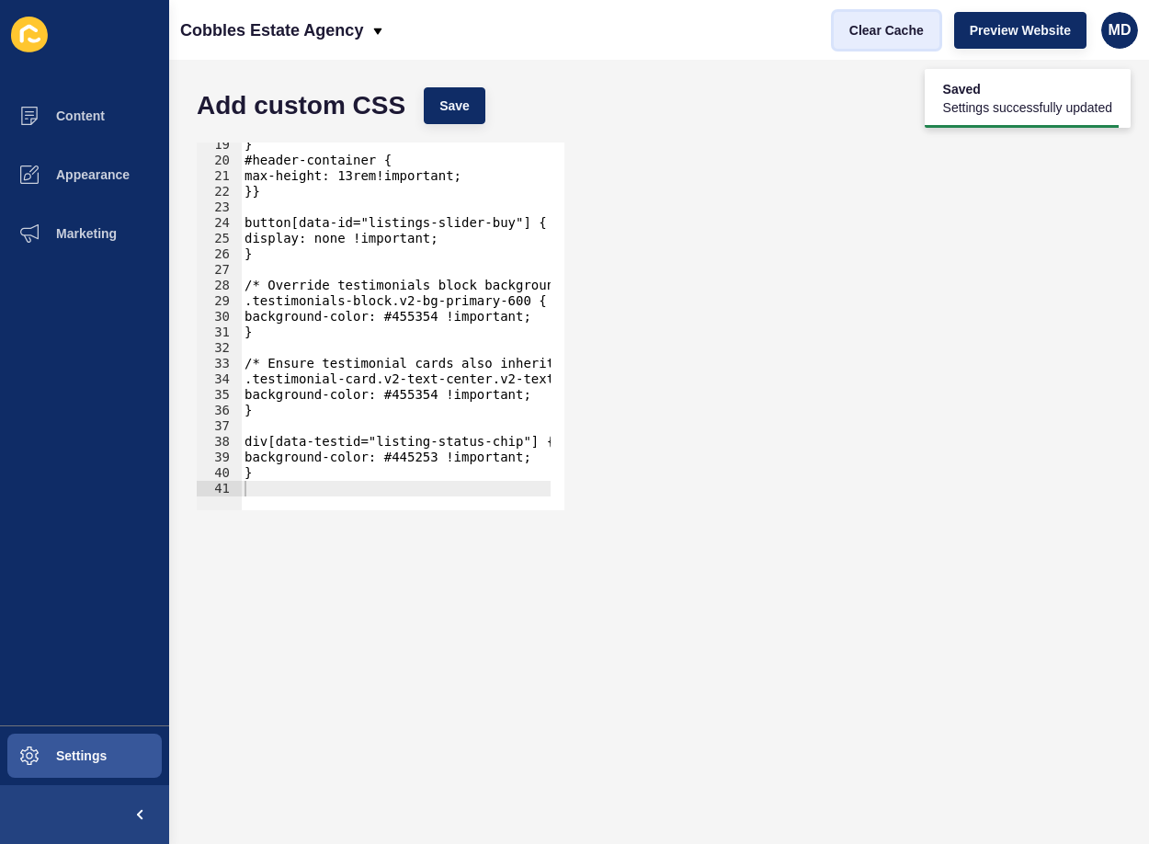
click at [848, 42] on button "Clear Cache" at bounding box center [886, 30] width 106 height 37
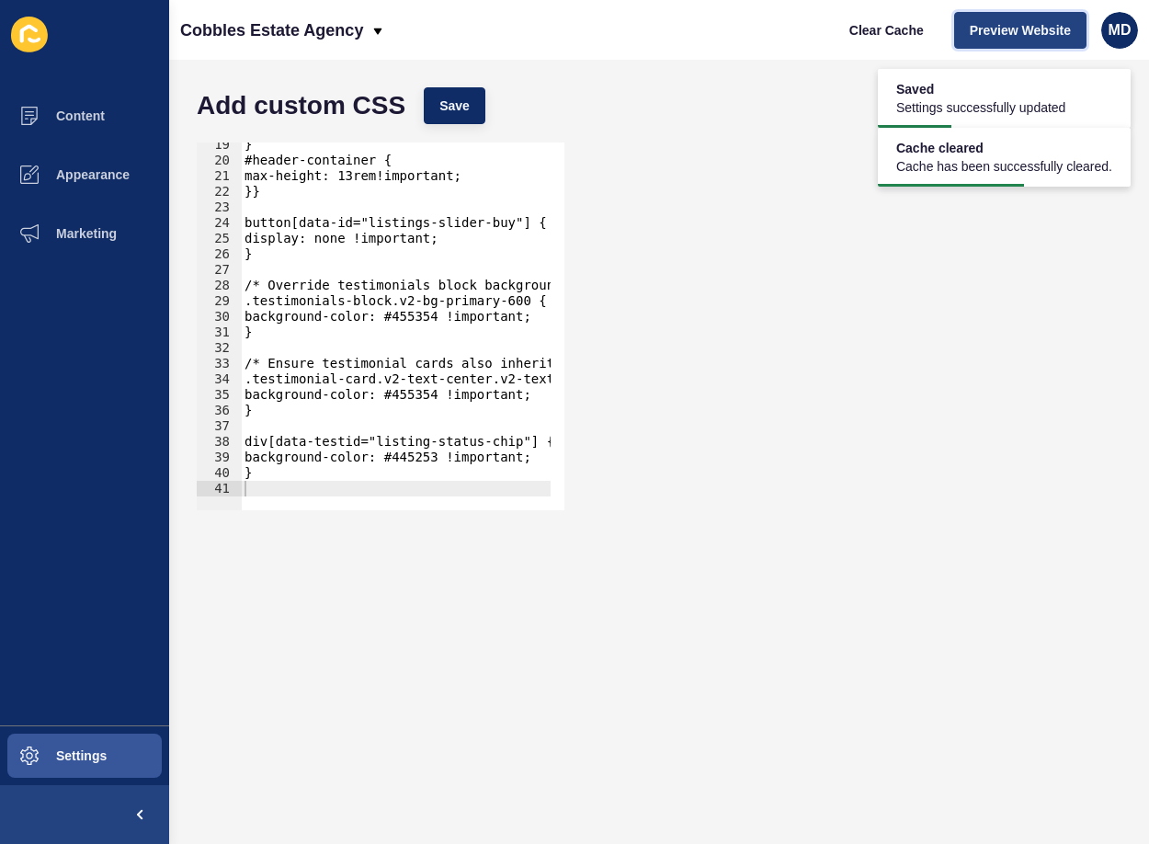
click at [1023, 43] on button "Preview Website" at bounding box center [1020, 30] width 132 height 37
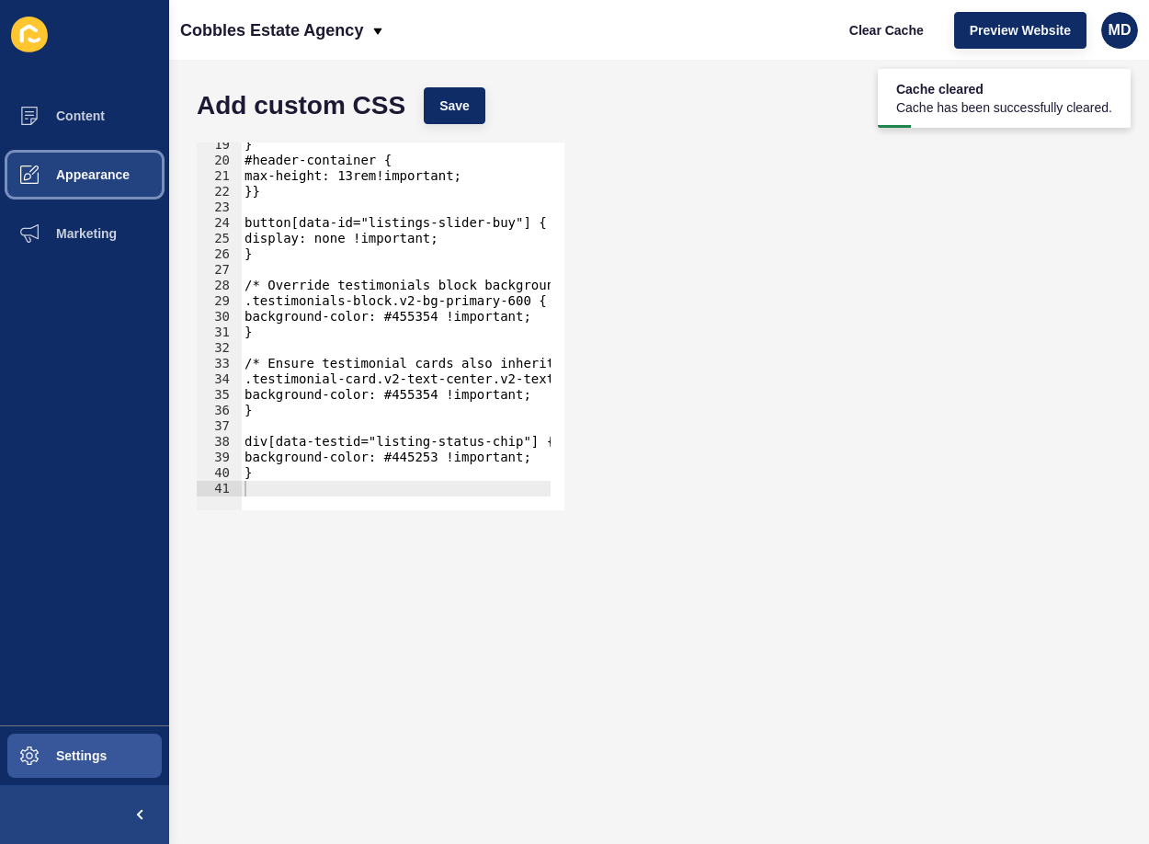
click at [98, 179] on span "Appearance" at bounding box center [63, 174] width 132 height 15
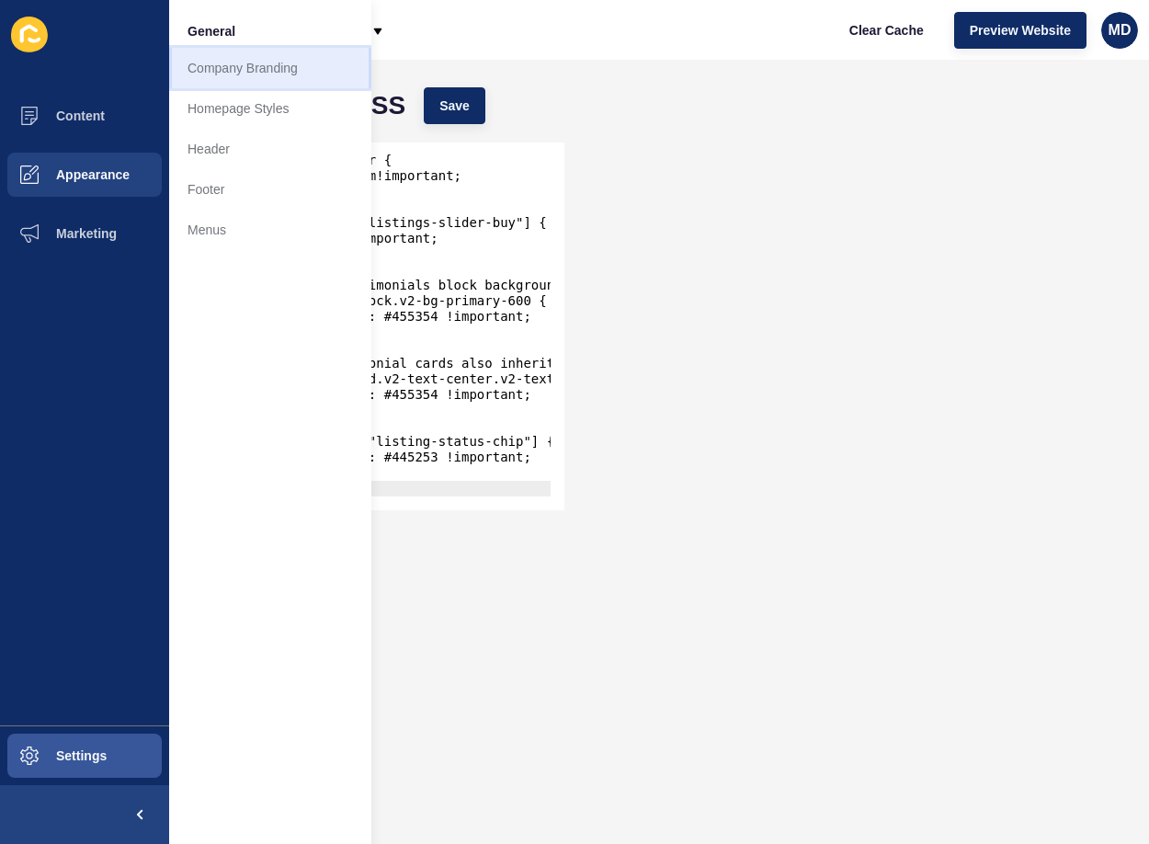
click at [268, 74] on link "Company Branding" at bounding box center [270, 68] width 202 height 40
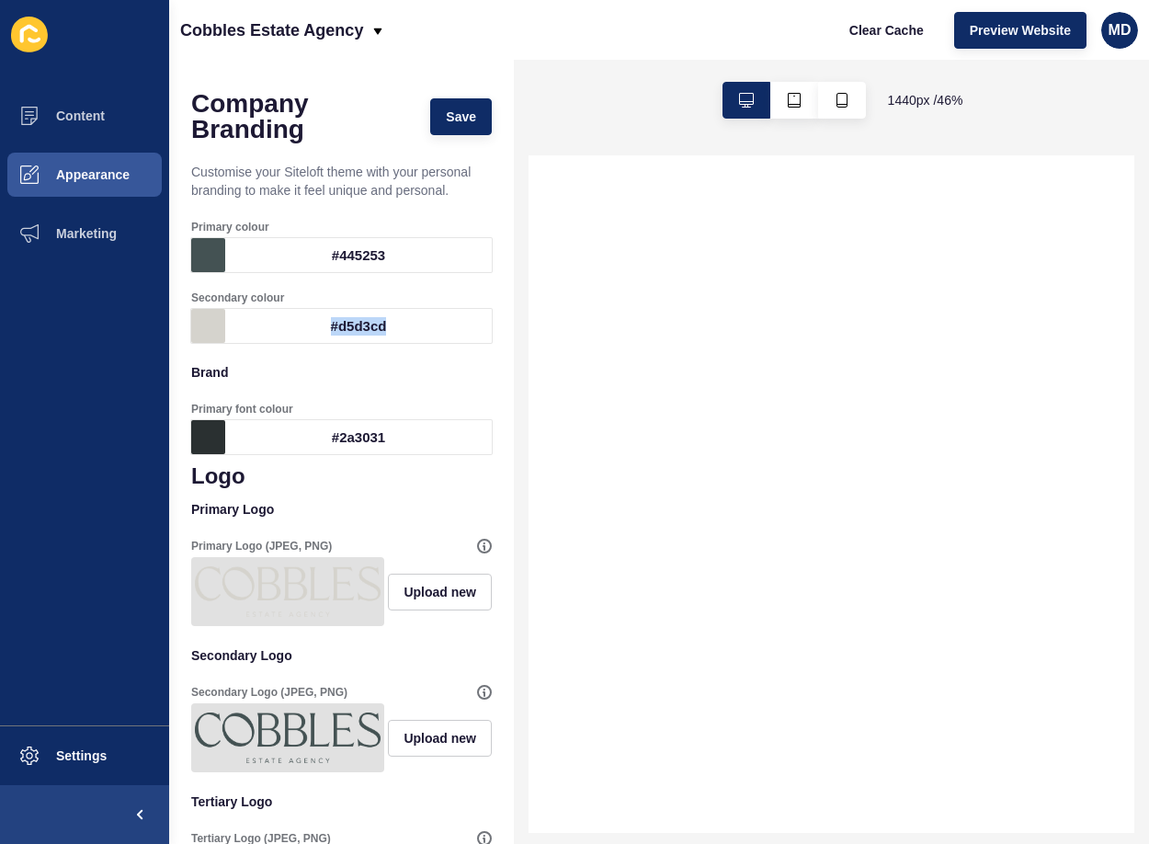
drag, startPoint x: 408, startPoint y: 325, endPoint x: 301, endPoint y: 332, distance: 106.8
click at [301, 332] on div "#d5d3cd" at bounding box center [358, 326] width 266 height 34
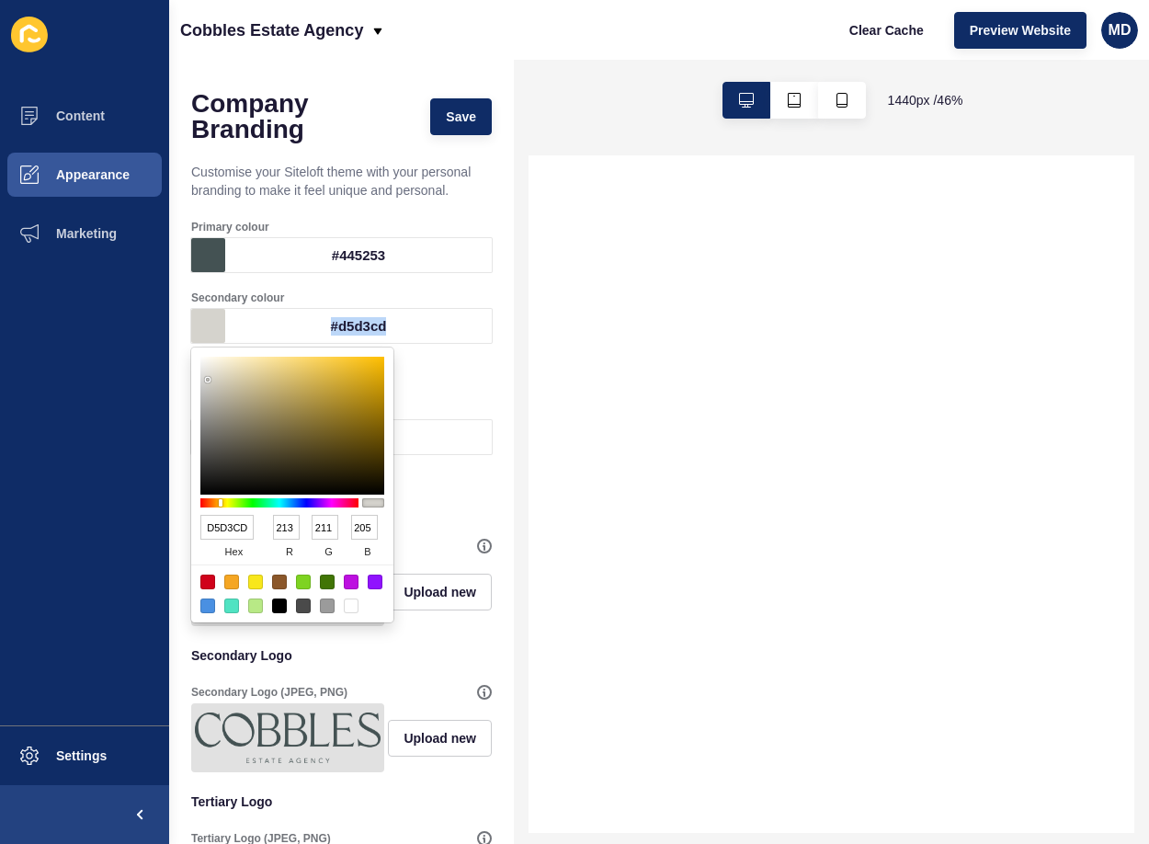
copy div "#d5d3cd"
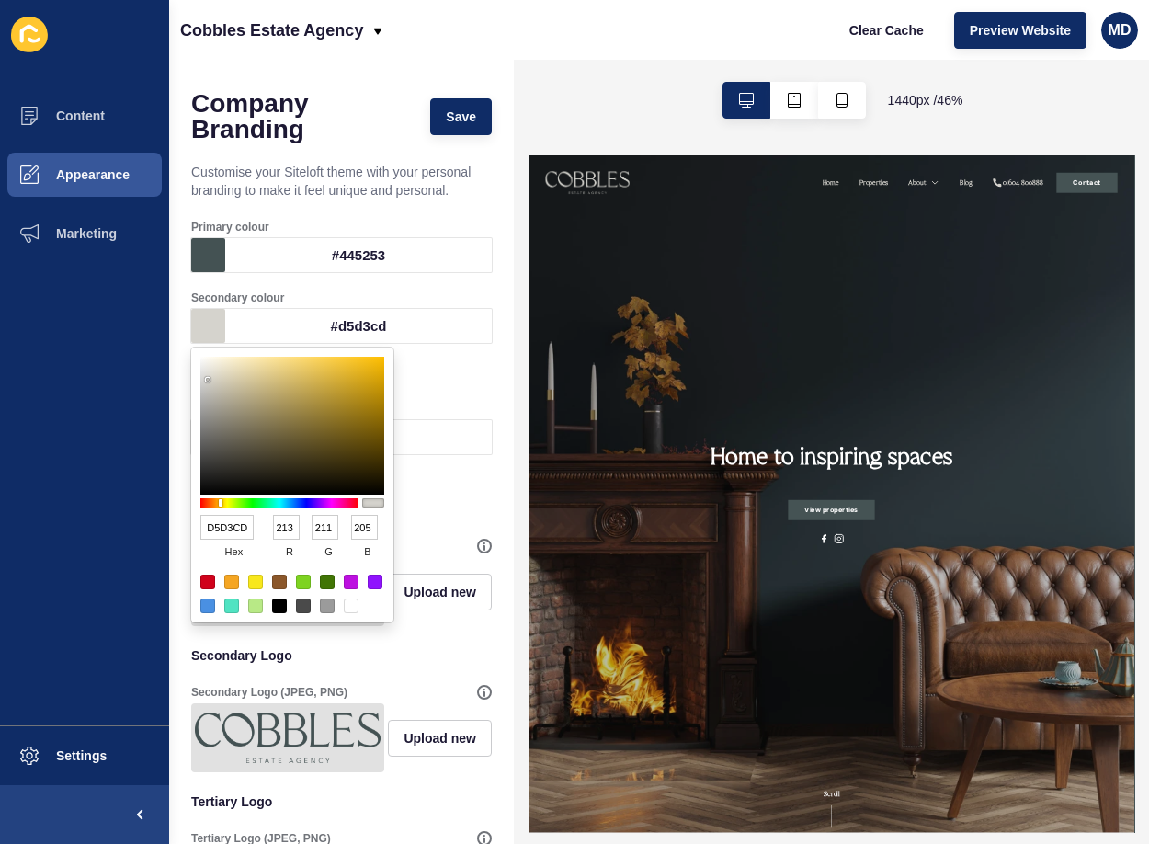
click at [436, 385] on p "Brand" at bounding box center [341, 372] width 300 height 40
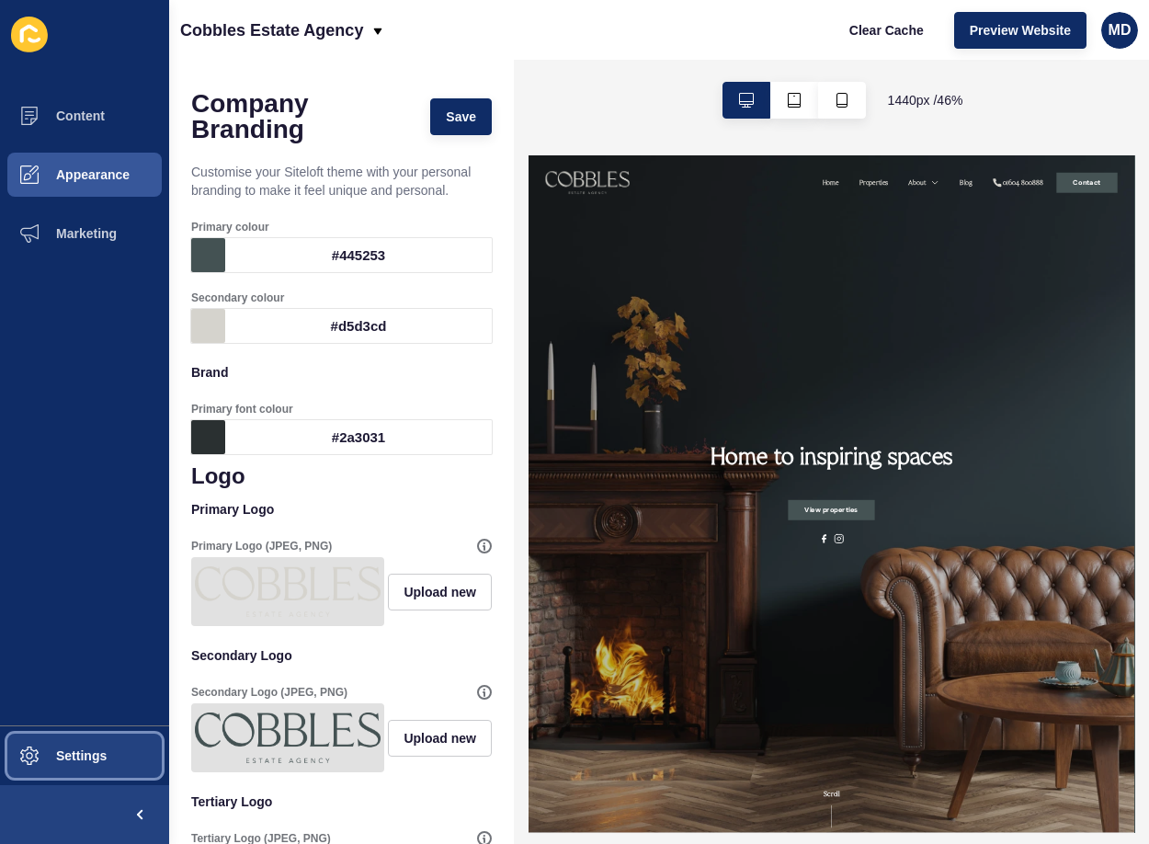
click at [87, 747] on button "Settings" at bounding box center [84, 755] width 169 height 59
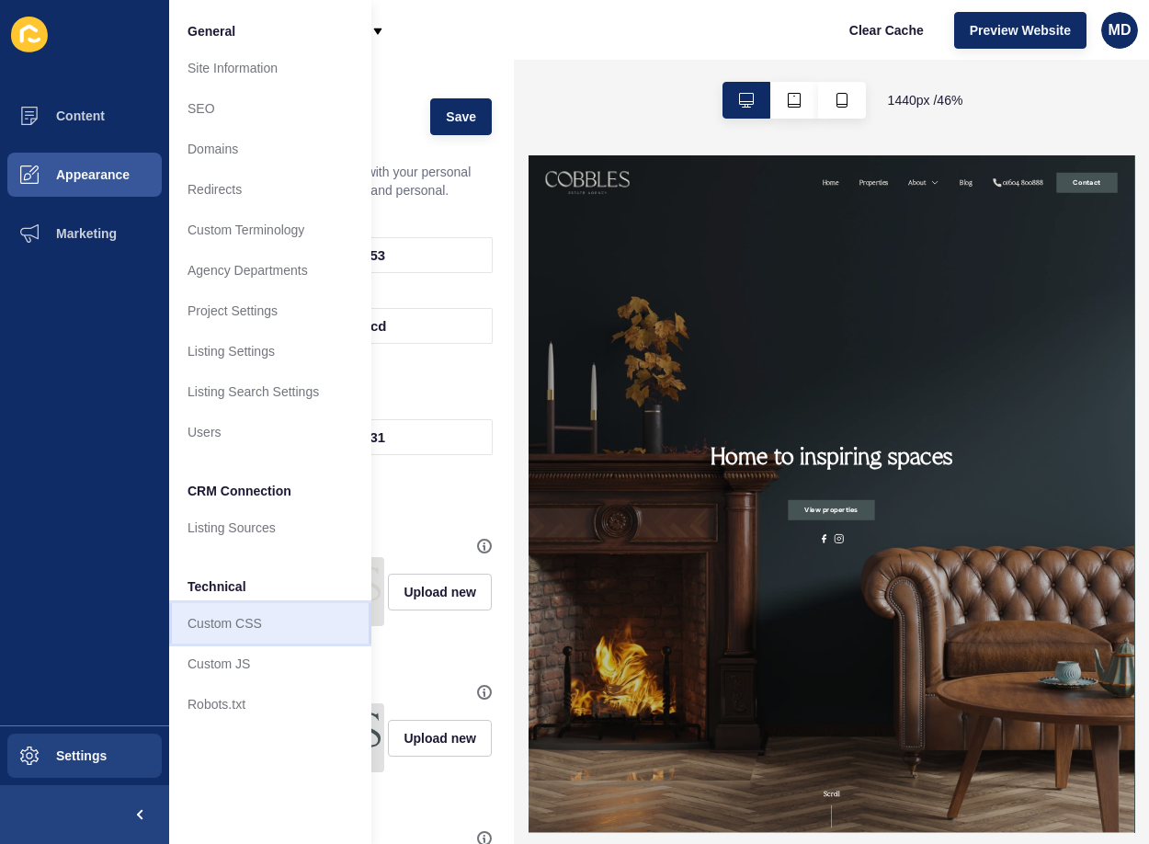
click at [242, 615] on link "Custom CSS" at bounding box center [270, 623] width 202 height 40
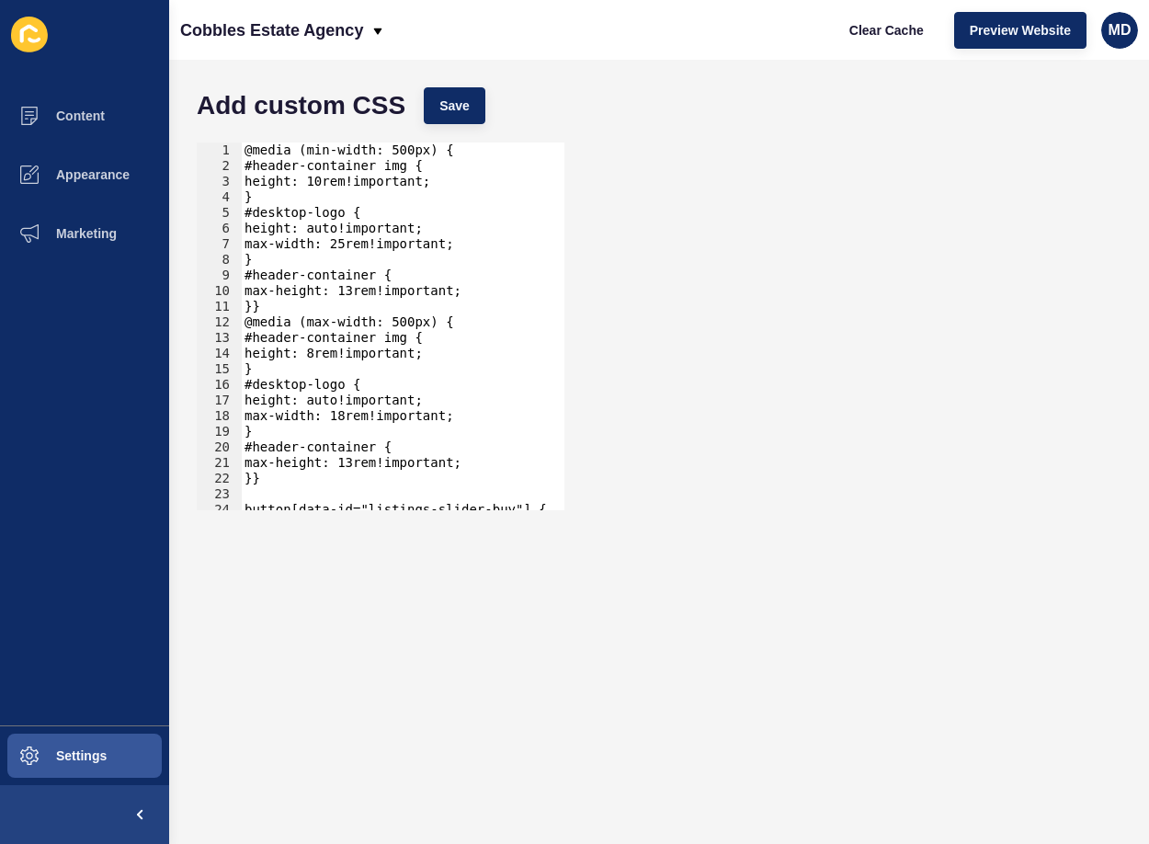
scroll to position [271, 0]
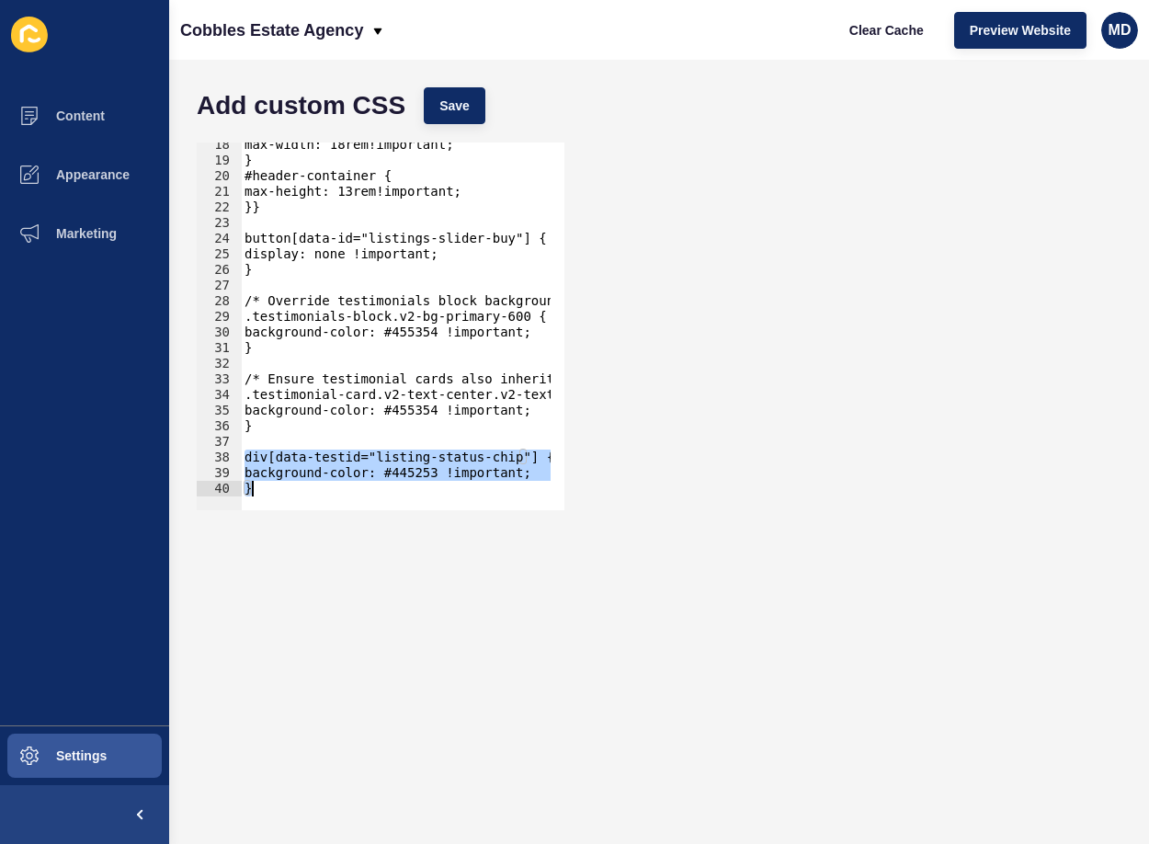
drag, startPoint x: 246, startPoint y: 455, endPoint x: 308, endPoint y: 548, distance: 111.4
click at [308, 548] on form "Add custom CSS Save div[data-testid="listing-status-chip"] { 18 19 20 21 22 23 …" at bounding box center [658, 451] width 943 height 747
type textarea "background-color: #445253 !important; }"
paste textarea
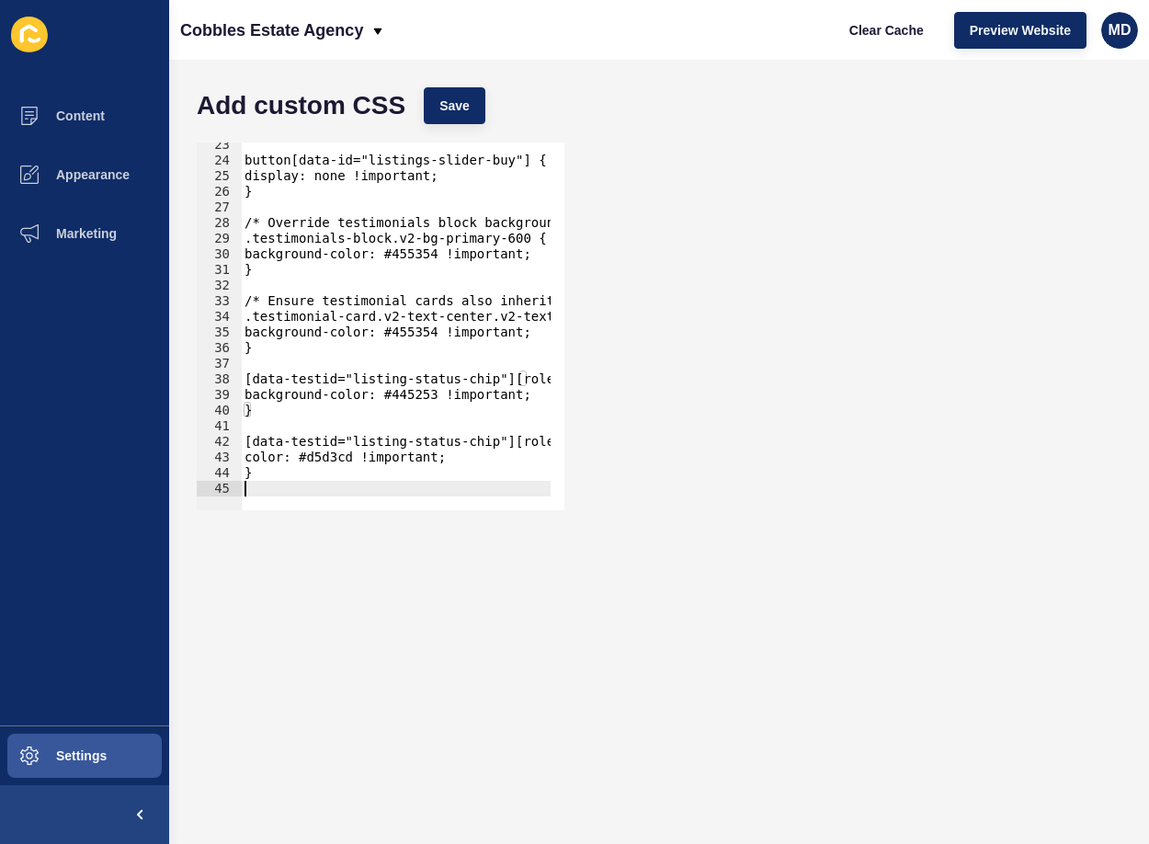
scroll to position [349, 0]
click at [470, 100] on button "Save" at bounding box center [455, 105] width 62 height 37
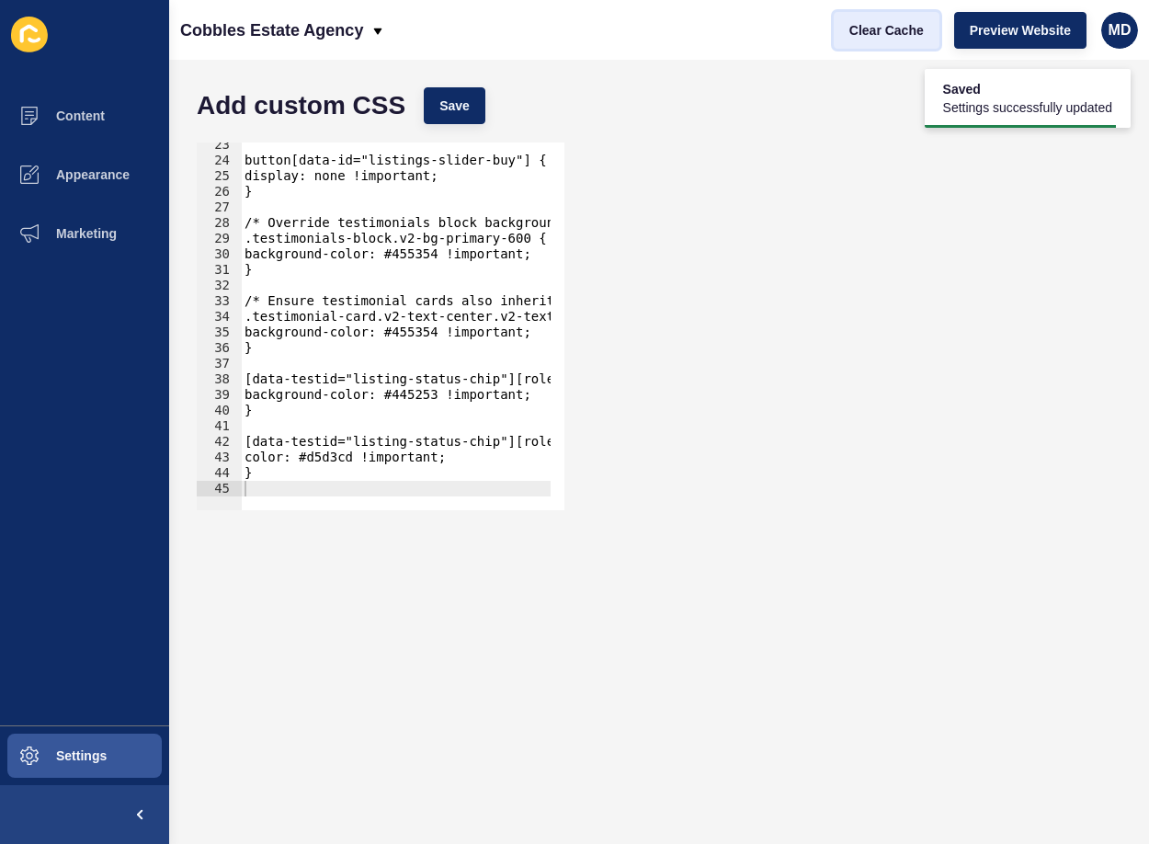
click at [918, 28] on span "Clear Cache" at bounding box center [886, 30] width 74 height 18
